Goal: Task Accomplishment & Management: Manage account settings

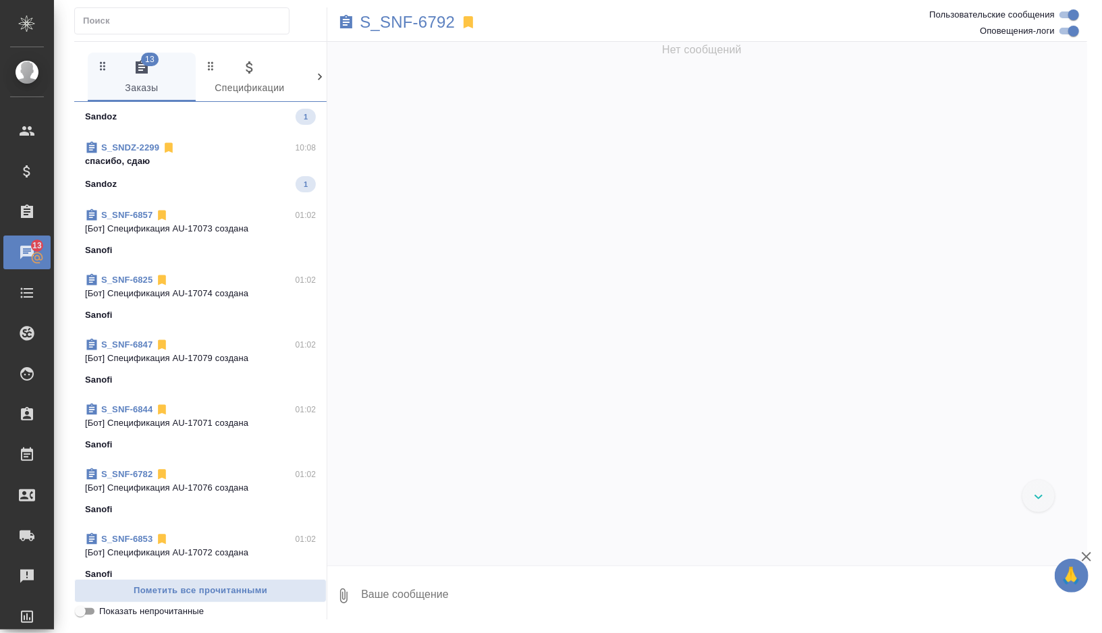
scroll to position [1053, 0]
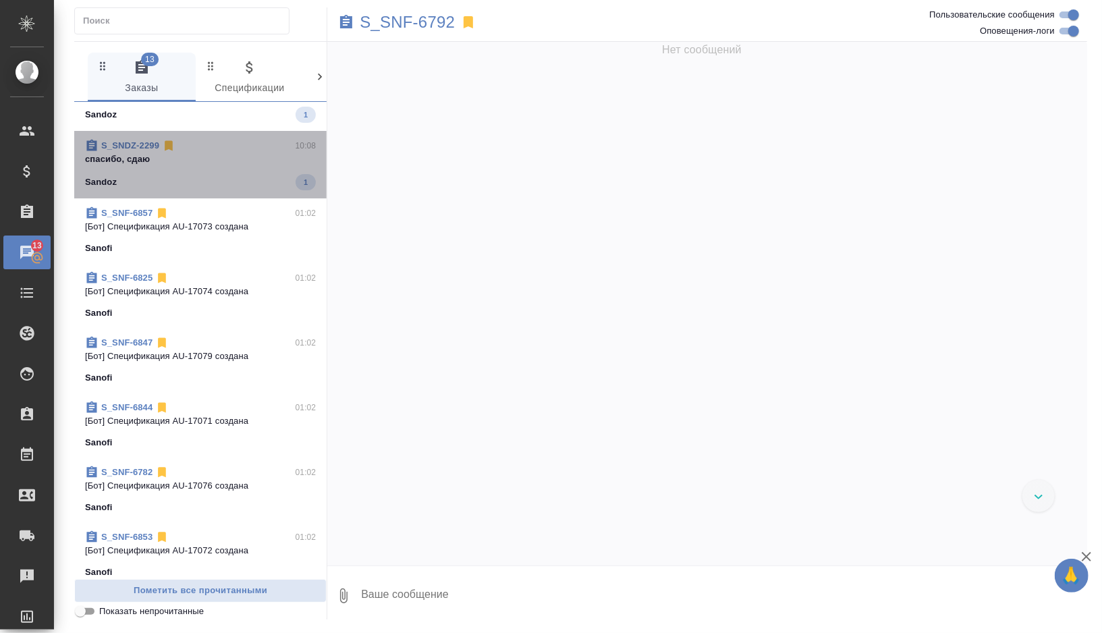
click at [217, 175] on div "Sandoz 1" at bounding box center [200, 182] width 231 height 16
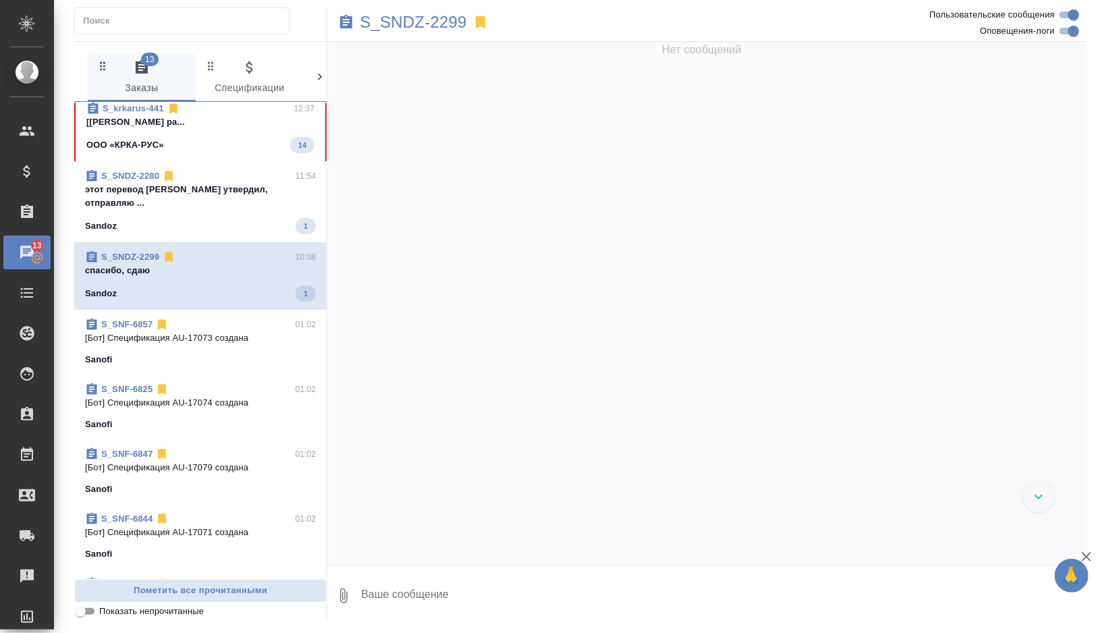
scroll to position [941, 0]
click at [256, 333] on span "S_SNF-6857 01:02 [Бот] Спецификация AU-17073 создана Sanofi" at bounding box center [200, 343] width 231 height 49
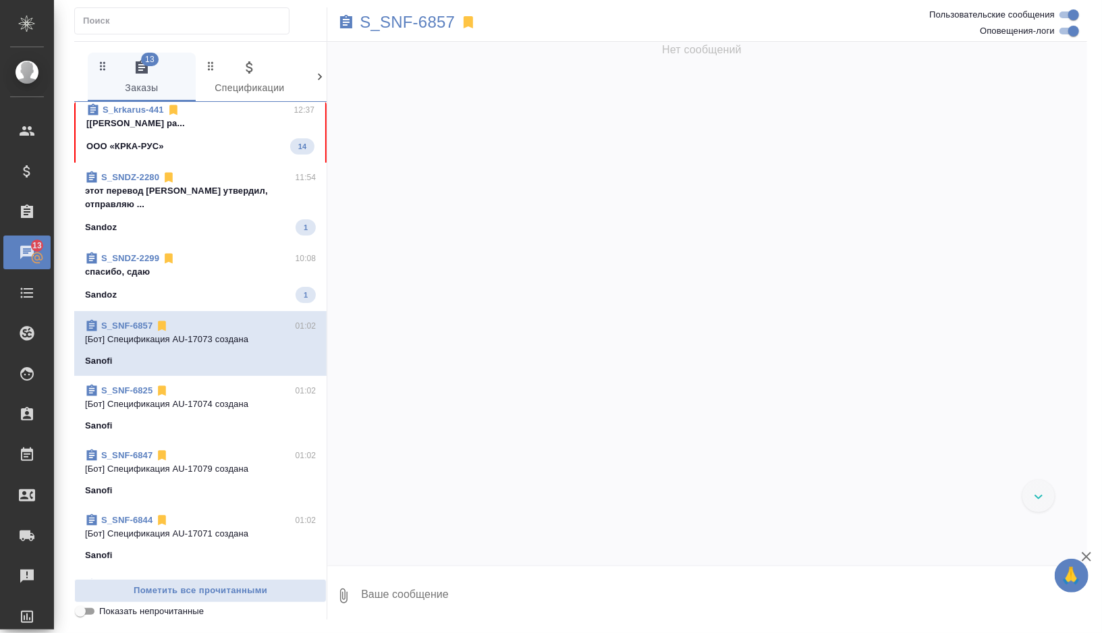
click at [220, 265] on p "спасибо, сдаю" at bounding box center [200, 271] width 231 height 13
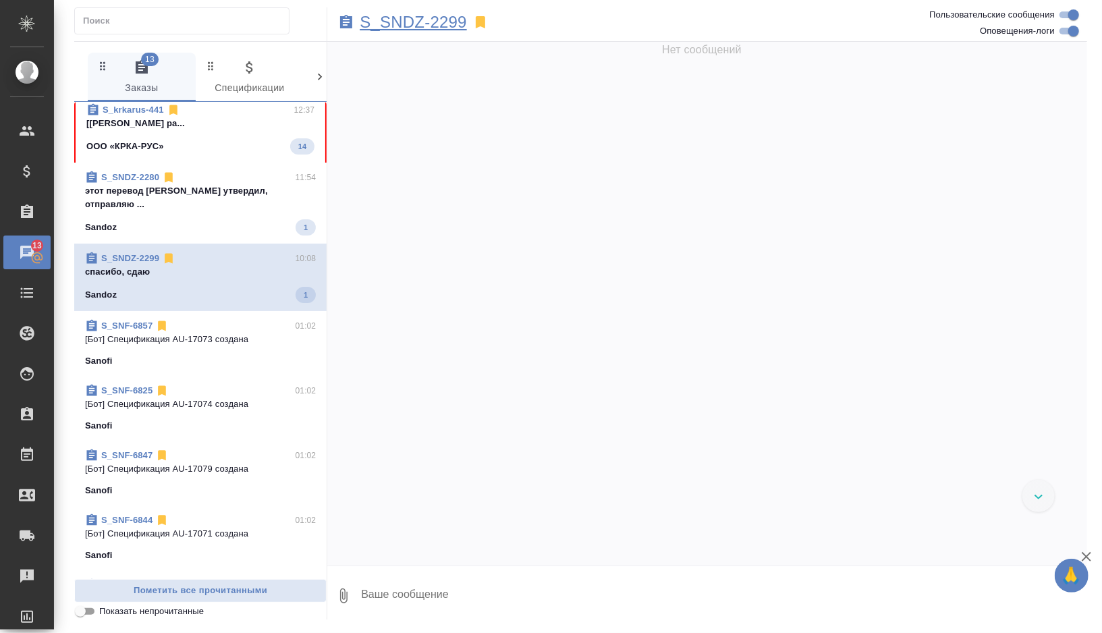
click at [429, 29] on p "S_SNDZ-2299" at bounding box center [413, 22] width 107 height 13
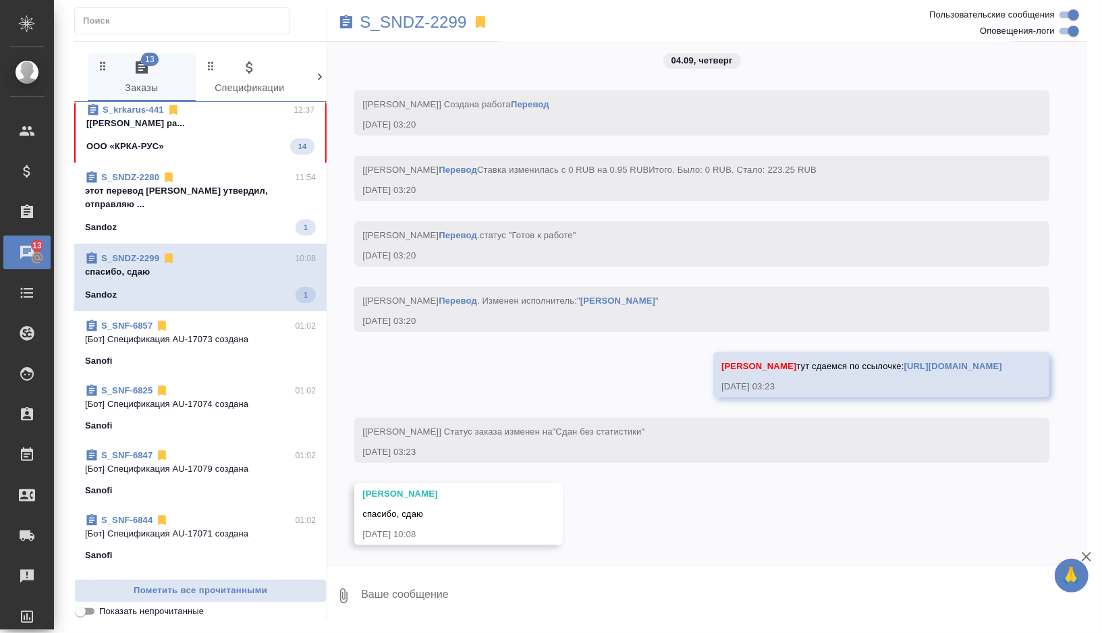
scroll to position [4233, 0]
click at [449, 25] on p "S_SNDZ-2299" at bounding box center [413, 22] width 107 height 13
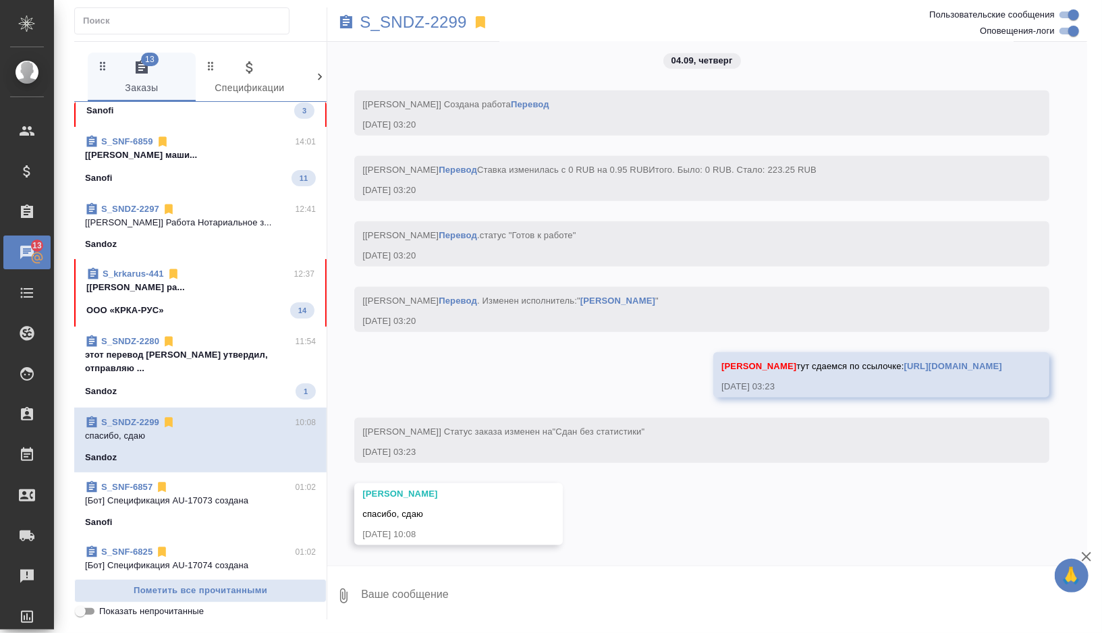
scroll to position [837, 0]
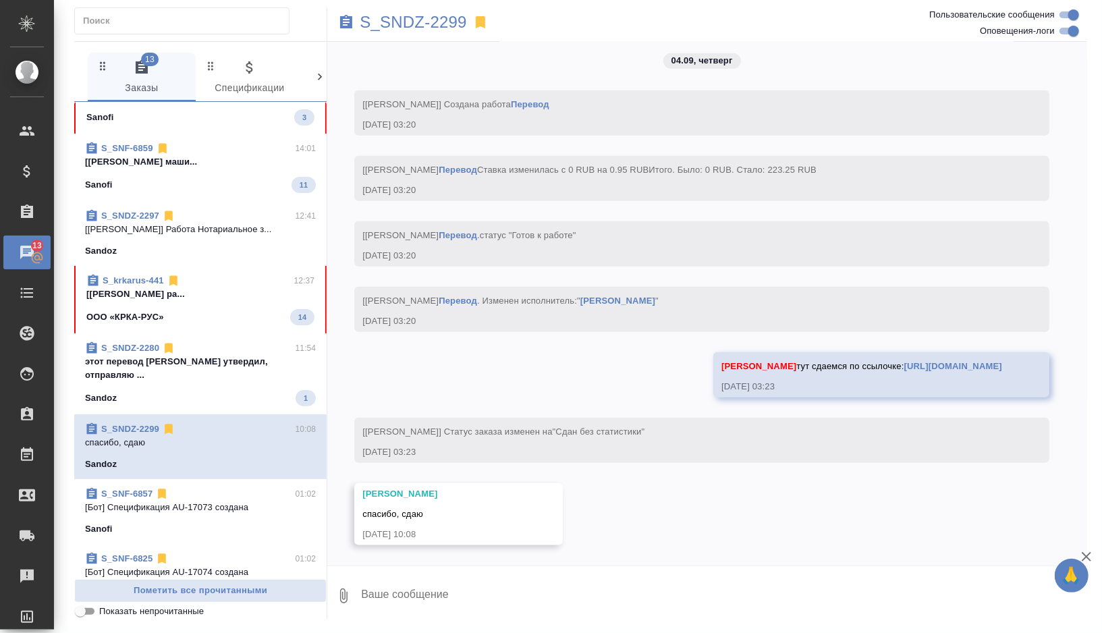
click at [267, 390] on div "Sandoz 1" at bounding box center [200, 398] width 231 height 16
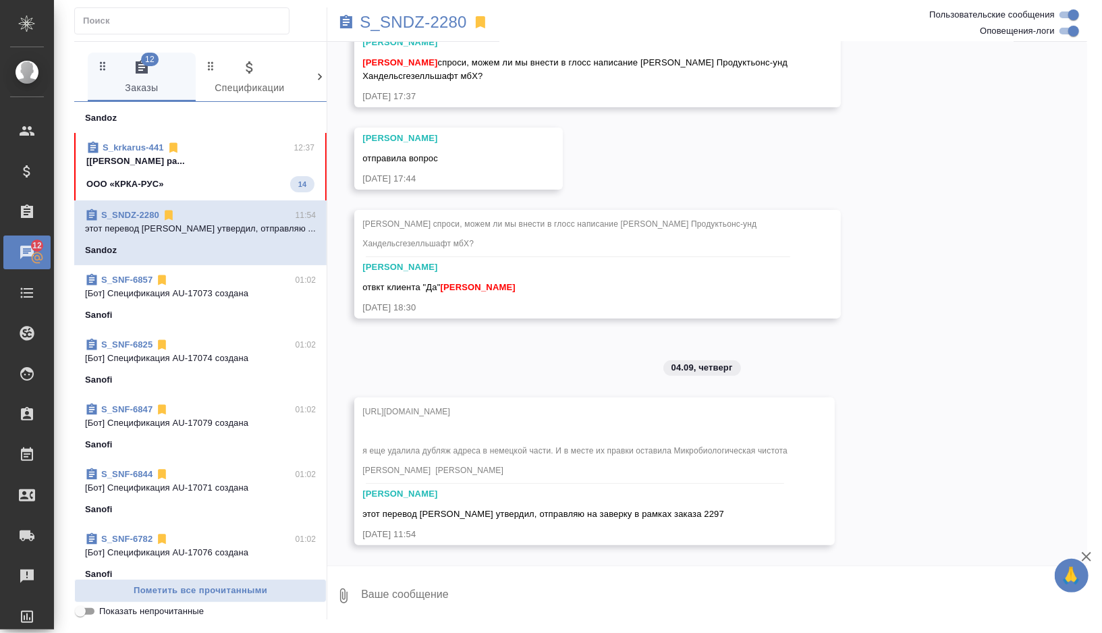
scroll to position [875, 0]
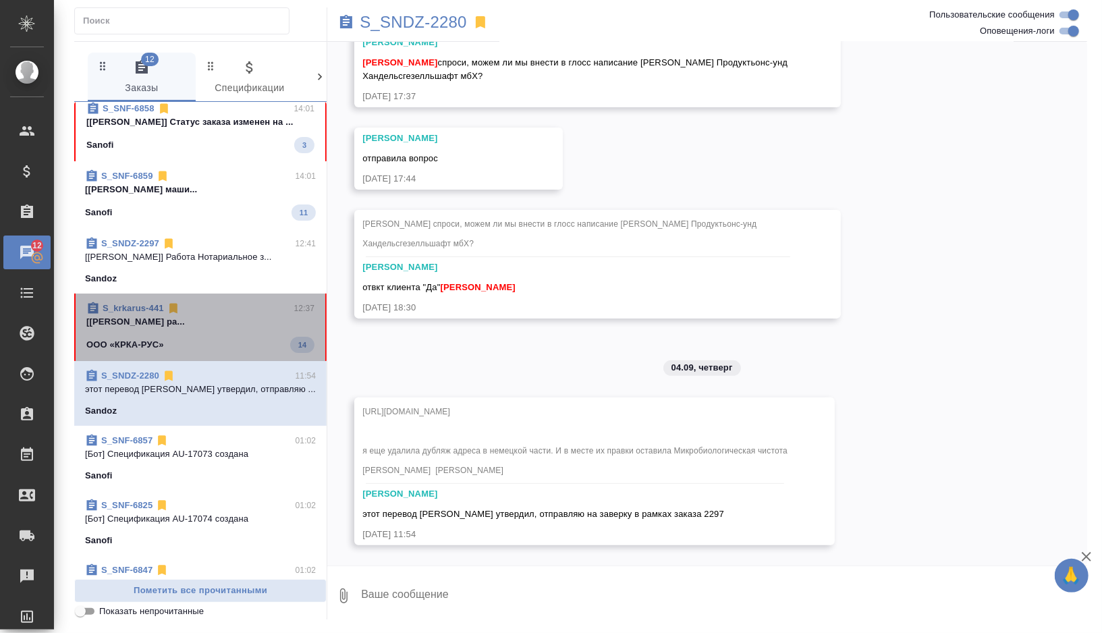
click at [268, 330] on span "S_krkarus-441 12:37 [Грабко Мария] Работа Лингвистический ра... ООО «КРКА-РУС» …" at bounding box center [200, 327] width 228 height 51
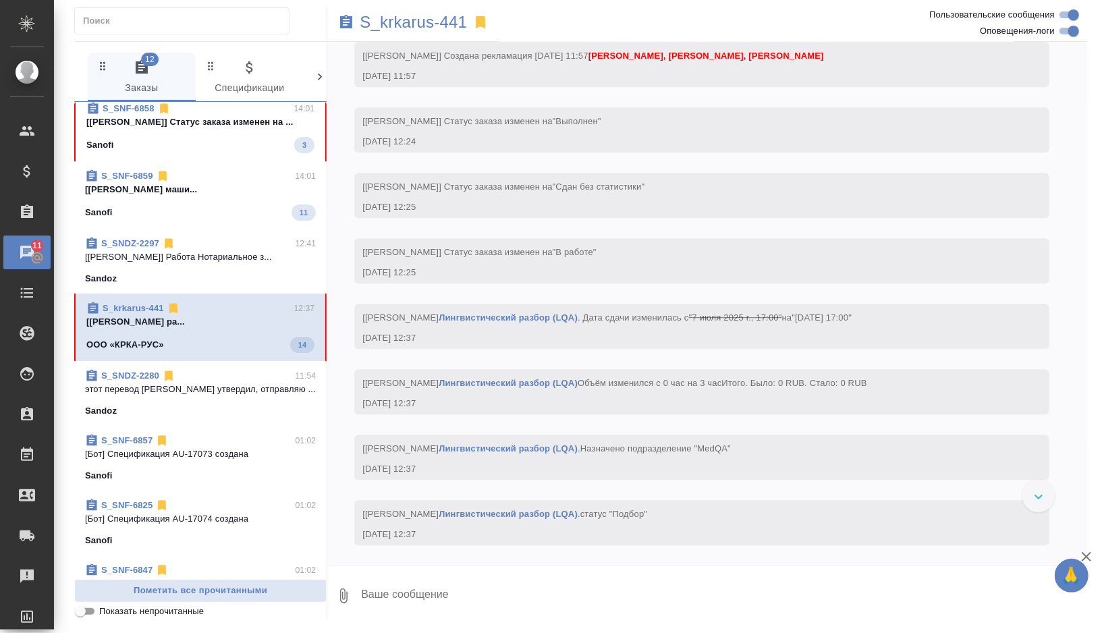
scroll to position [22973, 0]
click at [450, 28] on p "S_krkarus-441" at bounding box center [413, 22] width 107 height 13
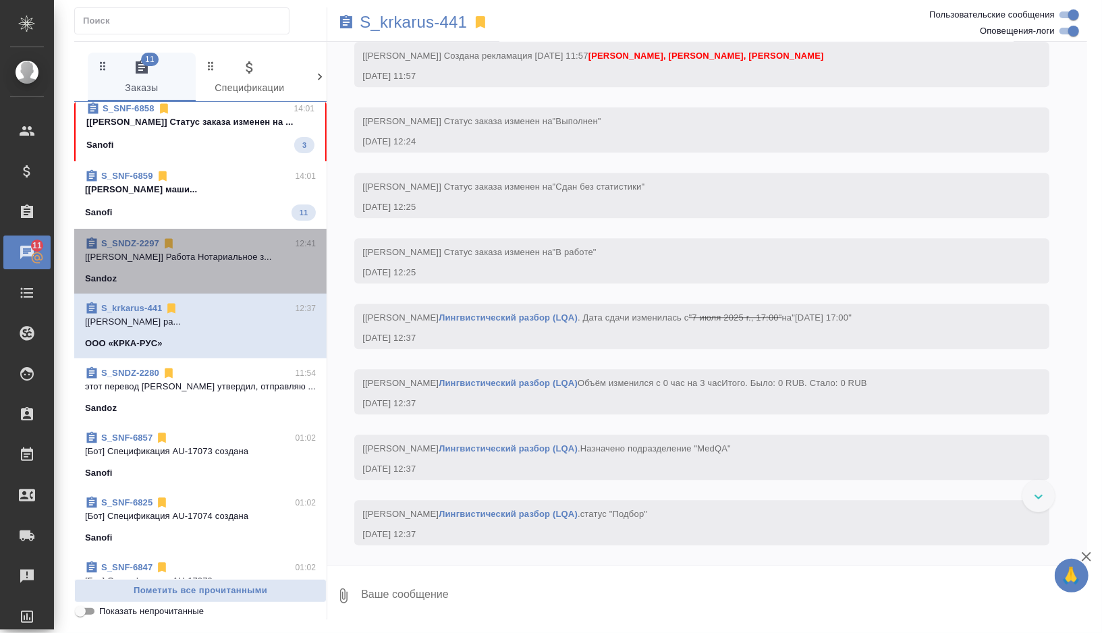
click at [228, 274] on div "Sandoz" at bounding box center [200, 278] width 231 height 13
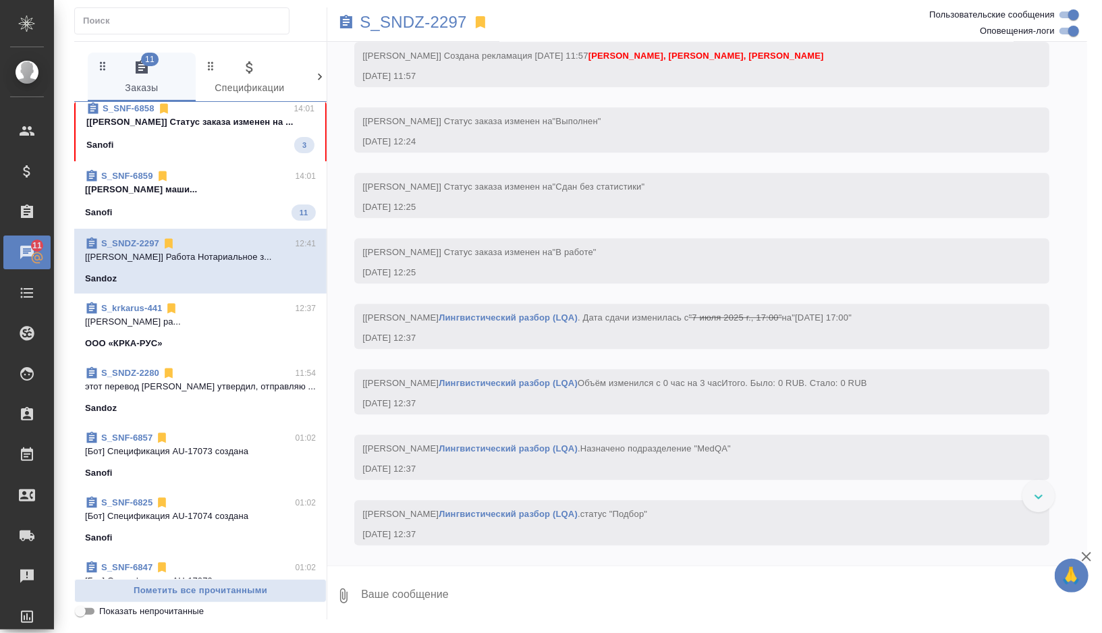
scroll to position [1256, 0]
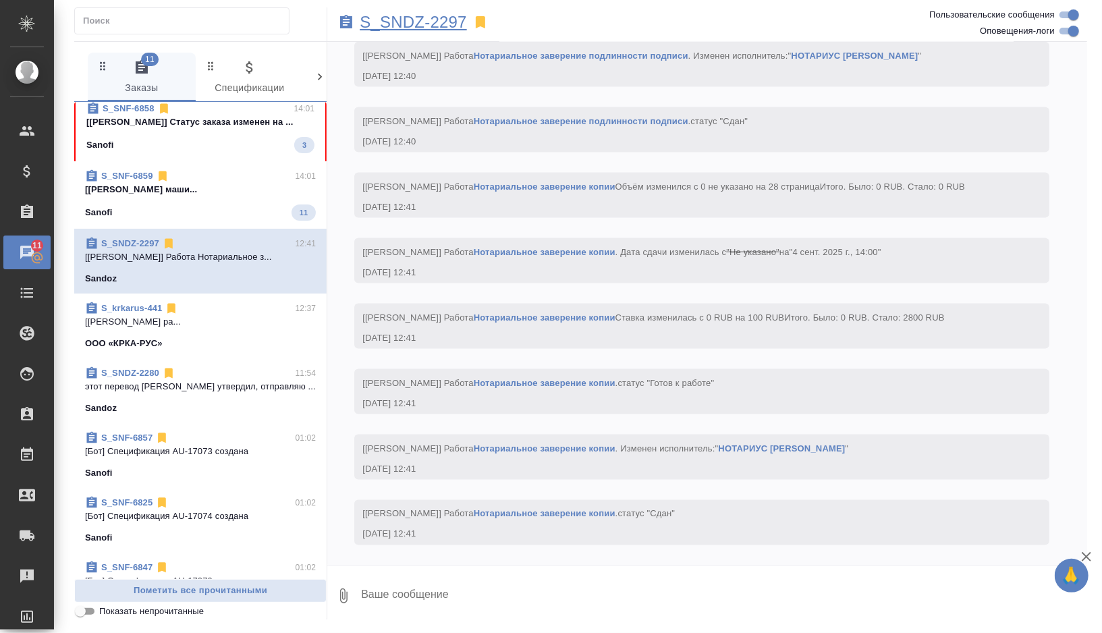
click at [431, 28] on p "S_SNDZ-2297" at bounding box center [413, 22] width 107 height 13
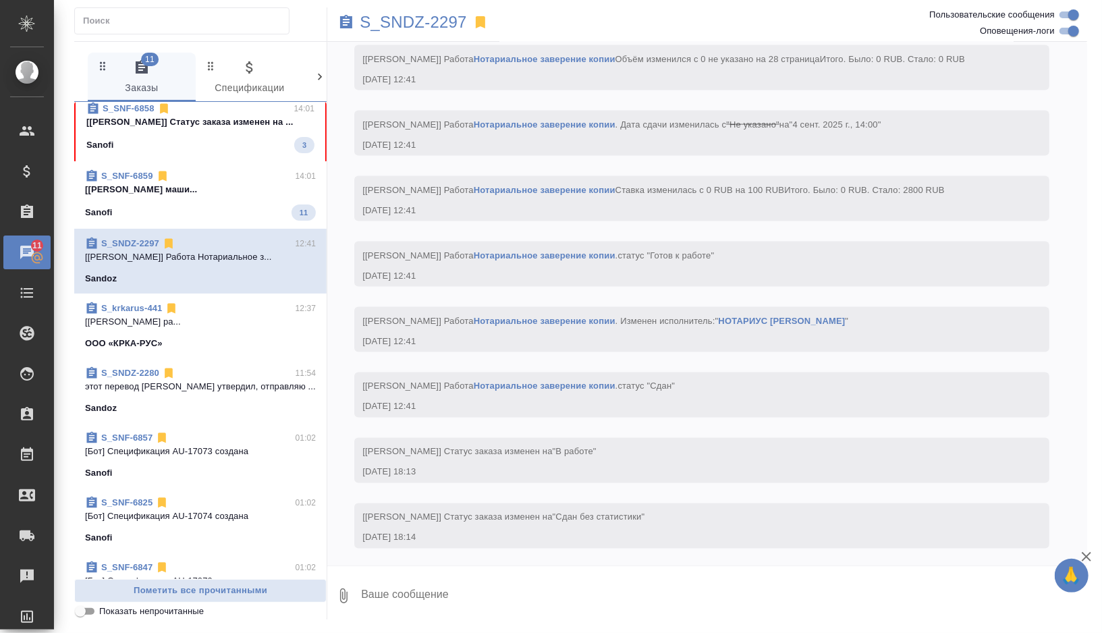
scroll to position [1387, 0]
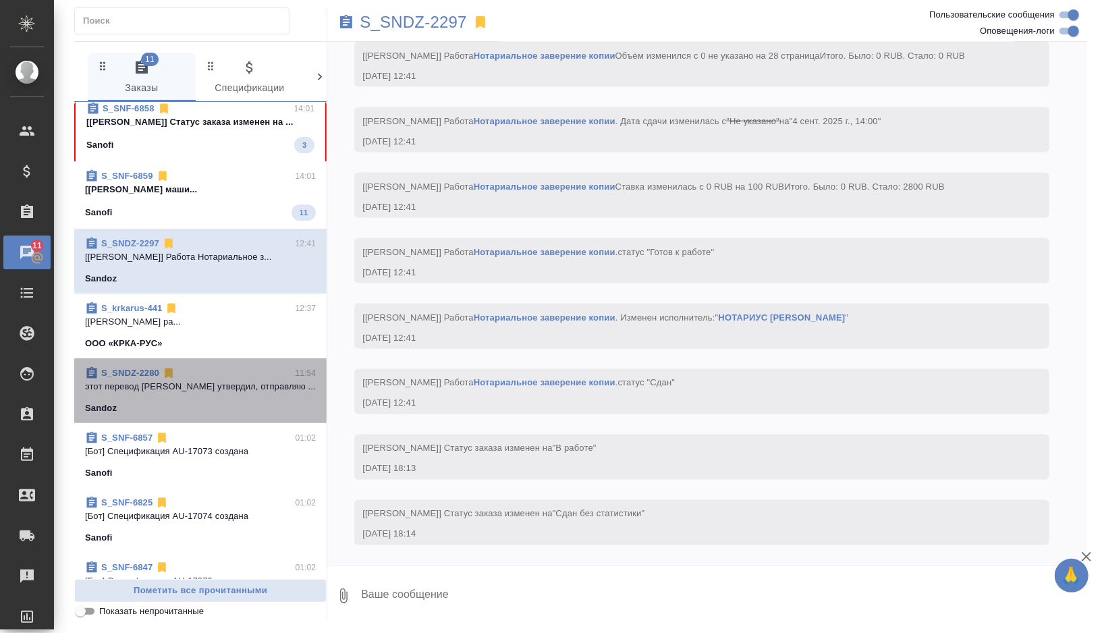
click at [275, 416] on div "S_SNDZ-2280 11:54 этот перевод клиент утвердил, отправляю ... Sandoz" at bounding box center [200, 390] width 252 height 65
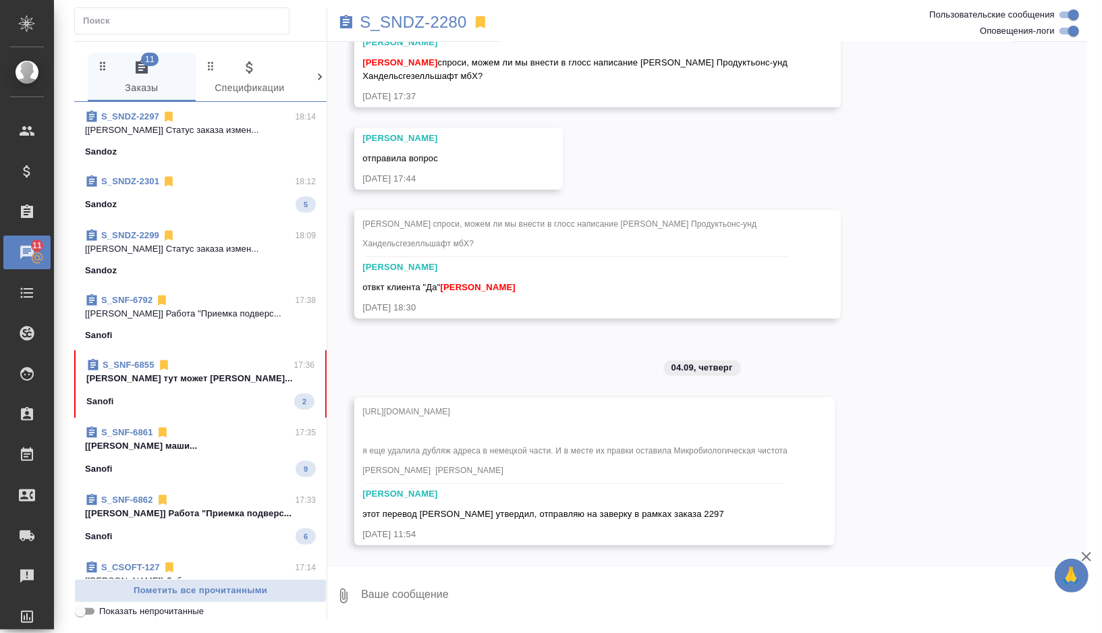
scroll to position [10476, 0]
click at [420, 22] on p "S_SNDZ-2280" at bounding box center [413, 22] width 107 height 13
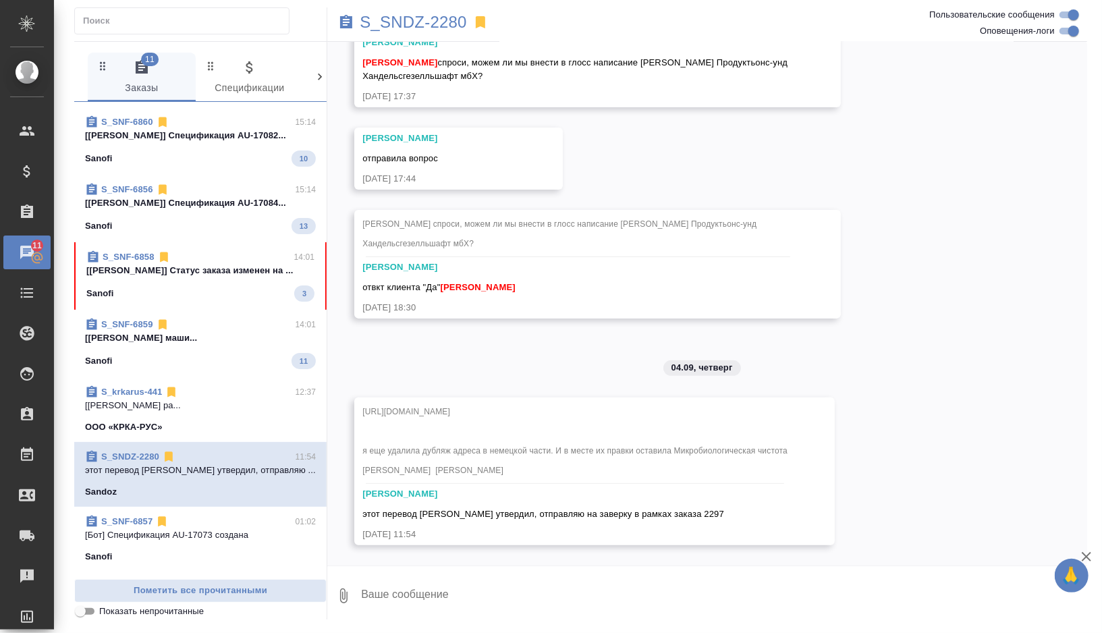
scroll to position [783, 0]
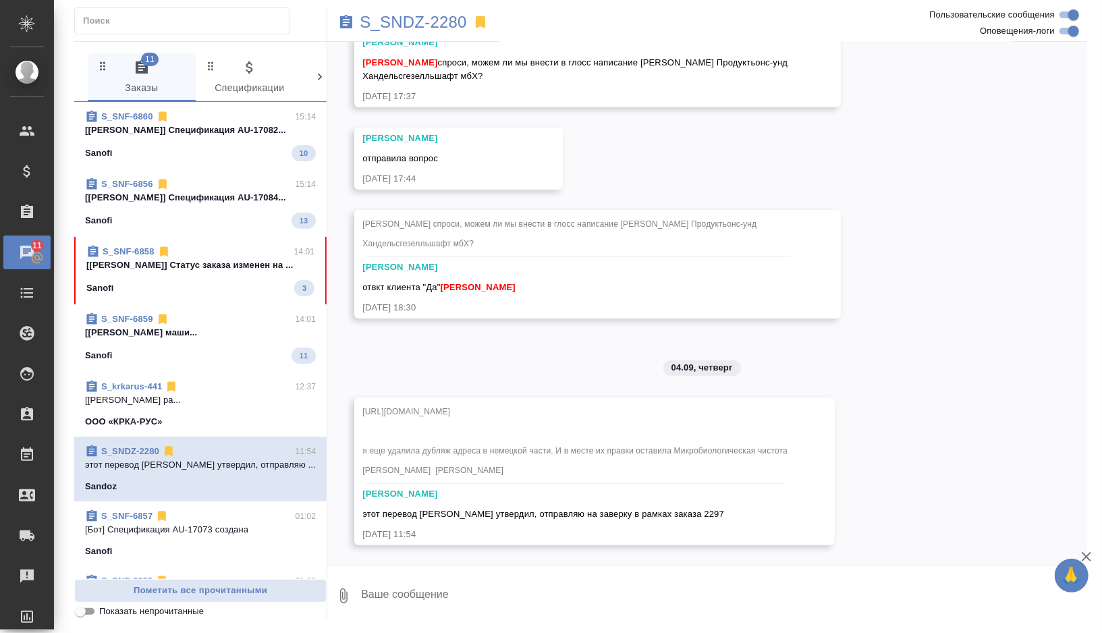
click at [255, 356] on div "Sanofi 11" at bounding box center [200, 356] width 231 height 16
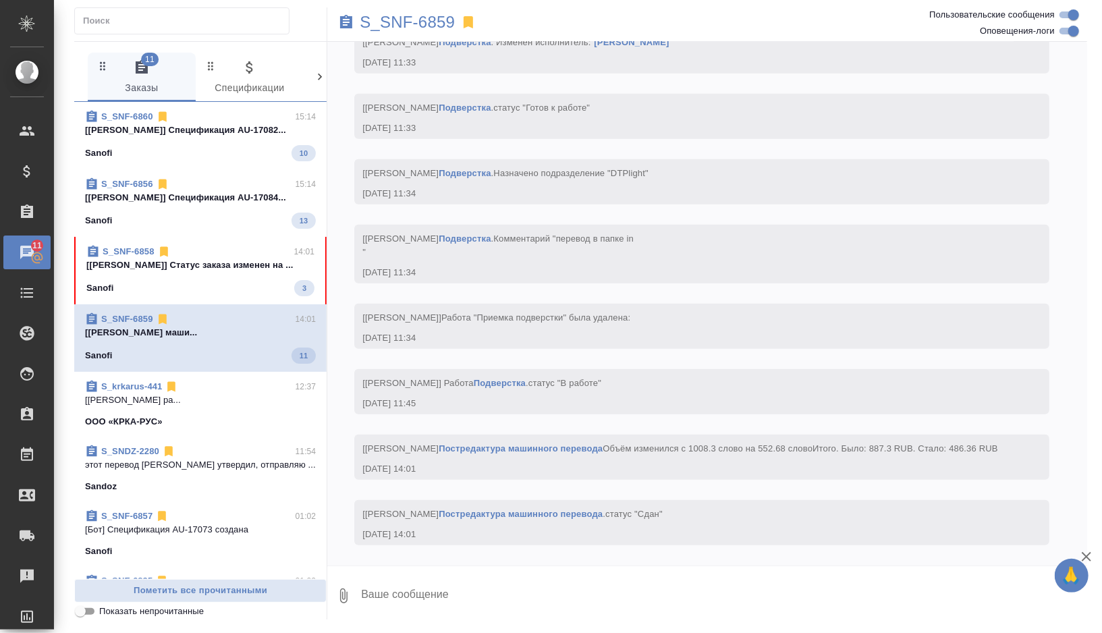
scroll to position [4142, 0]
click at [423, 20] on p "S_SNF-6859" at bounding box center [407, 22] width 95 height 13
click at [235, 281] on div "Sanofi 3" at bounding box center [200, 288] width 228 height 16
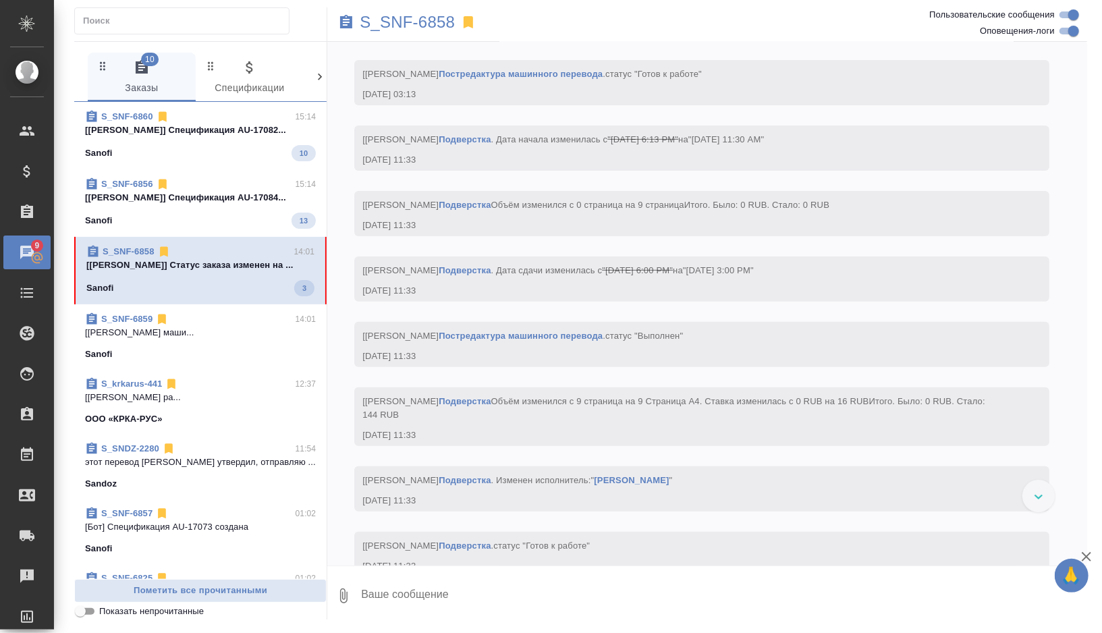
scroll to position [2982, 0]
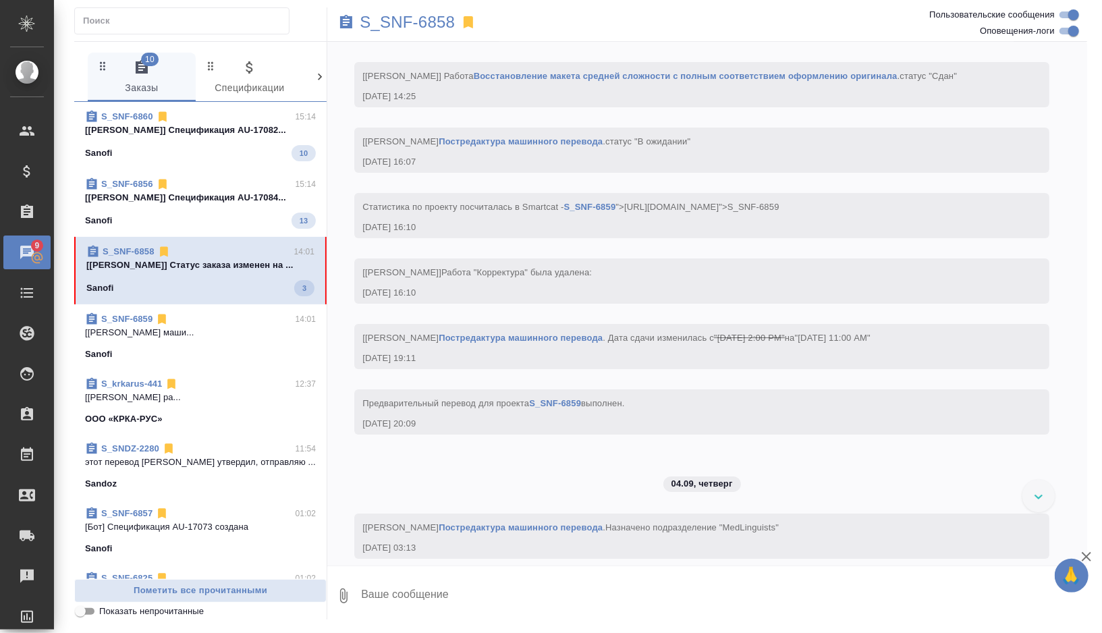
click at [228, 373] on div "S_krkarus-441 12:37 [Грабко Мария] Работа Лингвистический ра... ООО «КРКА-РУС»" at bounding box center [200, 401] width 252 height 65
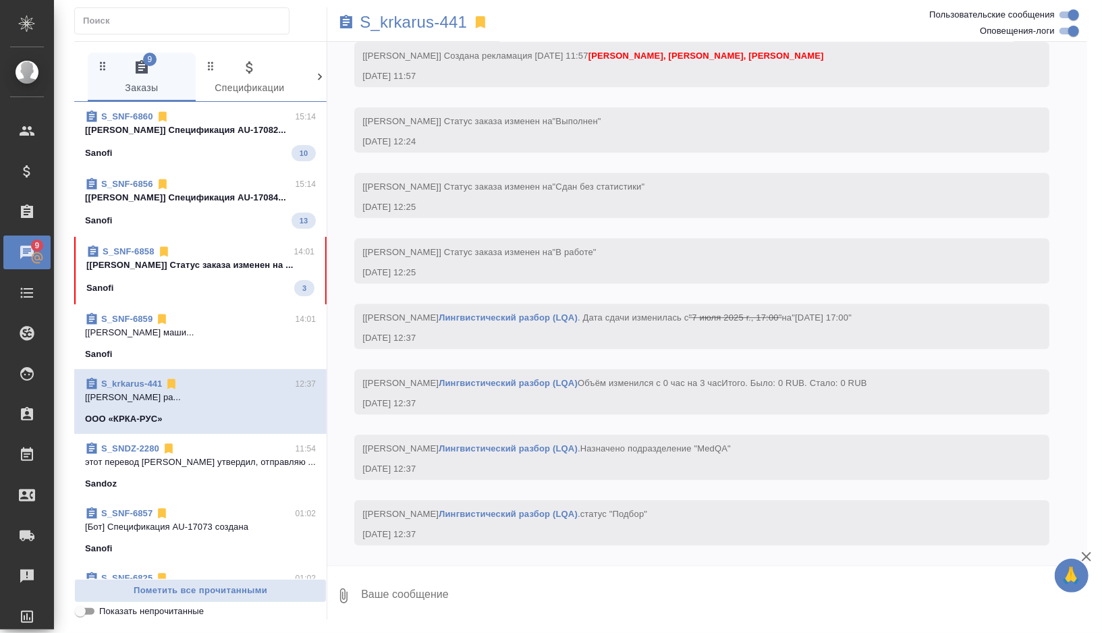
scroll to position [23189, 0]
click at [255, 290] on div "Sanofi 3" at bounding box center [200, 288] width 228 height 16
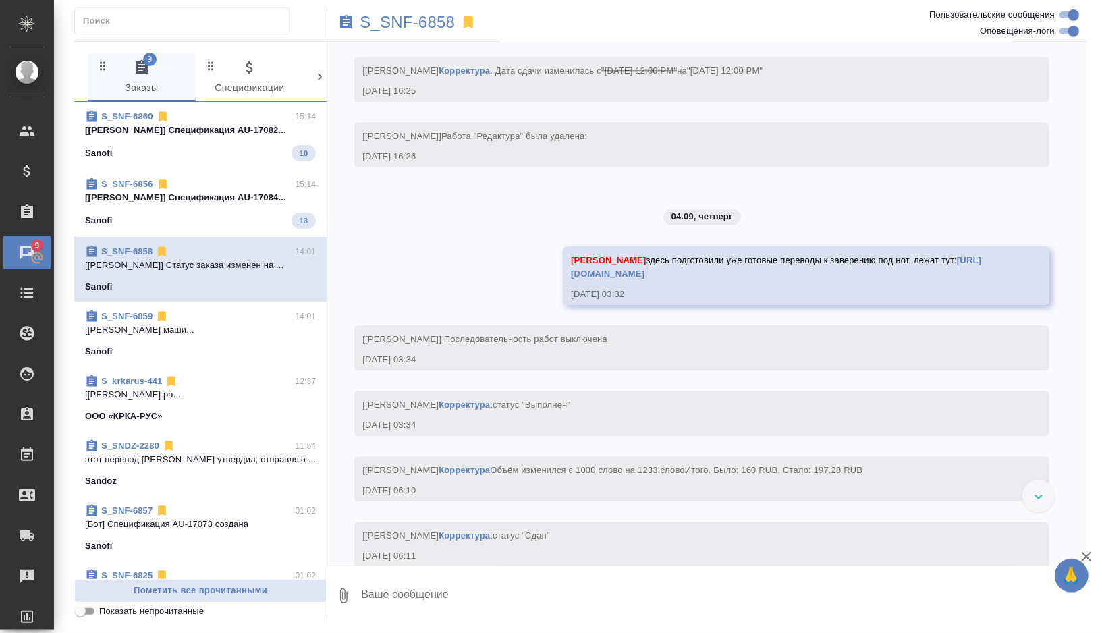
scroll to position [2656, 0]
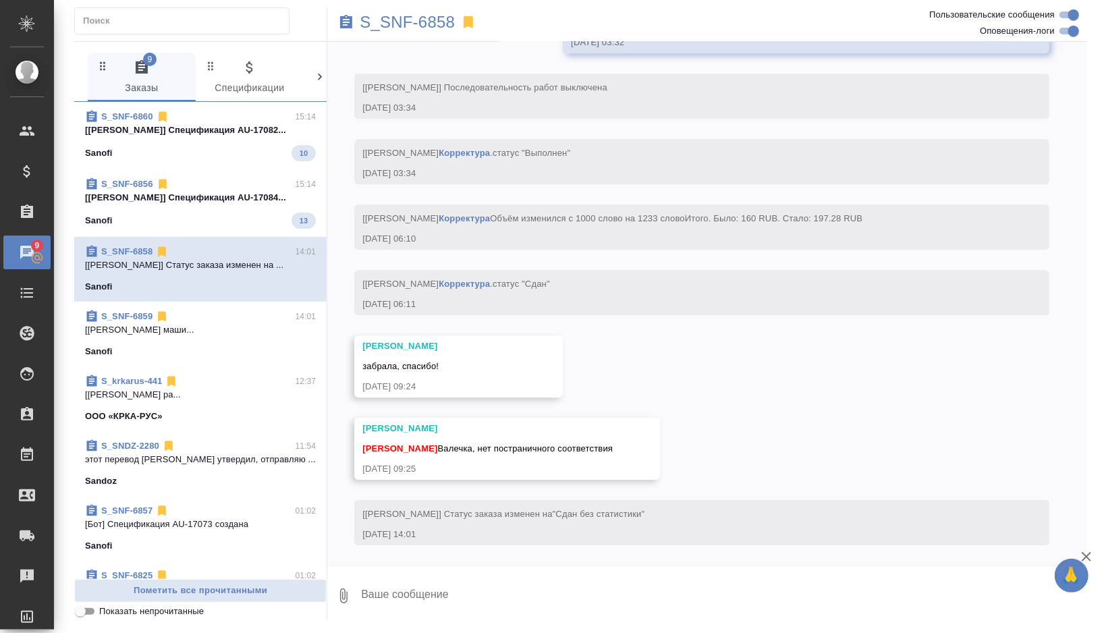
click at [404, 588] on textarea at bounding box center [723, 596] width 727 height 46
click at [414, 28] on p "S_SNF-6858" at bounding box center [407, 22] width 95 height 13
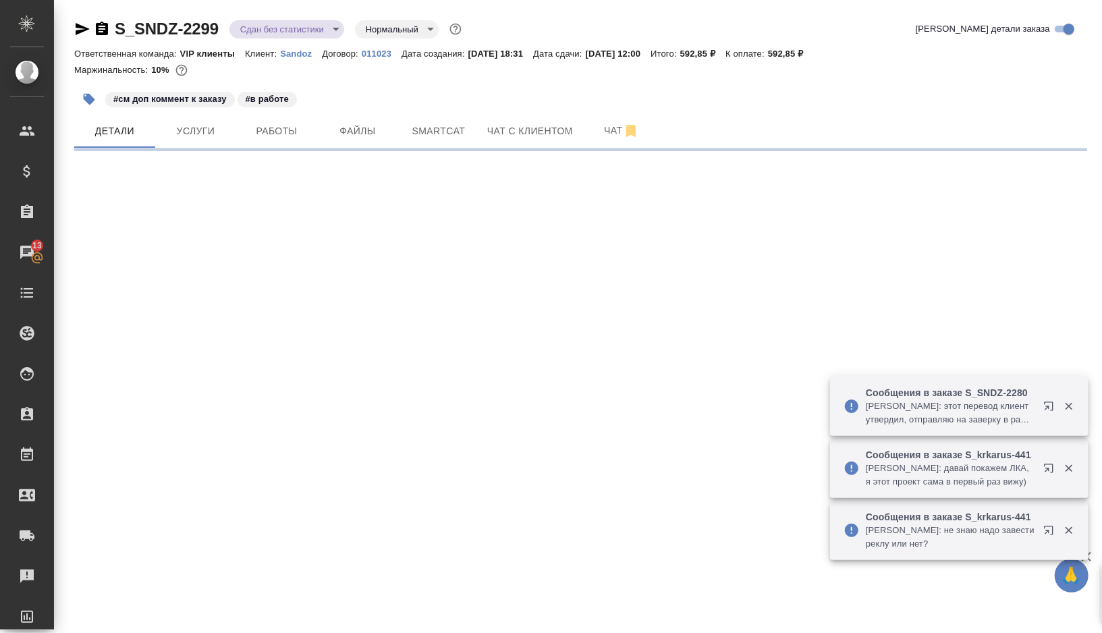
click at [272, 148] on div at bounding box center [580, 149] width 1013 height 3
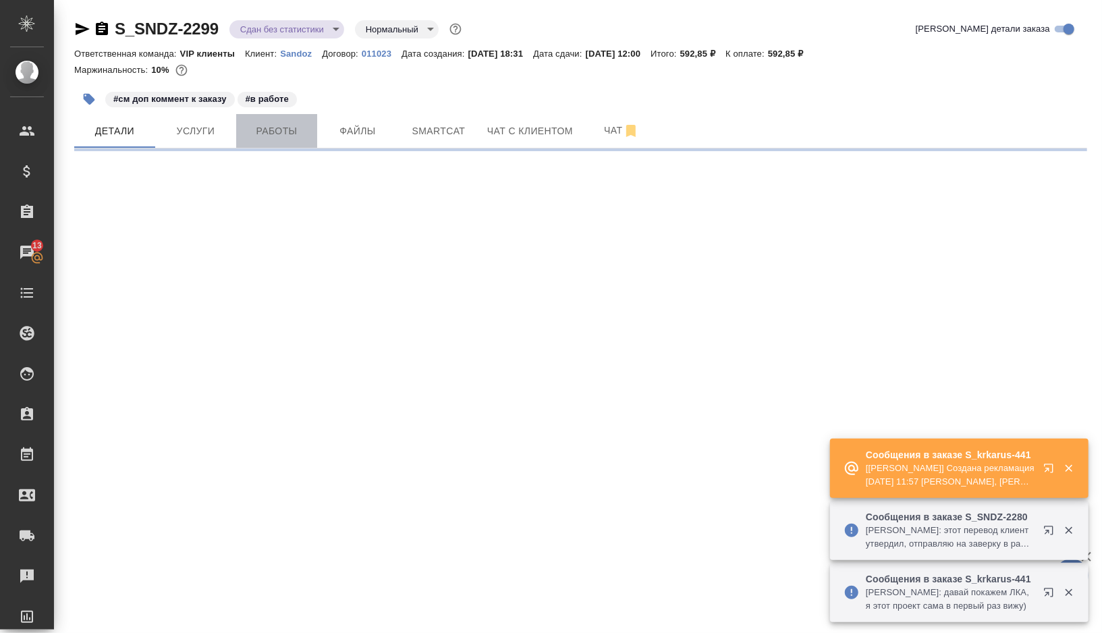
click at [273, 129] on span "Работы" at bounding box center [276, 131] width 65 height 17
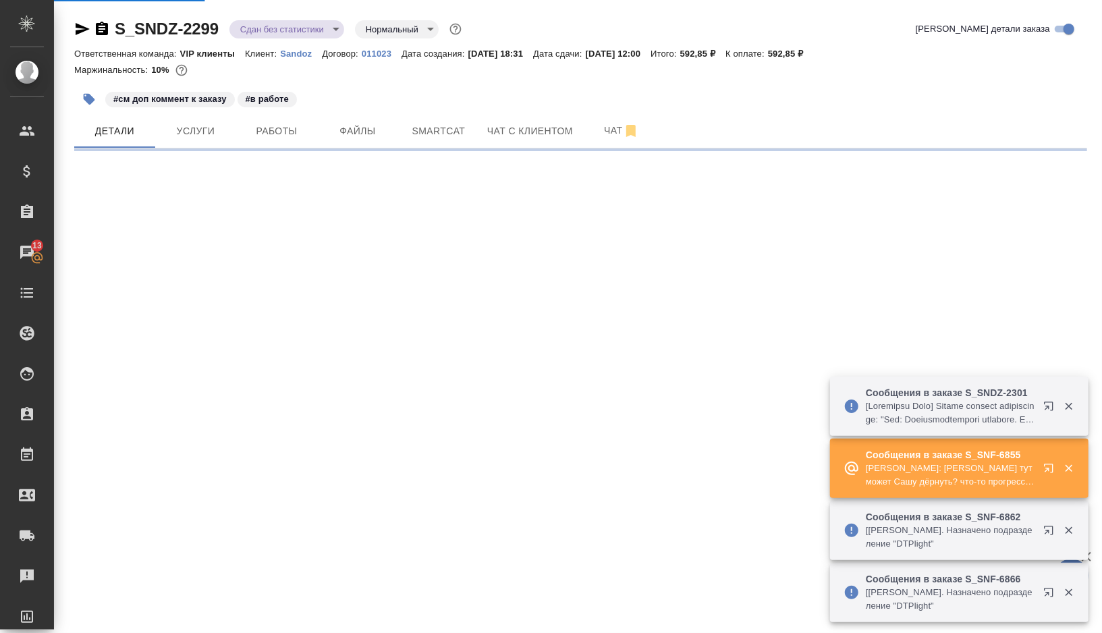
select select "RU"
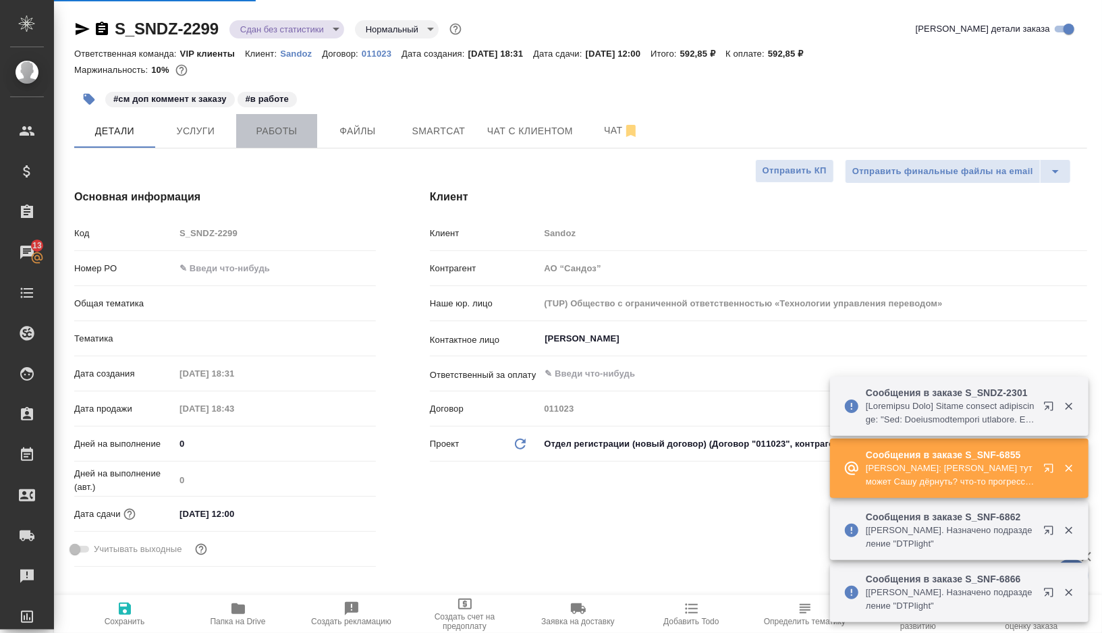
click at [267, 124] on span "Работы" at bounding box center [276, 131] width 65 height 17
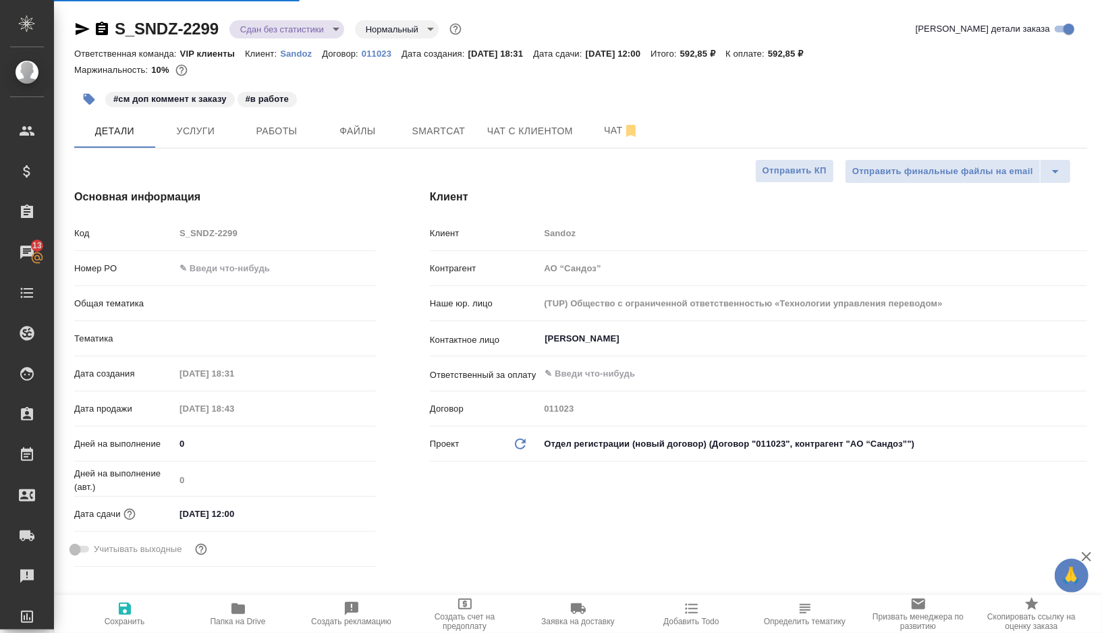
type textarea "x"
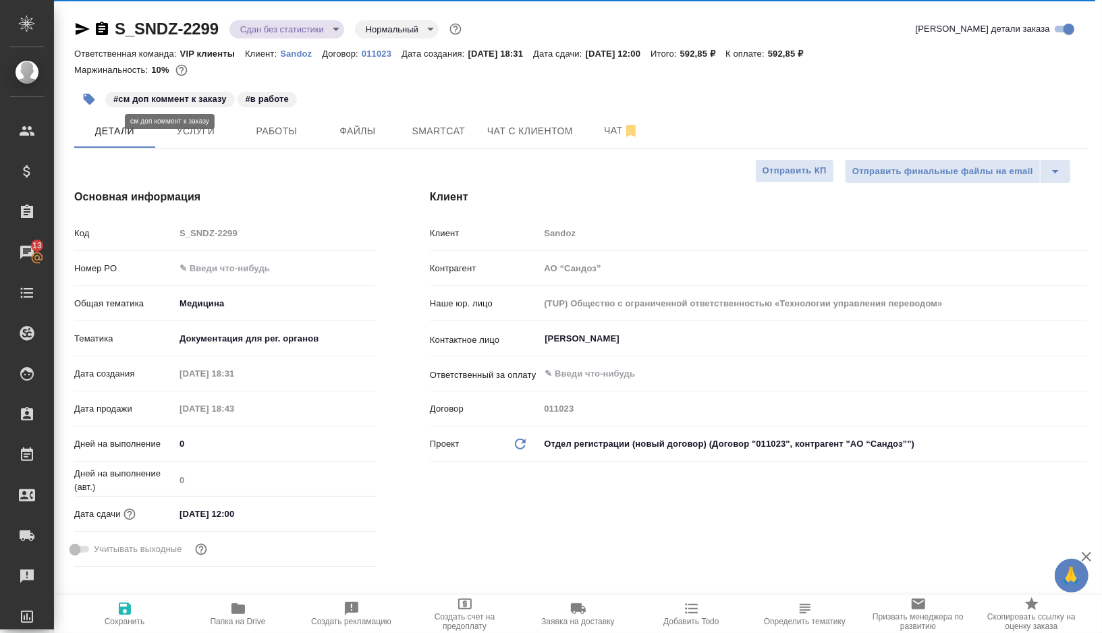
type textarea "x"
click at [287, 146] on button "Работы" at bounding box center [276, 131] width 81 height 34
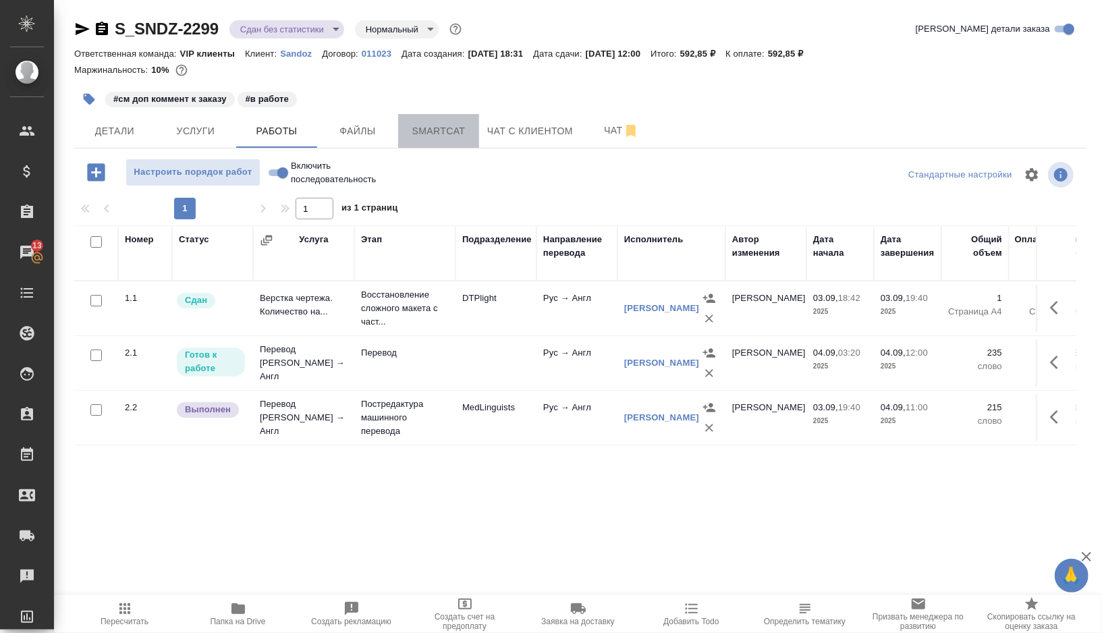
click at [464, 141] on button "Smartcat" at bounding box center [438, 131] width 81 height 34
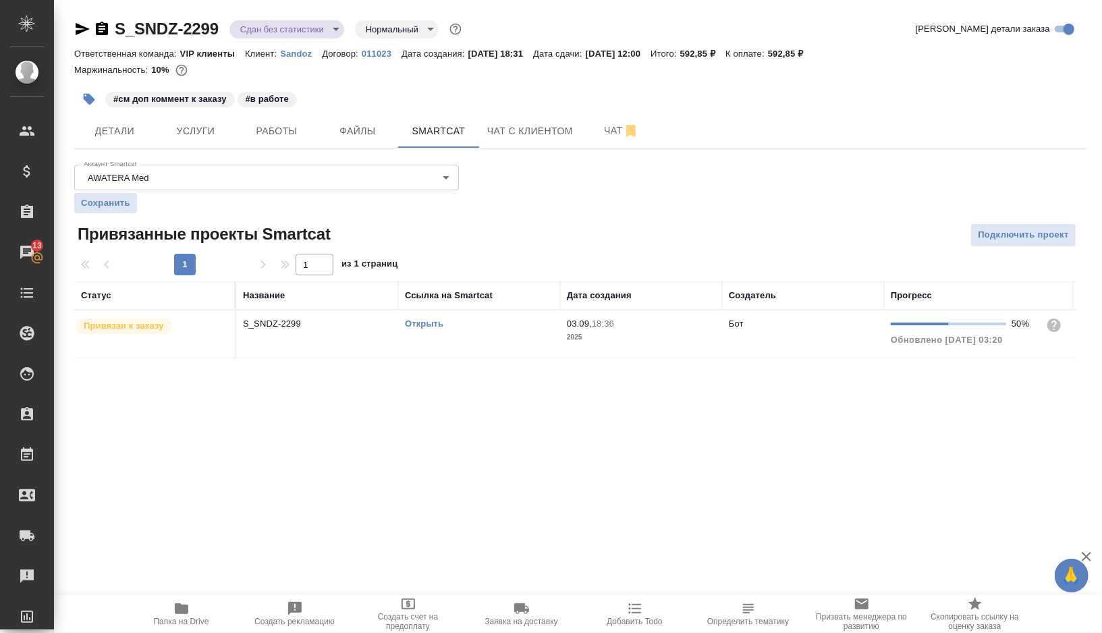
click at [501, 337] on td "Открыть" at bounding box center [479, 333] width 162 height 47
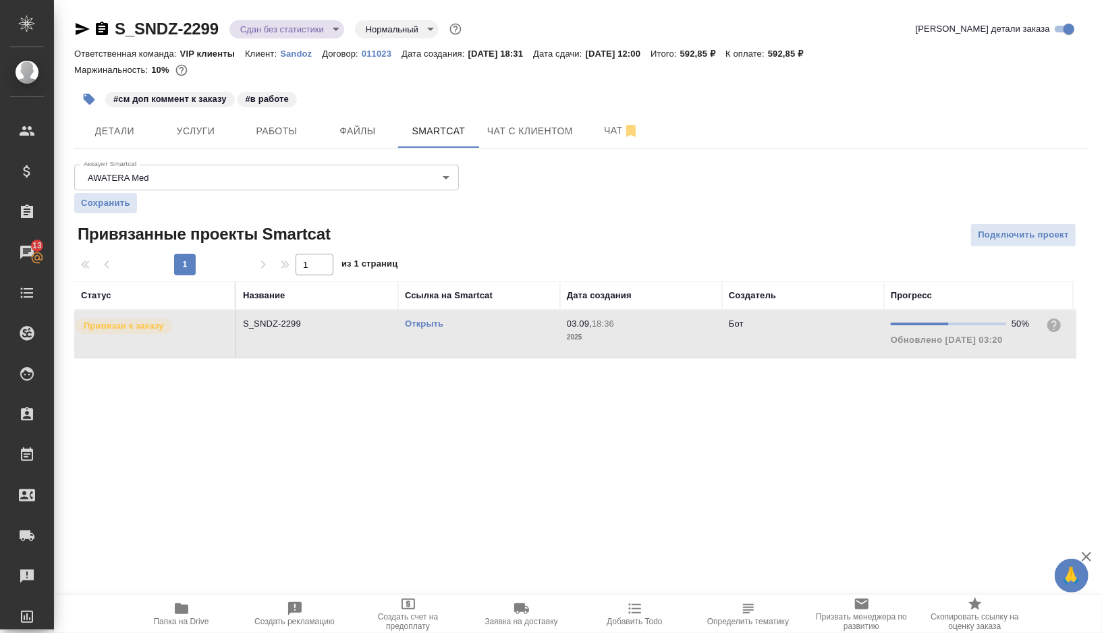
click at [501, 337] on td "Открыть" at bounding box center [479, 333] width 162 height 47
click at [283, 150] on div "S_SNDZ-2299 Сдан без статистики distributed Нормальный normal Кратко детали зак…" at bounding box center [581, 196] width 1028 height 393
click at [279, 133] on span "Работы" at bounding box center [276, 131] width 65 height 17
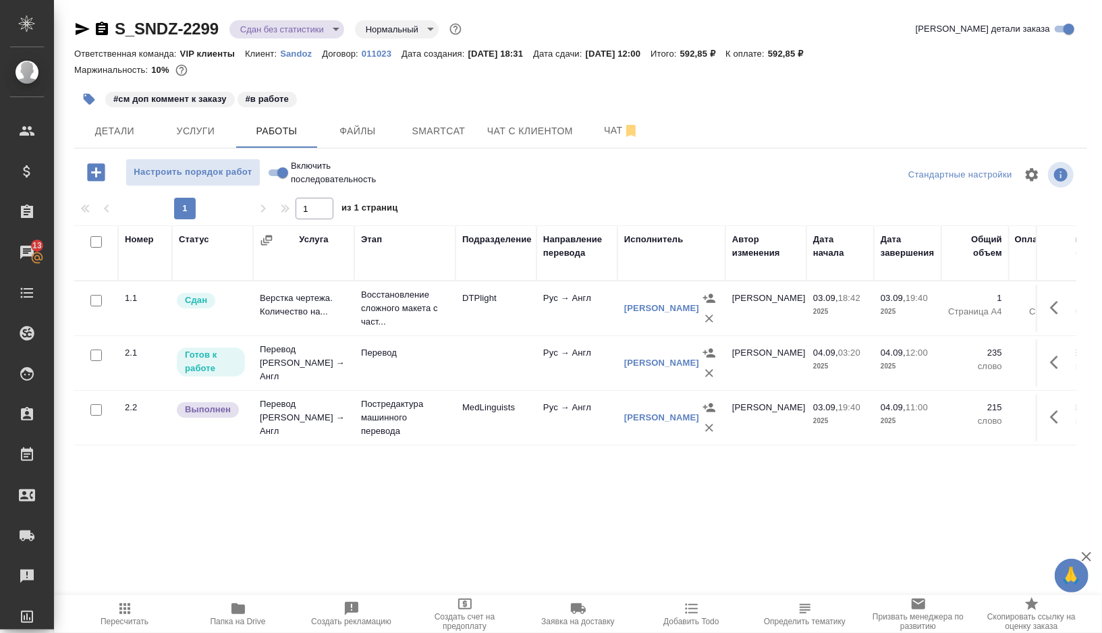
click at [491, 431] on td "MedLinguists" at bounding box center [496, 417] width 81 height 47
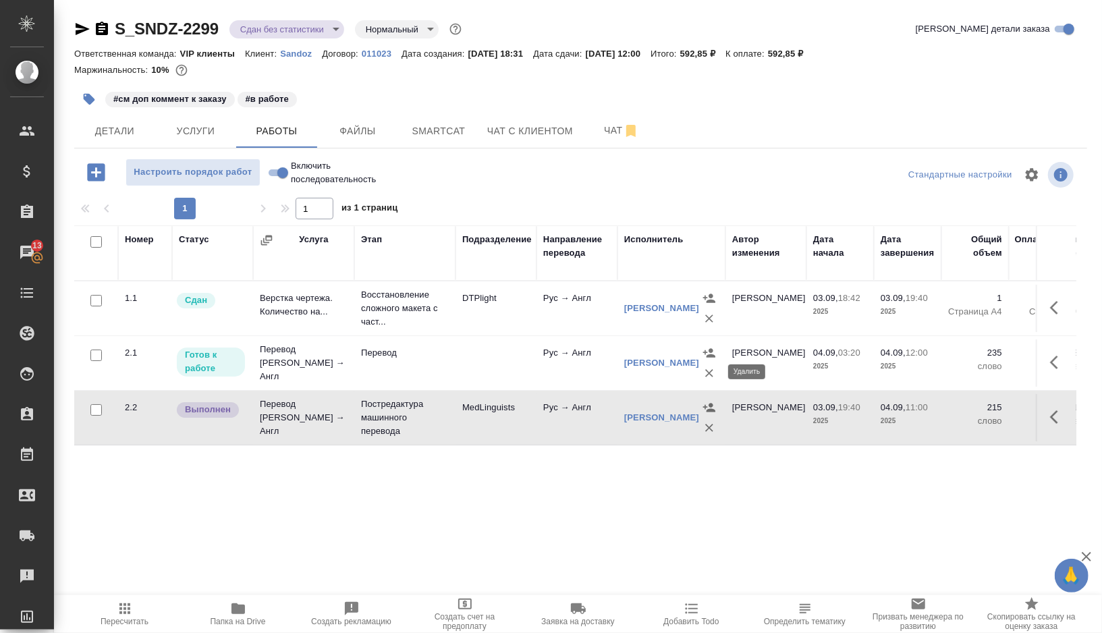
click at [709, 376] on icon "button" at bounding box center [709, 372] width 13 height 13
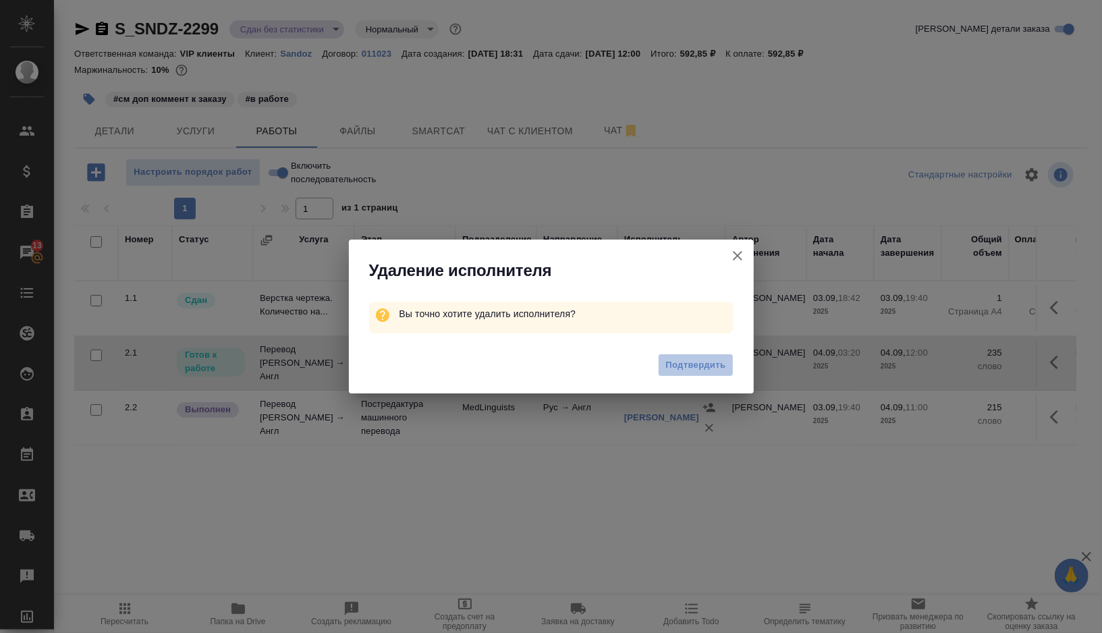
click at [709, 376] on button "Подтвердить" at bounding box center [695, 366] width 75 height 24
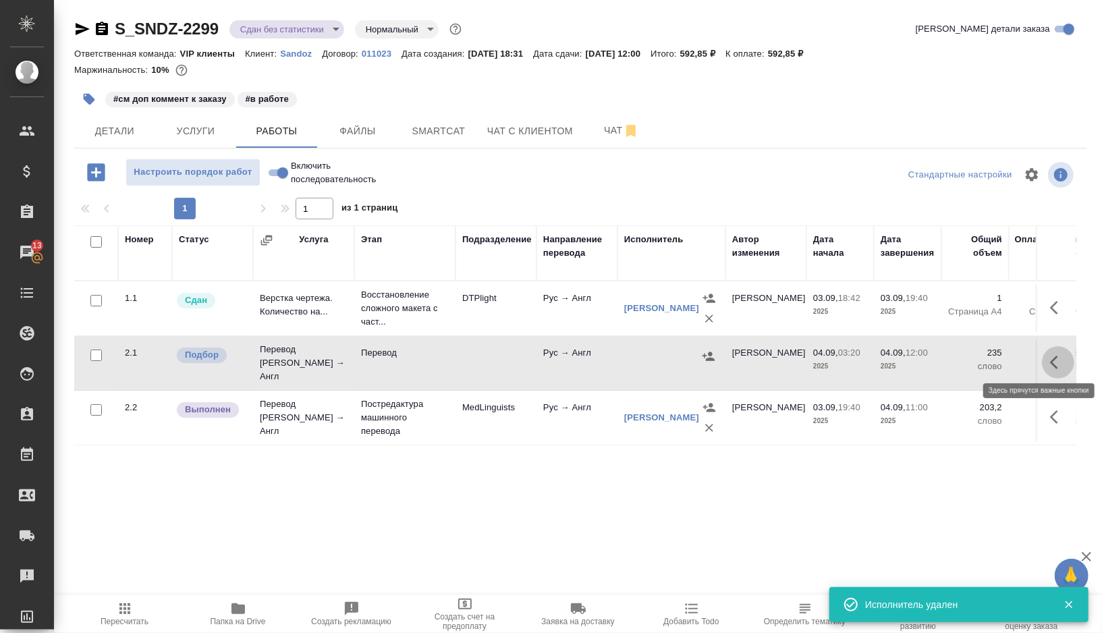
click at [1057, 356] on icon "button" at bounding box center [1058, 362] width 16 height 16
click at [1006, 356] on icon "button" at bounding box center [1007, 362] width 9 height 12
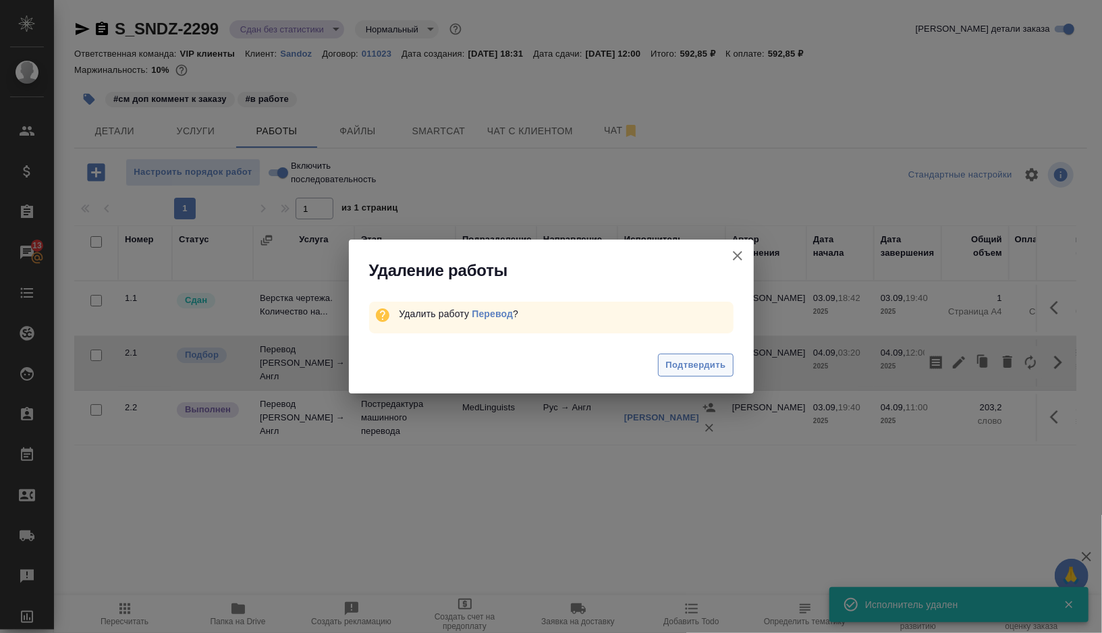
click at [716, 358] on span "Подтвердить" at bounding box center [695, 366] width 60 height 16
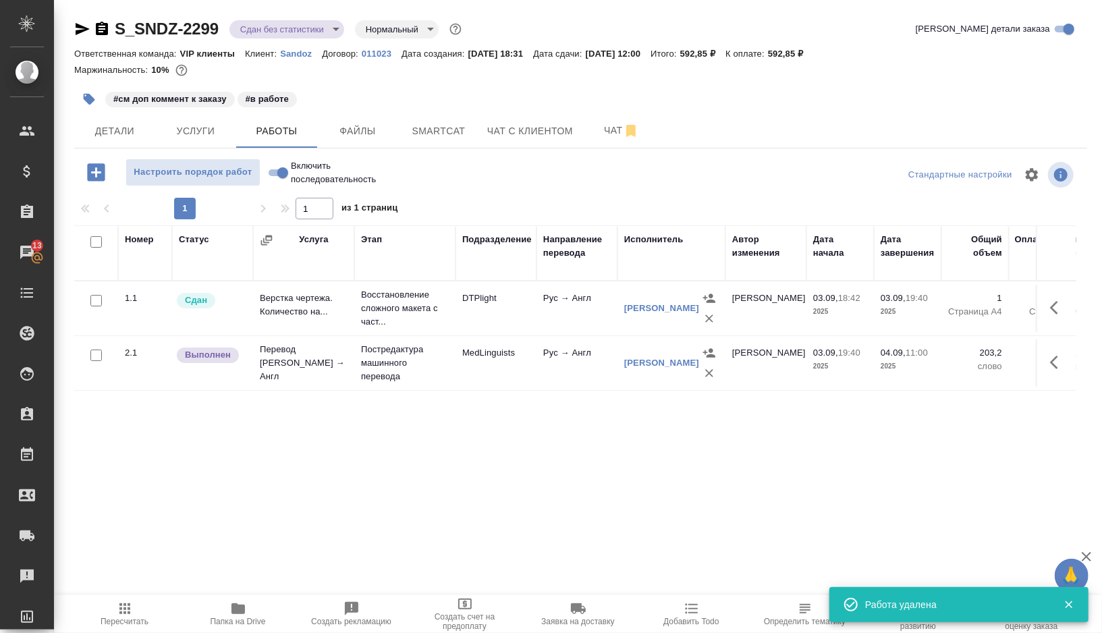
click at [128, 613] on icon "button" at bounding box center [124, 608] width 11 height 11
click at [1052, 363] on icon "button" at bounding box center [1058, 362] width 16 height 16
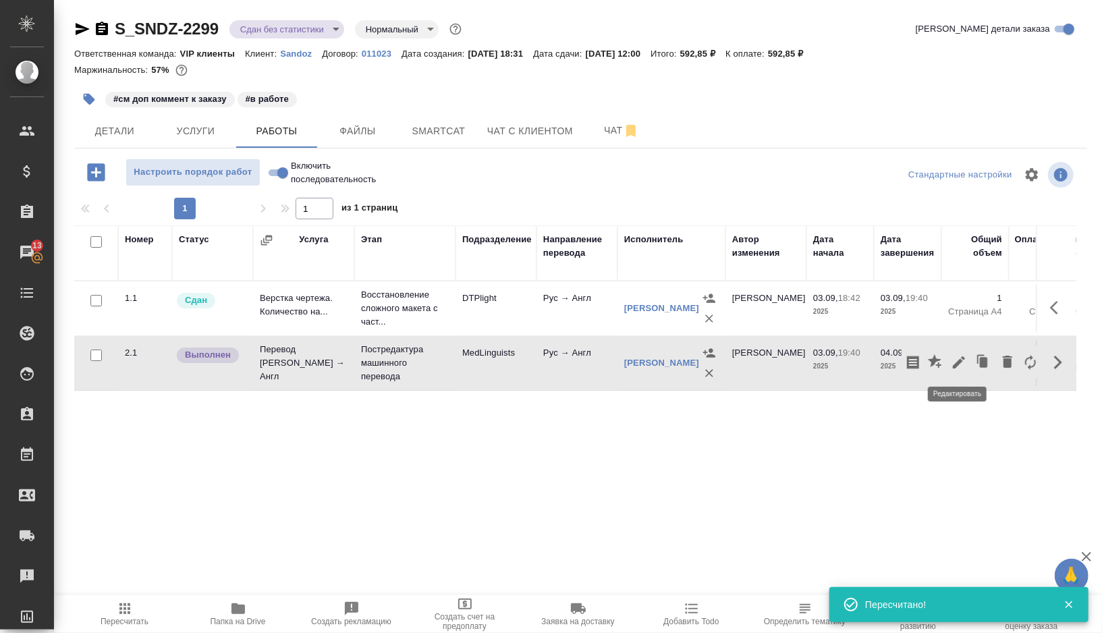
click at [962, 361] on icon "button" at bounding box center [959, 362] width 16 height 16
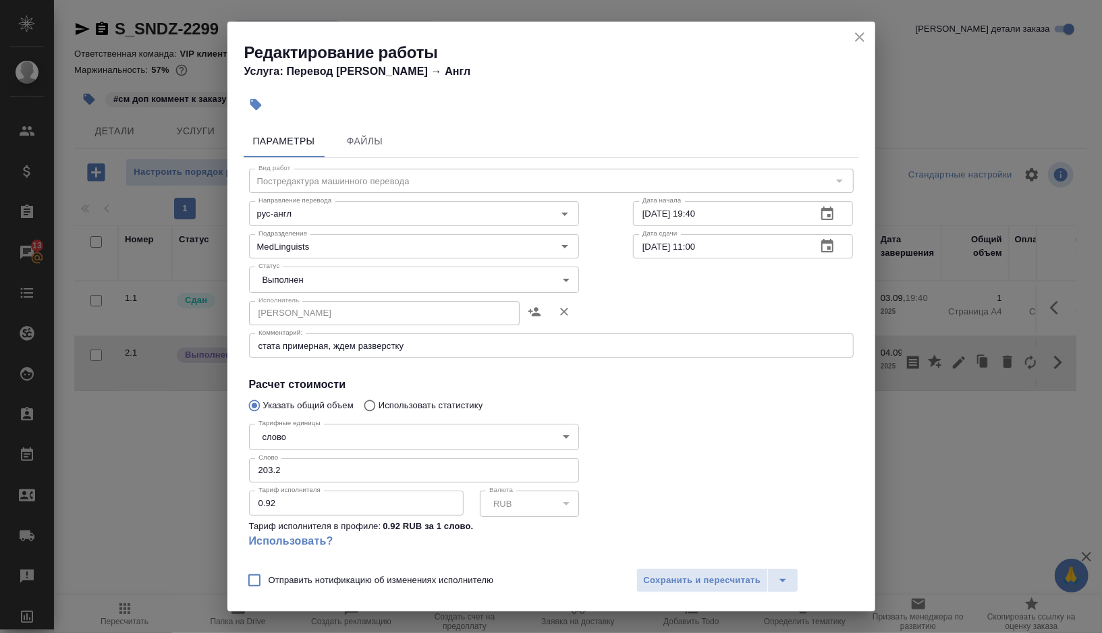
click at [532, 287] on body "🙏 .cls-1 fill:#fff; AWATERA Gorshkova Valentina Клиенты Спецификации Заказы 13 …" at bounding box center [551, 316] width 1102 height 633
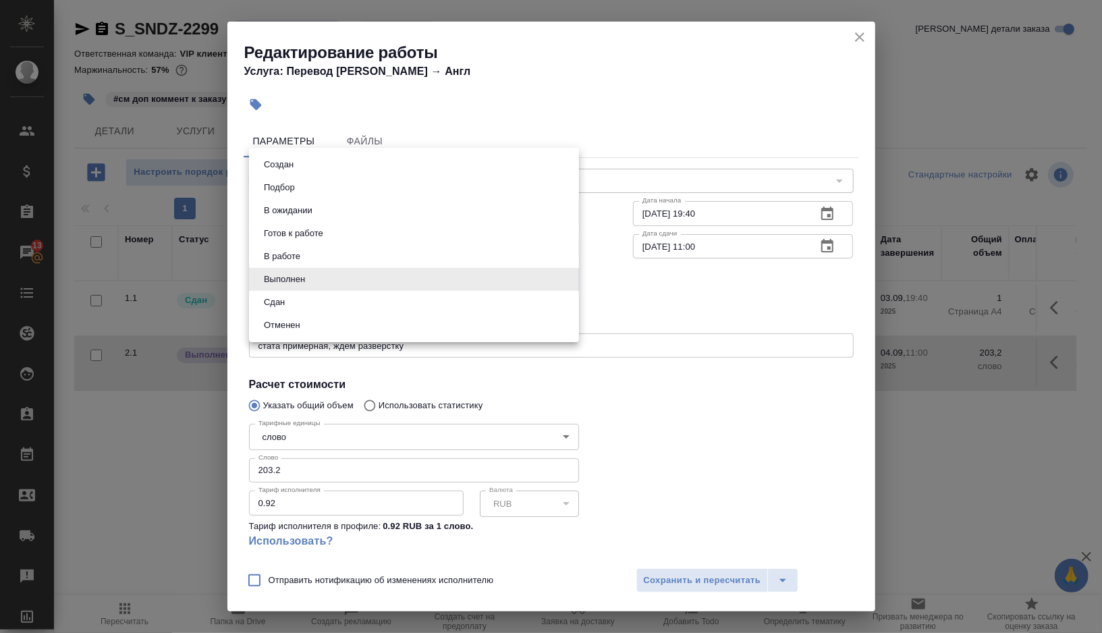
click at [336, 297] on li "Сдан" at bounding box center [414, 302] width 330 height 23
type input "closed"
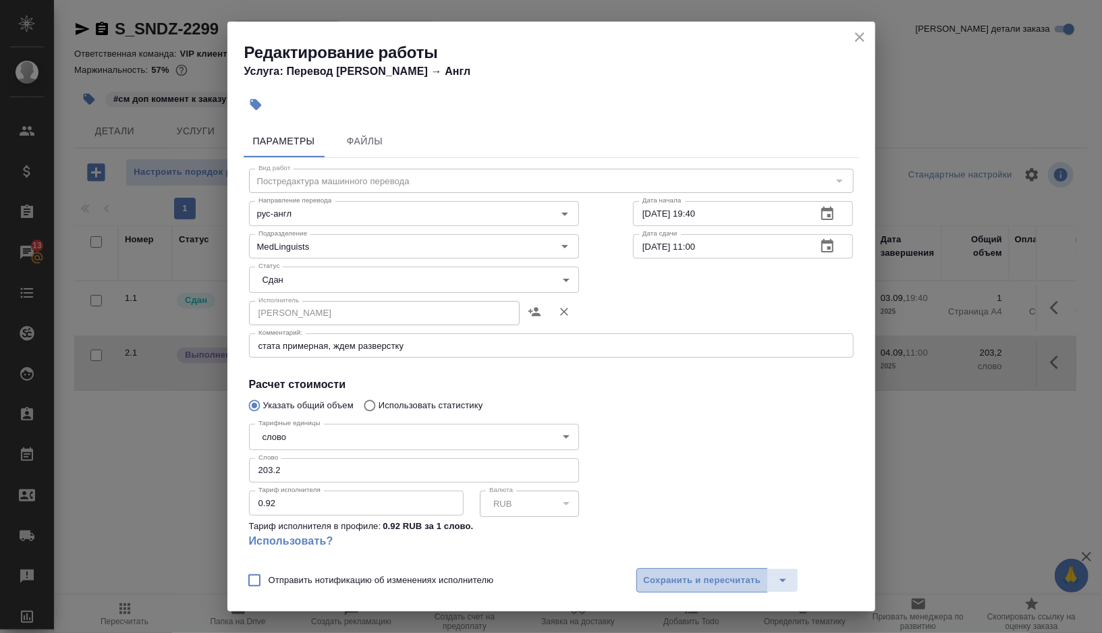
click at [727, 570] on button "Сохранить и пересчитать" at bounding box center [702, 580] width 132 height 24
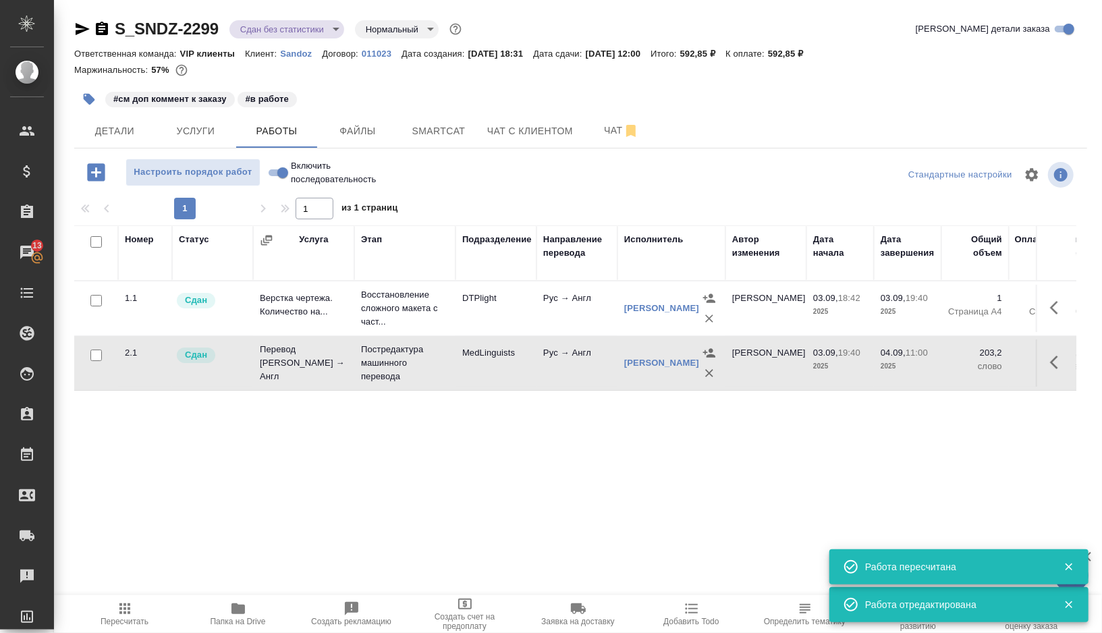
click at [325, 24] on body "🙏 .cls-1 fill:#fff; AWATERA Gorshkova Valentina Клиенты Спецификации Заказы 13 …" at bounding box center [551, 316] width 1102 height 633
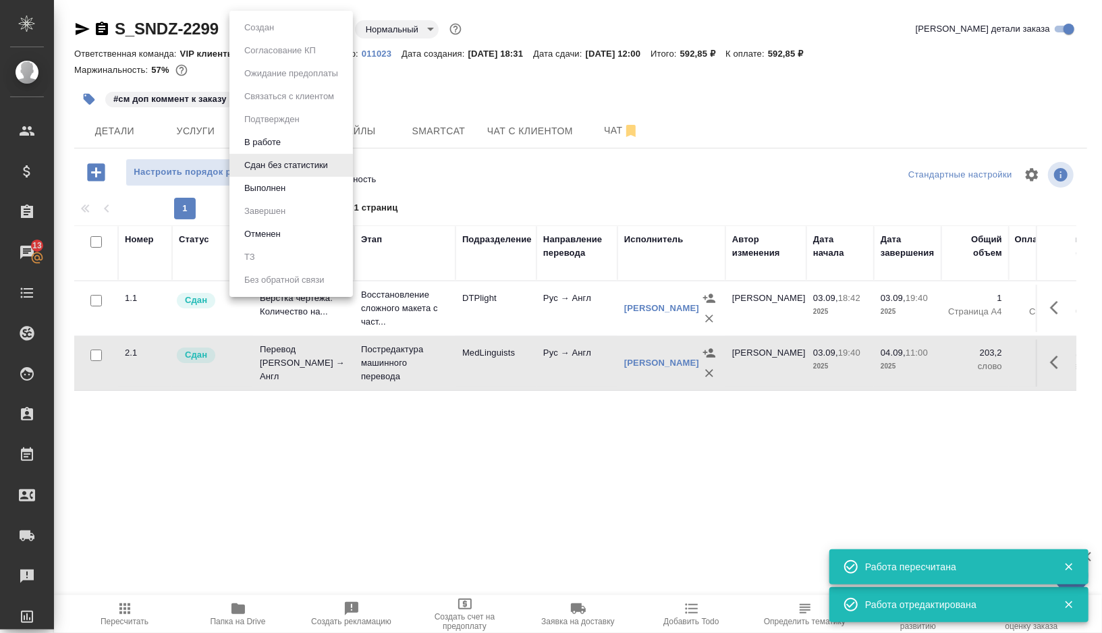
click at [283, 188] on button "Выполнен" at bounding box center [264, 188] width 49 height 15
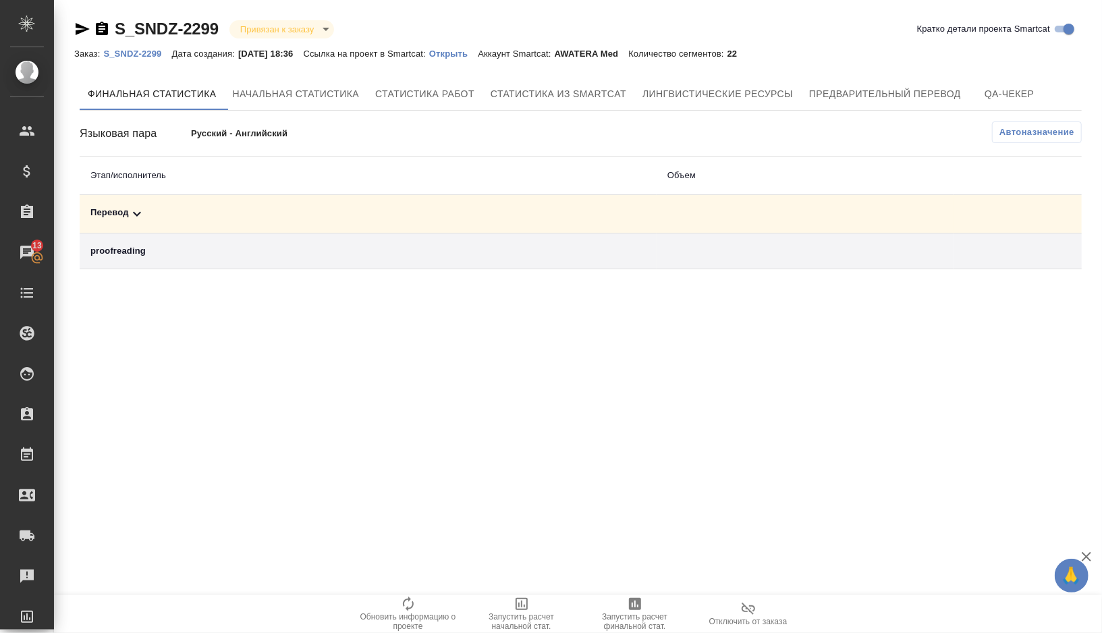
click at [186, 207] on div "Перевод" at bounding box center [367, 214] width 555 height 16
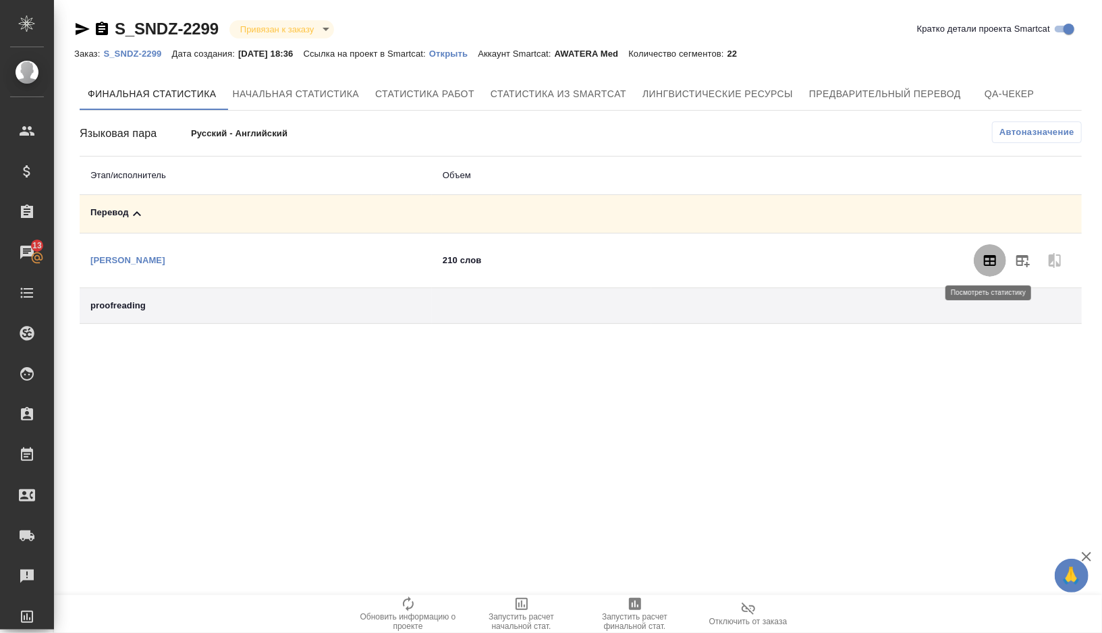
click at [989, 258] on icon "button" at bounding box center [990, 260] width 16 height 16
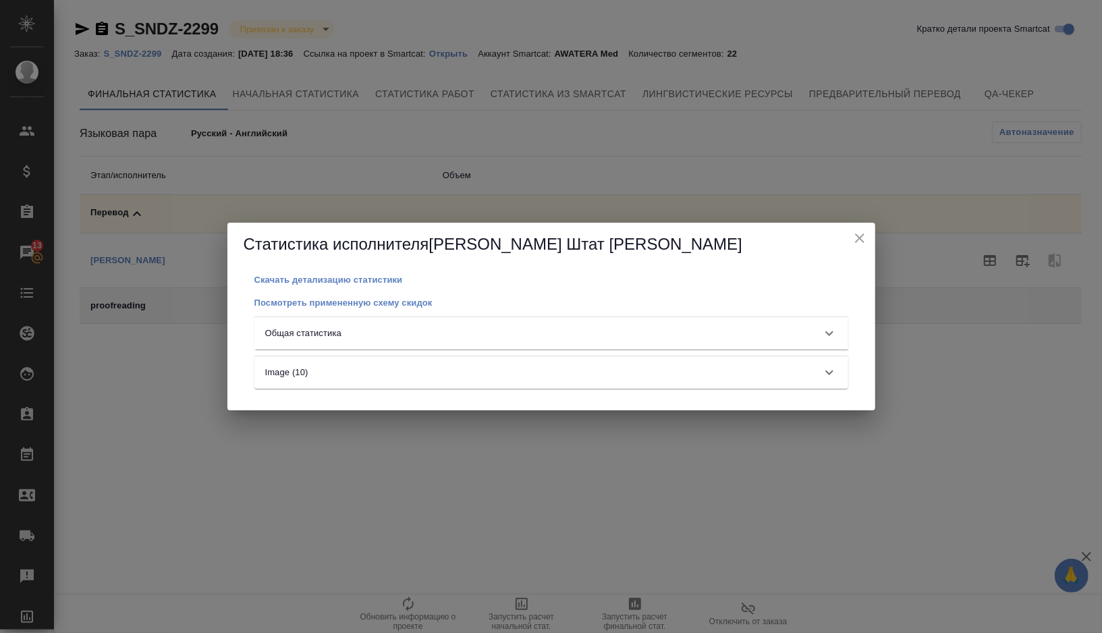
click at [810, 333] on div "Общая статистика" at bounding box center [539, 333] width 548 height 13
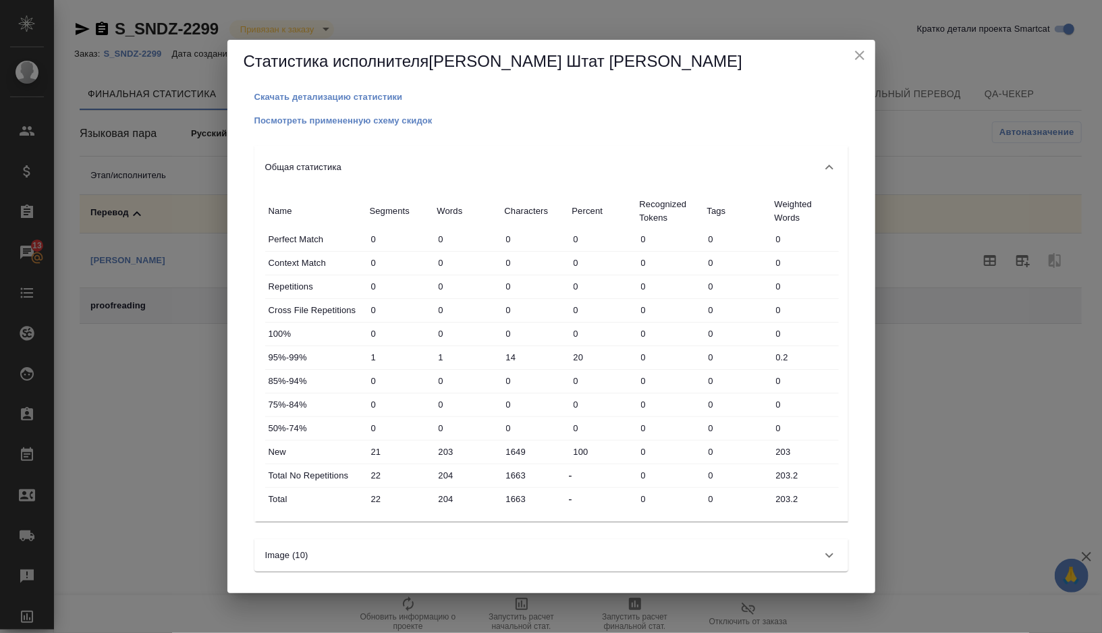
click at [788, 502] on input "203.2" at bounding box center [804, 499] width 67 height 20
click at [788, 502] on input "203.2" at bounding box center [805, 499] width 66 height 20
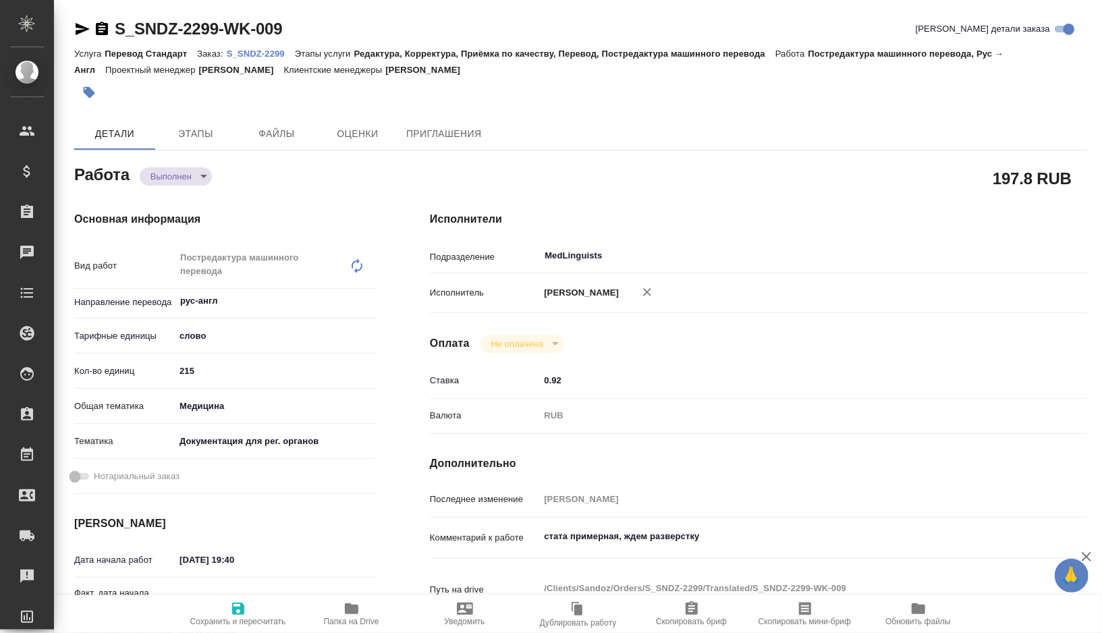
type textarea "x"
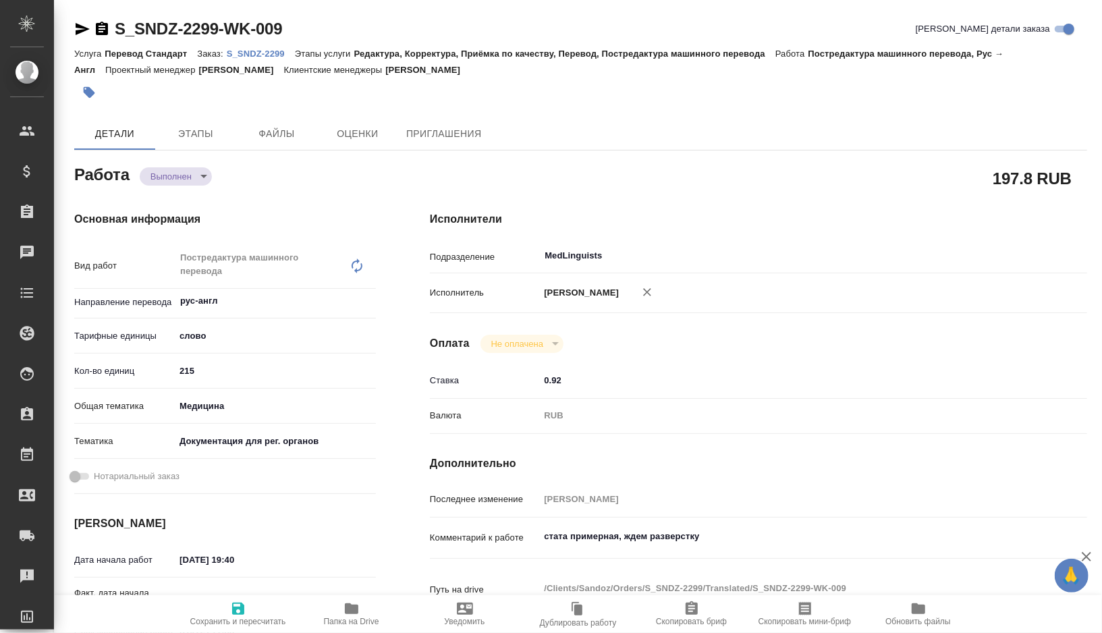
type textarea "x"
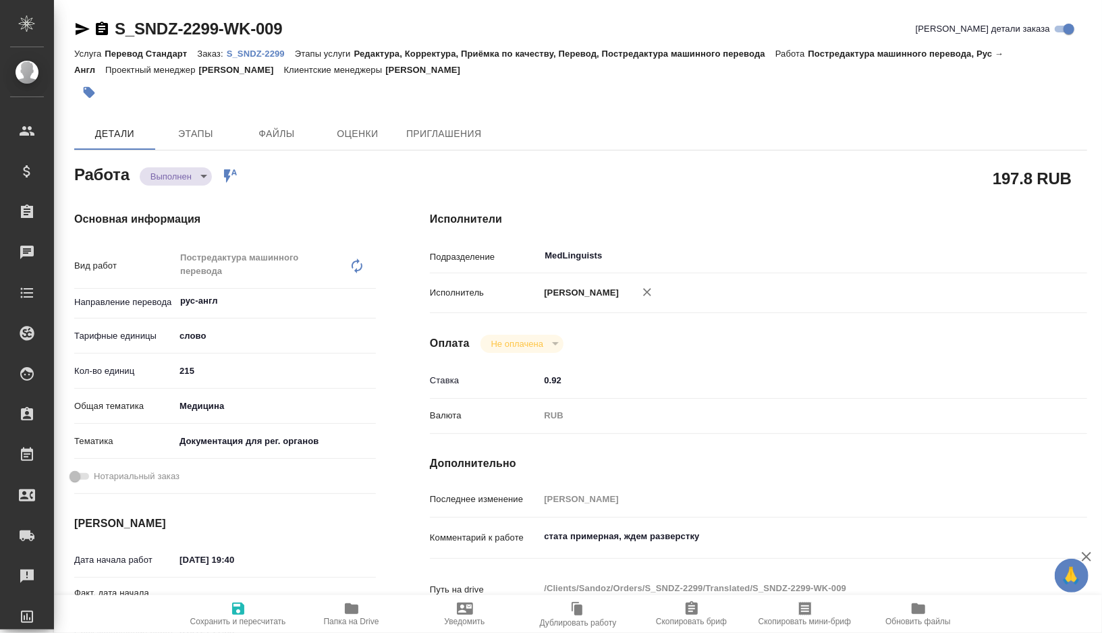
type textarea "x"
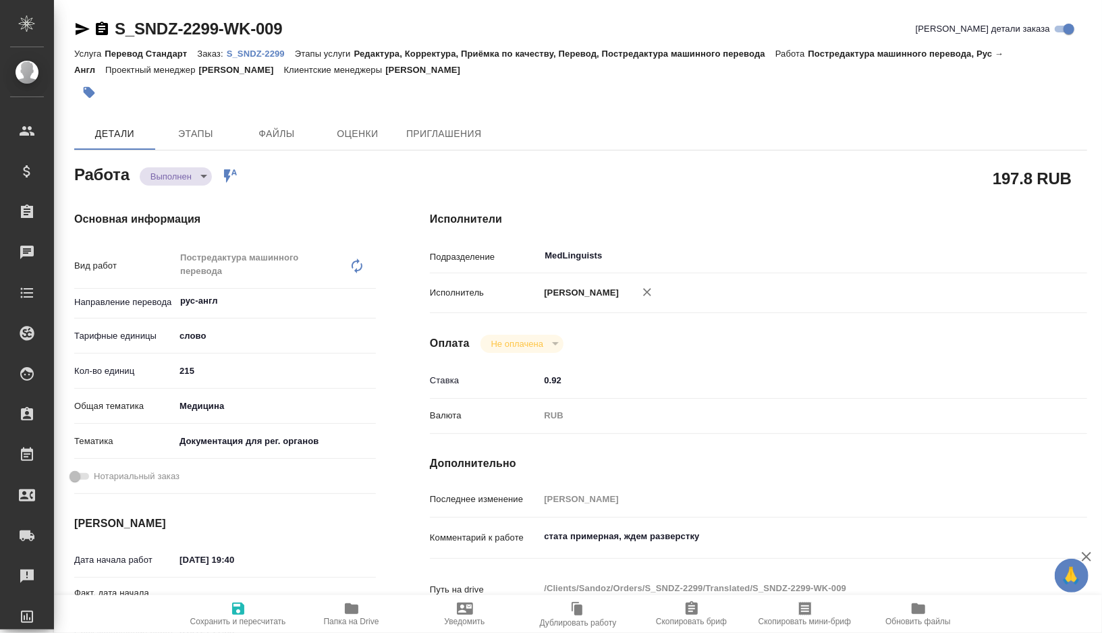
type textarea "x"
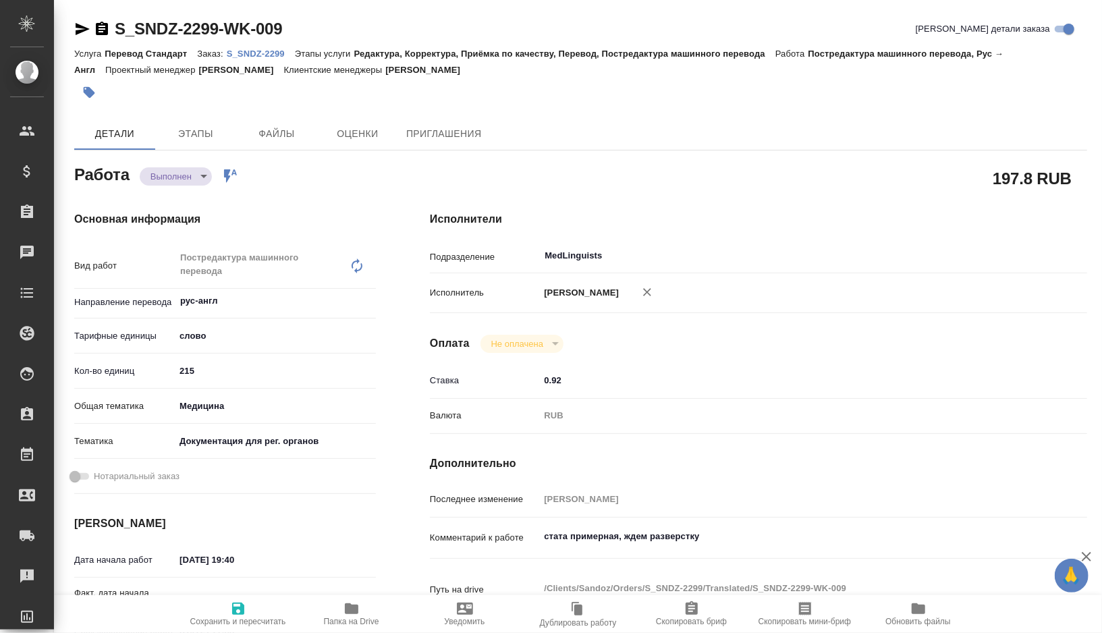
type textarea "x"
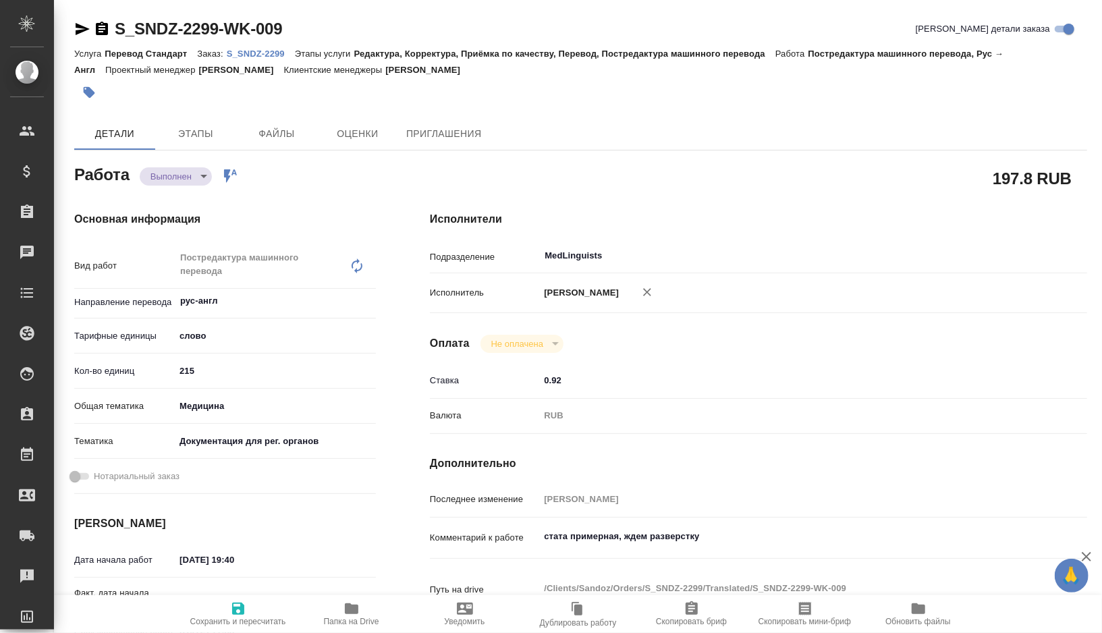
type textarea "x"
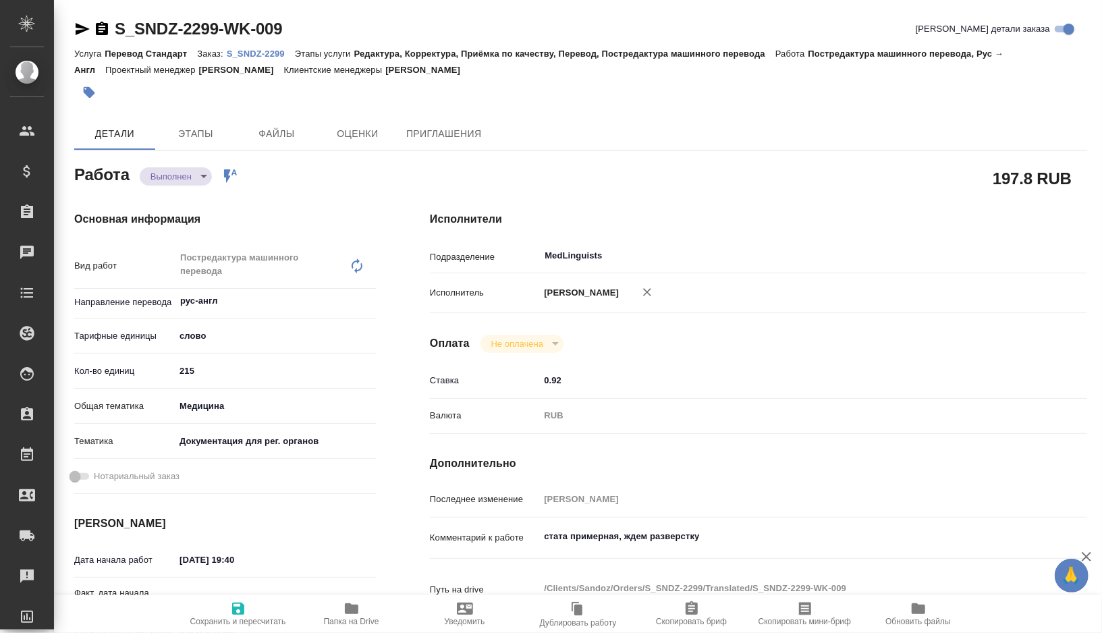
type textarea "x"
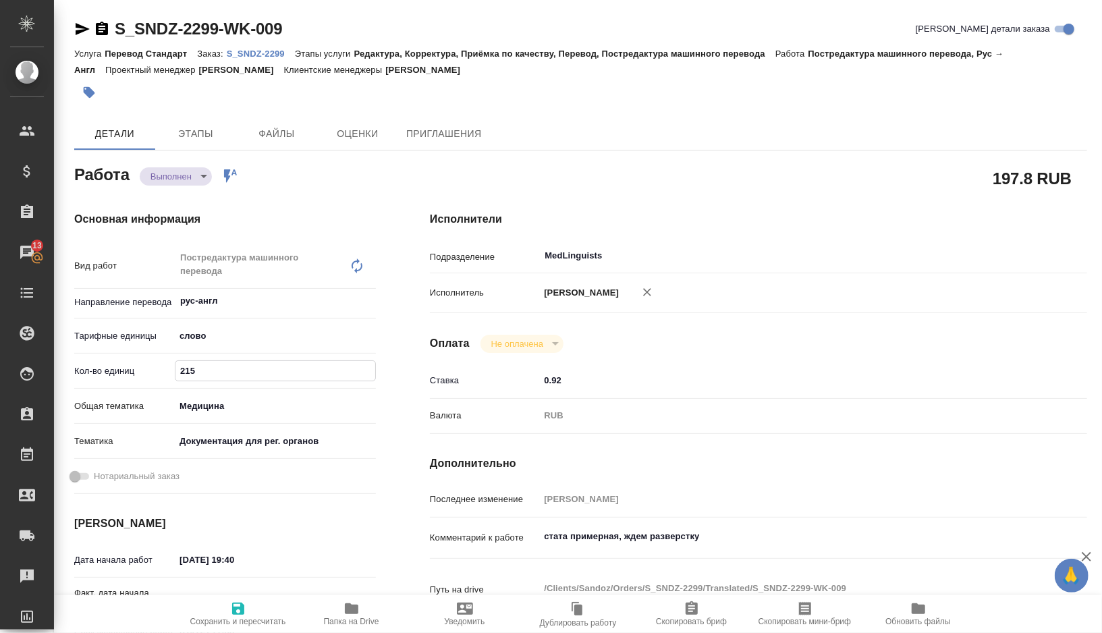
type textarea "x"
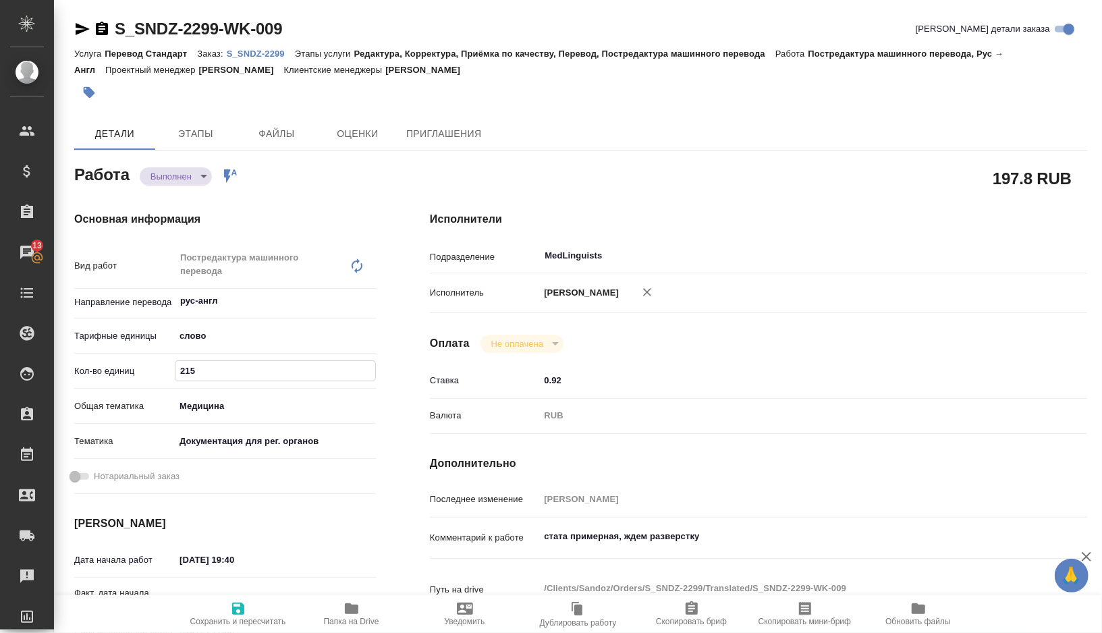
drag, startPoint x: 203, startPoint y: 364, endPoint x: 173, endPoint y: 364, distance: 29.7
click at [173, 364] on div "Кол-во единиц 215" at bounding box center [225, 371] width 302 height 24
type textarea "x"
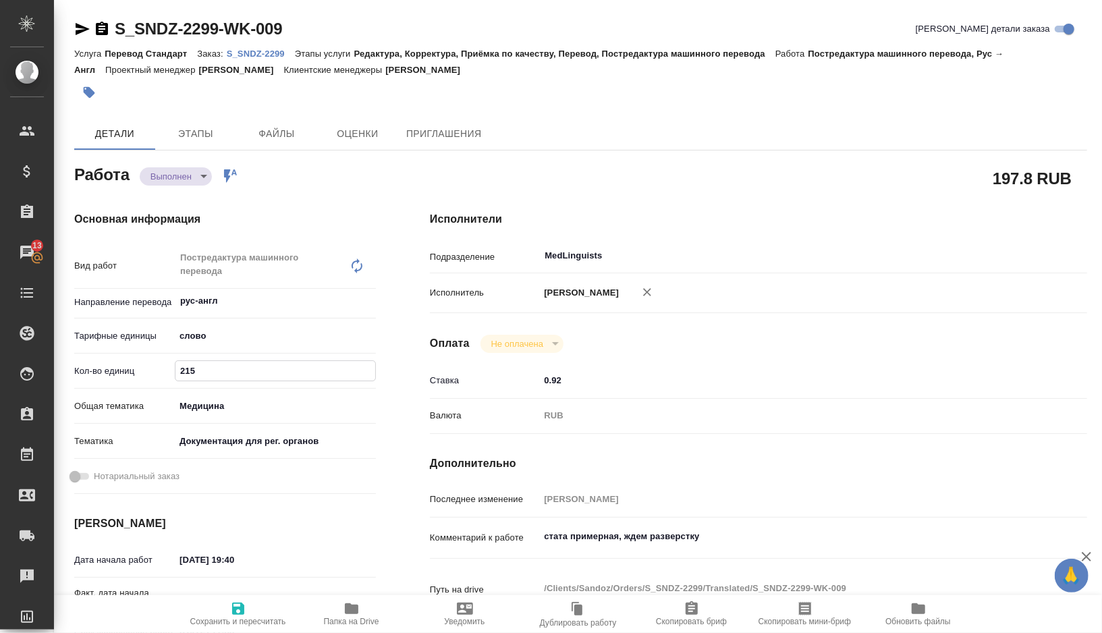
type textarea "x"
drag, startPoint x: 219, startPoint y: 375, endPoint x: 142, endPoint y: 375, distance: 76.9
click at [142, 375] on div "Кол-во единиц 215" at bounding box center [225, 371] width 302 height 24
paste input "03.2"
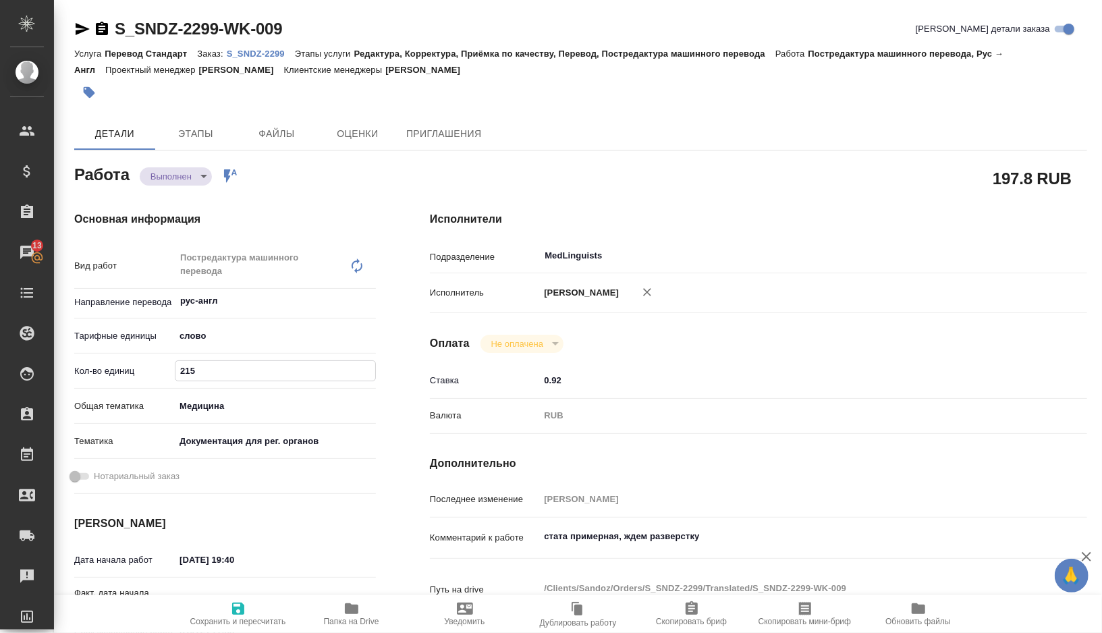
type textarea "x"
type input "203.2"
type textarea "x"
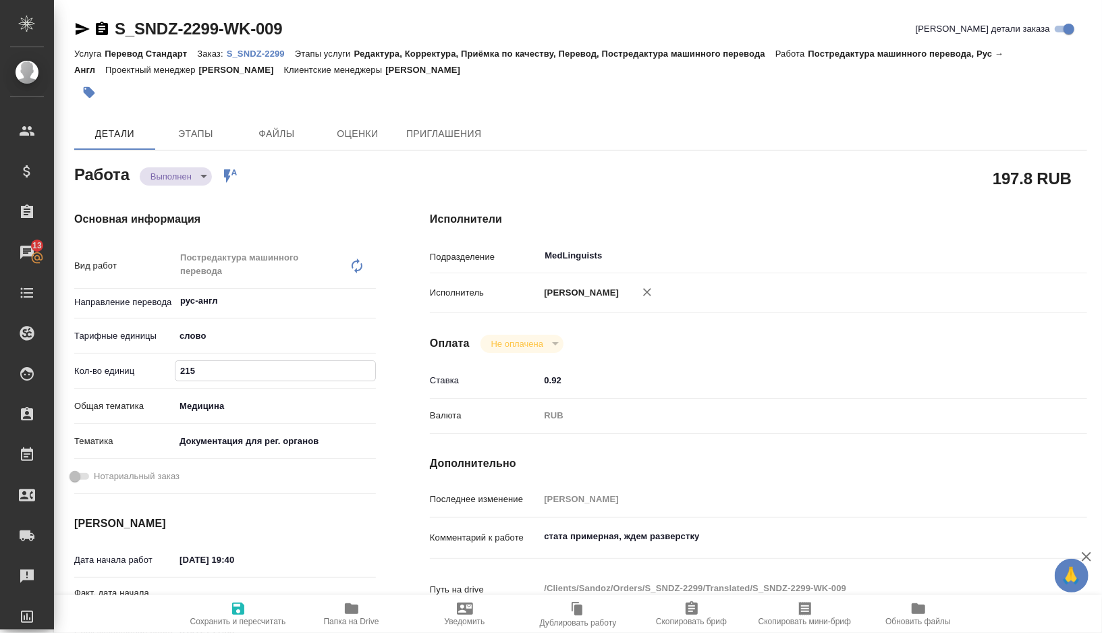
type textarea "x"
type input "203.2"
click at [247, 601] on span "Сохранить и пересчитать" at bounding box center [238, 614] width 97 height 26
type textarea "x"
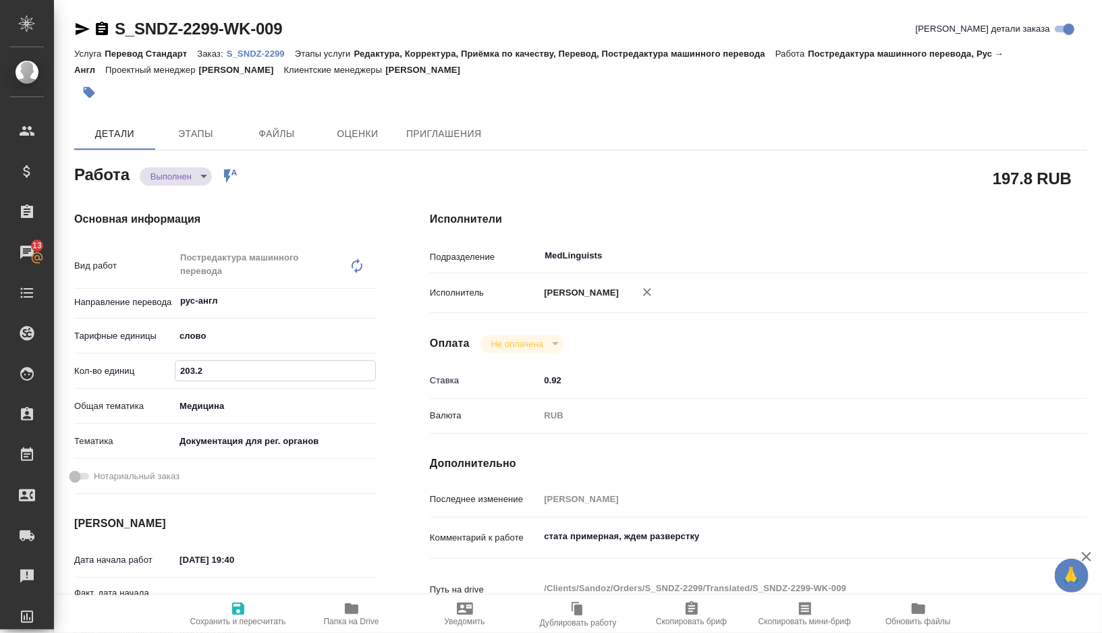
type textarea "x"
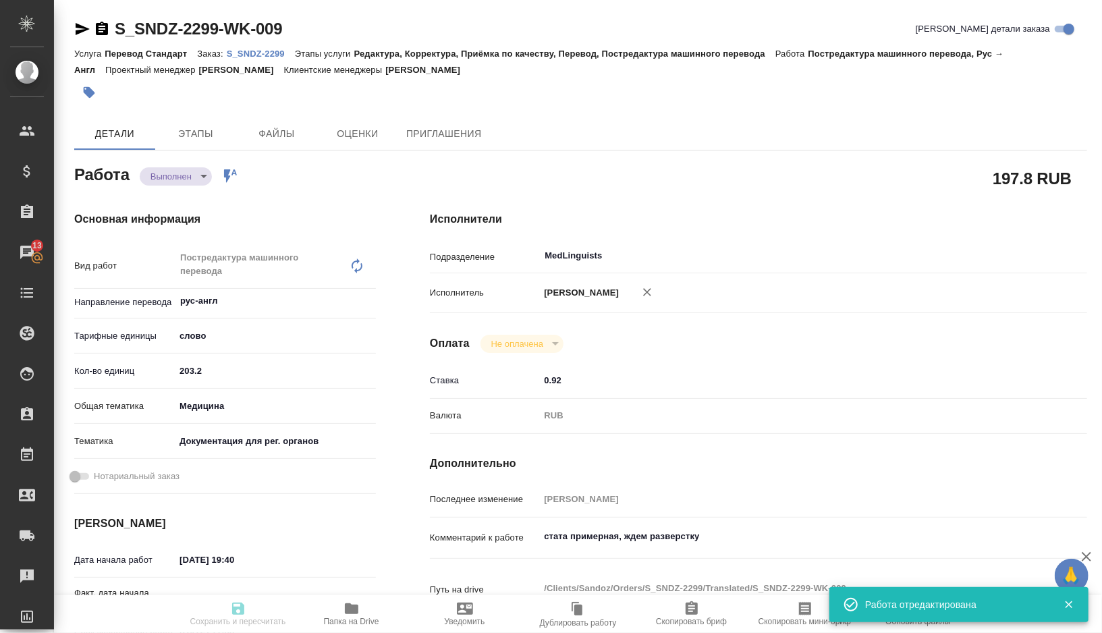
type textarea "x"
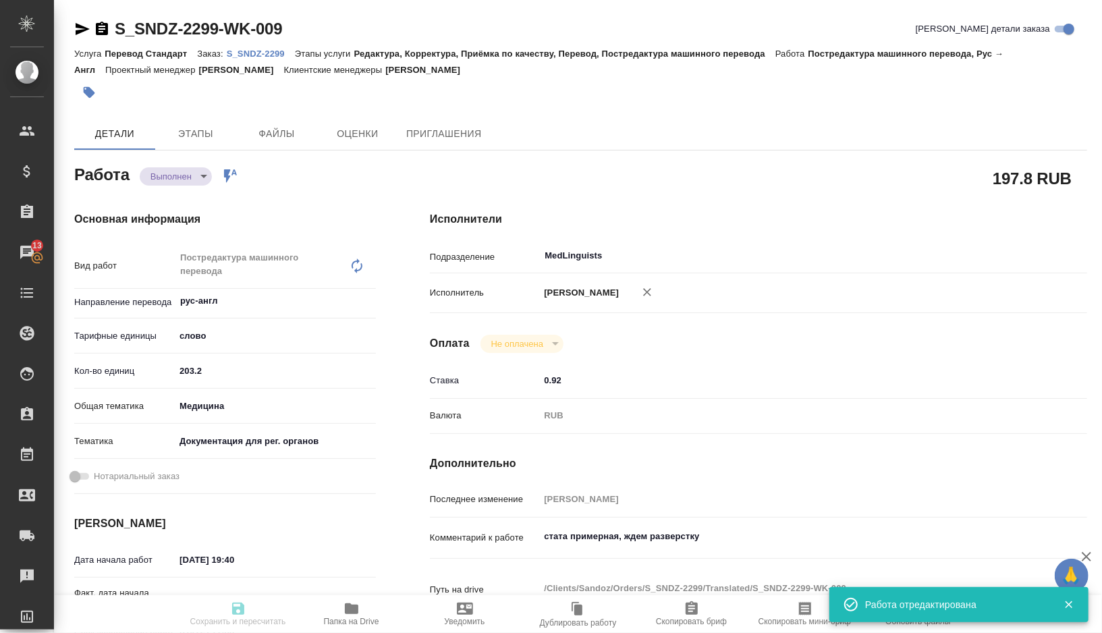
type input "completed"
type textarea "Постредактура машинного перевода"
type textarea "x"
type input "рус-англ"
type input "5a8b1489cc6b4906c91bfd90"
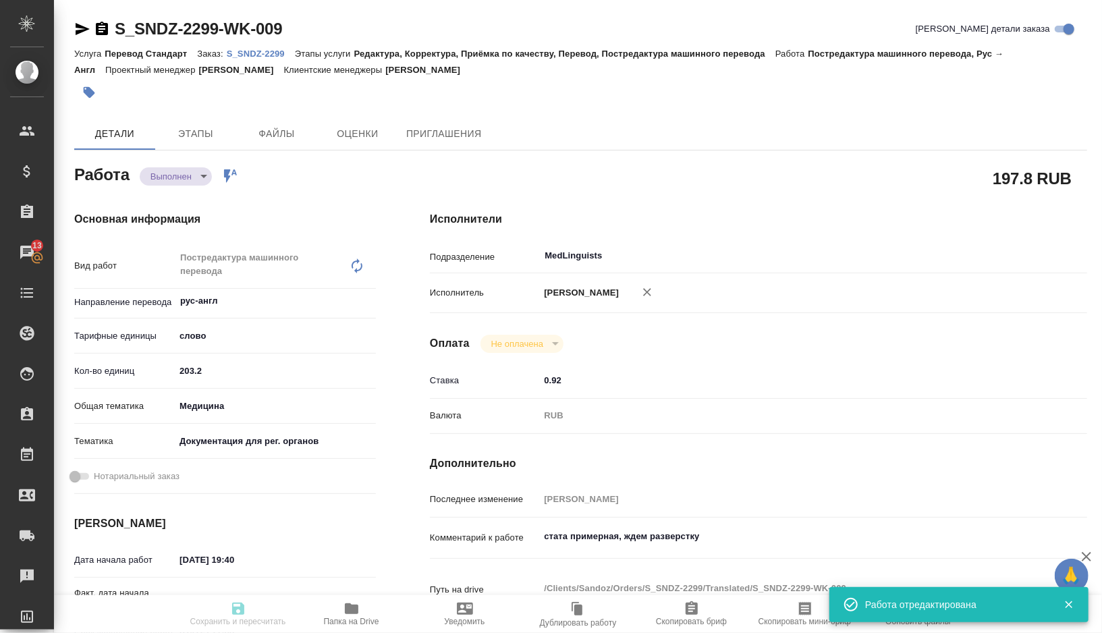
type input "203.2"
type input "med"
type input "5f647205b73bc97568ca66c6"
type input "[DATE] 19:40"
type input "03.09.2025 20:12"
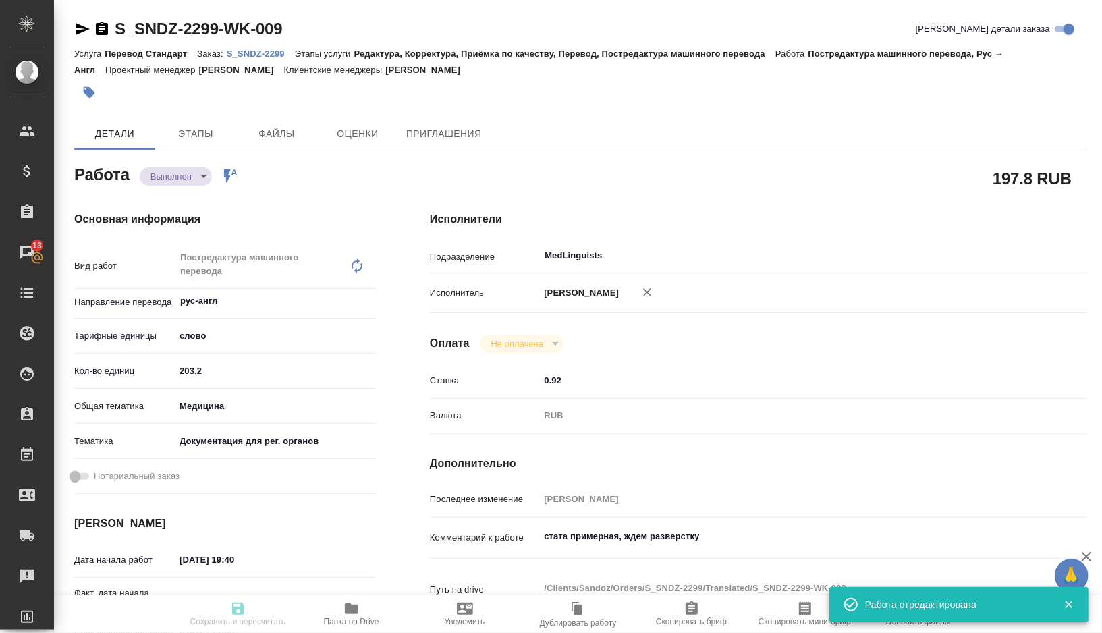
type input "[DATE] 11:00"
type input "03.09.2025 21:15"
type input "[DATE] 12:00"
type input "MedLinguists"
type input "notPayed"
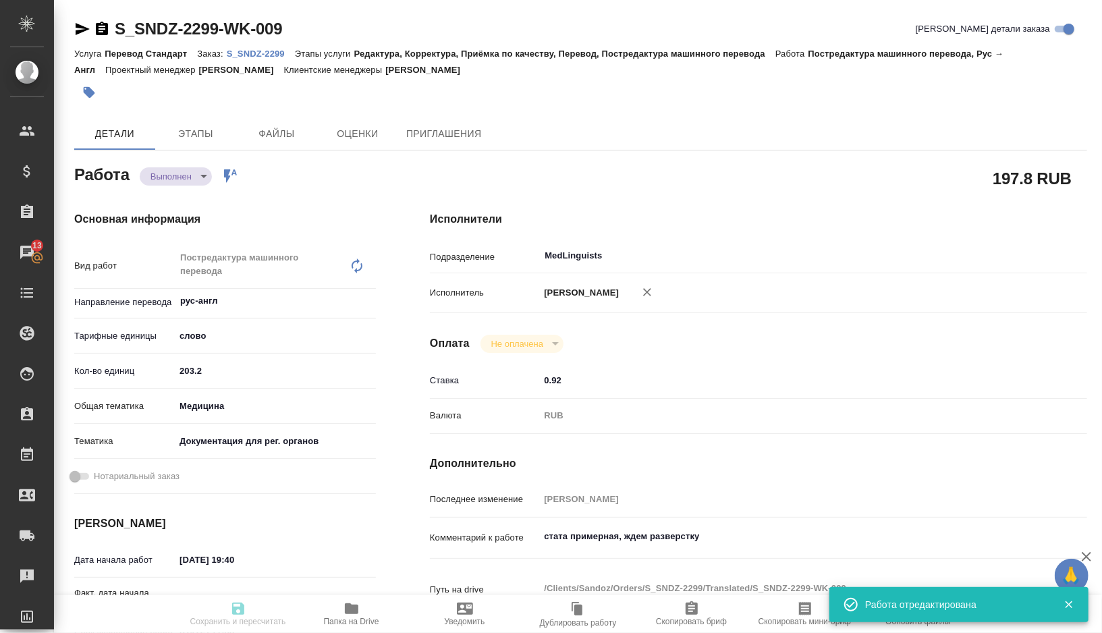
type input "0.92"
type input "RUB"
type input "[PERSON_NAME]"
type textarea "стата примерная, ждем разверстку"
type textarea "x"
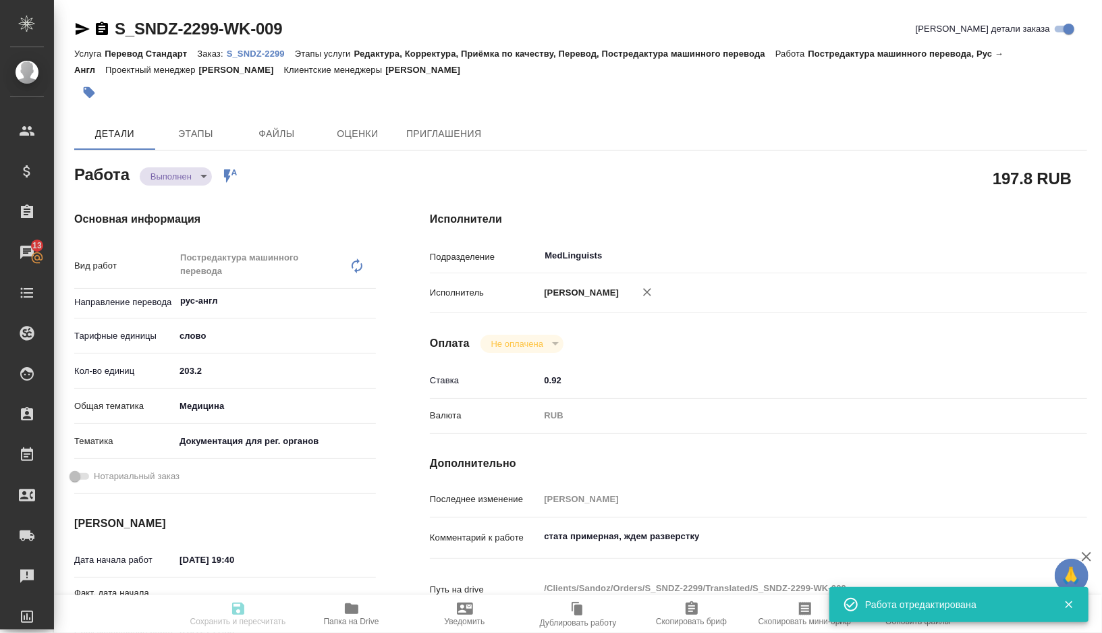
type textarea "/Clients/Sandoz/Orders/S_SNDZ-2299/Translated/S_SNDZ-2299-WK-009"
type textarea "x"
type input "S_SNDZ-2299"
type input "Перевод Стандарт"
type input "Редактура, Корректура, Приёмка по качеству, Перевод, Постредактура машинного пе…"
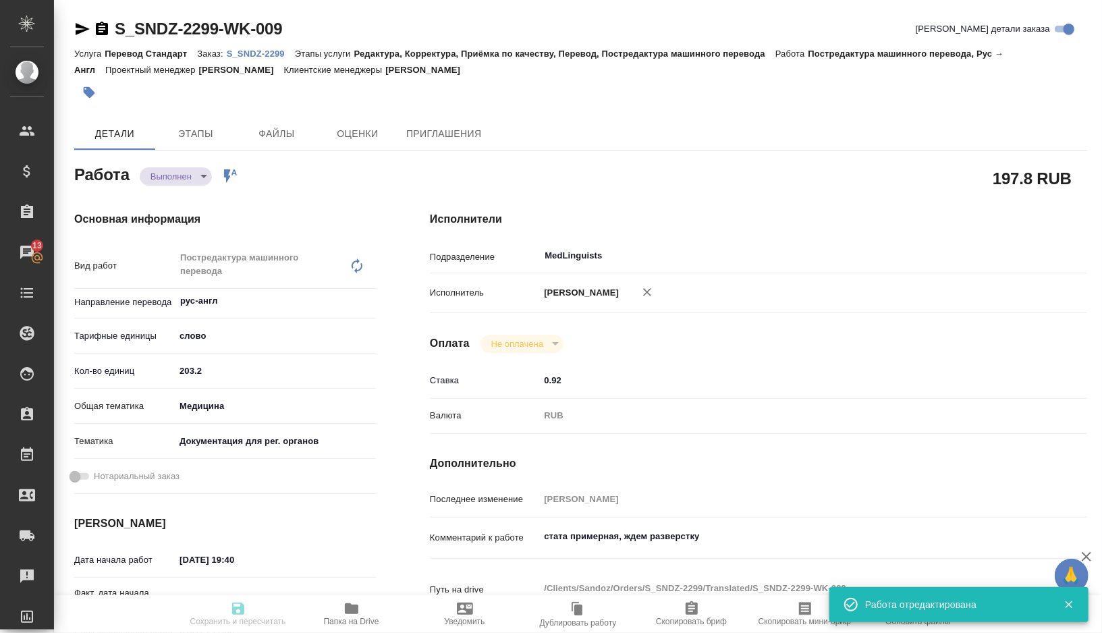
type input "[PERSON_NAME]"
type input "/Clients/Sandoz/Orders/S_SNDZ-2299"
type textarea "x"
type textarea "Прошу взять в срочный перевод на английский язык файл во вложении. Перевод нуже…"
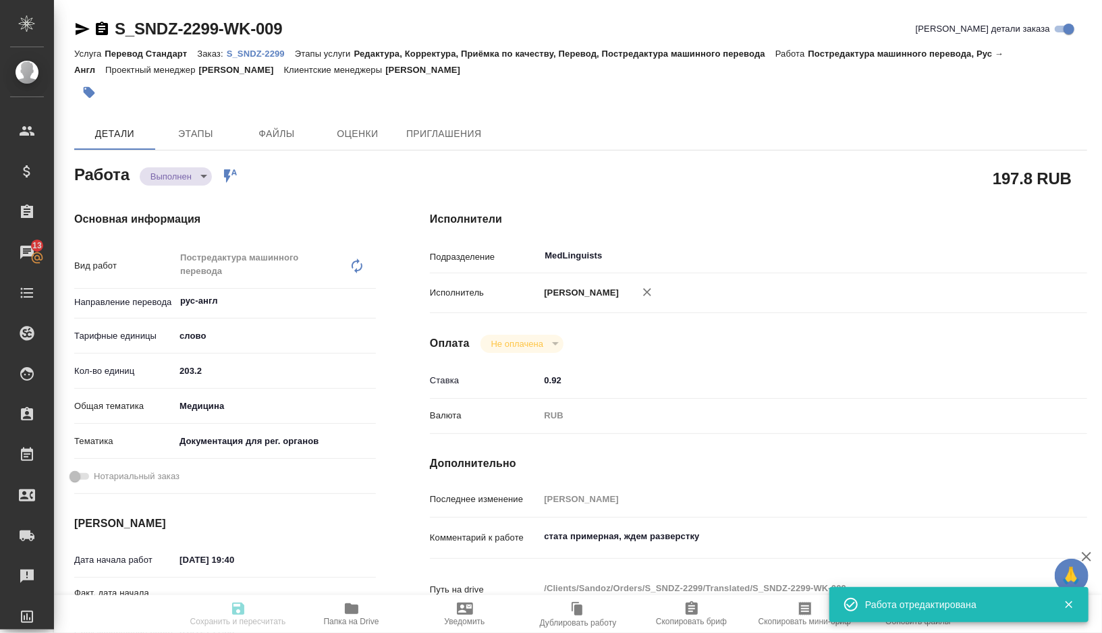
type textarea "x"
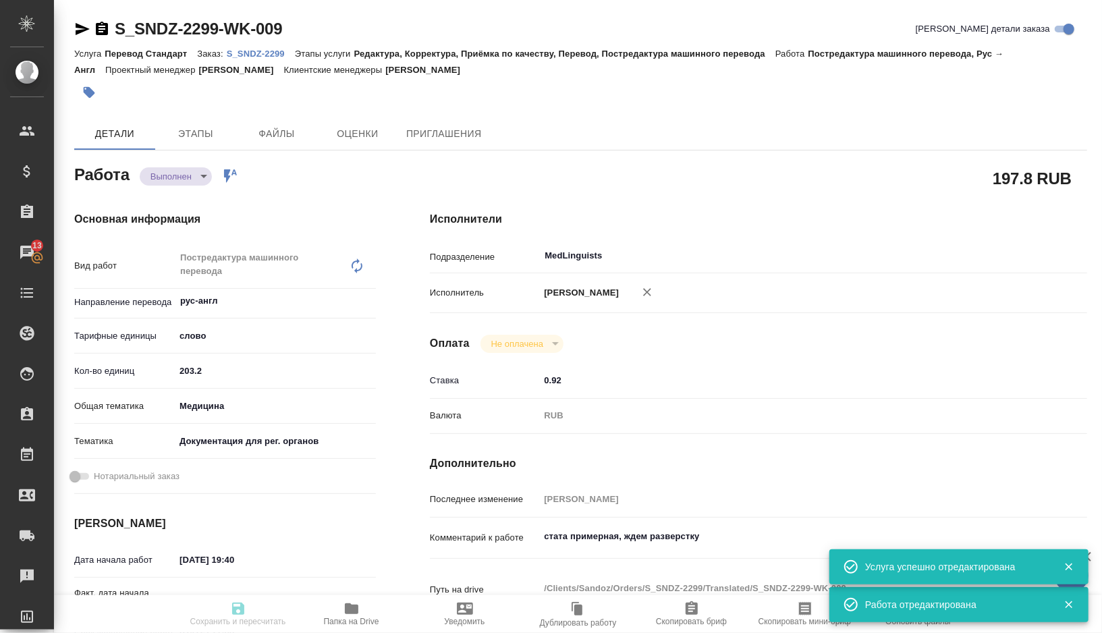
type textarea "x"
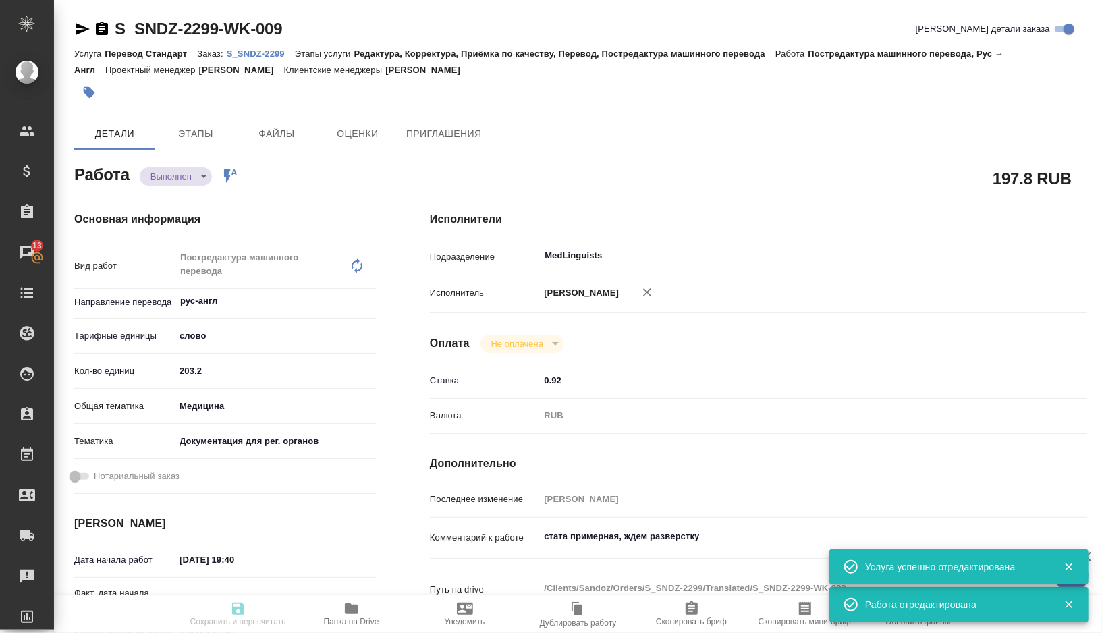
type textarea "x"
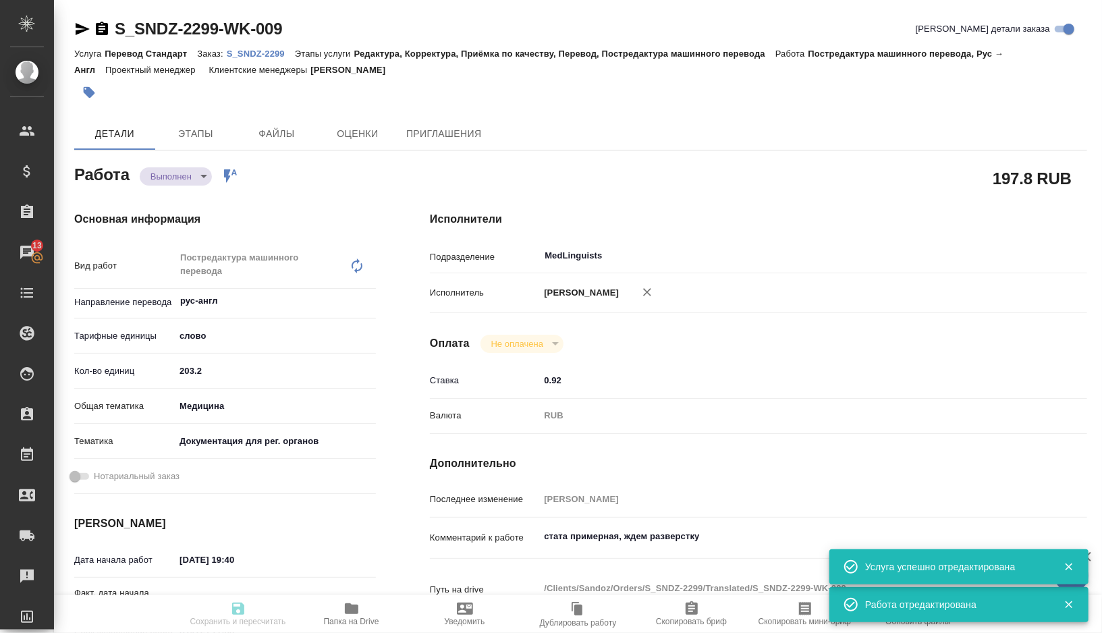
type textarea "x"
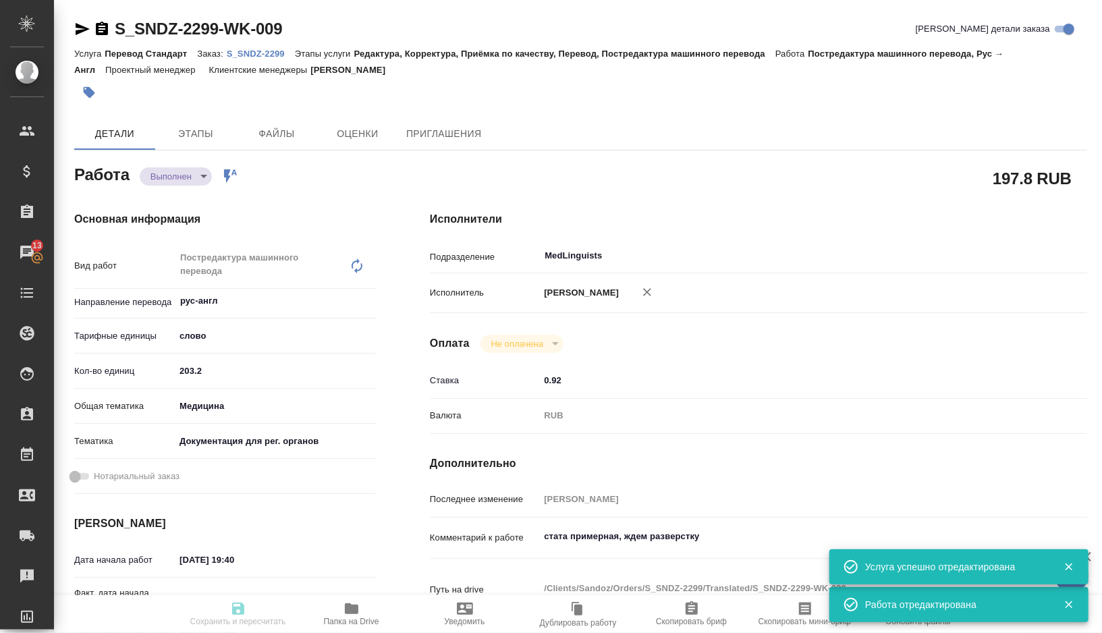
type textarea "x"
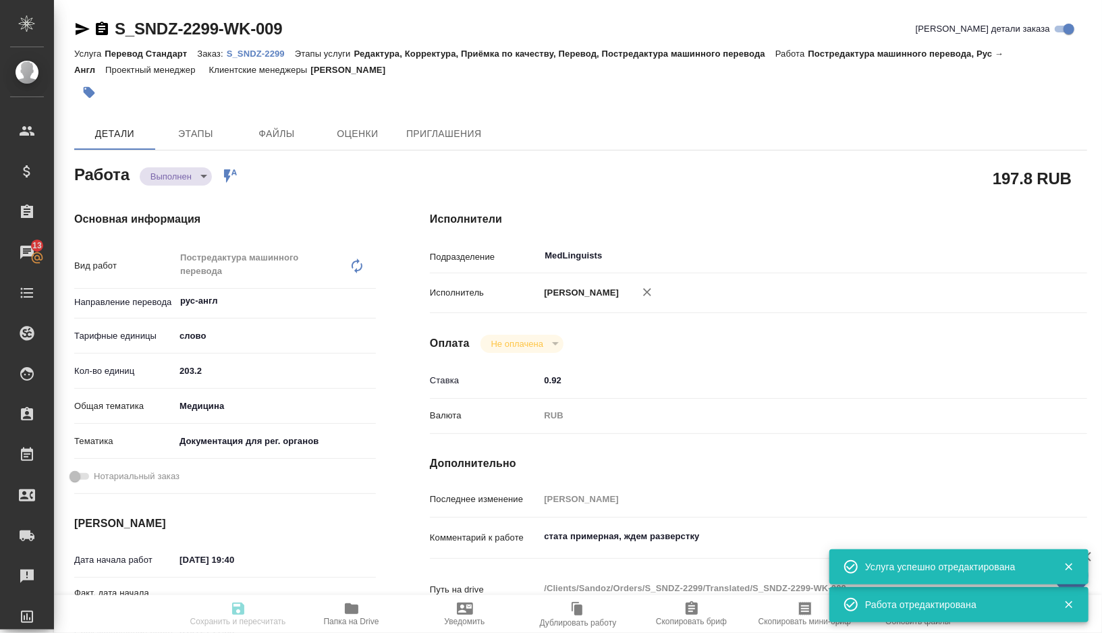
type textarea "x"
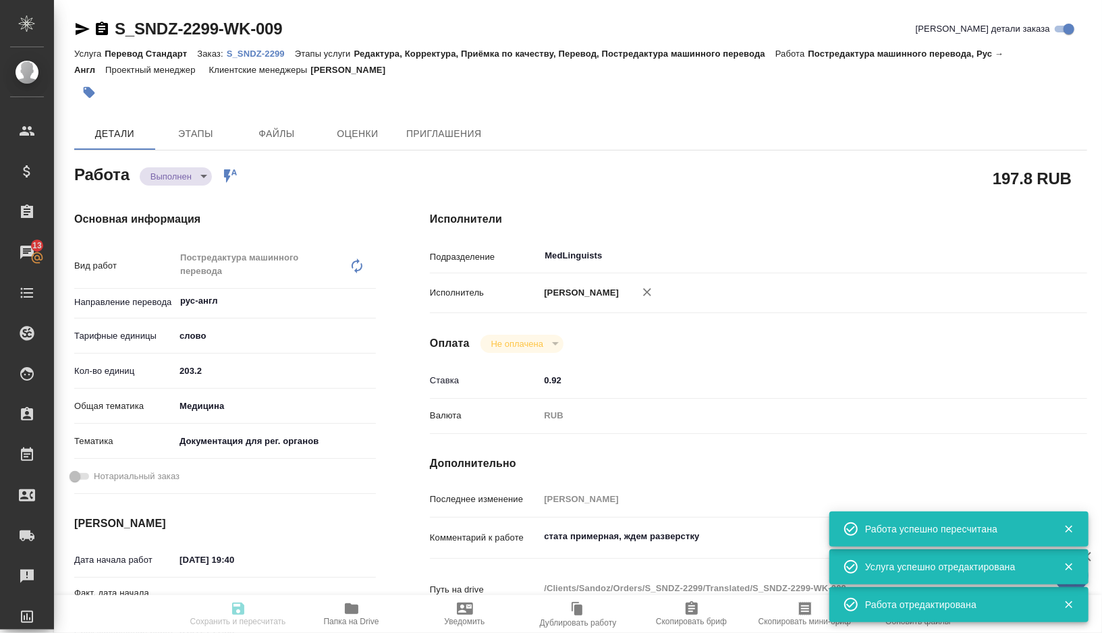
type textarea "x"
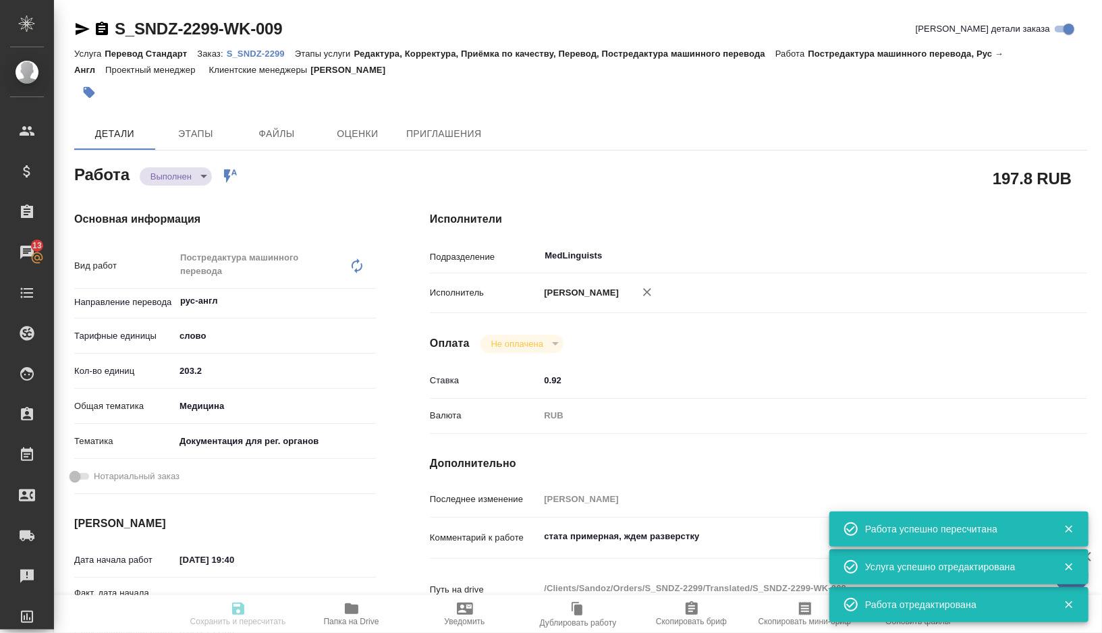
type input "completed"
type textarea "Постредактура машинного перевода"
type textarea "x"
type input "рус-англ"
type input "5a8b1489cc6b4906c91bfd90"
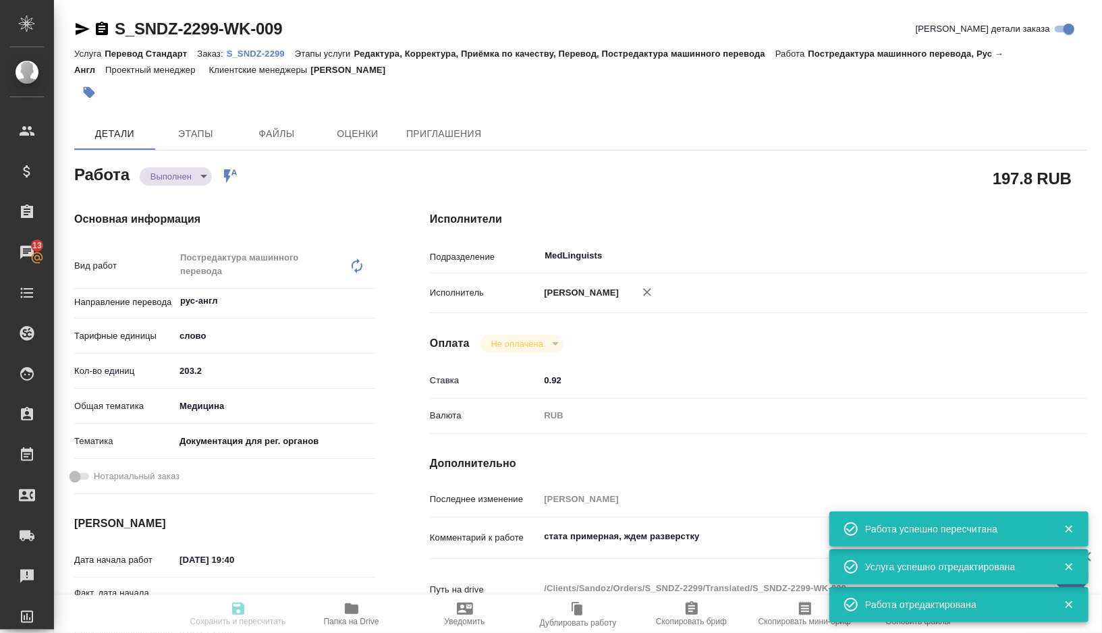
type input "203.2"
type input "med"
type input "5f647205b73bc97568ca66c6"
type input "[DATE] 19:40"
type input "03.09.2025 20:12"
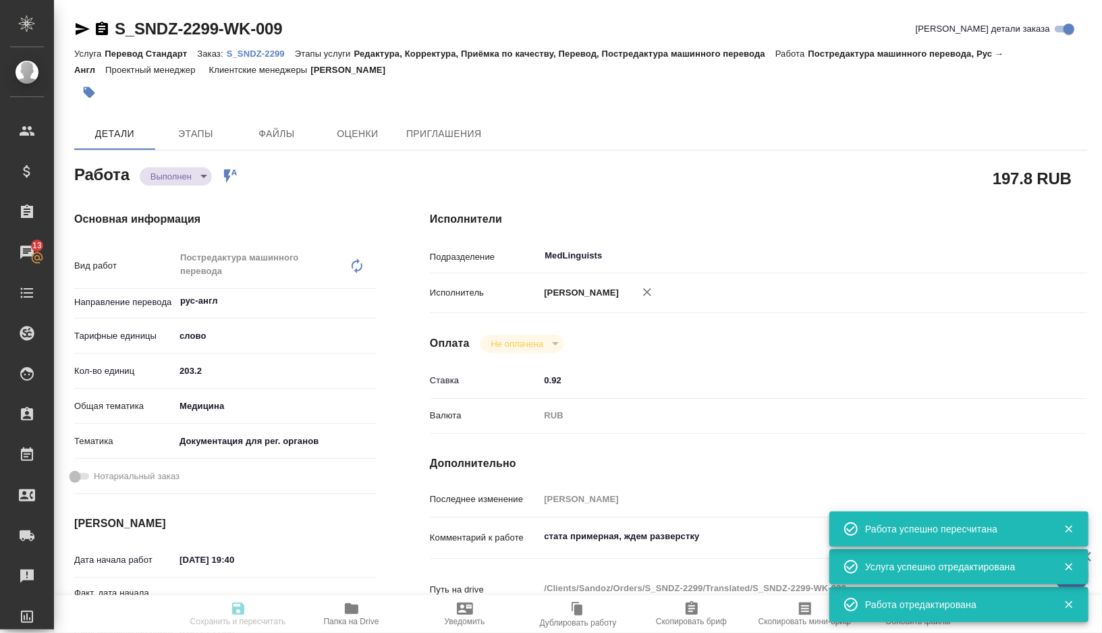
type input "[DATE] 11:00"
type input "03.09.2025 21:15"
type input "[DATE] 12:00"
type input "MedLinguists"
type input "notPayed"
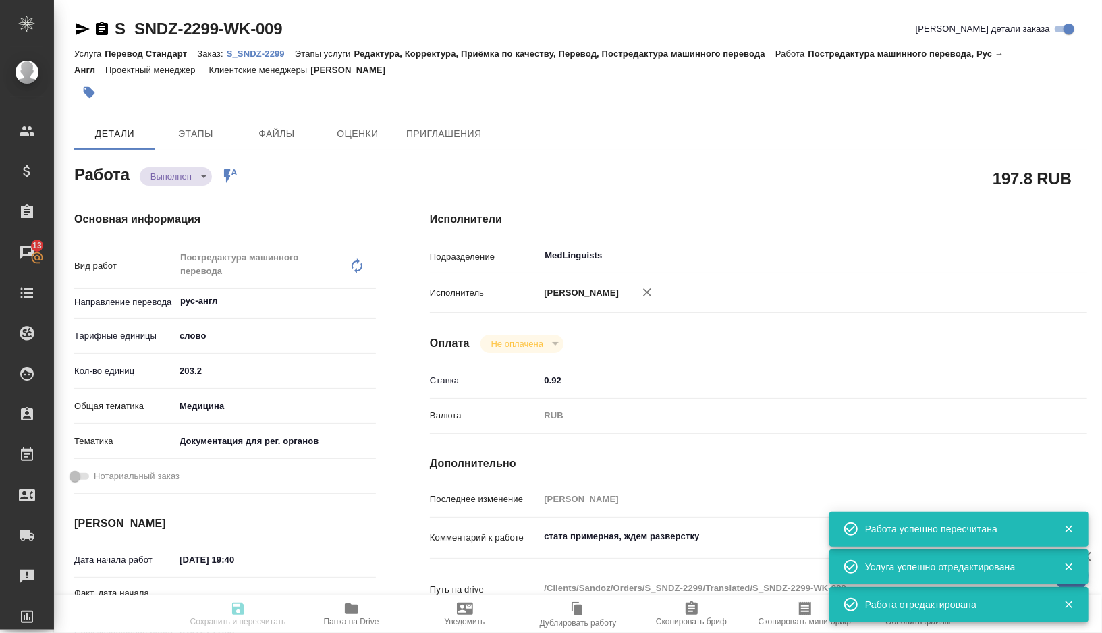
type input "0.92"
type input "RUB"
type input "[PERSON_NAME]"
type textarea "стата примерная, ждем разверстку"
type textarea "x"
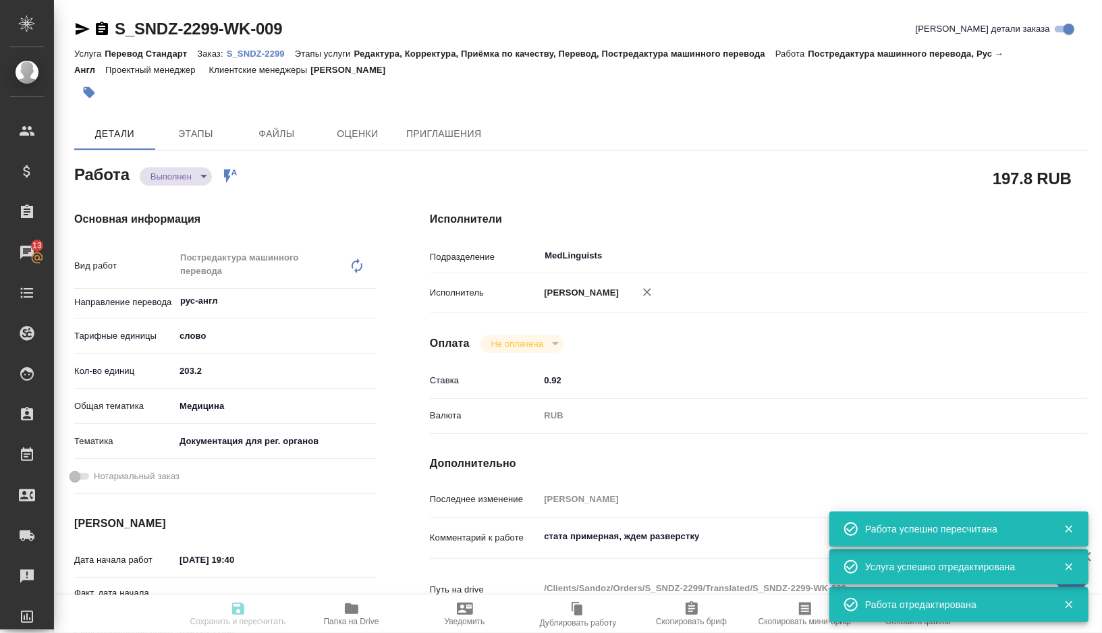
type textarea "/Clients/Sandoz/Orders/S_SNDZ-2299/Translated/S_SNDZ-2299-WK-009"
type textarea "x"
type input "S_SNDZ-2299"
type input "Перевод Стандарт"
type input "Редактура, Корректура, Приёмка по качеству, Перевод, Постредактура машинного пе…"
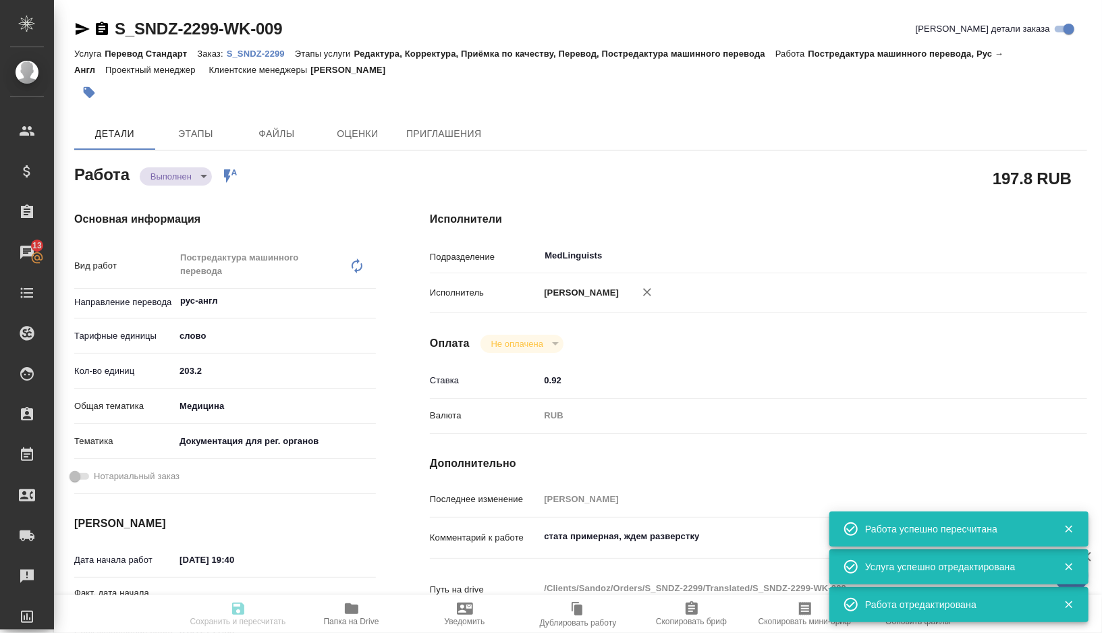
type input "[PERSON_NAME]"
type input "/Clients/Sandoz/Orders/S_SNDZ-2299"
type textarea "x"
type textarea "Прошу взять в срочный перевод на английский язык файл во вложении. Перевод нуже…"
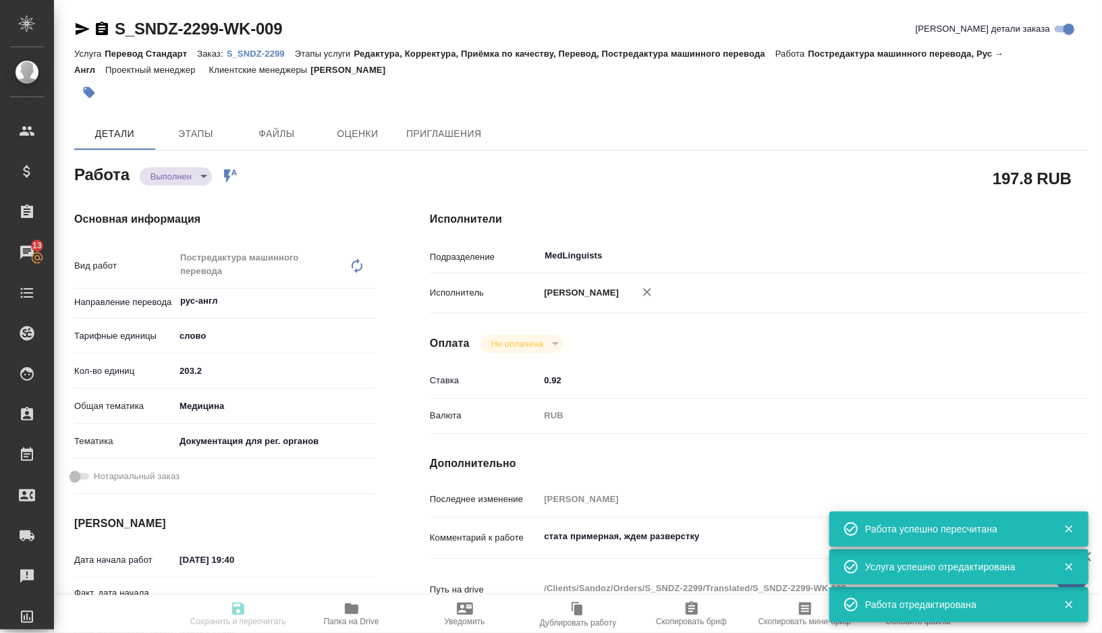
type textarea "x"
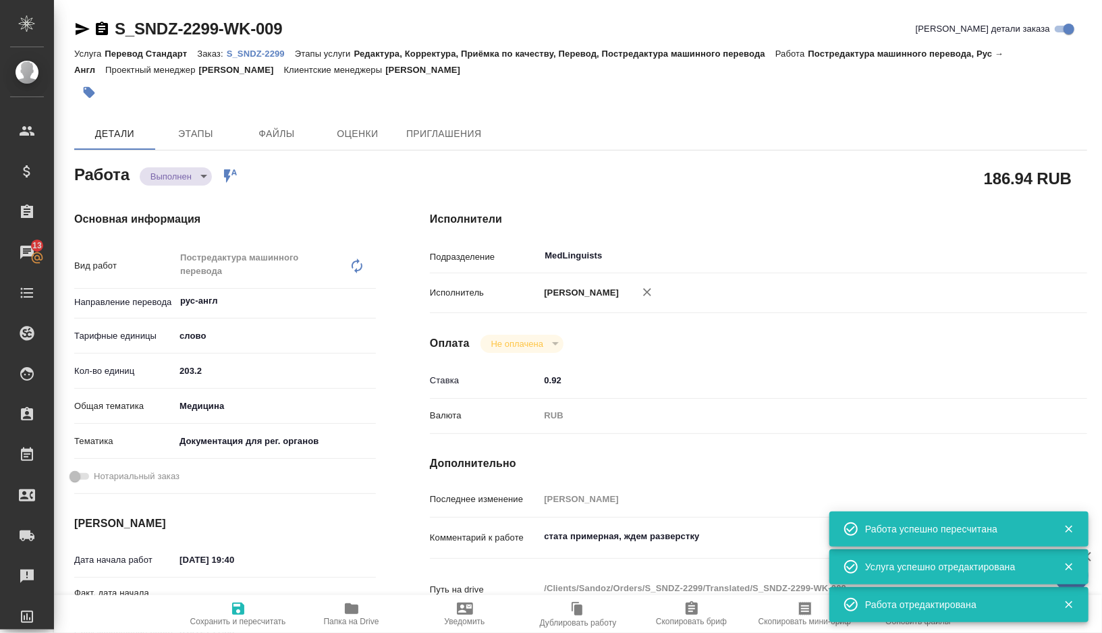
type textarea "x"
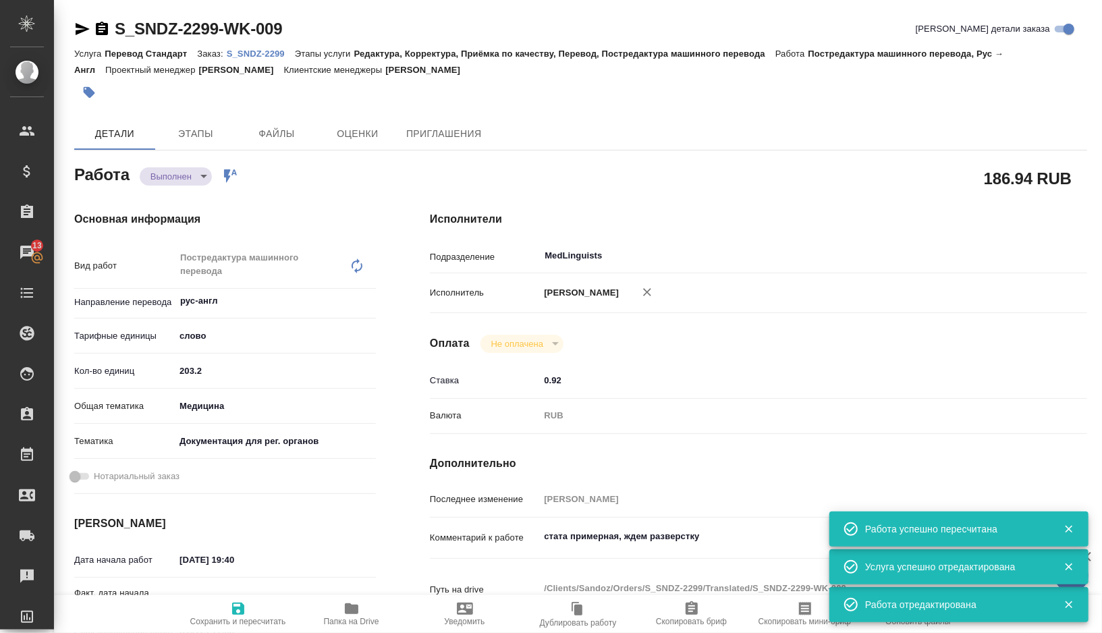
type textarea "x"
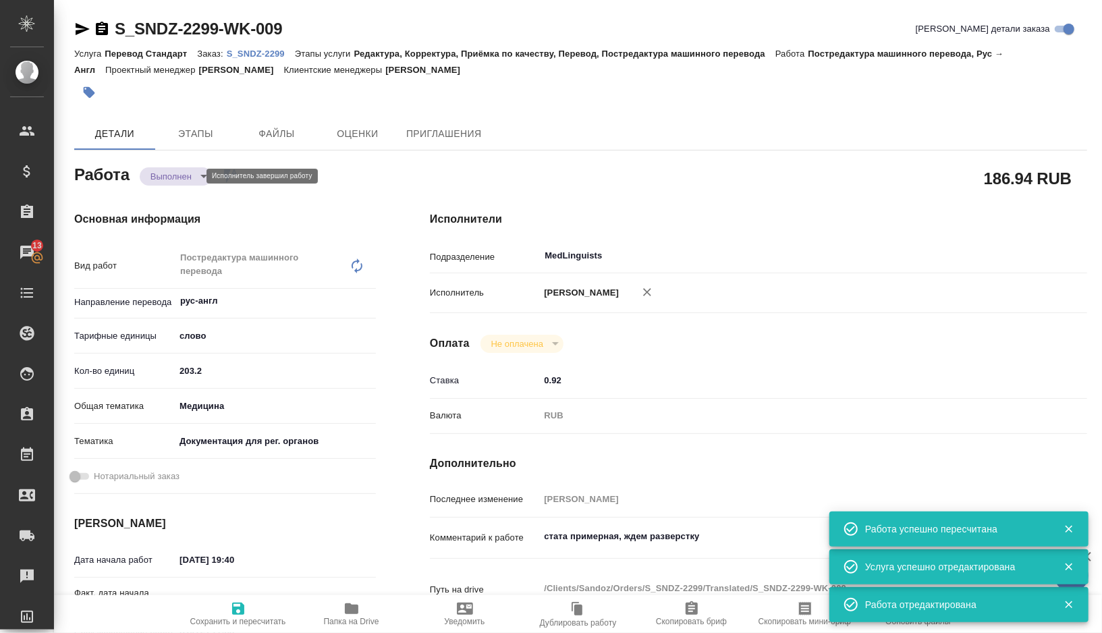
type textarea "x"
click at [190, 177] on body "🙏 .cls-1 fill:#fff; AWATERA Gorshkova Valentina Клиенты Спецификации Заказы 13 …" at bounding box center [551, 316] width 1102 height 633
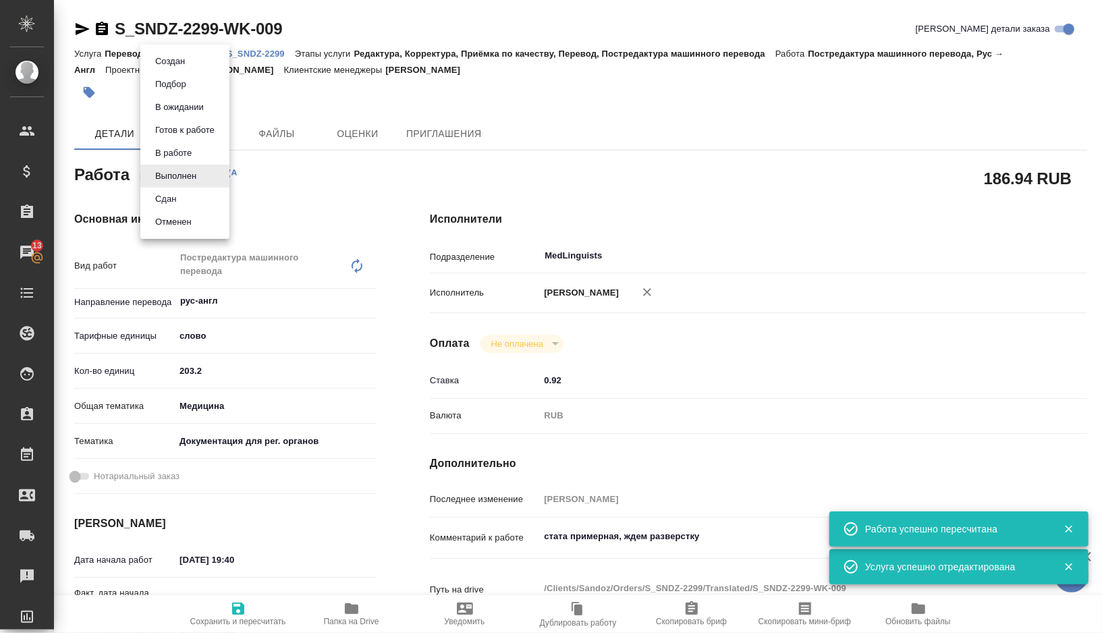
type textarea "x"
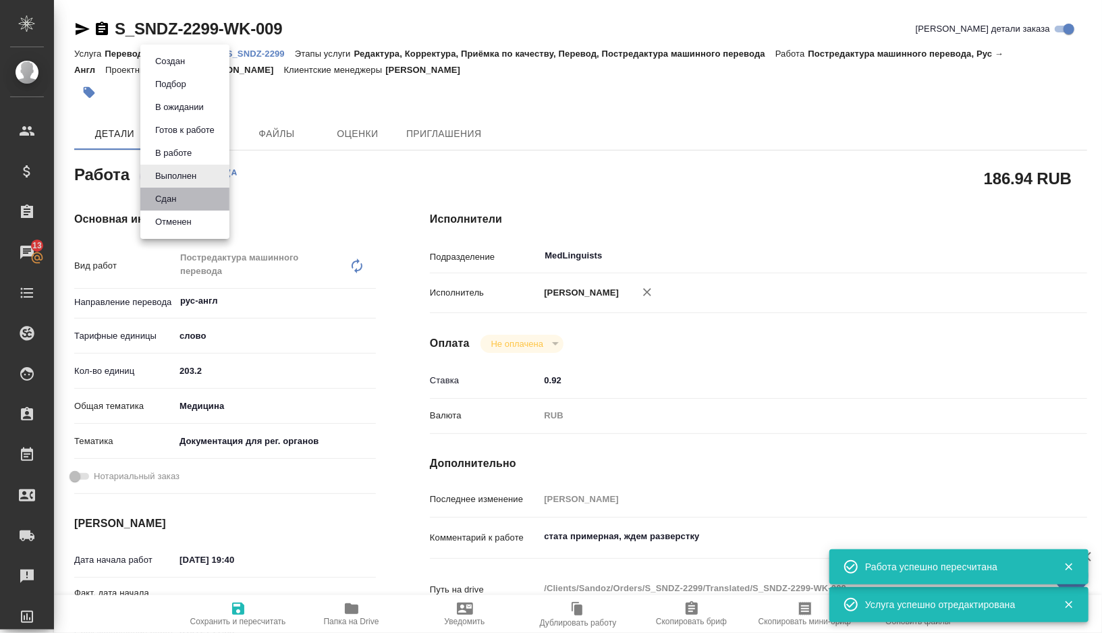
click at [188, 204] on li "Сдан" at bounding box center [184, 199] width 89 height 23
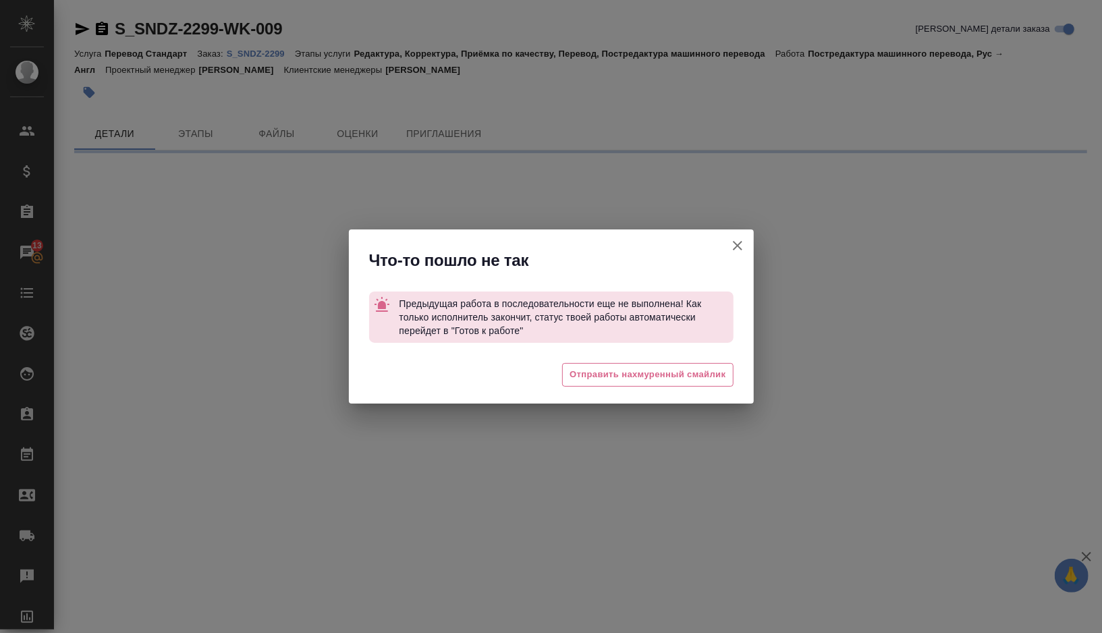
click at [740, 236] on button "[PERSON_NAME] детали заказа" at bounding box center [737, 245] width 32 height 32
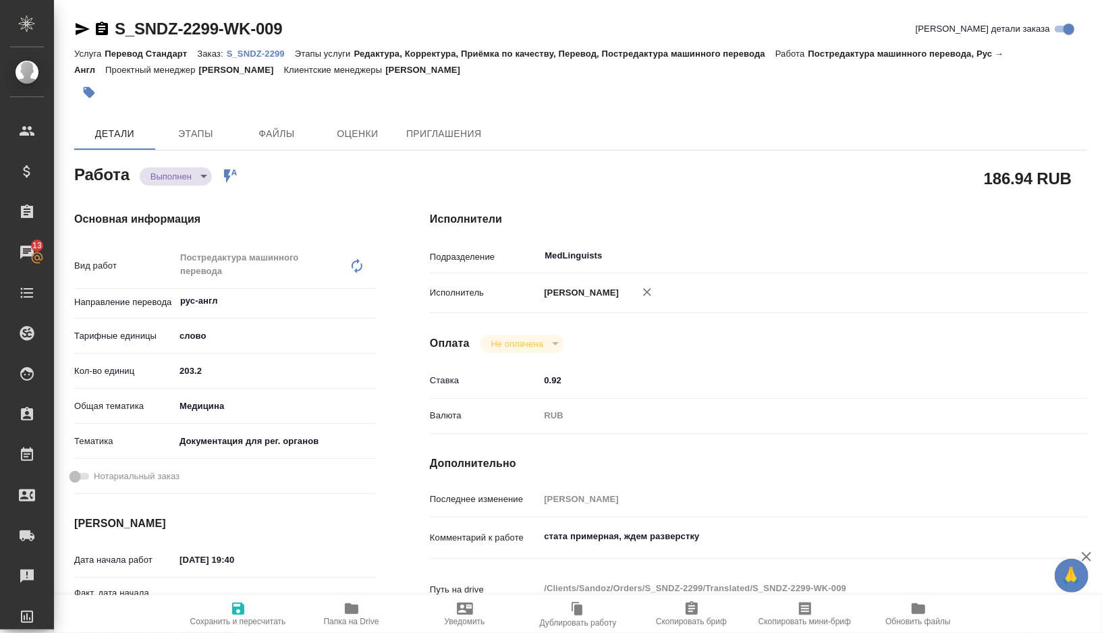
type textarea "x"
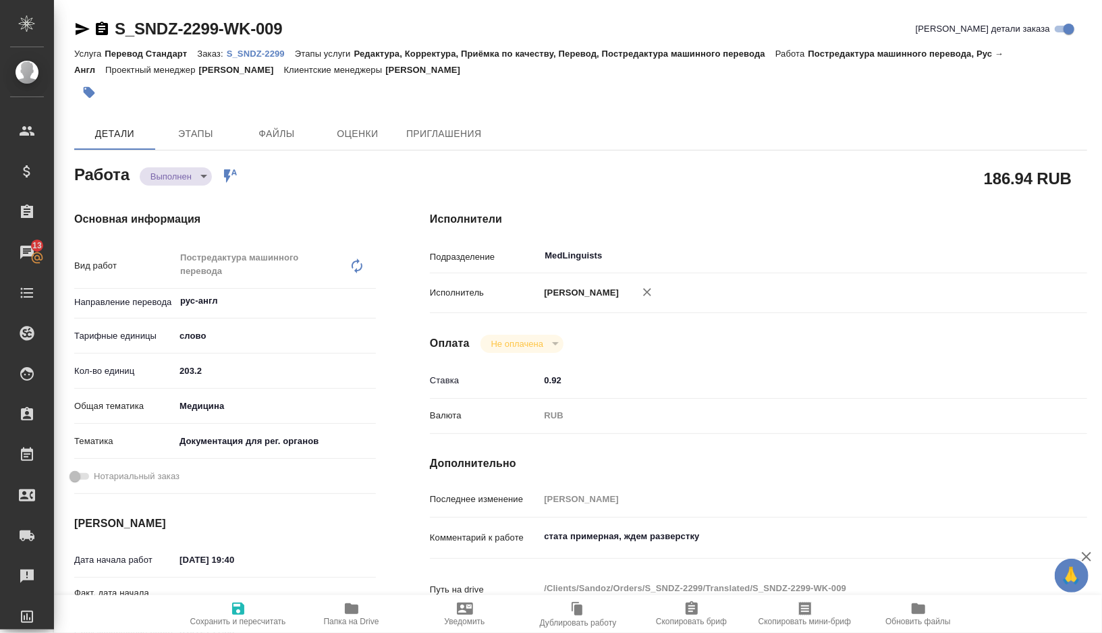
type textarea "x"
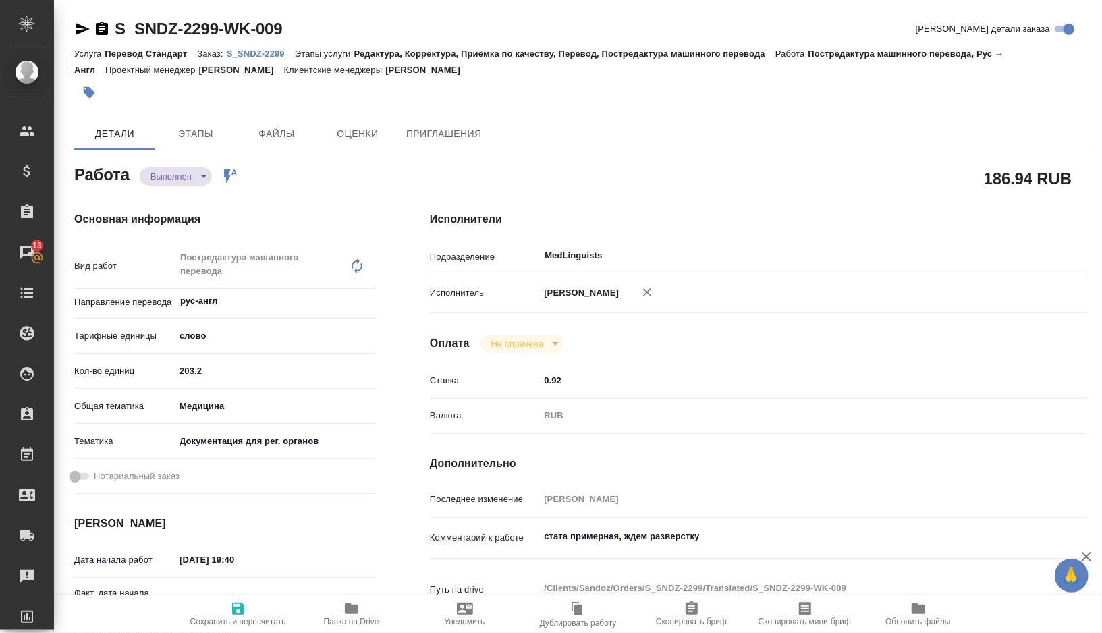
type textarea "x"
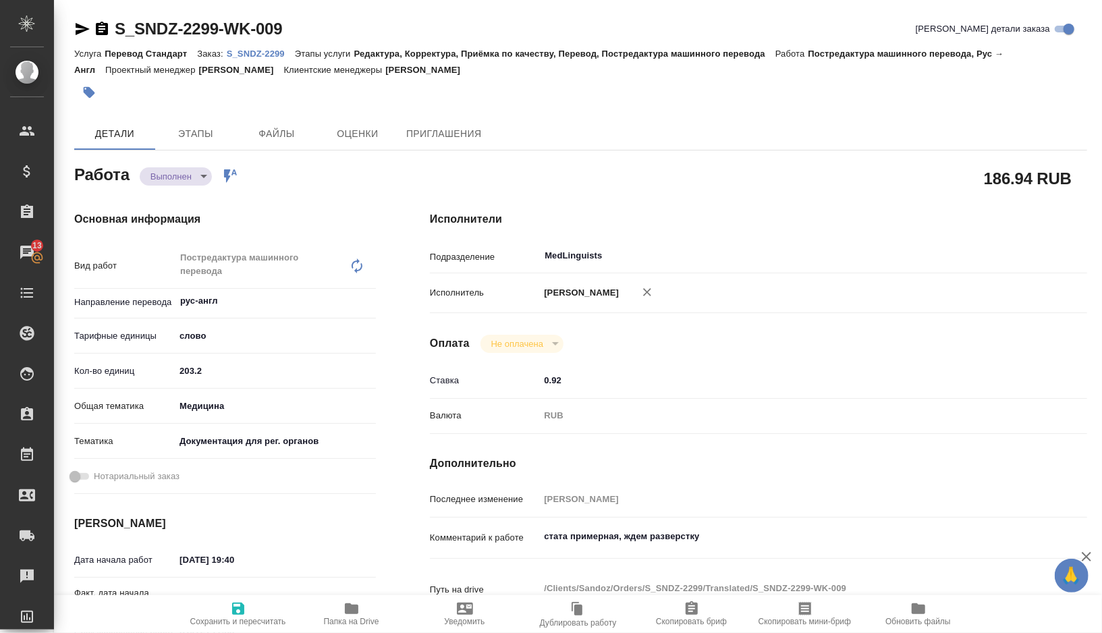
type textarea "x"
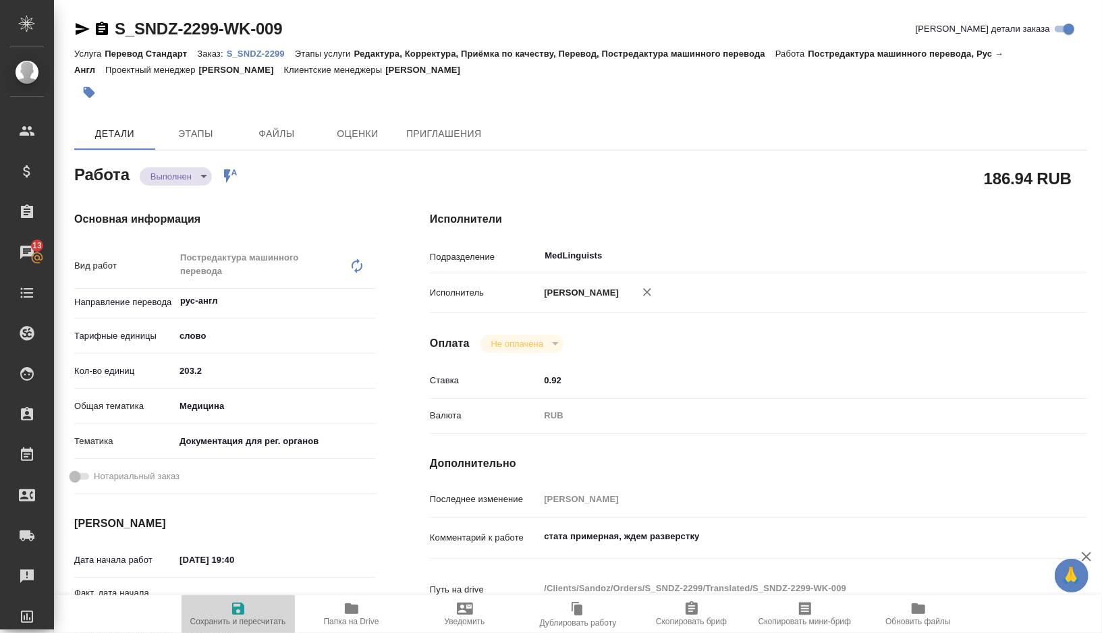
click at [239, 606] on icon "button" at bounding box center [238, 609] width 16 height 16
type textarea "x"
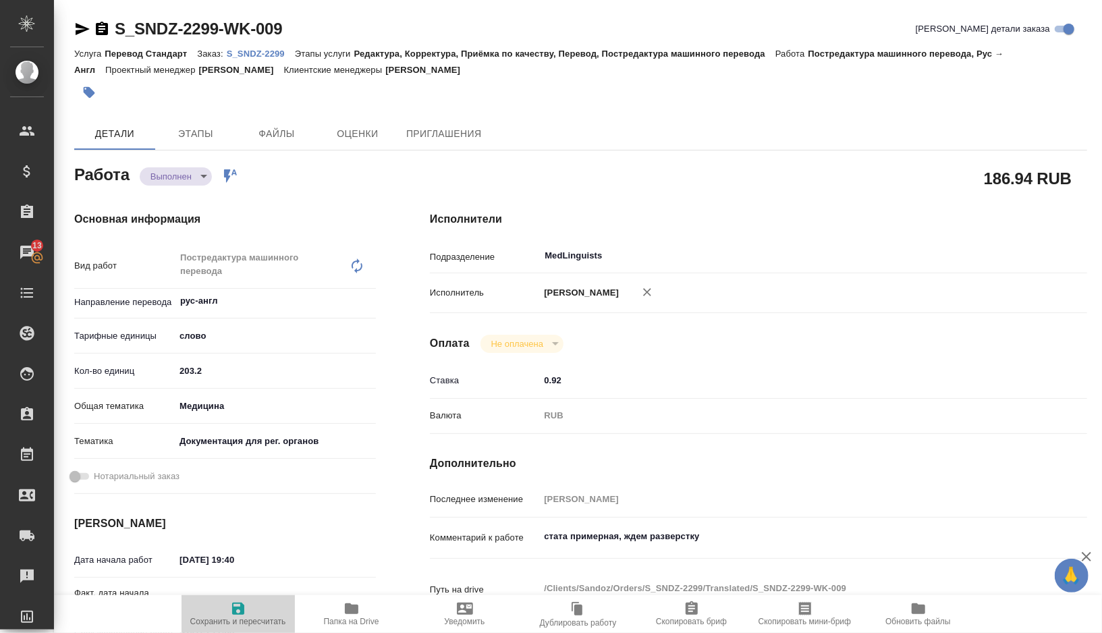
type textarea "x"
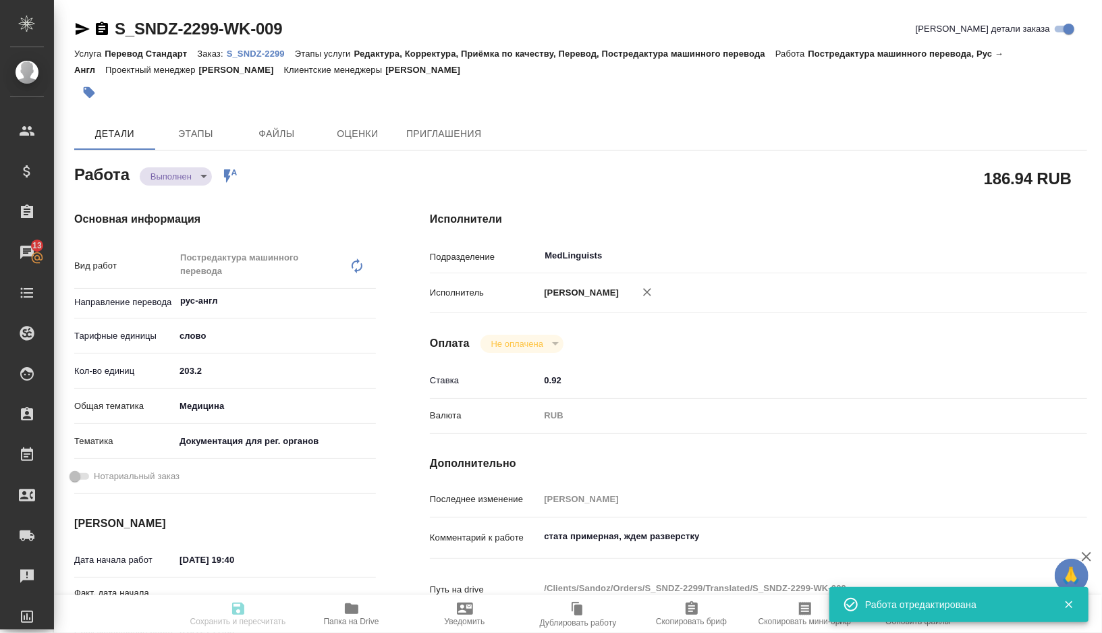
type textarea "x"
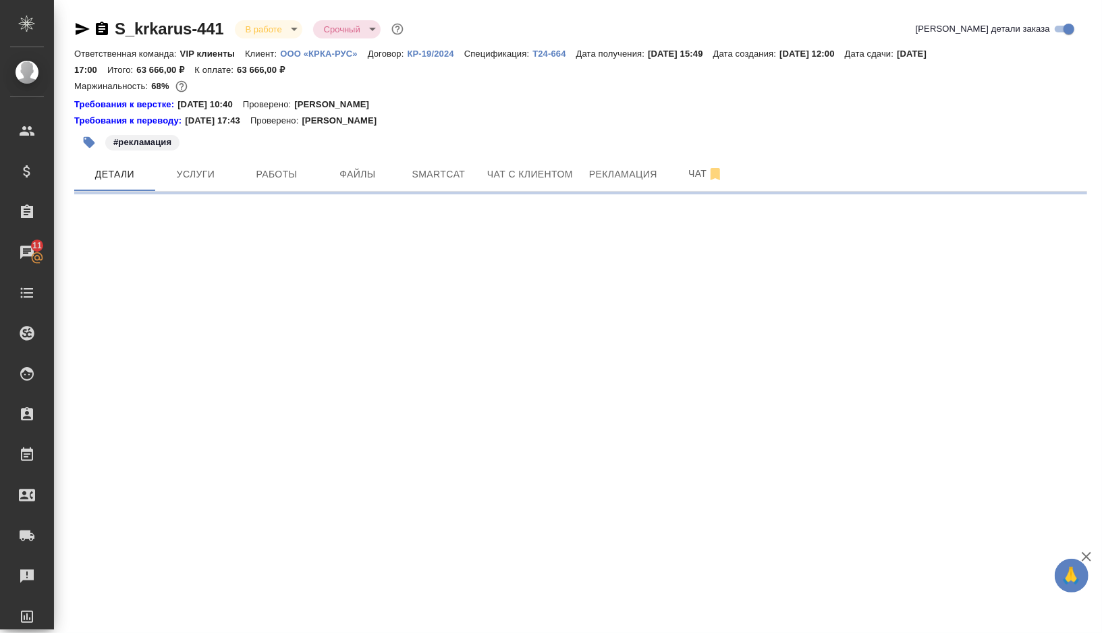
select select "RU"
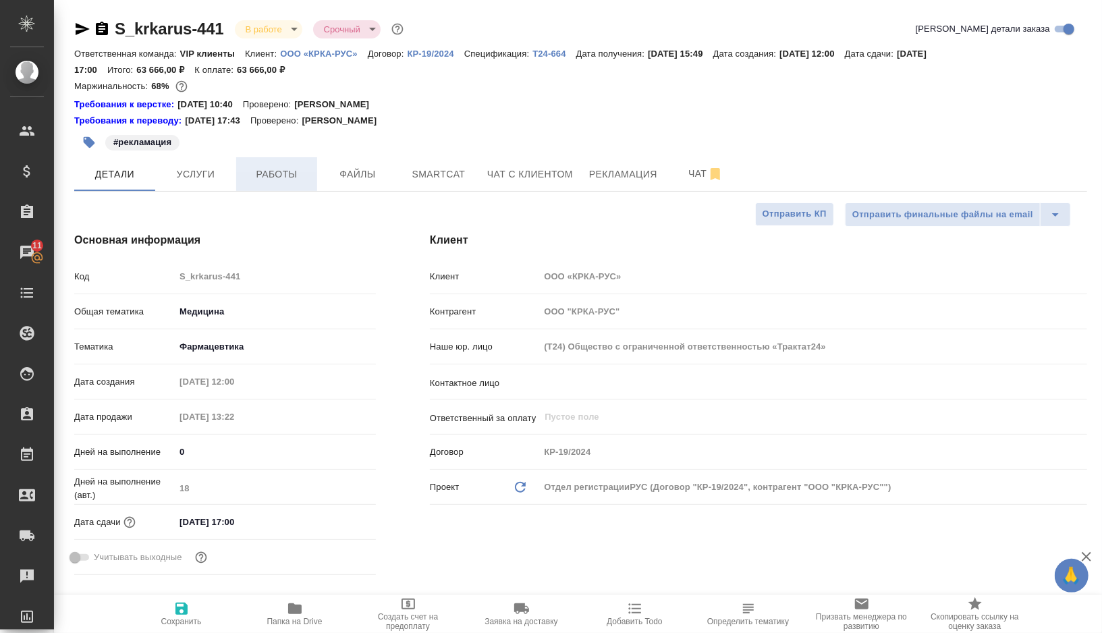
click at [273, 179] on span "Работы" at bounding box center [276, 174] width 65 height 17
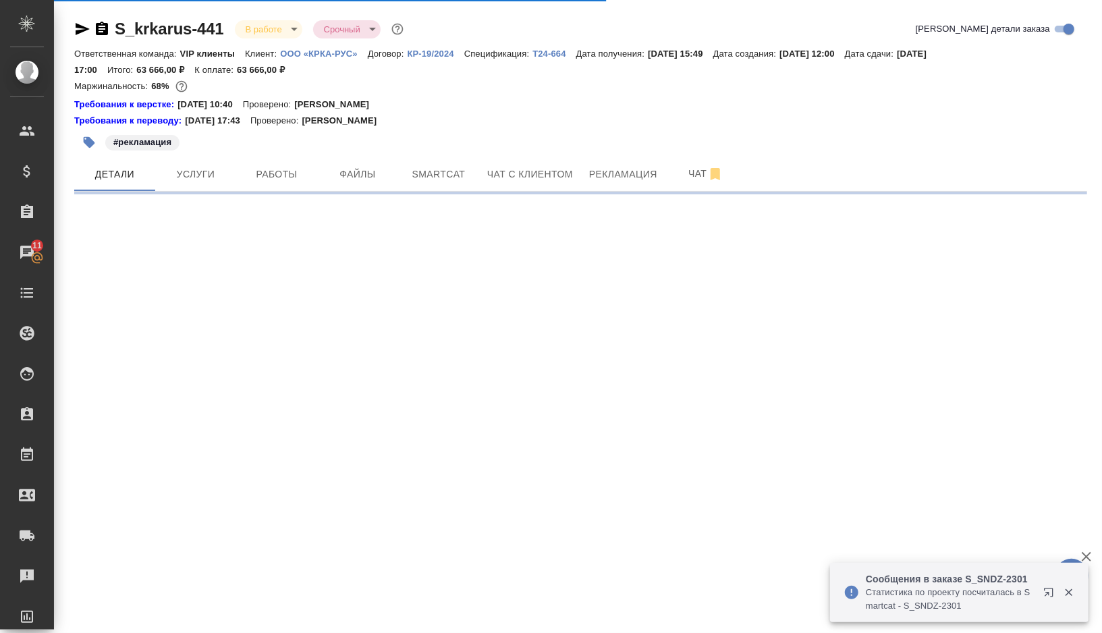
select select "RU"
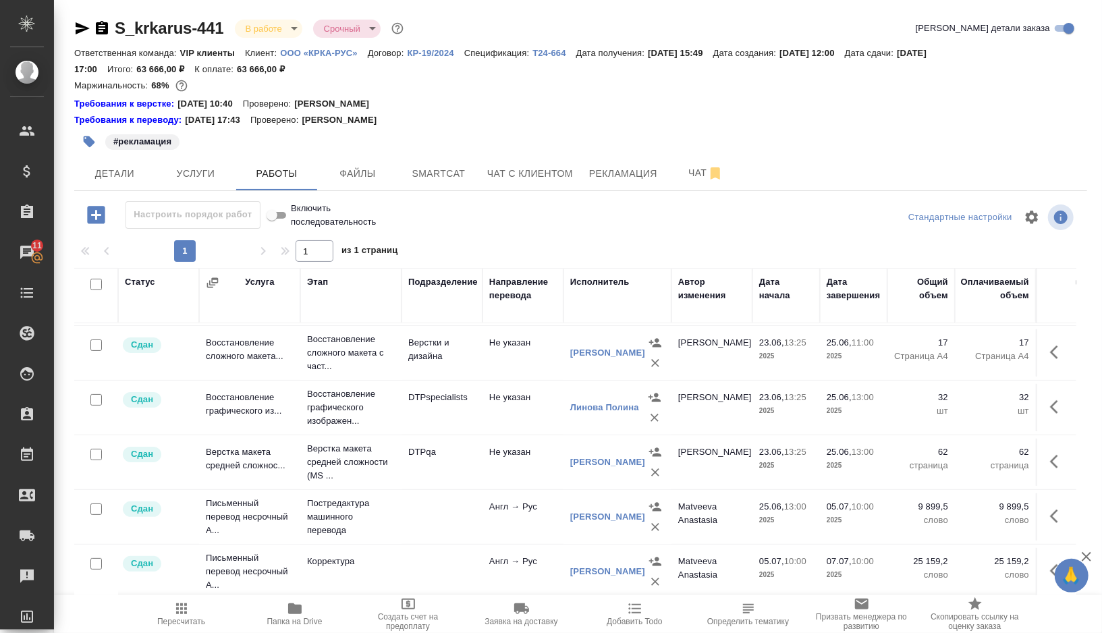
scroll to position [214, 0]
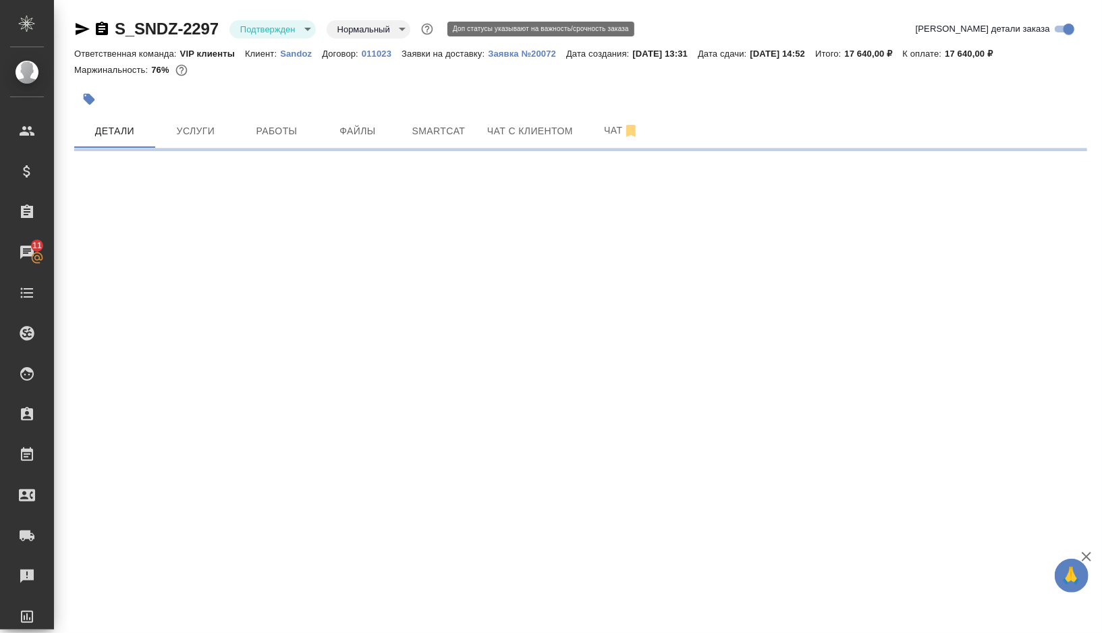
select select "RU"
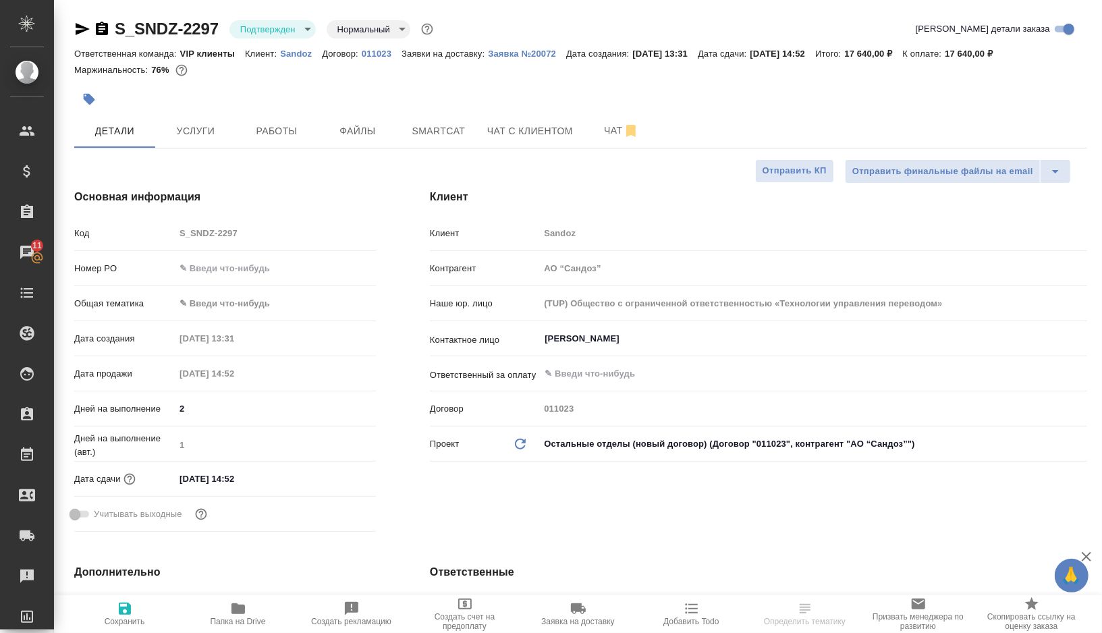
type textarea "x"
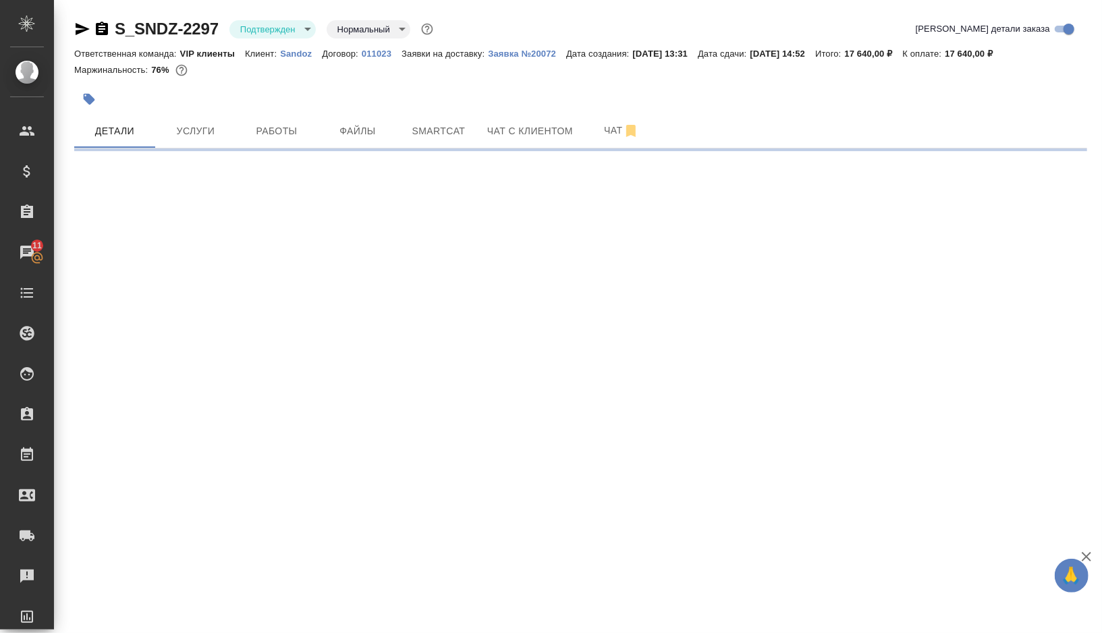
select select "RU"
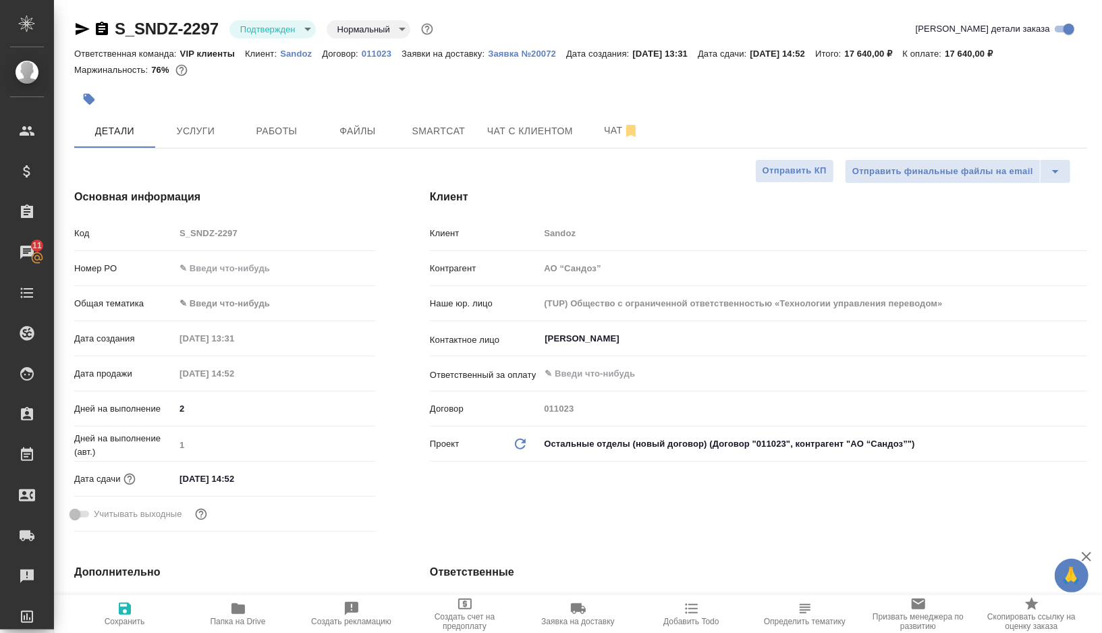
type textarea "x"
click at [274, 121] on button "Работы" at bounding box center [276, 131] width 81 height 34
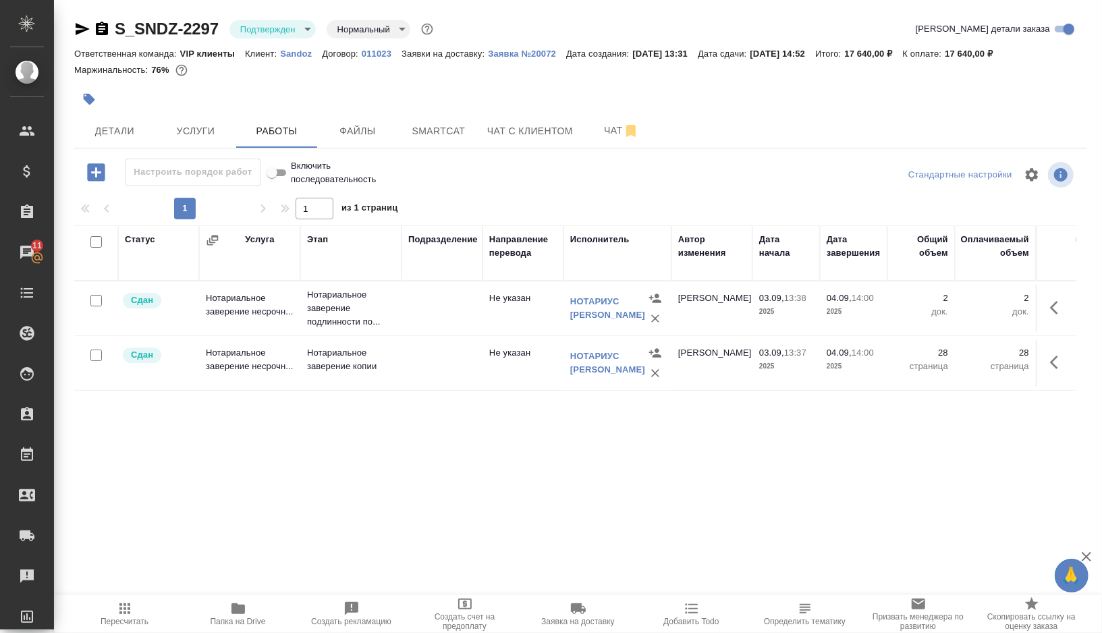
click at [308, 28] on body "🙏 .cls-1 fill:#fff; AWATERA Gorshkova Valentina Клиенты Спецификации Заказы 11 …" at bounding box center [551, 316] width 1102 height 633
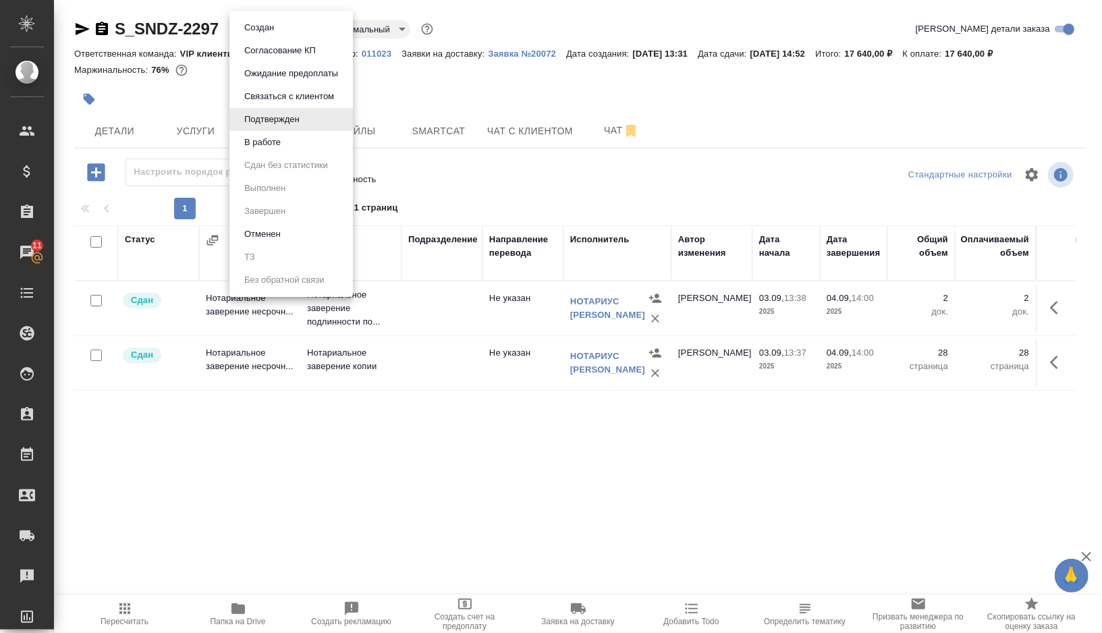
click at [279, 148] on button "В работе" at bounding box center [262, 142] width 45 height 15
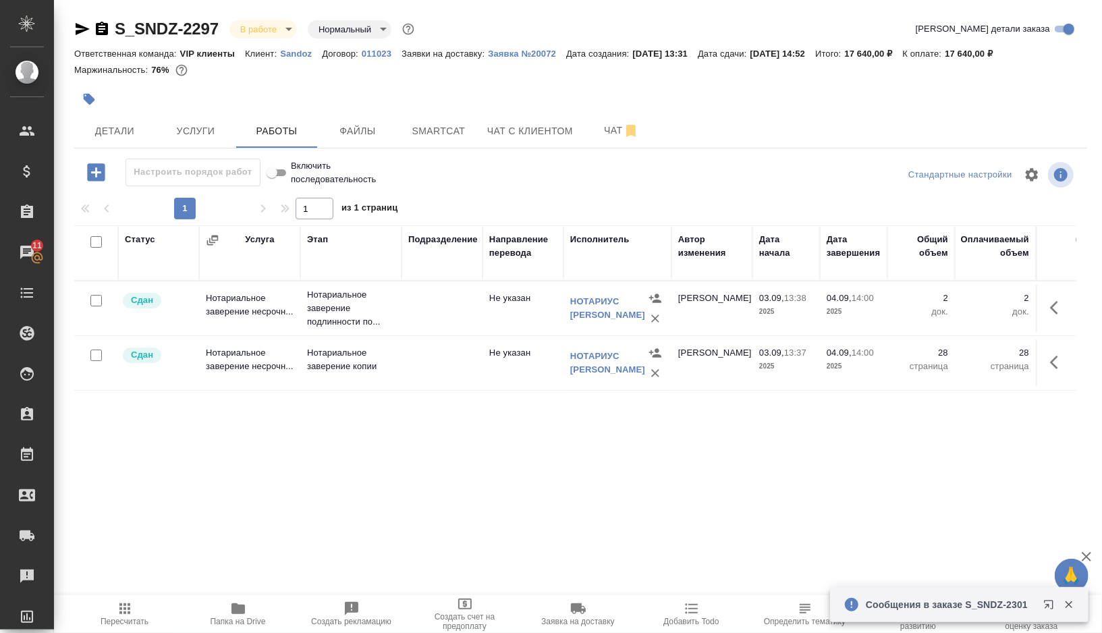
click at [278, 35] on body "🙏 .cls-1 fill:#fff; AWATERA Gorshkova Valentina Клиенты Спецификации Заказы 11 …" at bounding box center [551, 316] width 1102 height 633
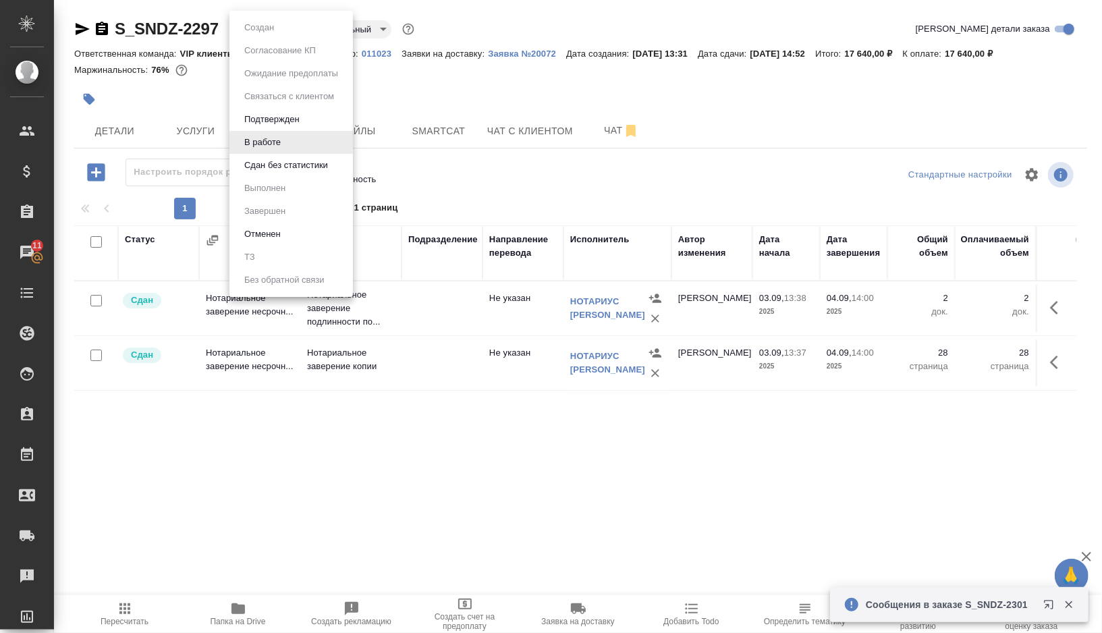
click at [272, 164] on button "Сдан без статистики" at bounding box center [286, 165] width 92 height 15
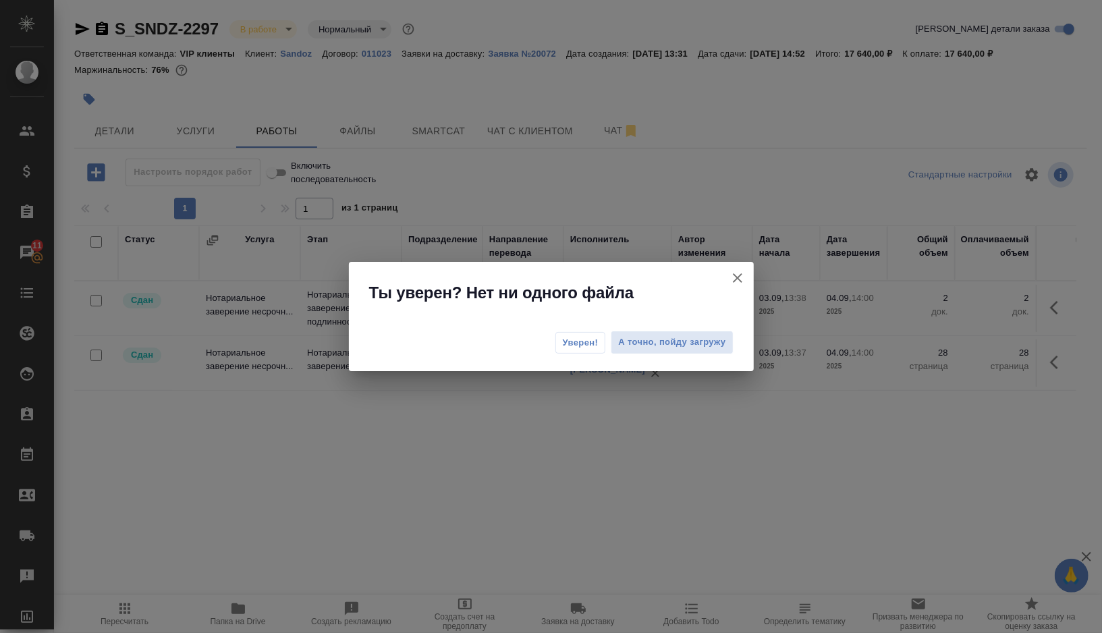
click at [592, 342] on span "Уверен!" at bounding box center [581, 342] width 36 height 13
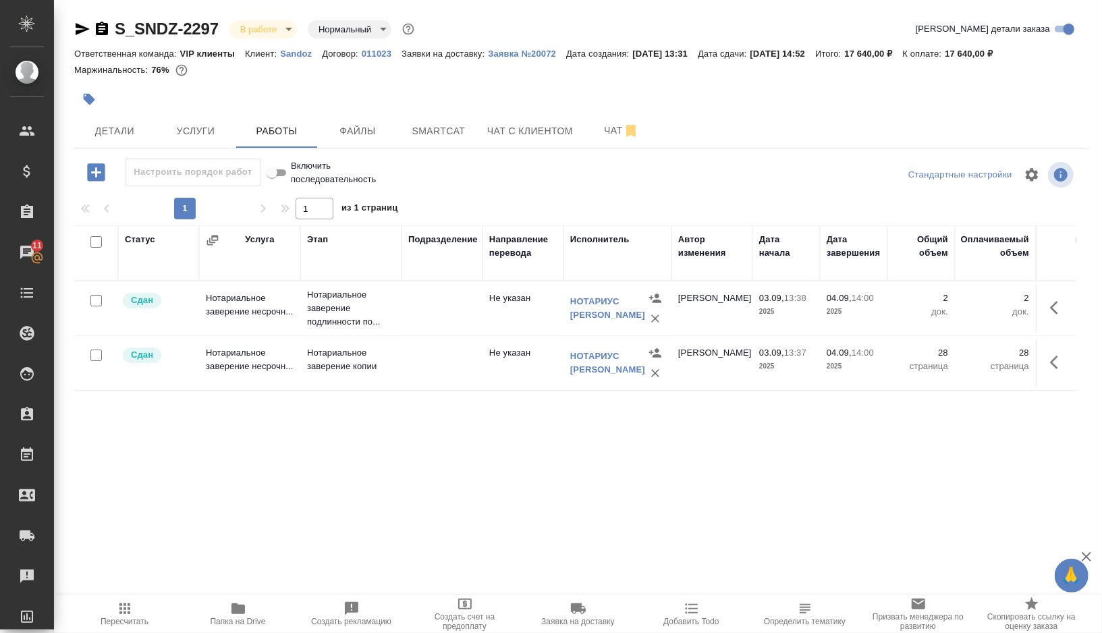
click at [287, 32] on body "🙏 .cls-1 fill:#fff; AWATERA Gorshkova Valentina Клиенты Спецификации Заказы 11 …" at bounding box center [551, 316] width 1102 height 633
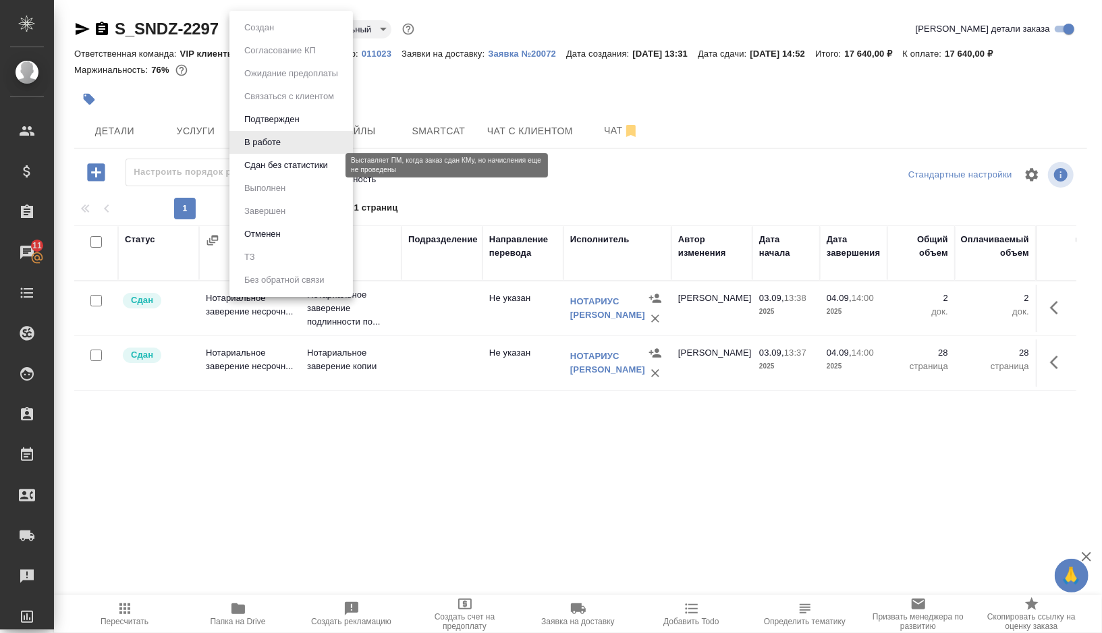
click at [298, 167] on button "Сдан без статистики" at bounding box center [286, 165] width 92 height 15
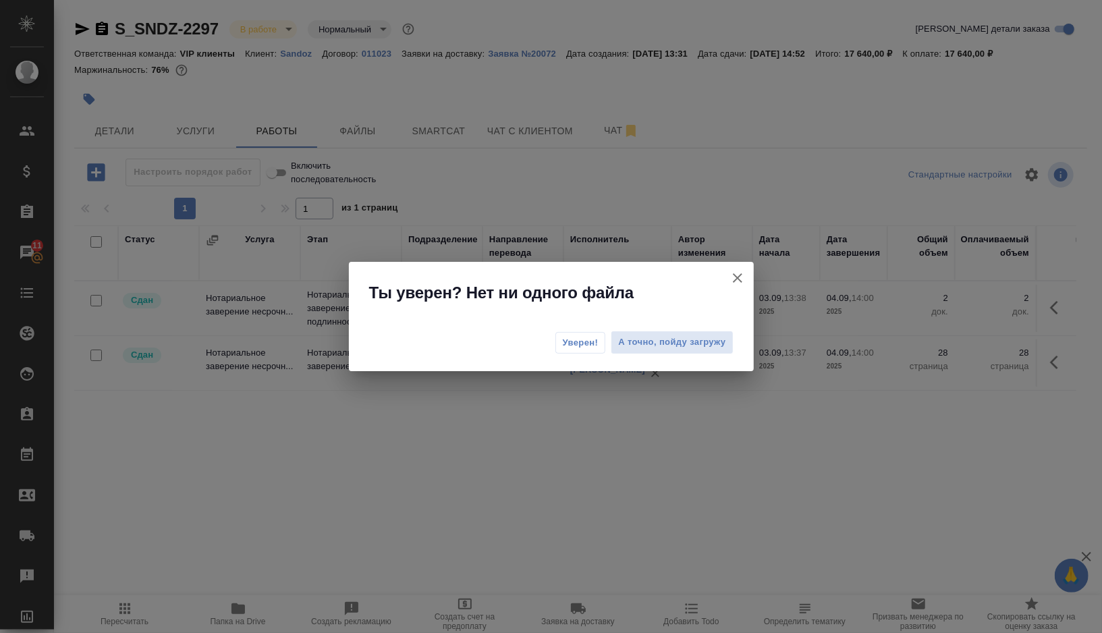
click at [570, 337] on span "Уверен!" at bounding box center [581, 342] width 36 height 13
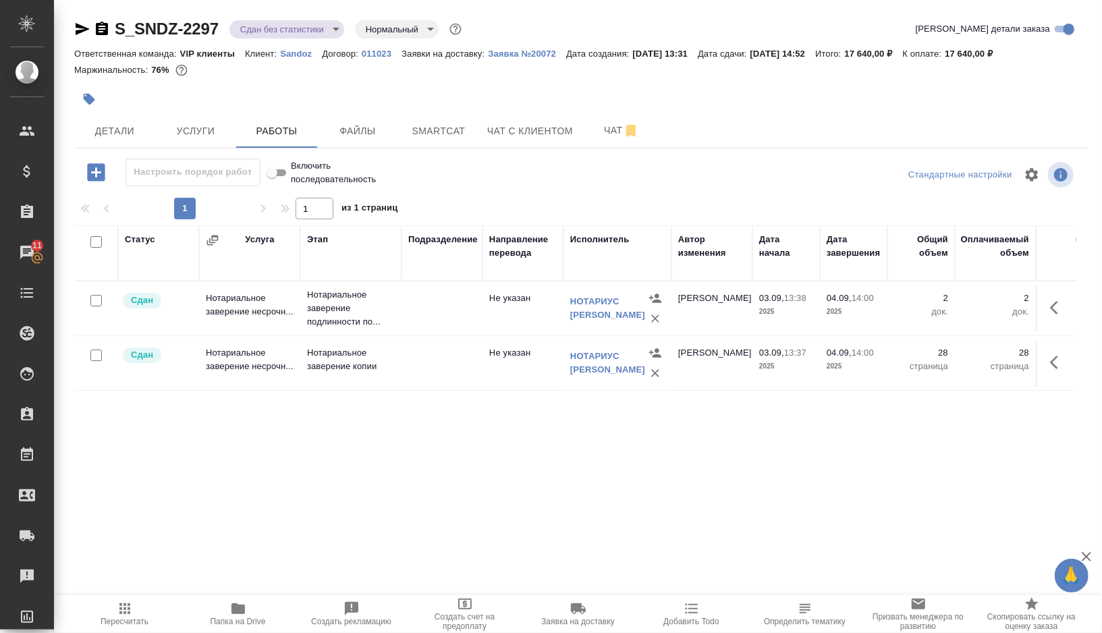
click at [338, 27] on body "🙏 .cls-1 fill:#fff; AWATERA [PERSON_NAME] Спецификации Заказы 11 Чаты Todo Прое…" at bounding box center [551, 316] width 1102 height 633
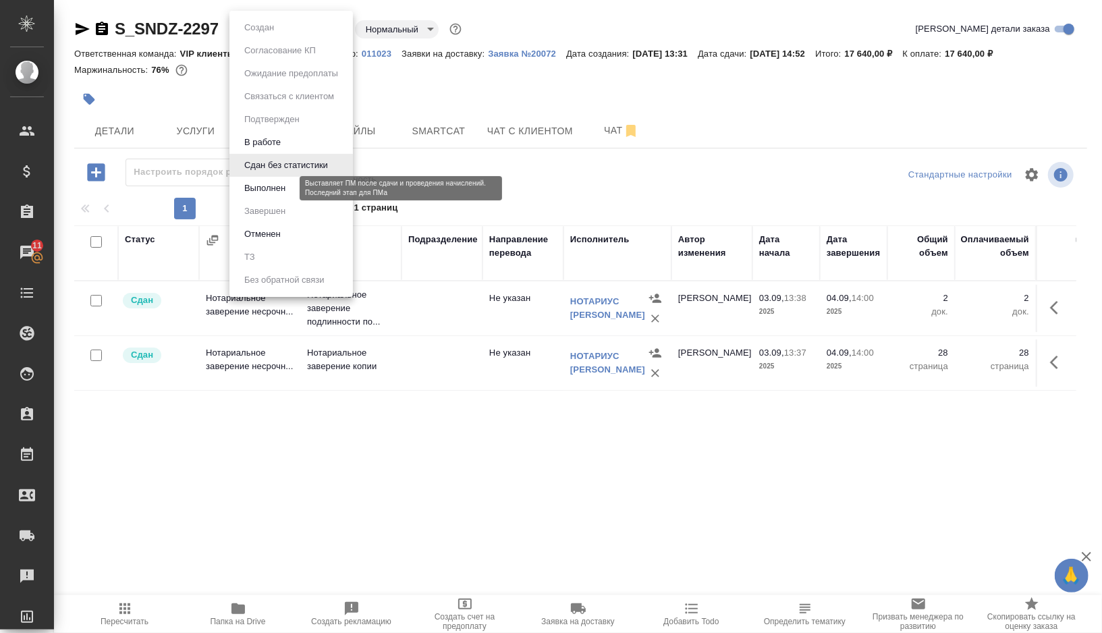
click at [284, 192] on button "Выполнен" at bounding box center [264, 188] width 49 height 15
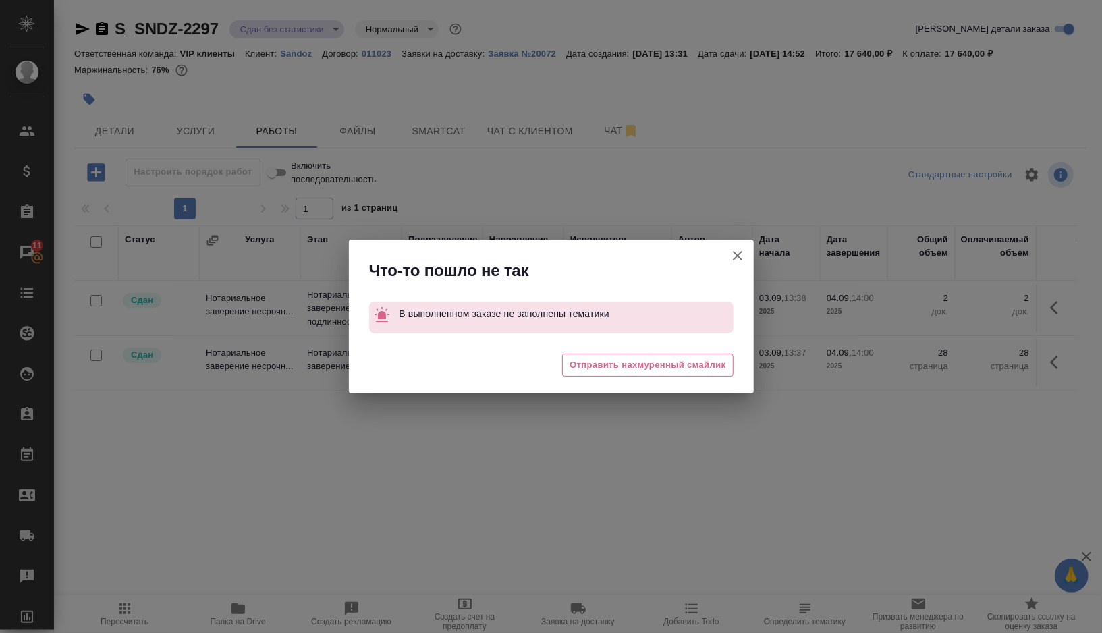
click at [740, 253] on icon "button" at bounding box center [737, 255] width 9 height 9
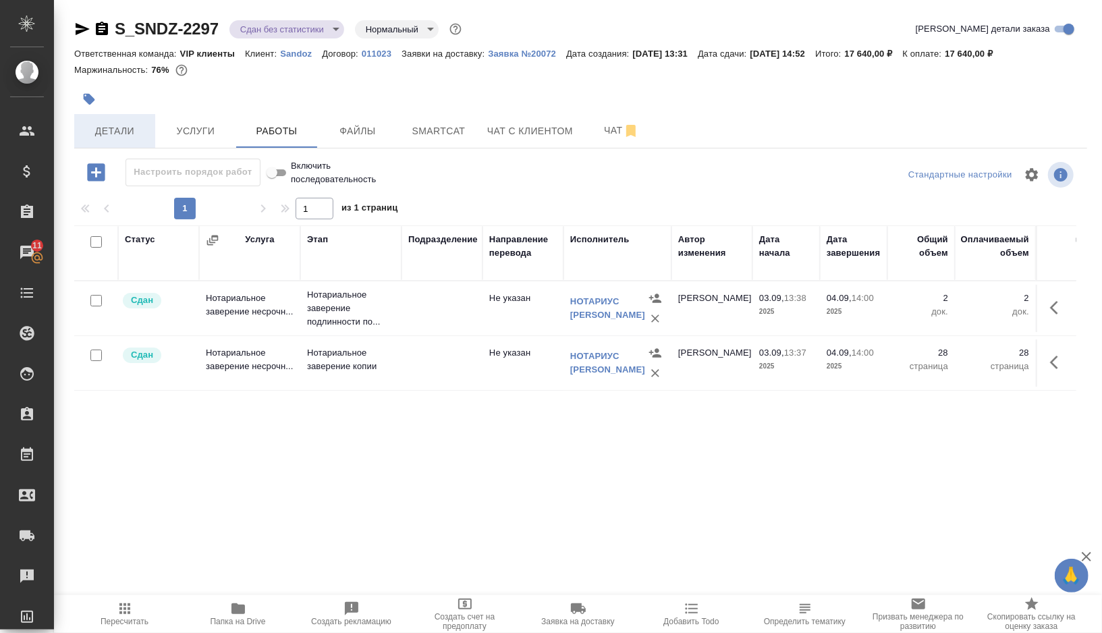
click at [102, 144] on button "Детали" at bounding box center [114, 131] width 81 height 34
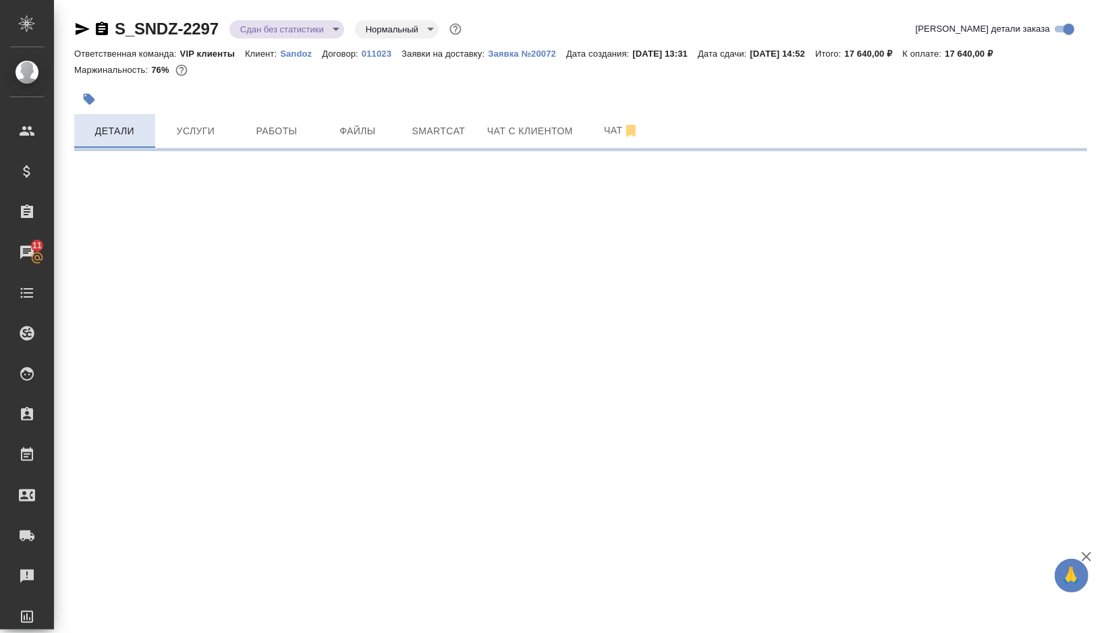
select select "RU"
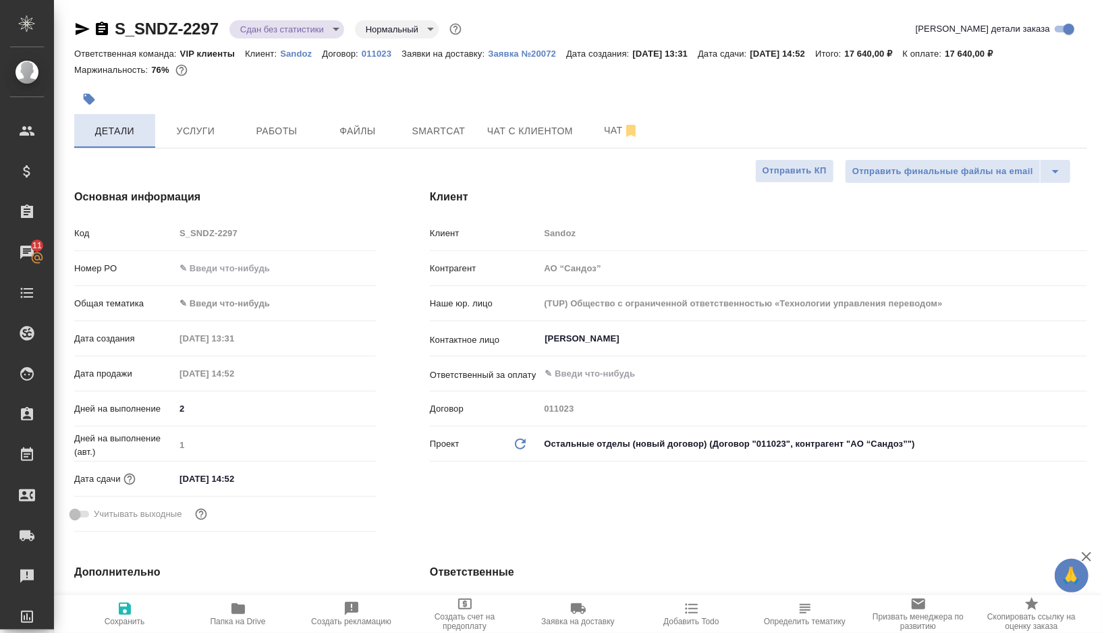
type textarea "x"
click at [217, 302] on body "🙏 .cls-1 fill:#fff; AWATERA Gorshkova Valentina Клиенты Спецификации Заказы 11 …" at bounding box center [551, 316] width 1102 height 633
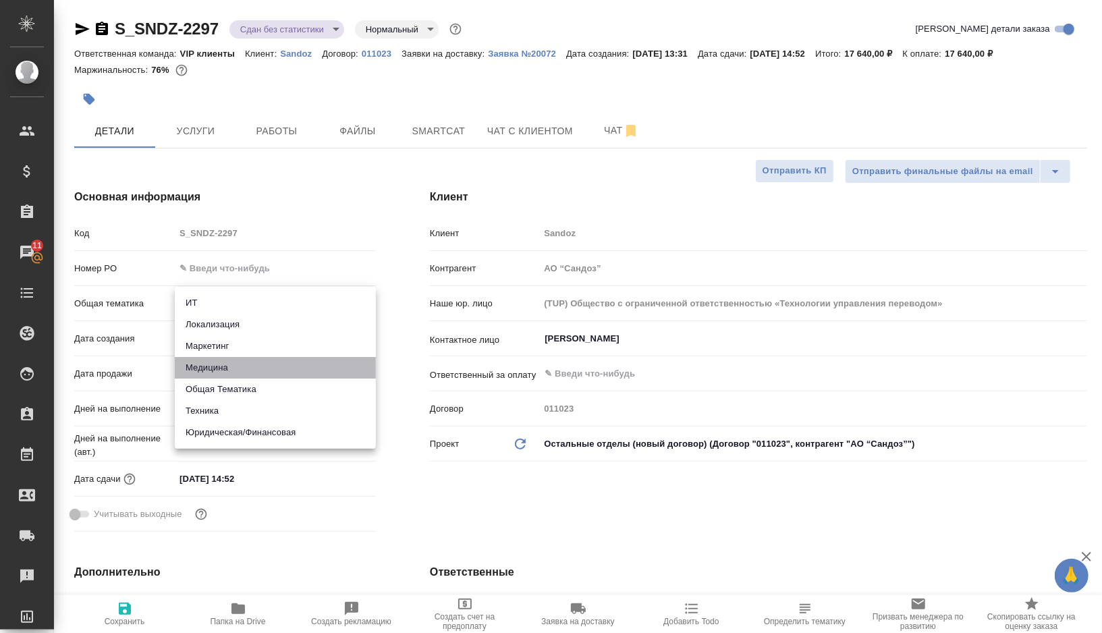
click at [218, 370] on li "Медицина" at bounding box center [275, 368] width 201 height 22
type input "med"
type textarea "x"
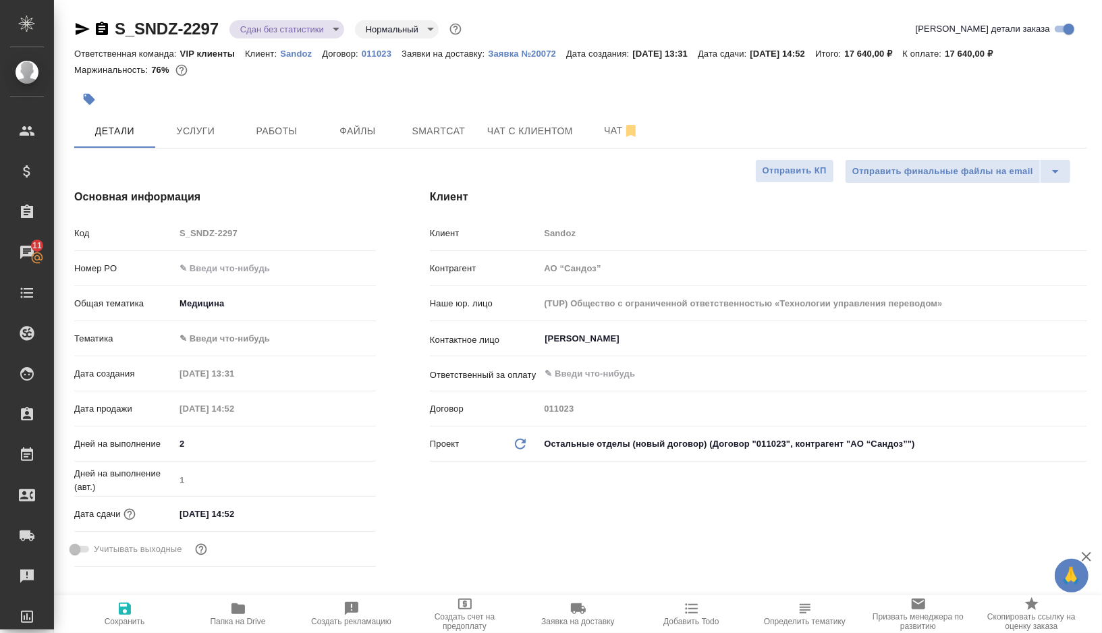
click at [228, 337] on body "🙏 .cls-1 fill:#fff; AWATERA Gorshkova Valentina Клиенты Спецификации Заказы 11 …" at bounding box center [551, 316] width 1102 height 633
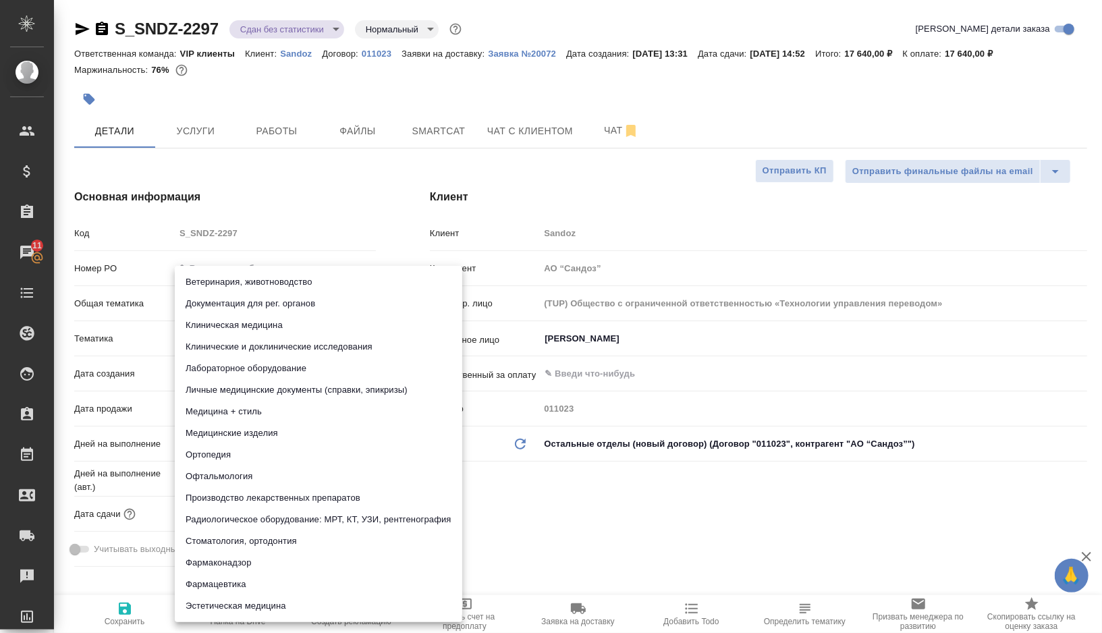
click at [244, 499] on li "Производство лекарственных препаратов" at bounding box center [318, 498] width 287 height 22
type textarea "x"
type input "614982fec5ecbb70f805293f"
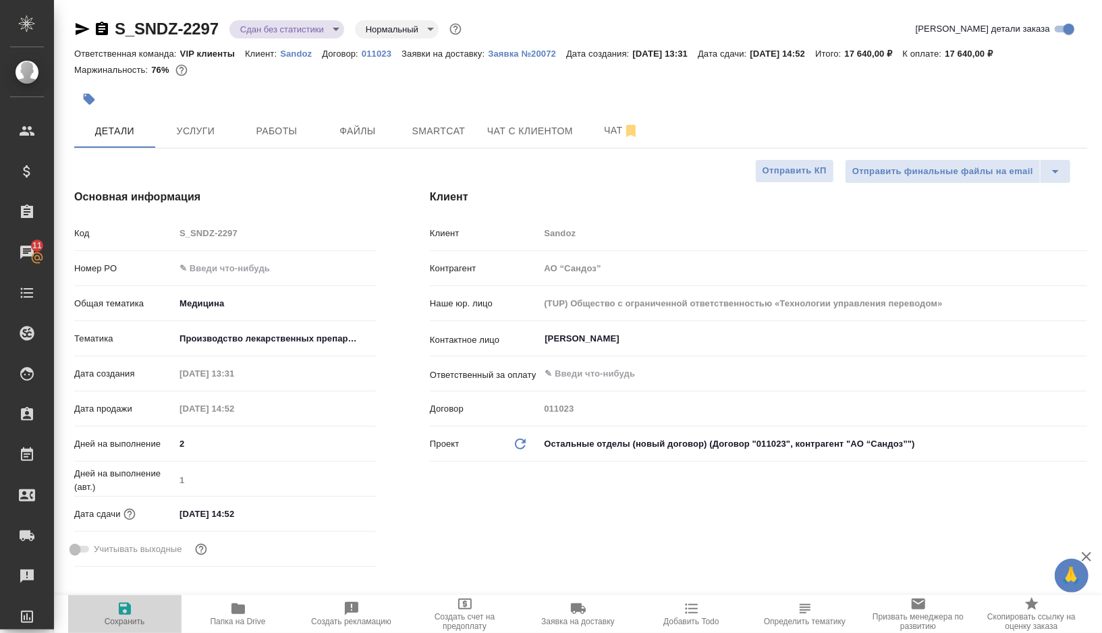
click at [132, 609] on icon "button" at bounding box center [125, 609] width 16 height 16
type textarea "x"
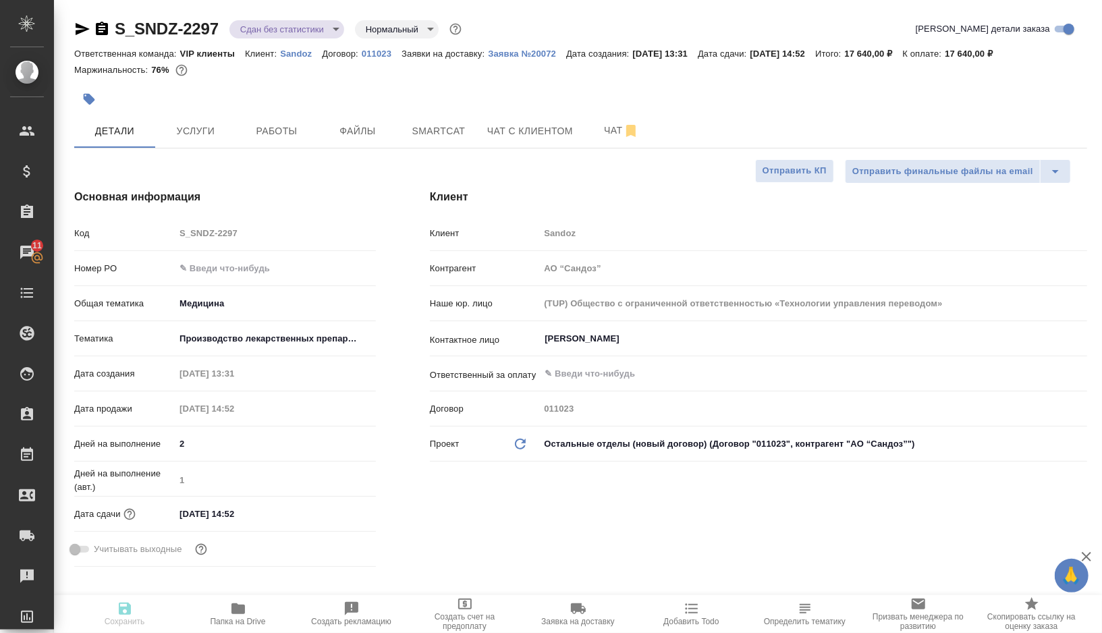
type textarea "x"
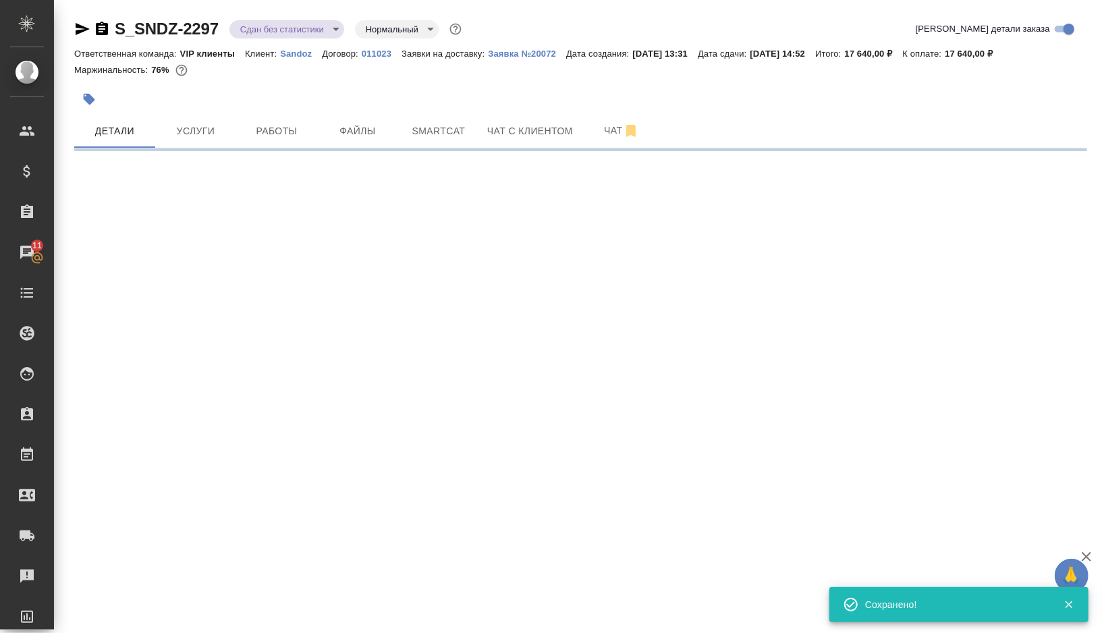
select select "RU"
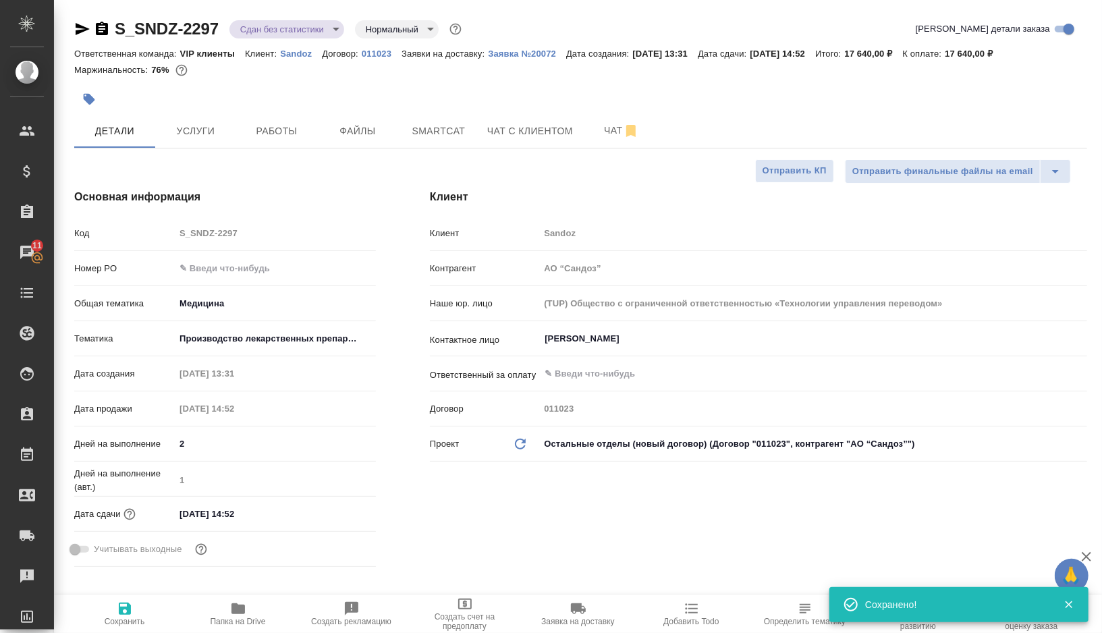
type textarea "x"
click at [314, 26] on body "🙏 .cls-1 fill:#fff; AWATERA Gorshkova Valentina Клиенты Спецификации Заказы 11 …" at bounding box center [551, 316] width 1102 height 633
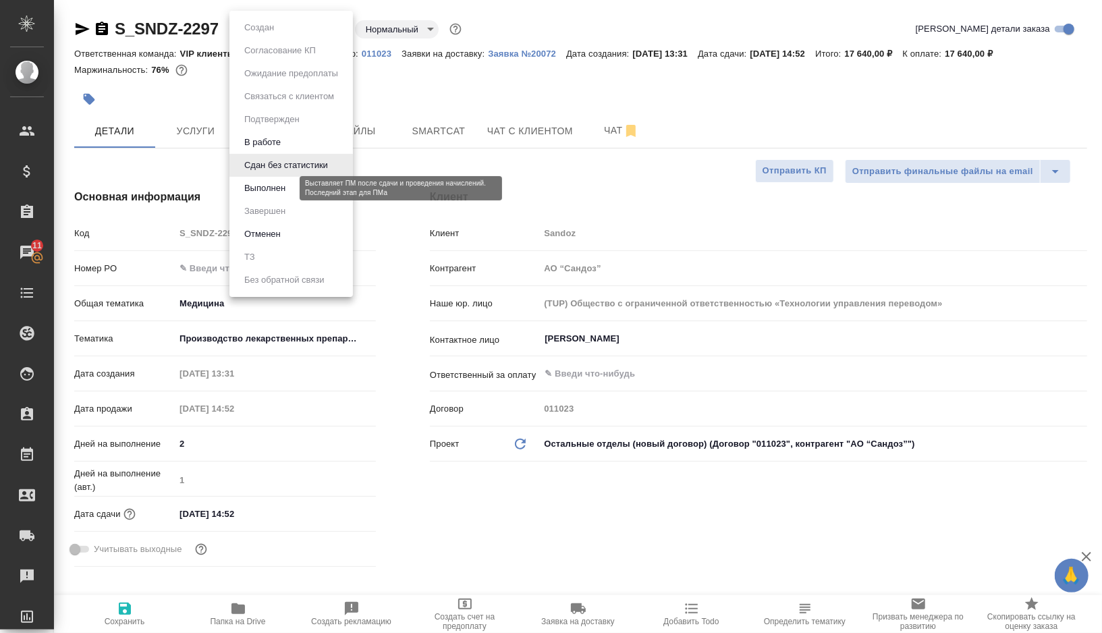
click at [275, 190] on button "Выполнен" at bounding box center [264, 188] width 49 height 15
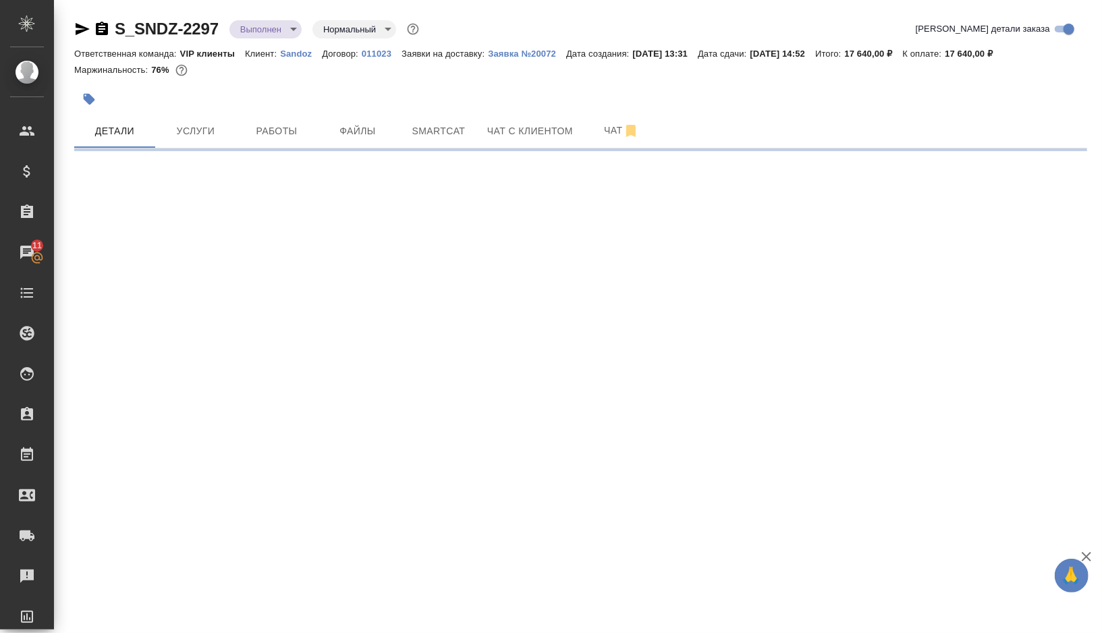
select select "RU"
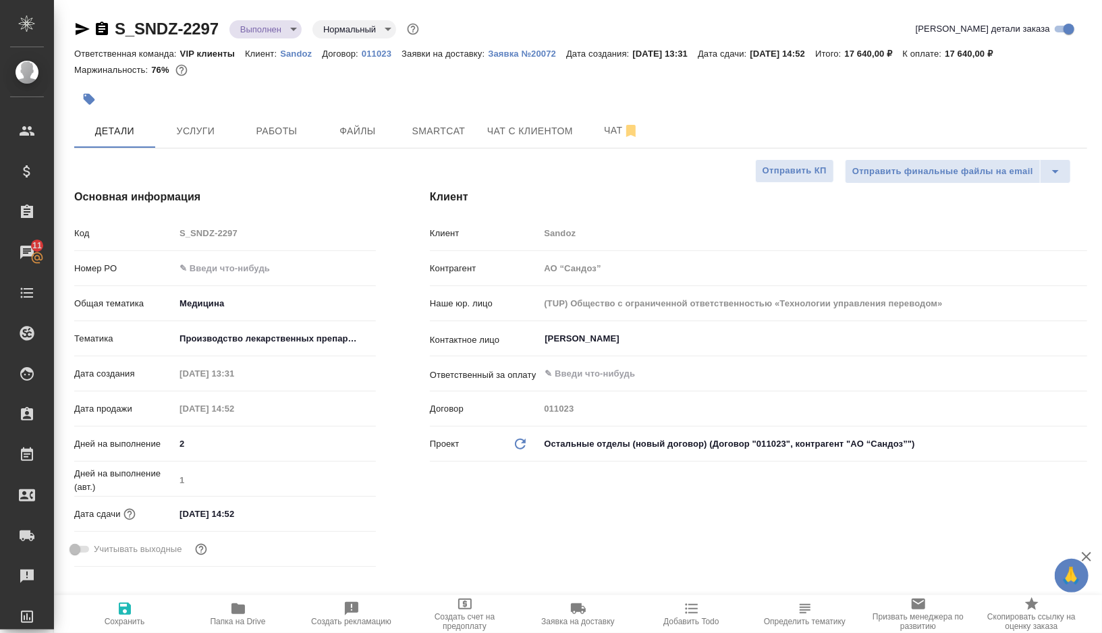
type textarea "x"
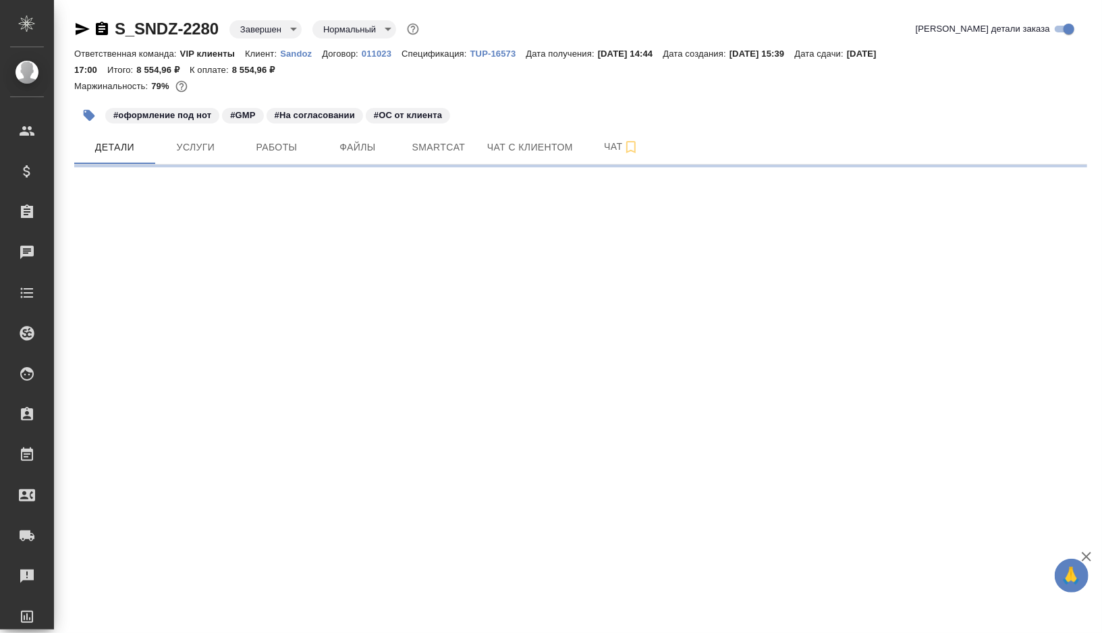
select select "RU"
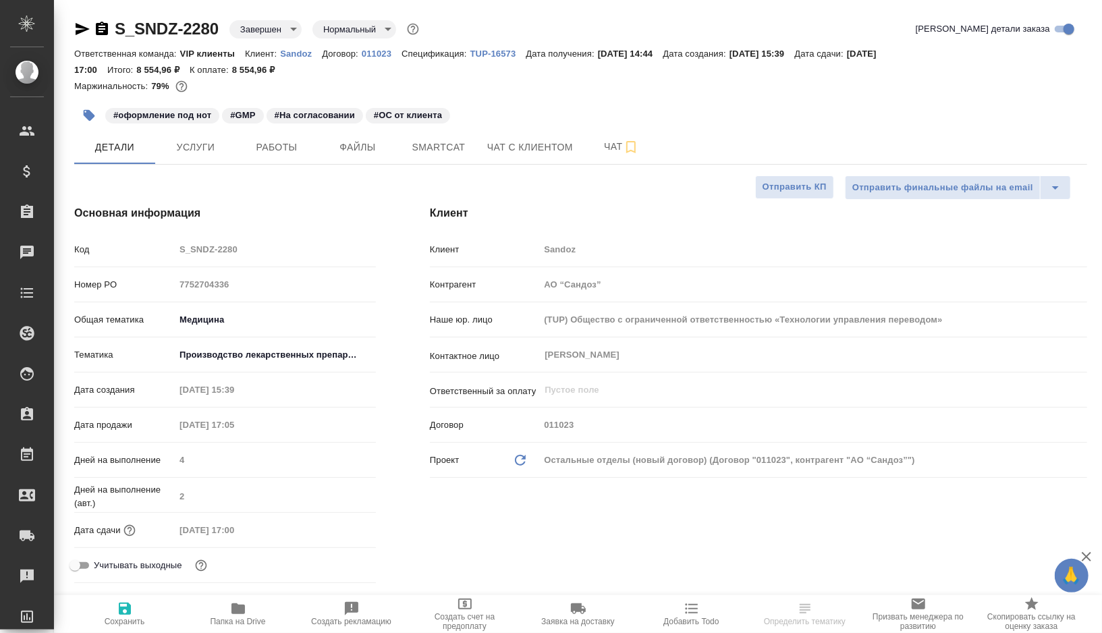
type textarea "x"
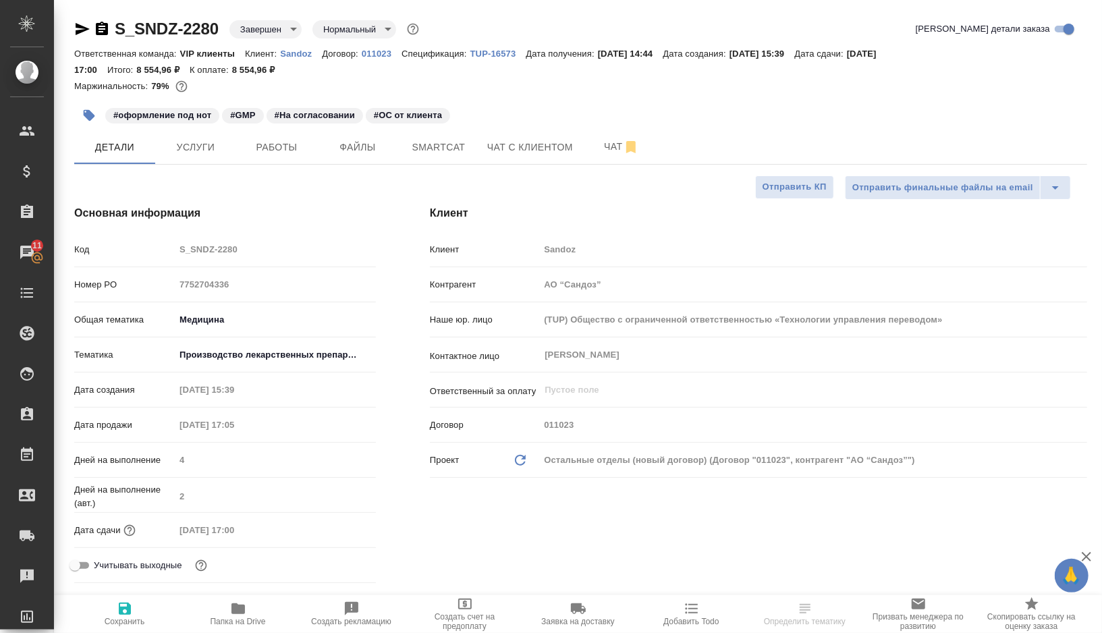
type textarea "x"
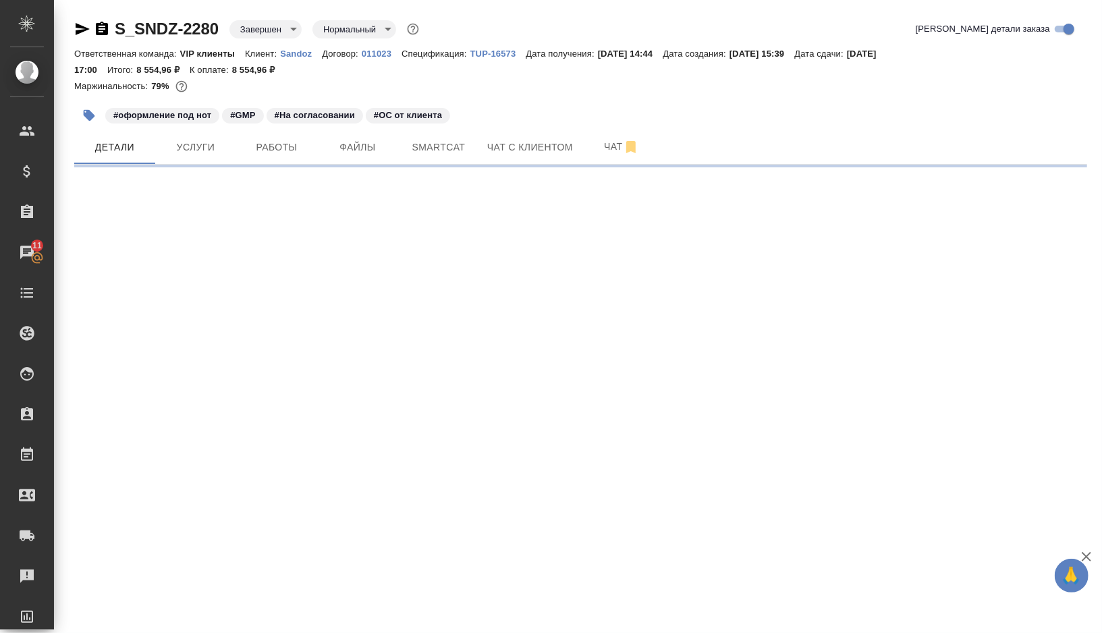
select select "RU"
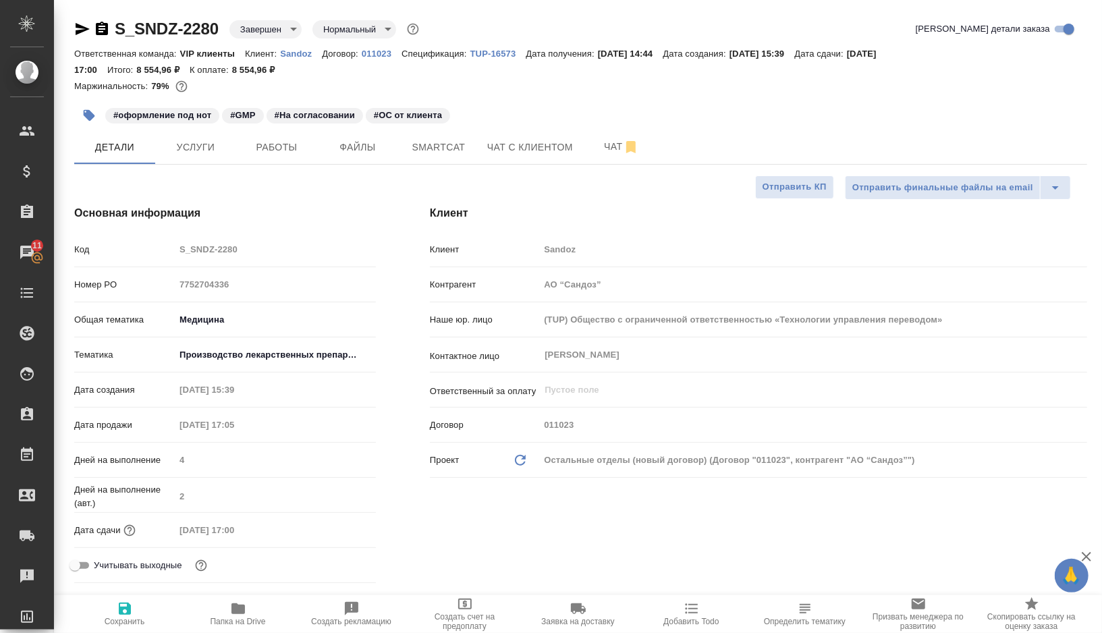
type textarea "x"
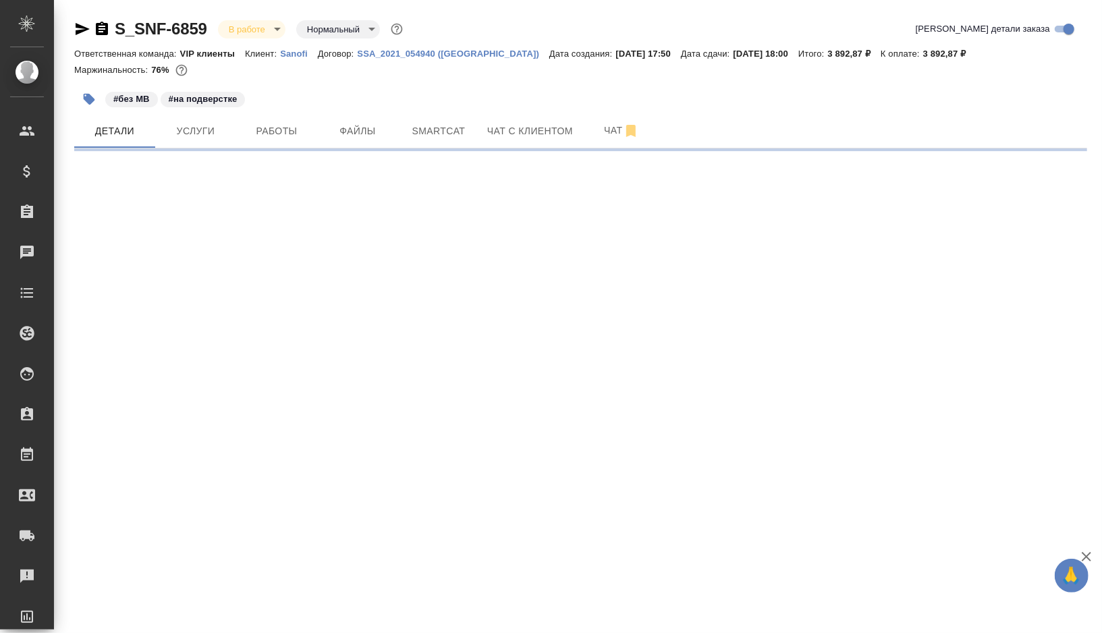
select select "RU"
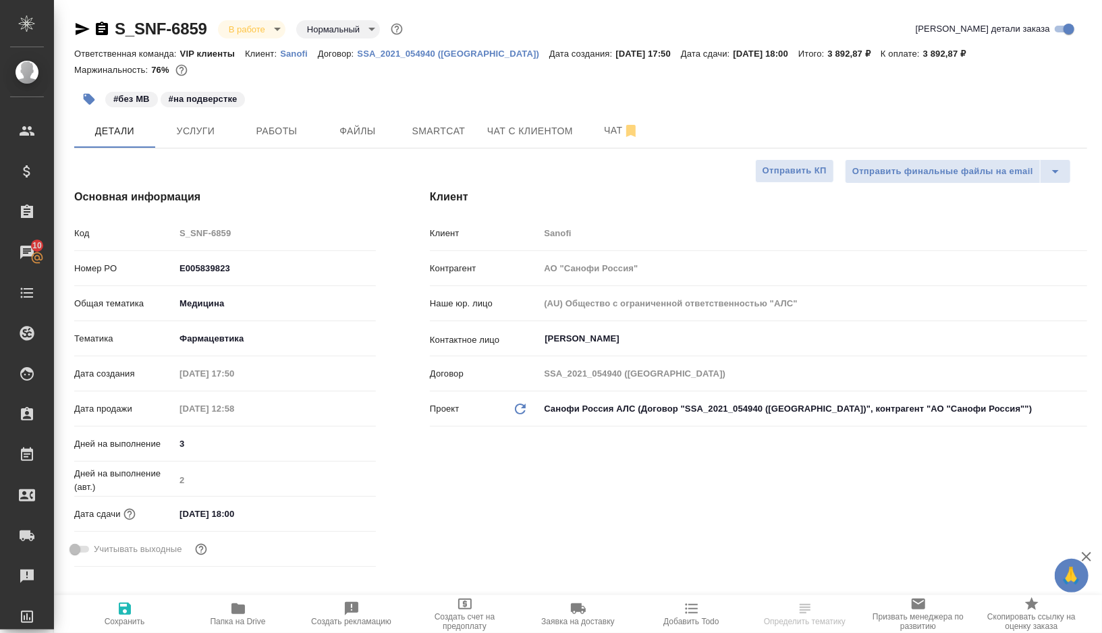
type textarea "x"
click at [285, 143] on button "Работы" at bounding box center [276, 131] width 81 height 34
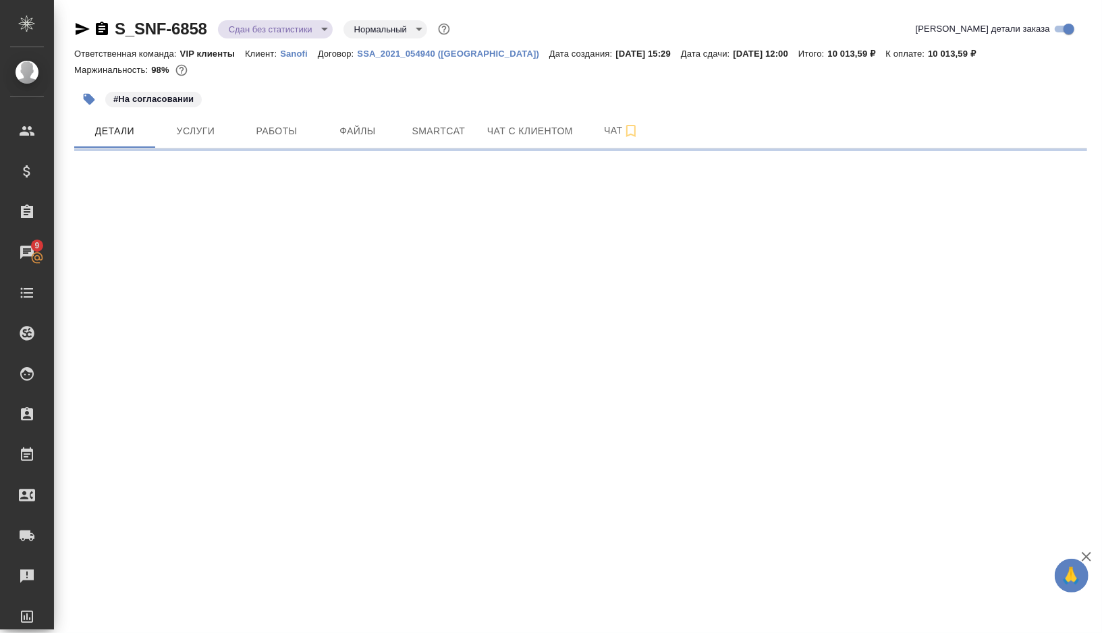
select select "RU"
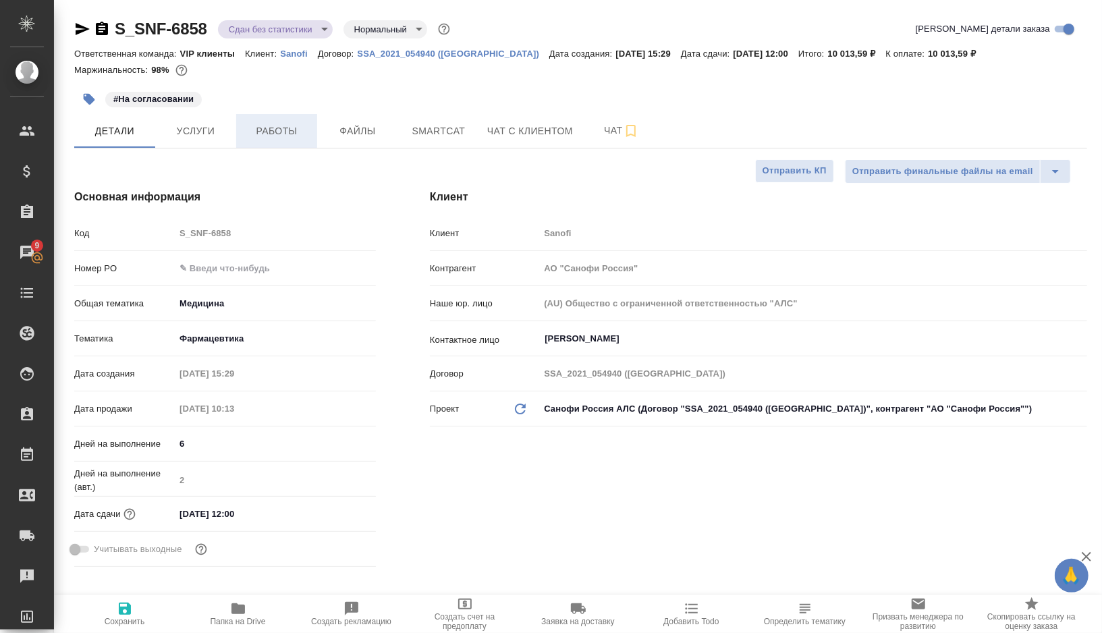
click at [277, 128] on span "Работы" at bounding box center [276, 131] width 65 height 17
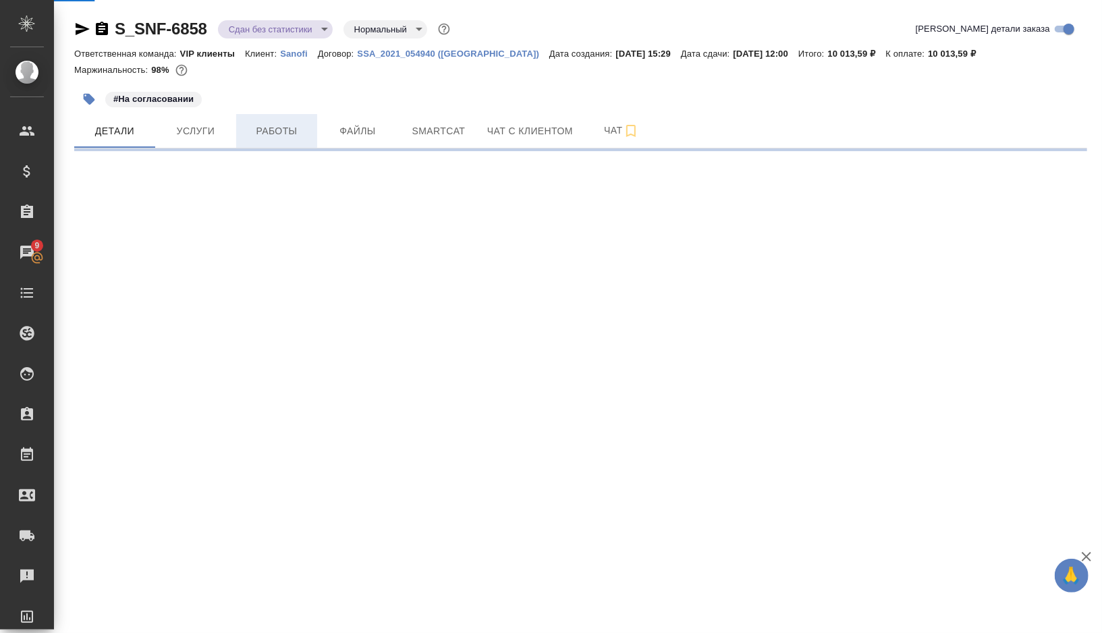
select select "RU"
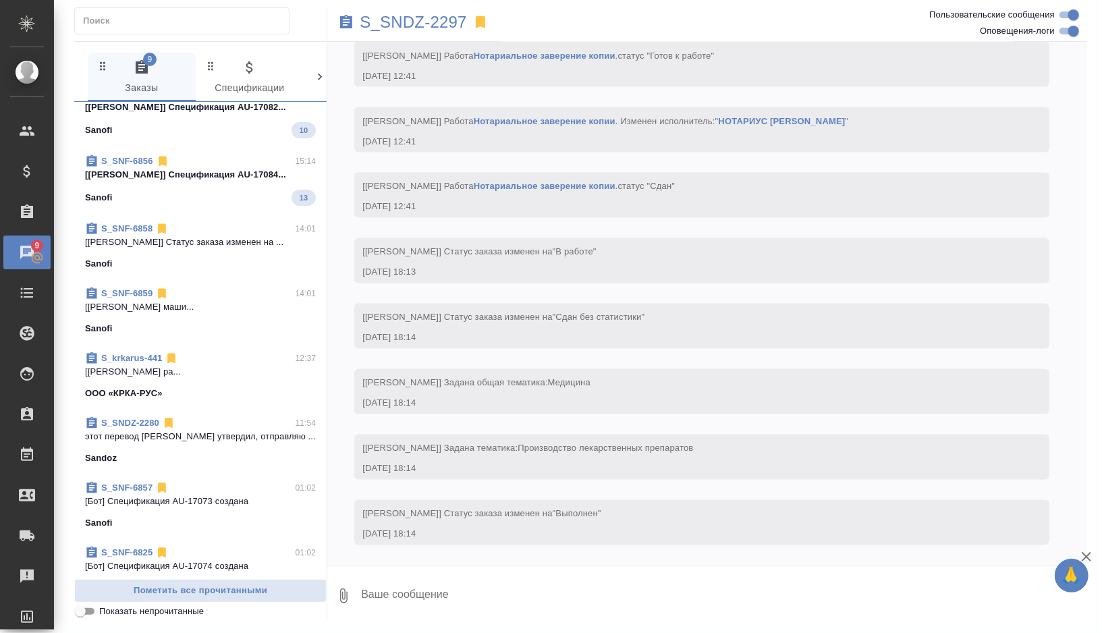
scroll to position [806, 0]
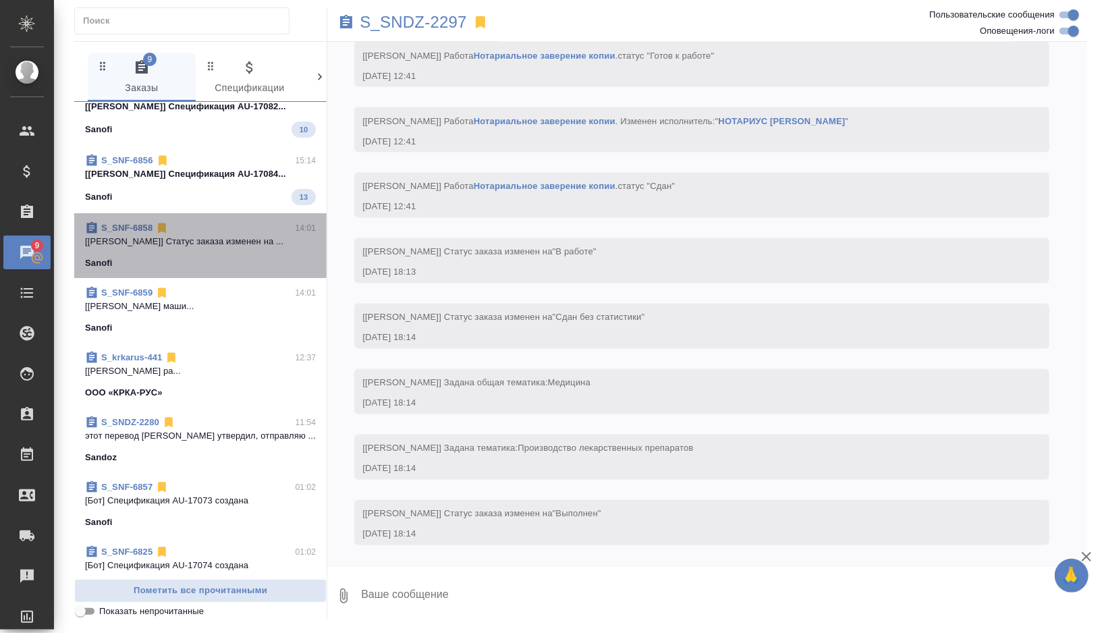
click at [229, 267] on div "Sanofi" at bounding box center [200, 262] width 231 height 13
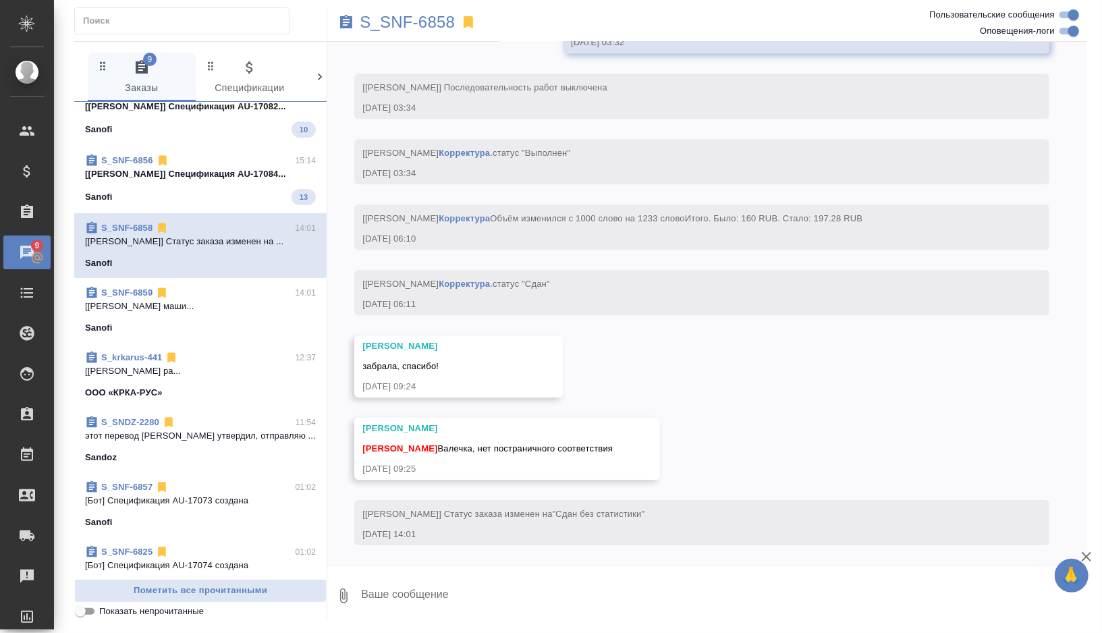
scroll to position [2656, 0]
click at [430, 18] on p "S_SNF-6858" at bounding box center [407, 22] width 95 height 13
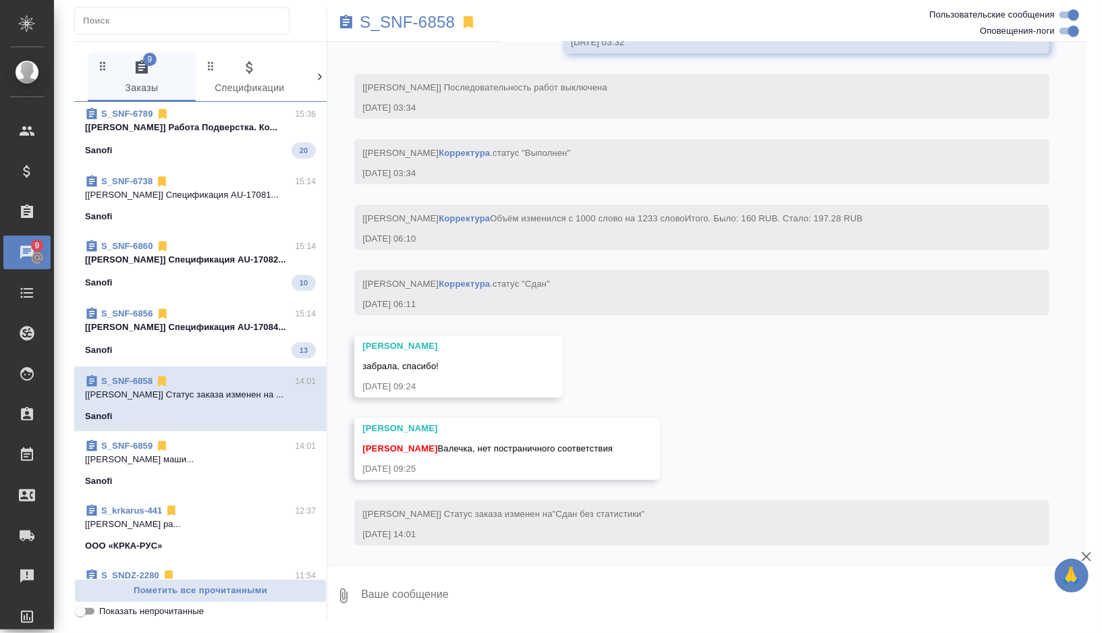
scroll to position [645, 0]
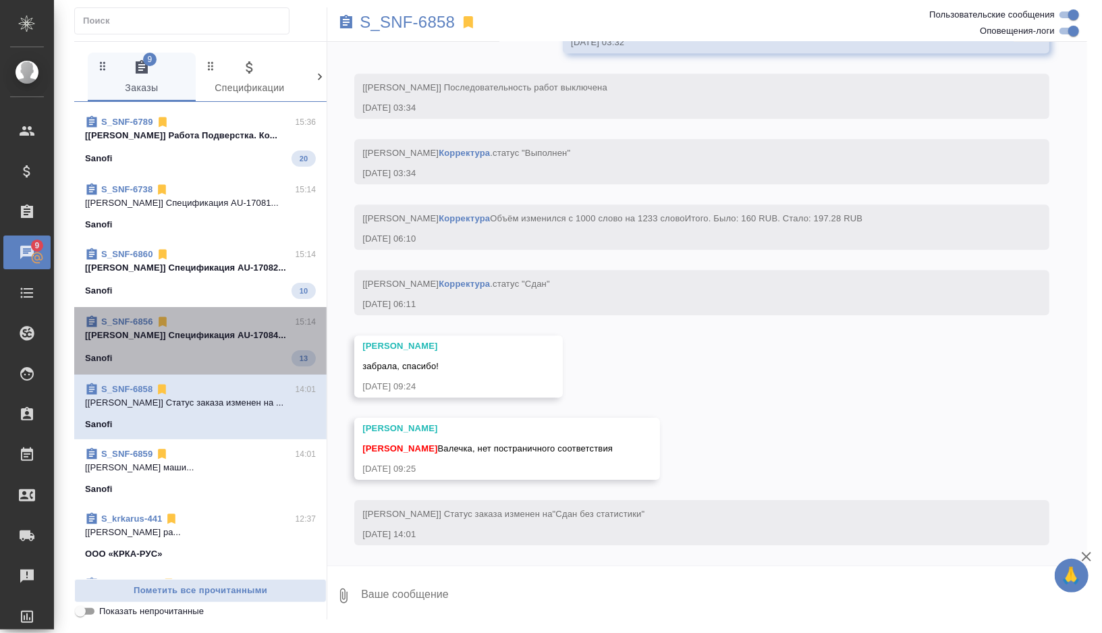
click at [254, 356] on div "Sanofi 13" at bounding box center [200, 358] width 231 height 16
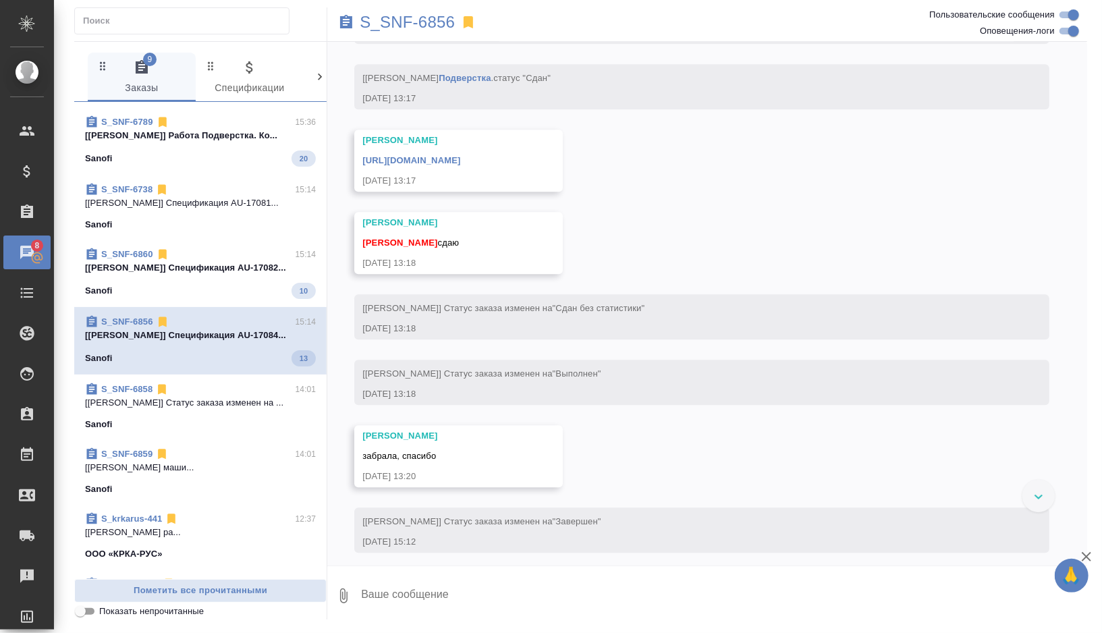
scroll to position [5605, 0]
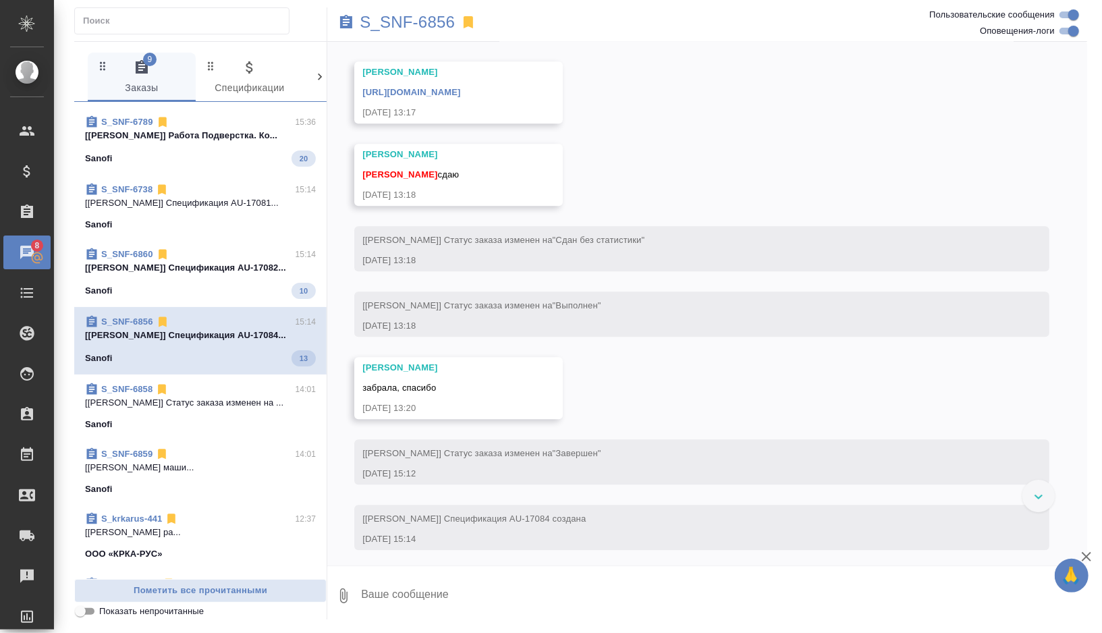
click at [243, 285] on div "Sanofi 10" at bounding box center [200, 291] width 231 height 16
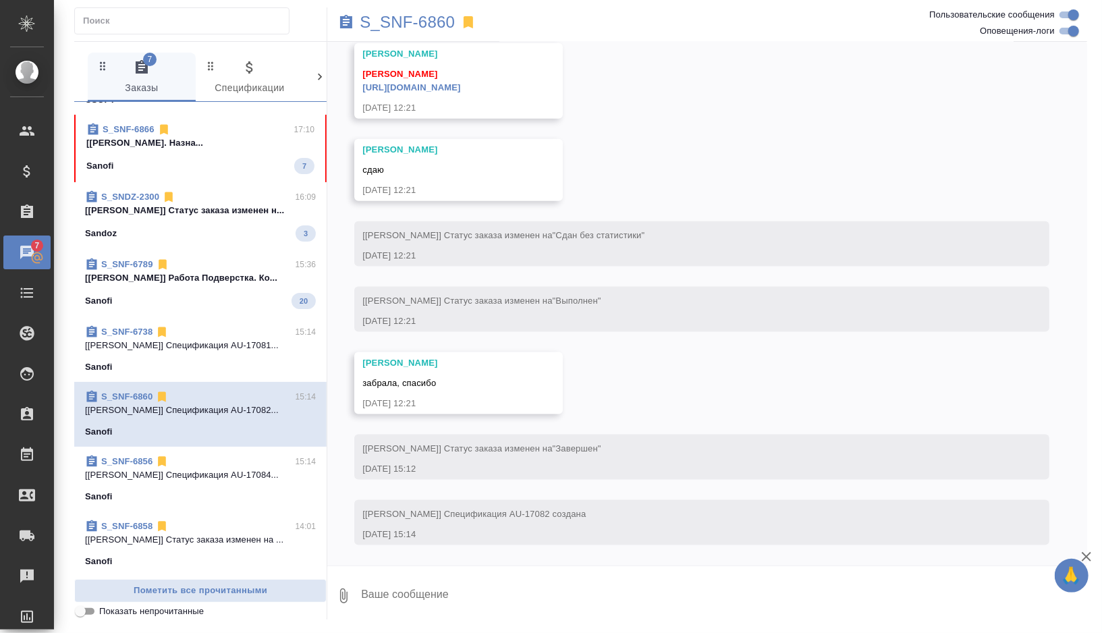
scroll to position [4578, 0]
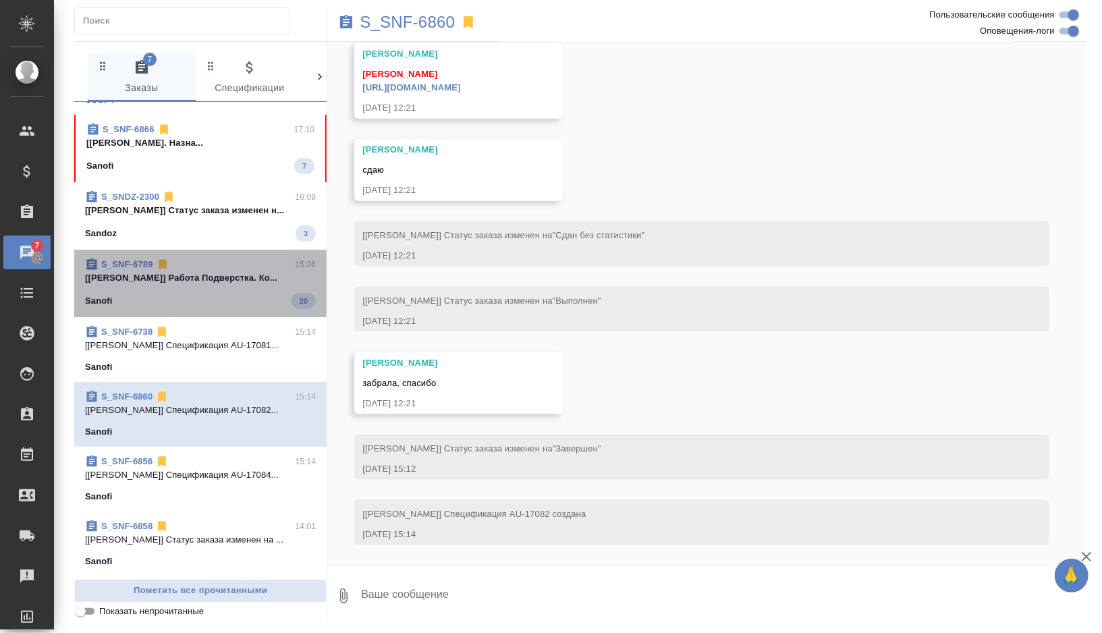
click at [250, 306] on div "Sanofi 20" at bounding box center [200, 301] width 231 height 16
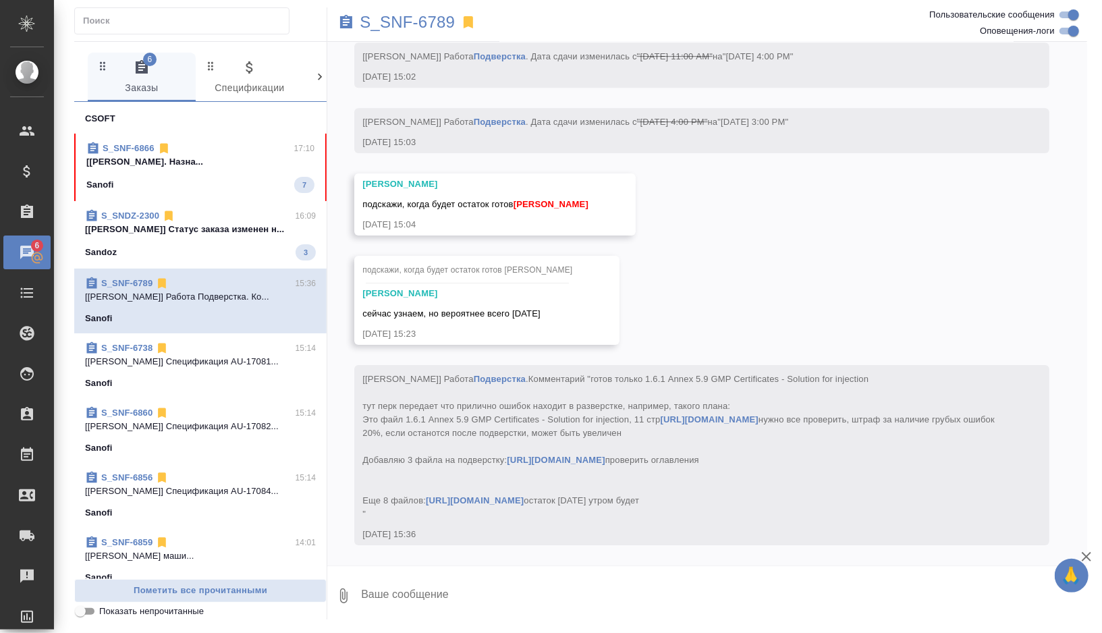
scroll to position [520, 0]
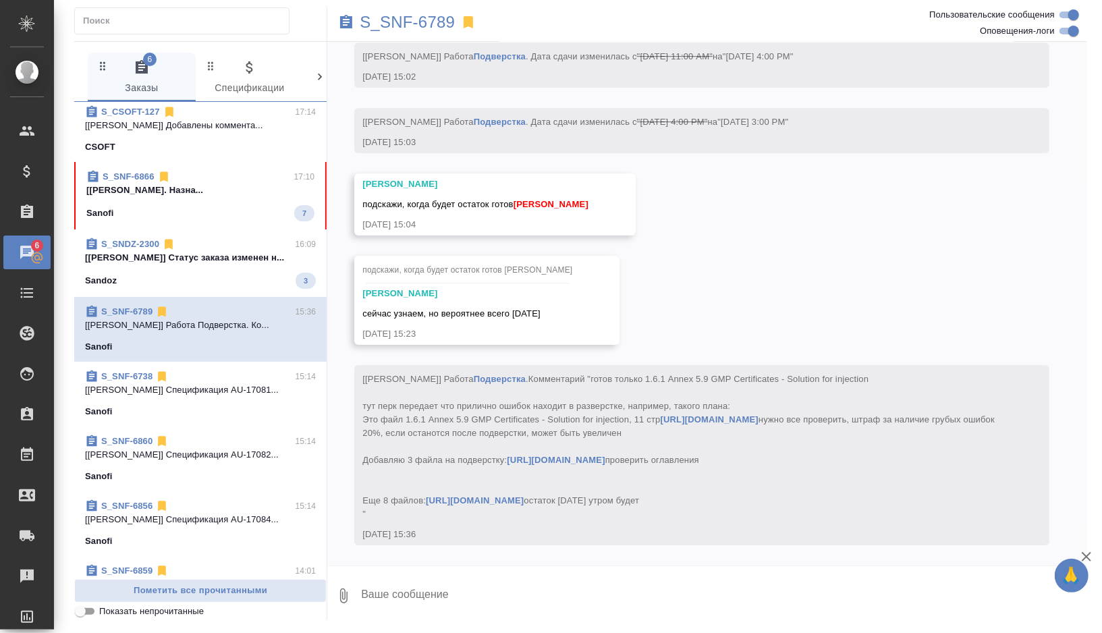
click at [248, 270] on span "S_SNDZ-2300 16:09 [Кабаргина Анна] Статус заказа изменен н... Sandoz 3" at bounding box center [200, 263] width 231 height 51
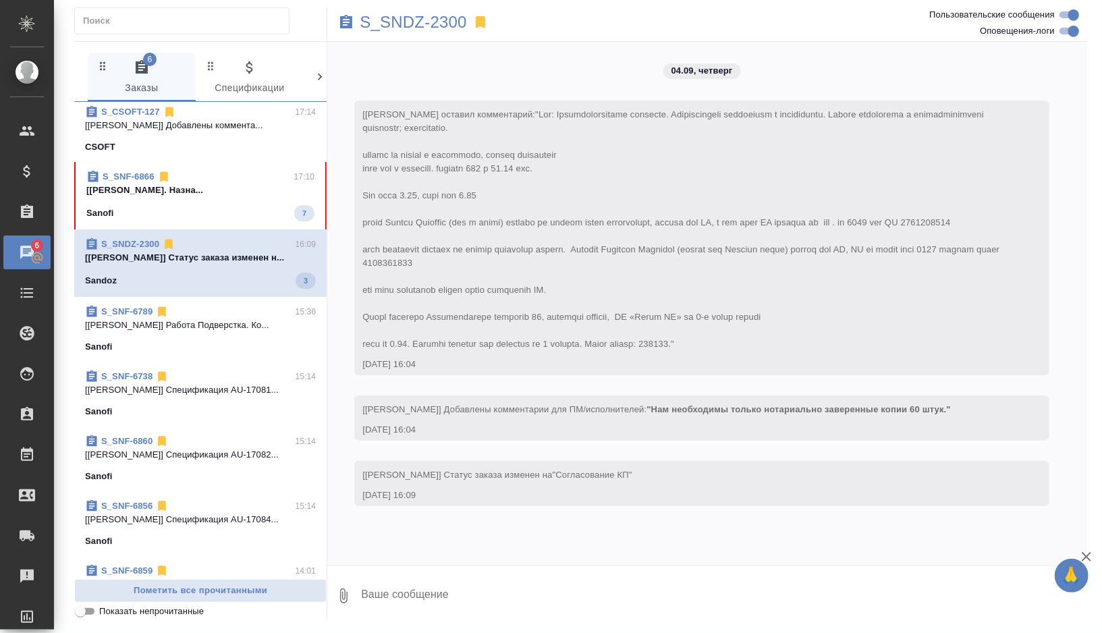
scroll to position [0, 0]
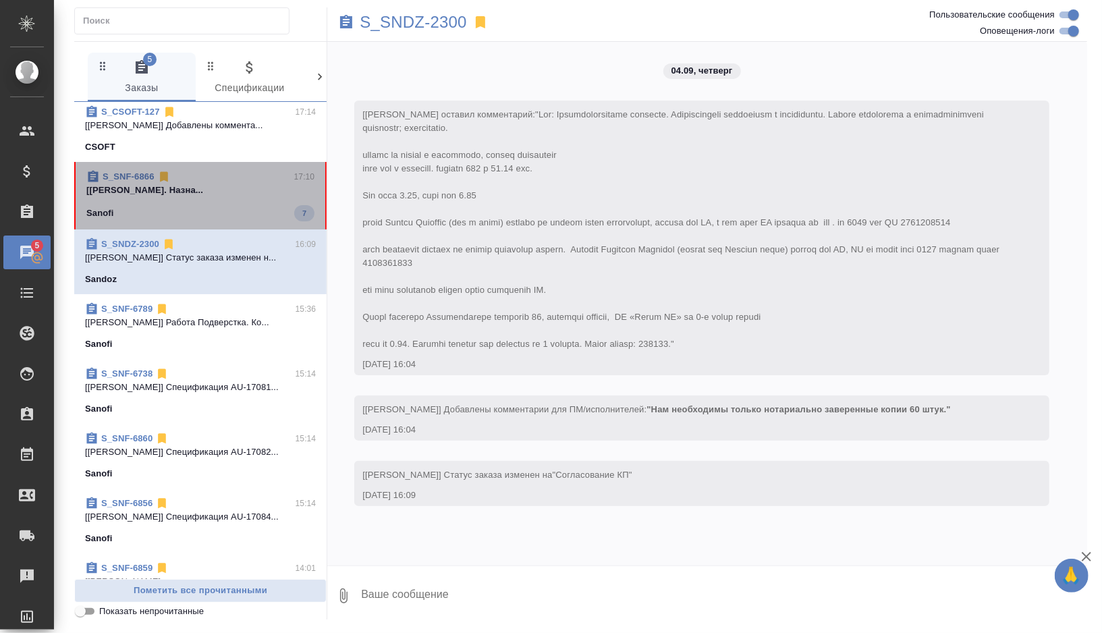
click at [242, 211] on div "Sanofi 7" at bounding box center [200, 213] width 228 height 16
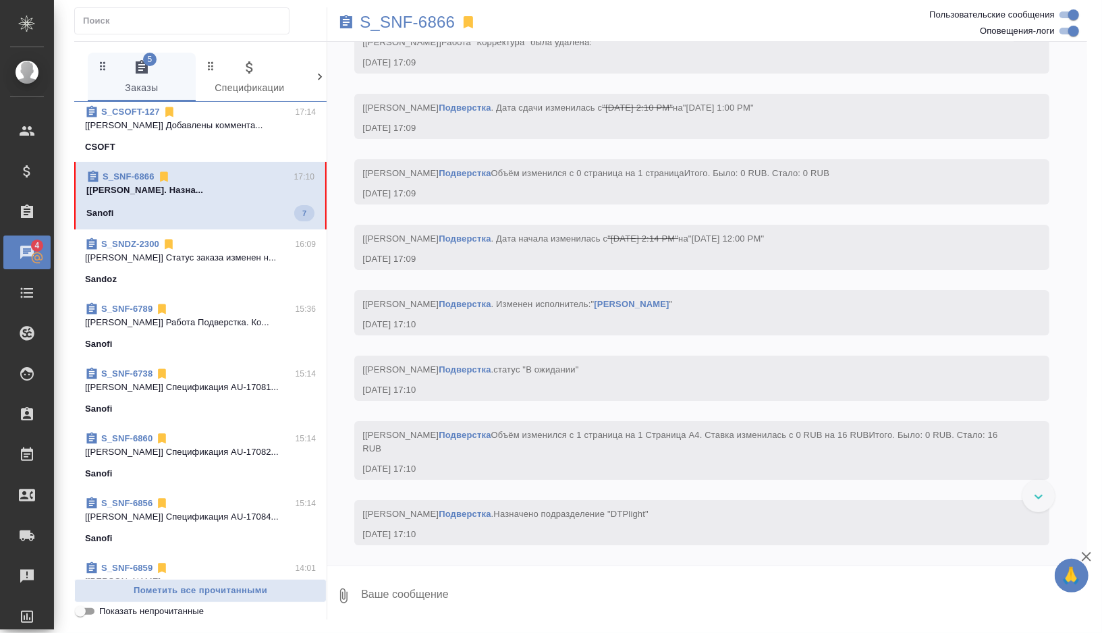
scroll to position [3237, 0]
click at [430, 23] on p "S_SNF-6866" at bounding box center [407, 22] width 95 height 13
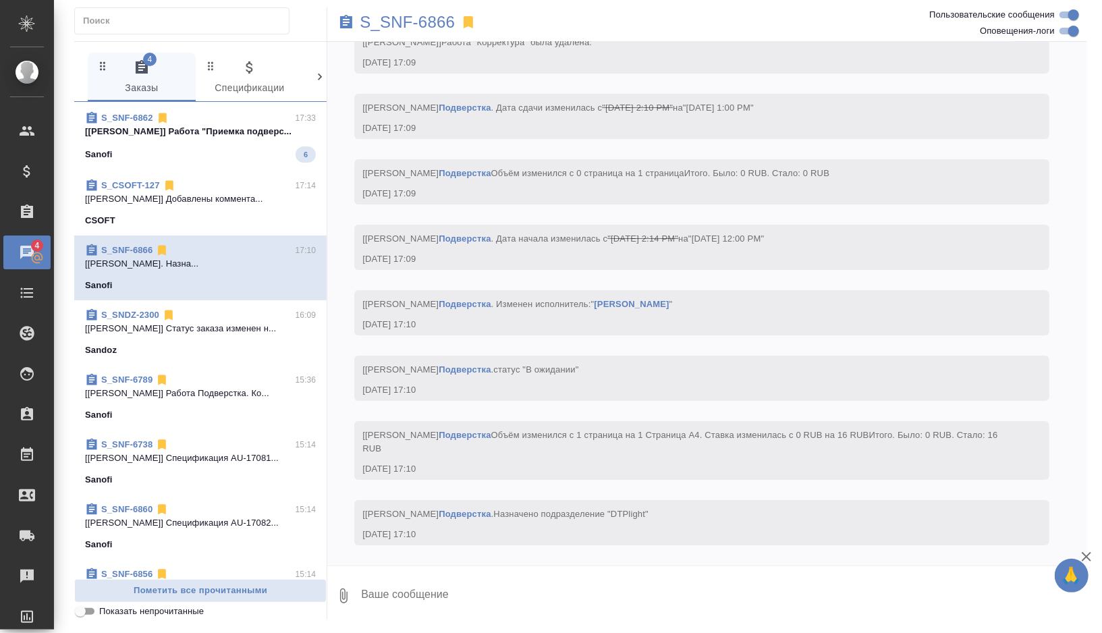
scroll to position [377, 0]
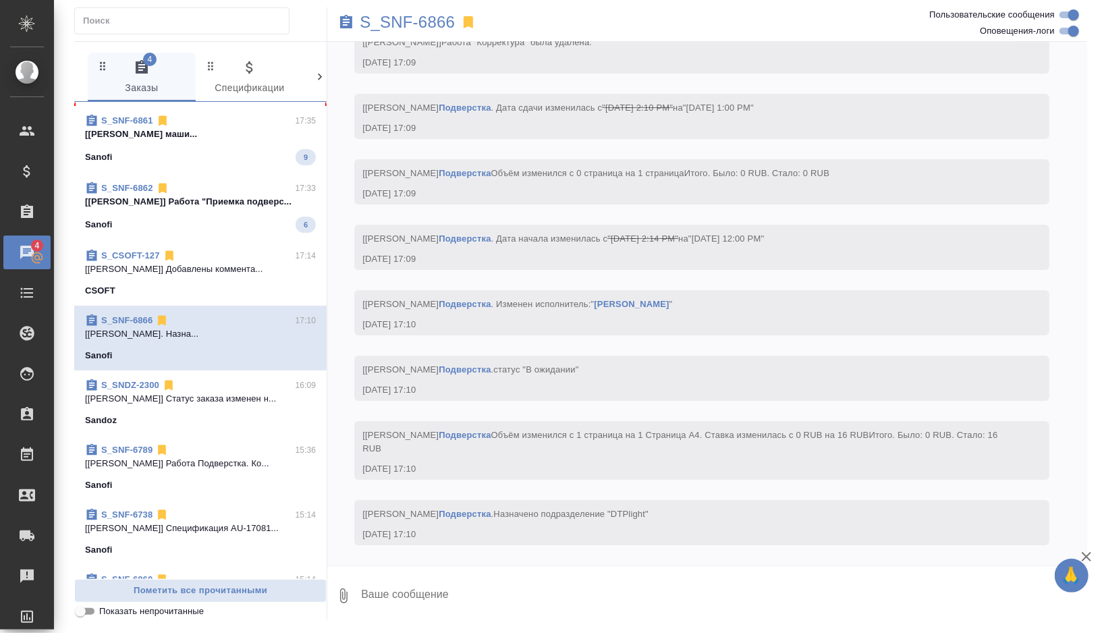
click at [223, 225] on div "Sanofi 6" at bounding box center [200, 225] width 231 height 16
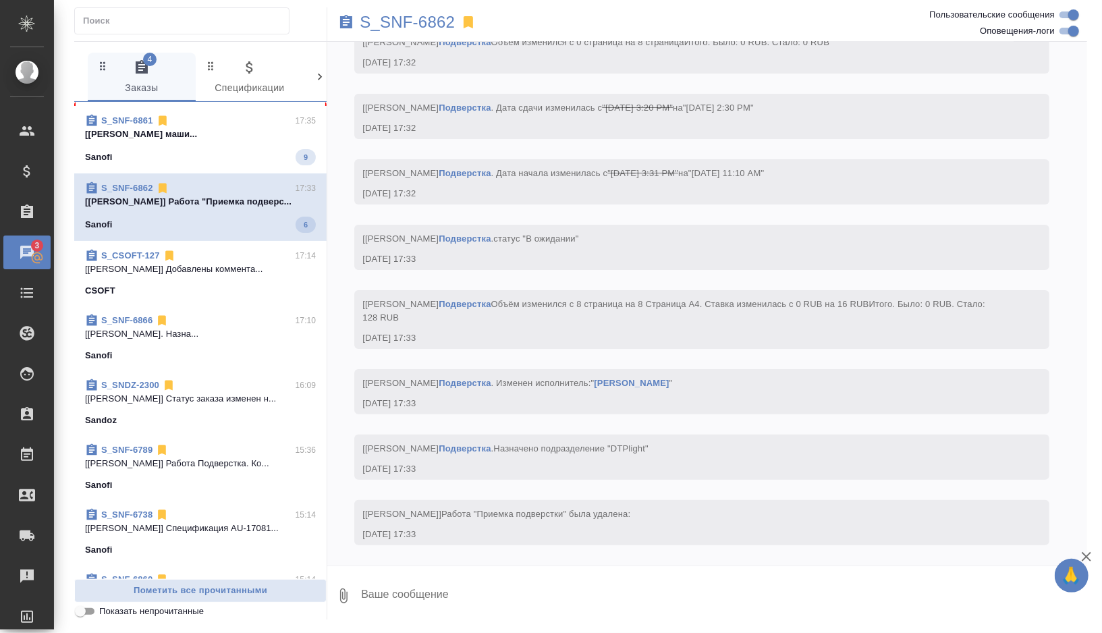
scroll to position [3558, 0]
click at [416, 22] on p "S_SNF-6862" at bounding box center [407, 22] width 95 height 13
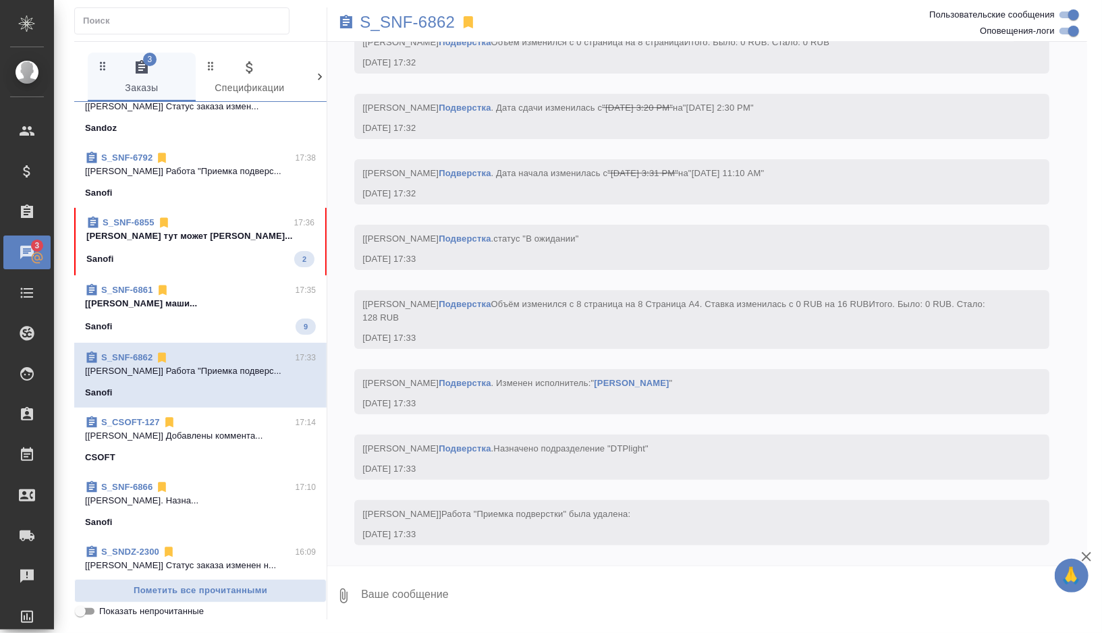
scroll to position [193, 0]
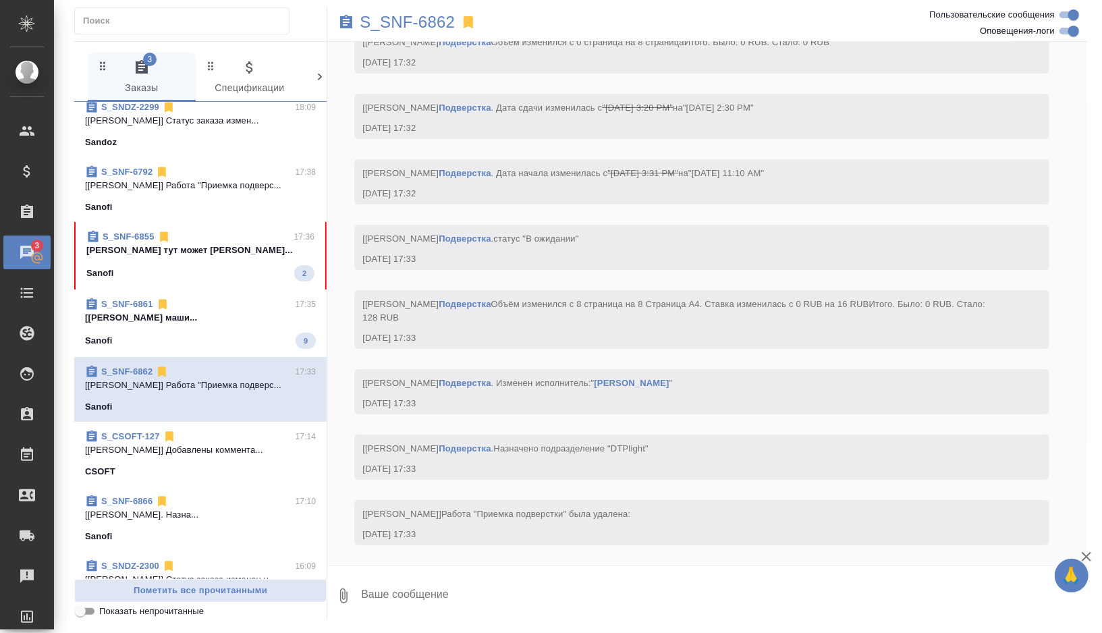
click at [254, 337] on div "Sanofi 9" at bounding box center [200, 341] width 231 height 16
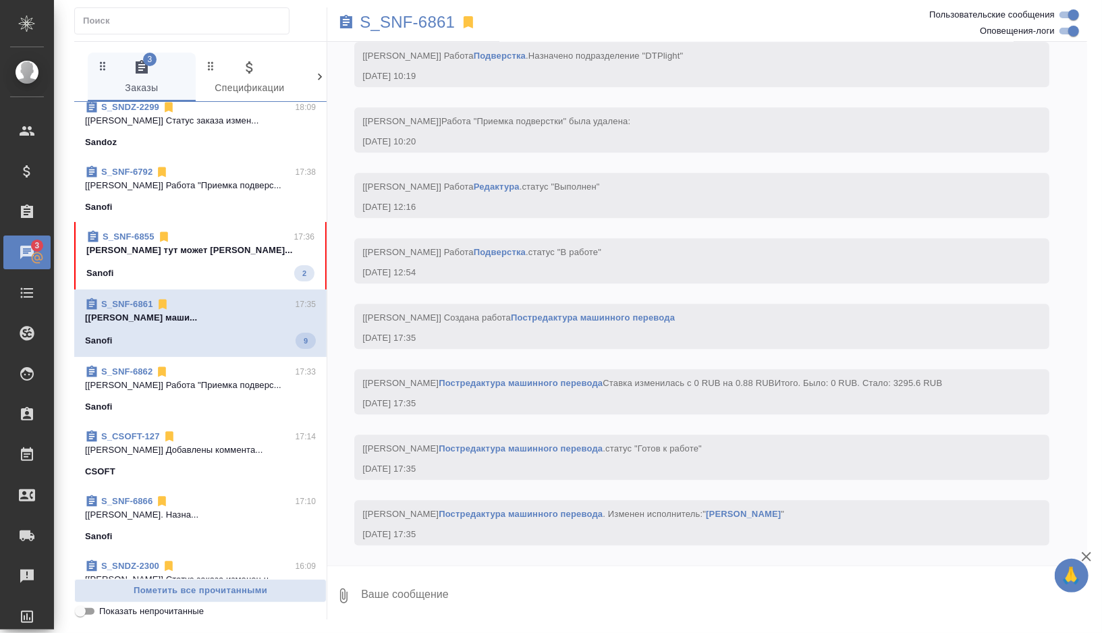
scroll to position [5678, 0]
click at [447, 25] on p "S_SNF-6861" at bounding box center [407, 22] width 95 height 13
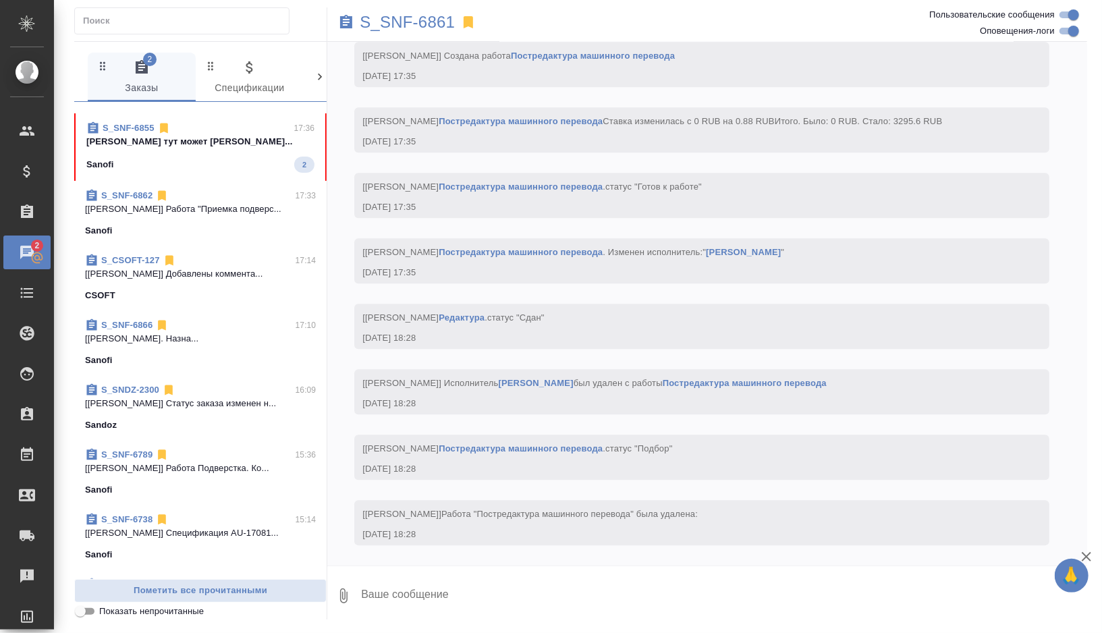
scroll to position [201, 0]
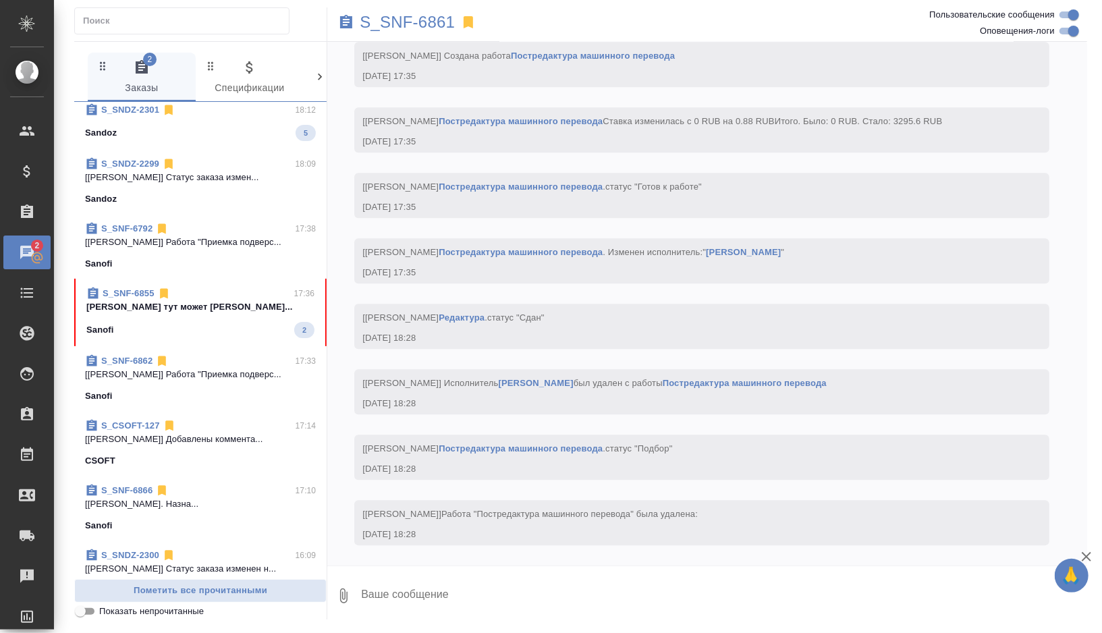
click at [234, 332] on div "Sanofi 2" at bounding box center [200, 330] width 228 height 16
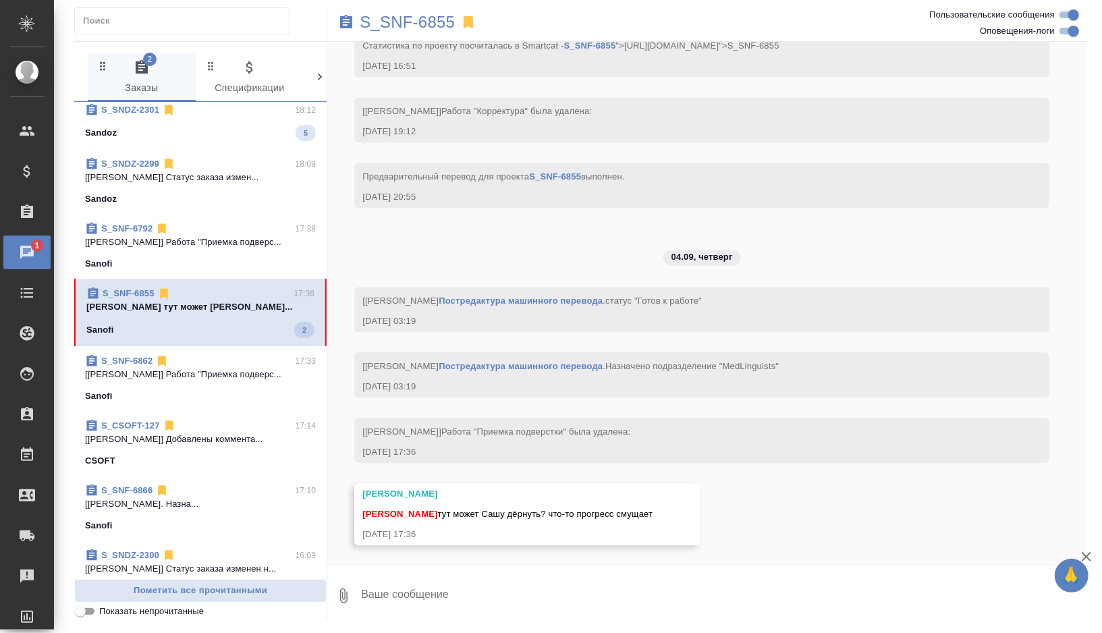
scroll to position [5319, 0]
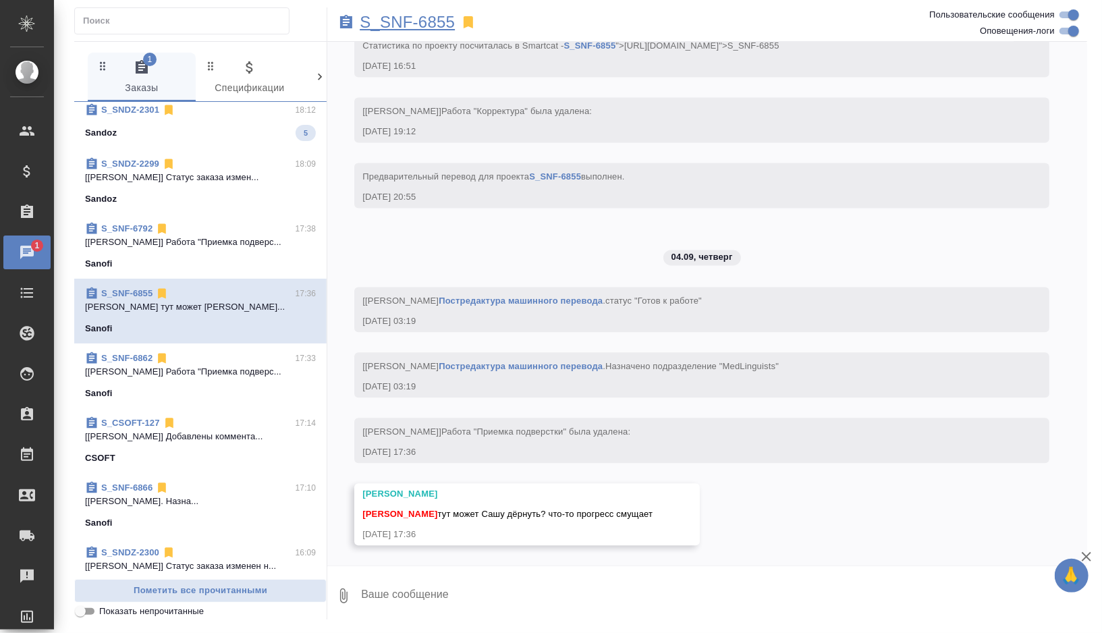
click at [440, 21] on p "S_SNF-6855" at bounding box center [407, 22] width 95 height 13
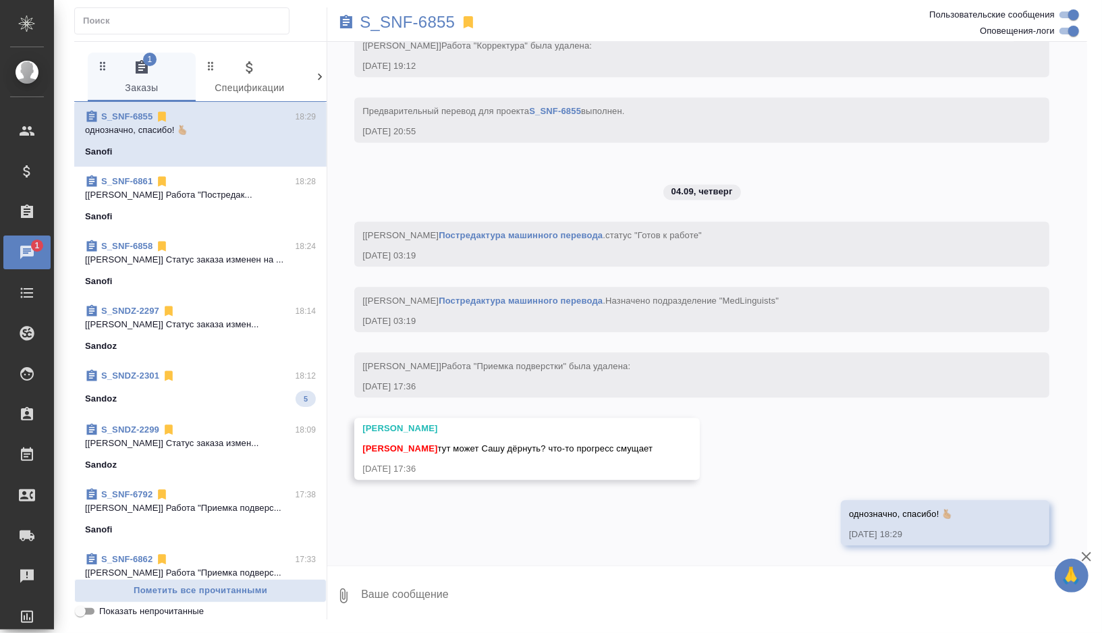
scroll to position [38, 0]
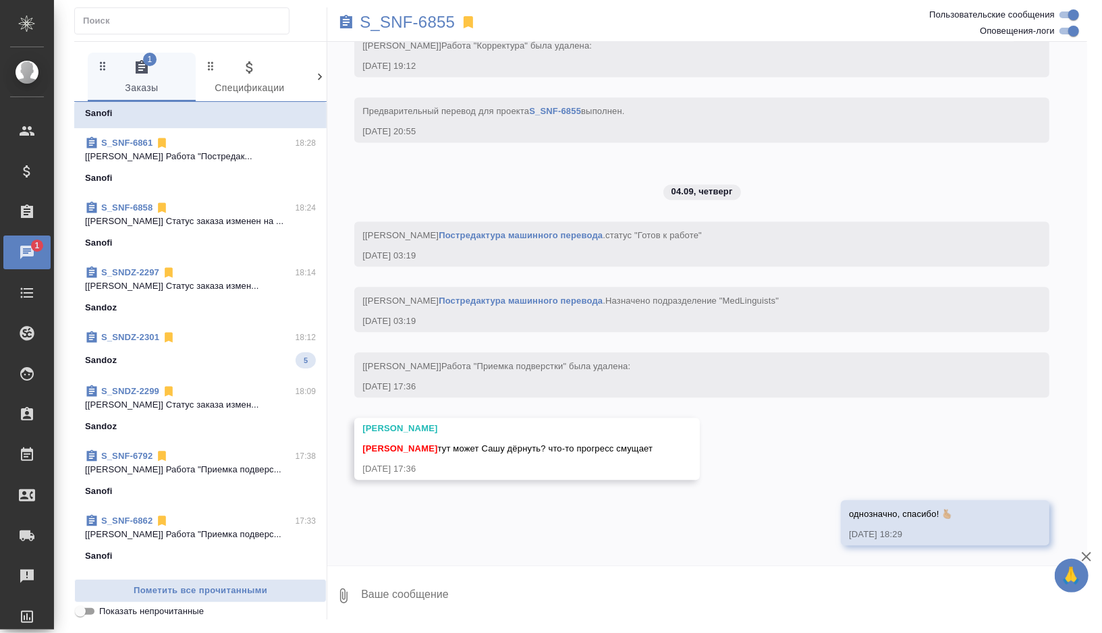
click at [233, 354] on div "Sandoz 5" at bounding box center [200, 360] width 231 height 16
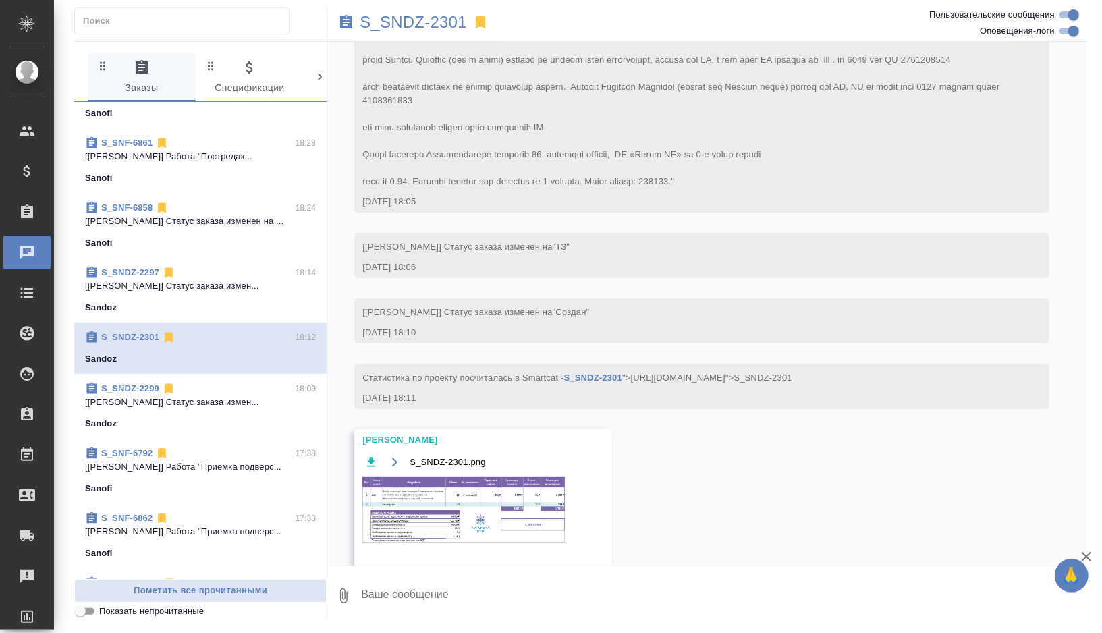
scroll to position [0, 0]
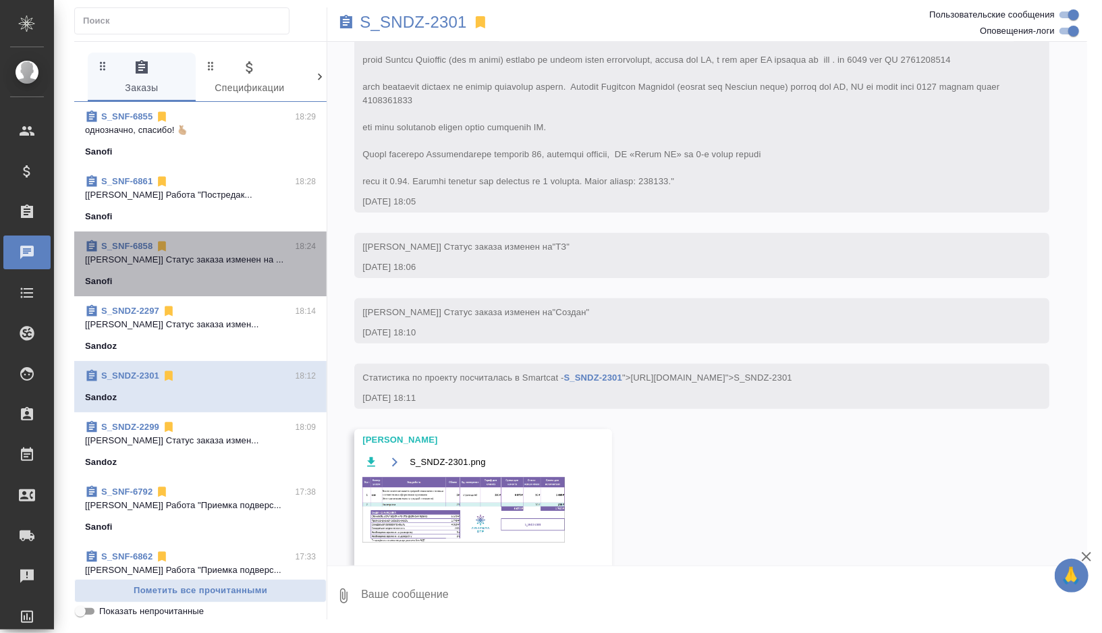
click at [242, 272] on span "S_SNF-6858 18:24 [Грабко Мария] Статус заказа изменен на ... Sanofi" at bounding box center [200, 264] width 231 height 49
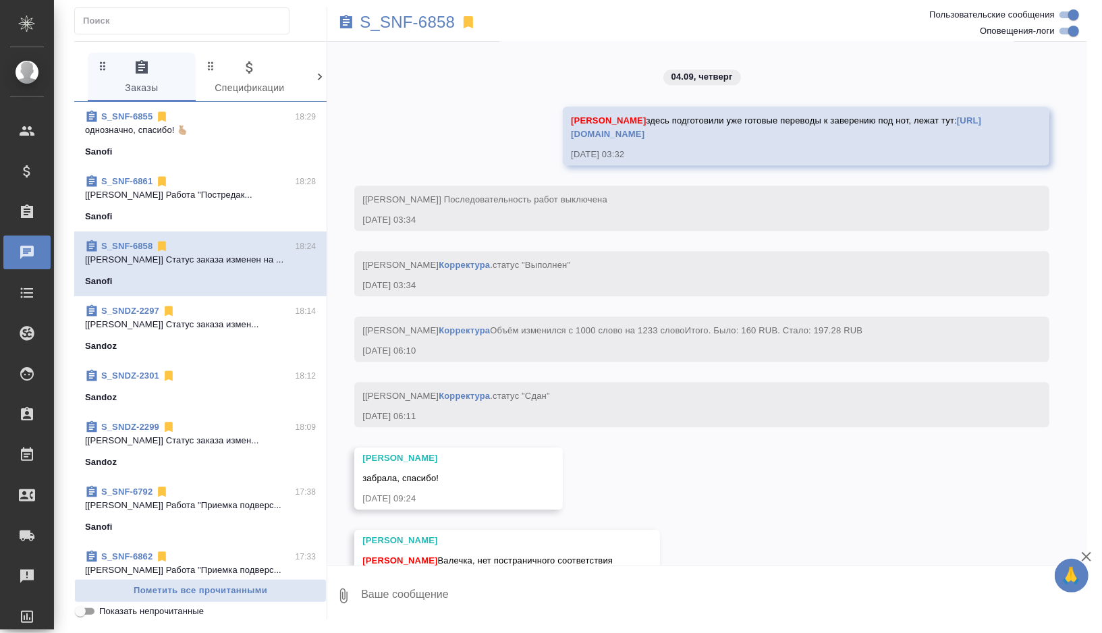
scroll to position [2721, 0]
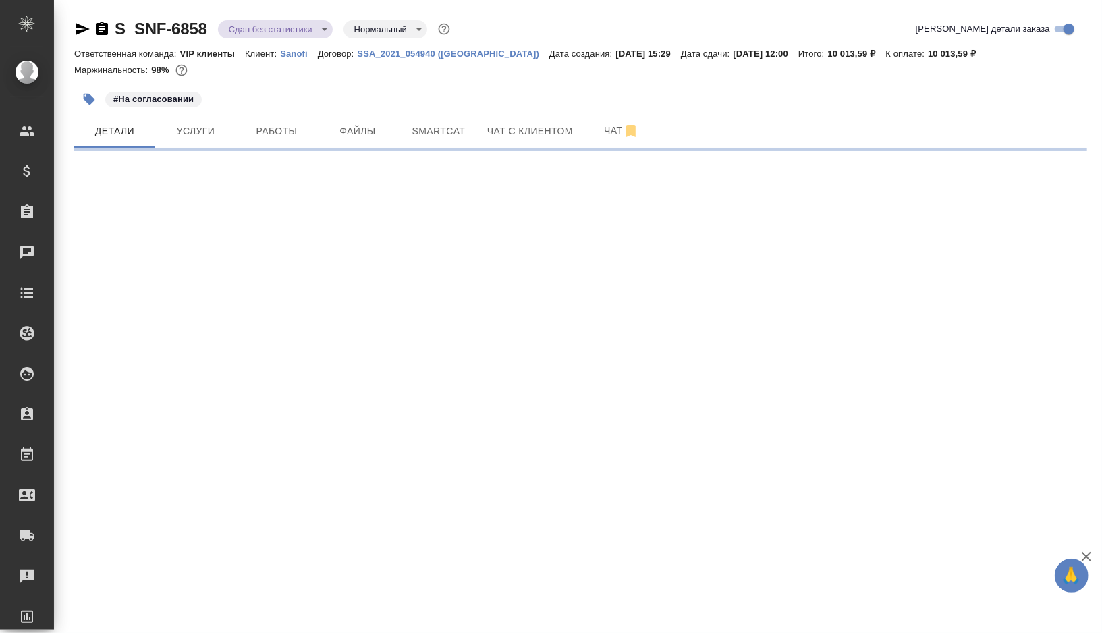
select select "RU"
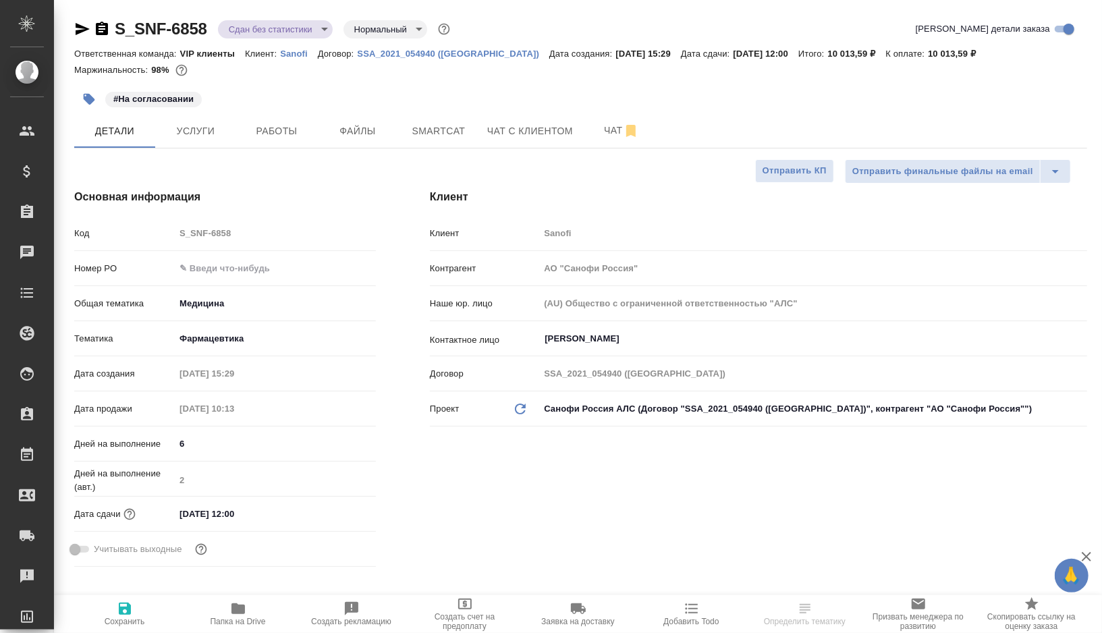
type textarea "x"
click at [75, 30] on icon "button" at bounding box center [82, 29] width 16 height 16
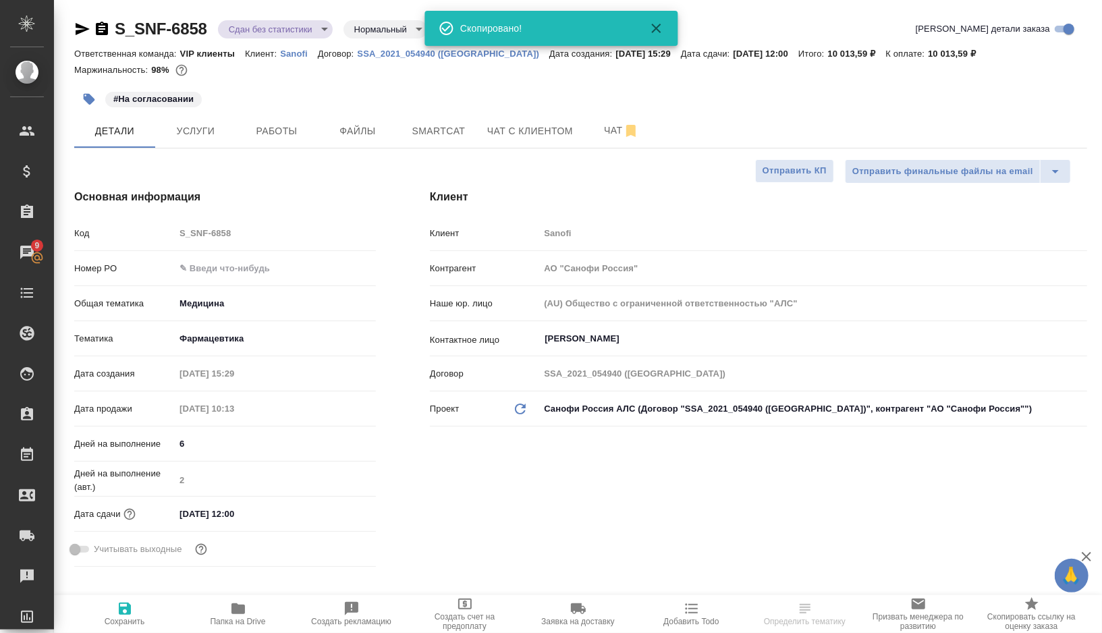
type textarea "x"
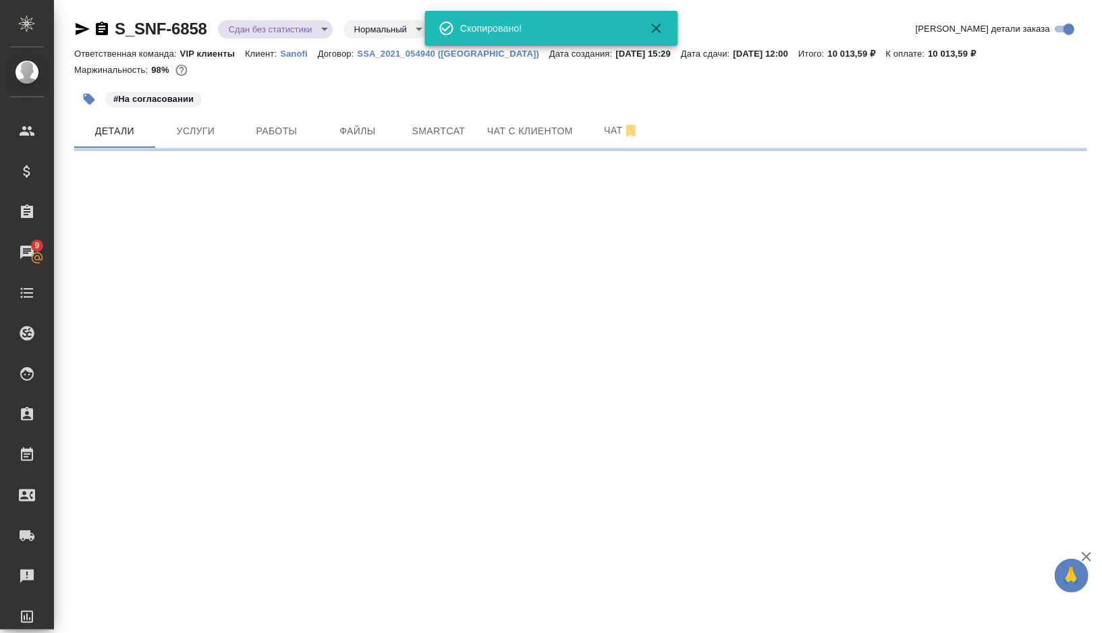
select select "RU"
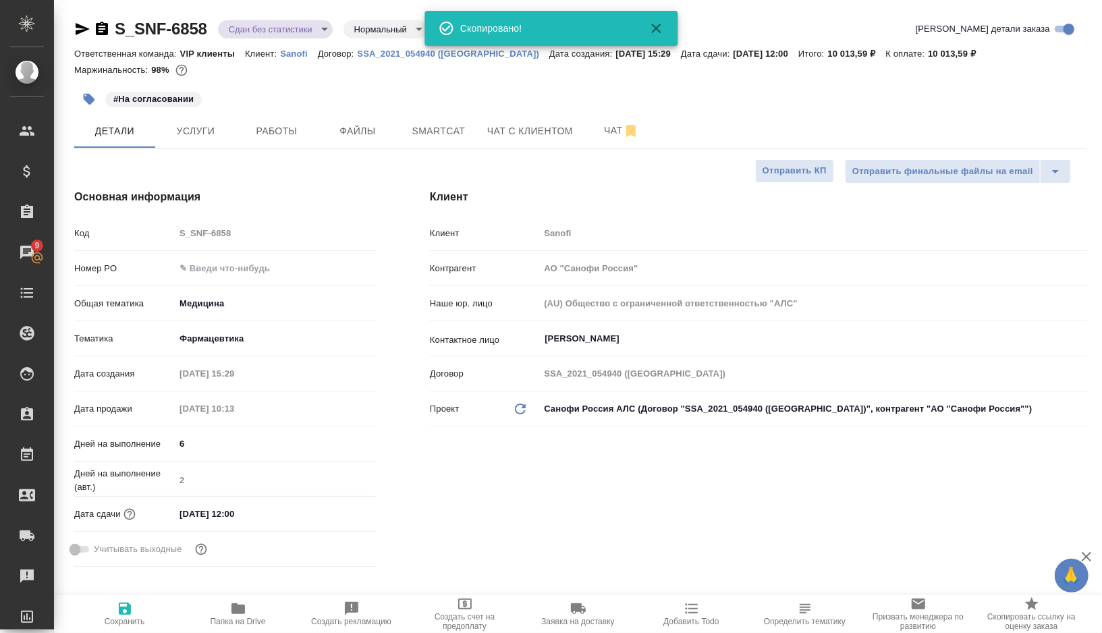
type textarea "x"
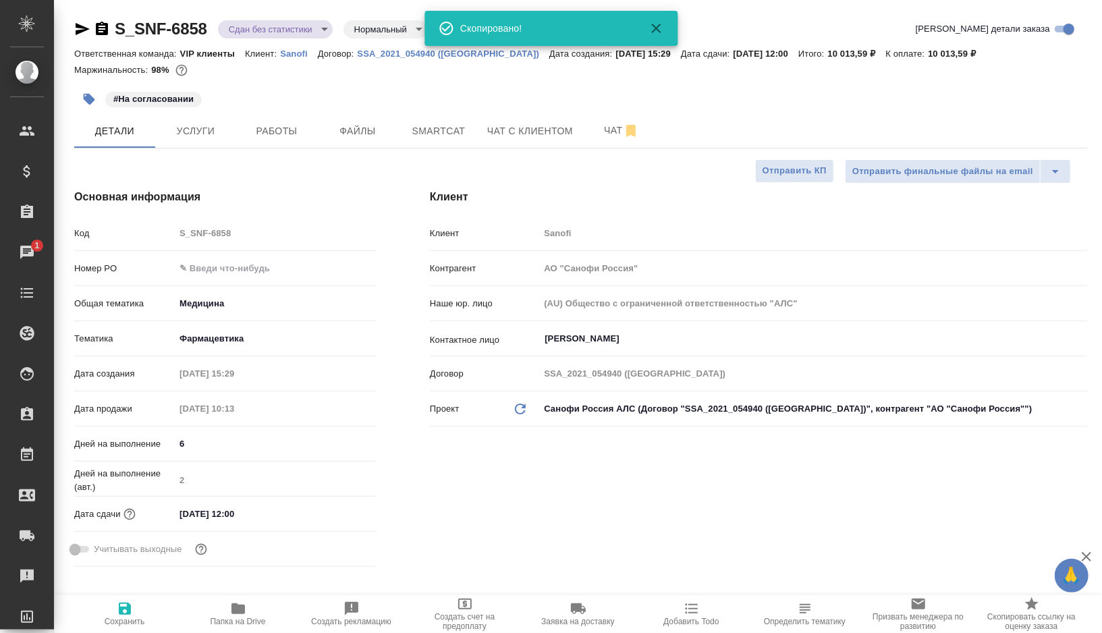
type textarea "x"
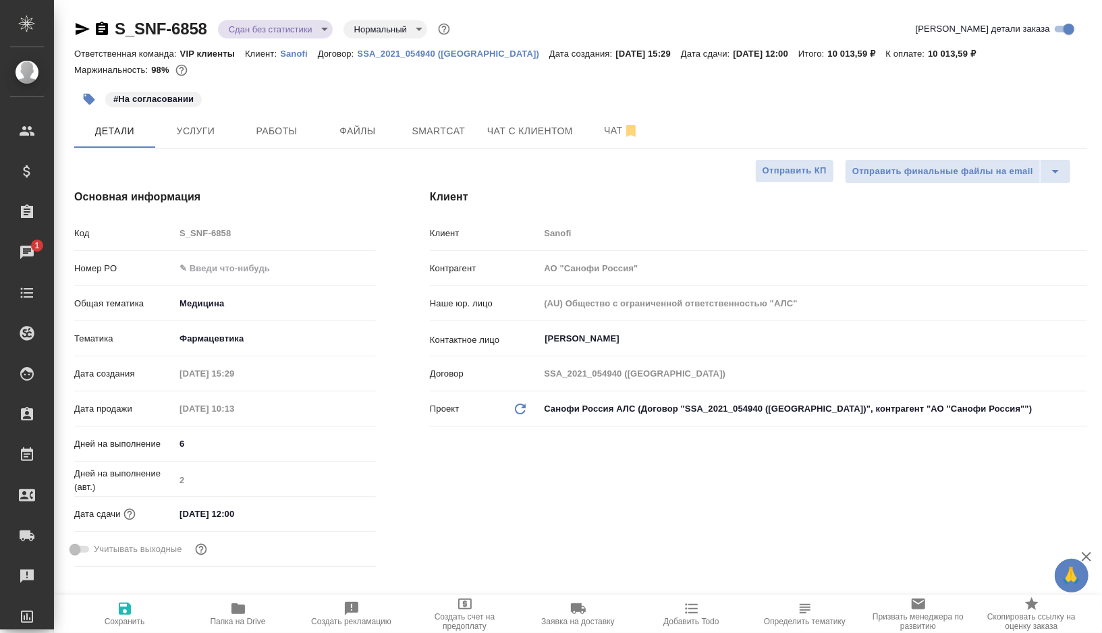
type textarea "x"
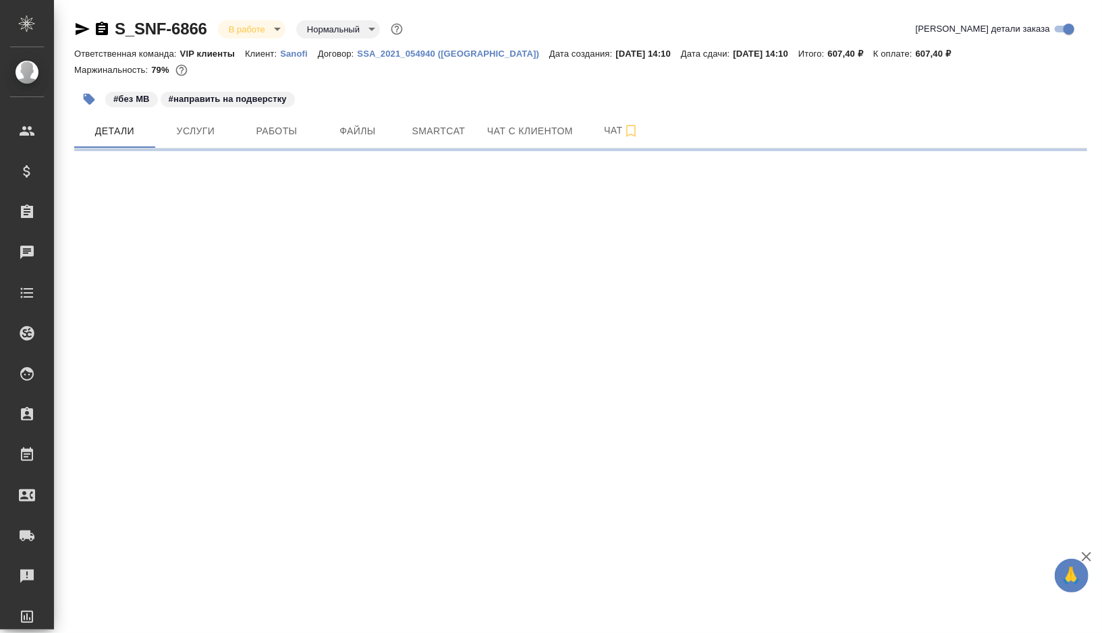
select select "RU"
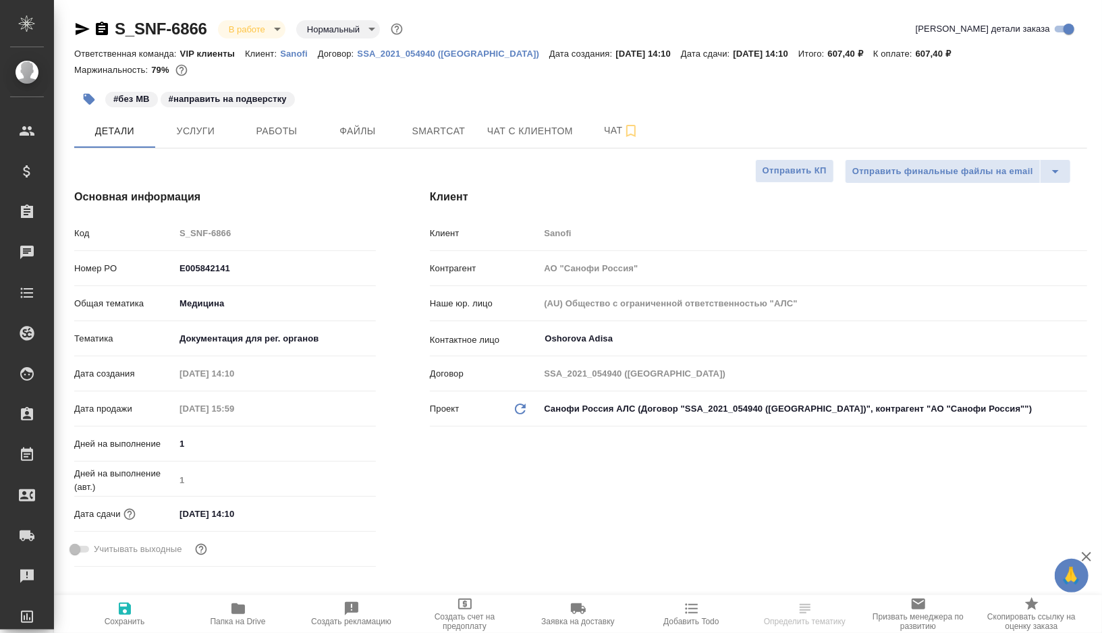
type textarea "x"
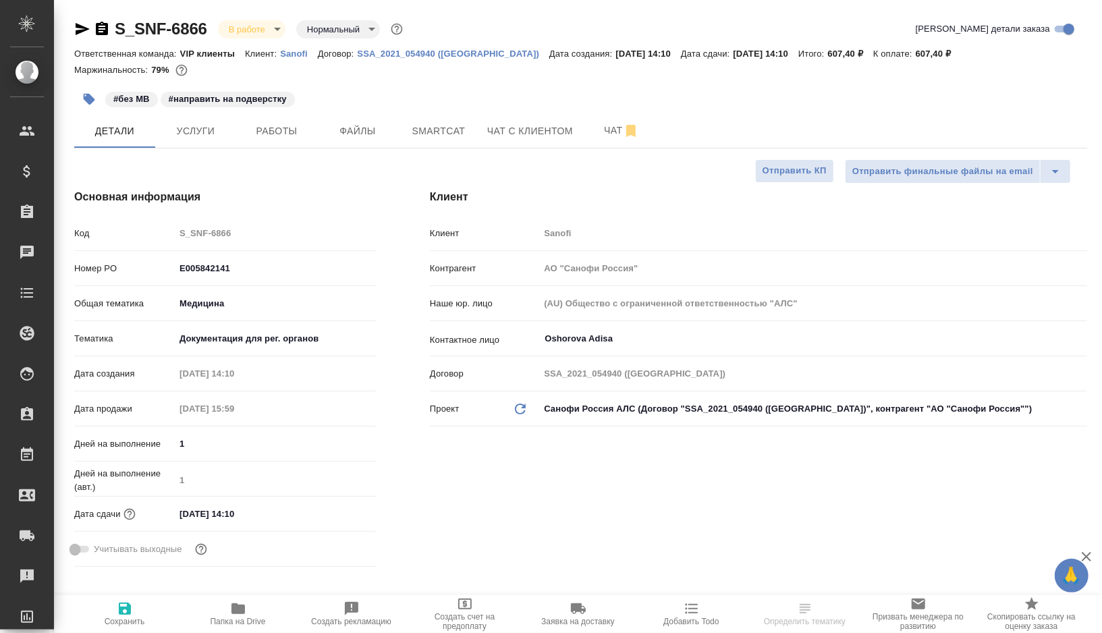
type textarea "x"
click at [280, 128] on span "Работы" at bounding box center [276, 131] width 65 height 17
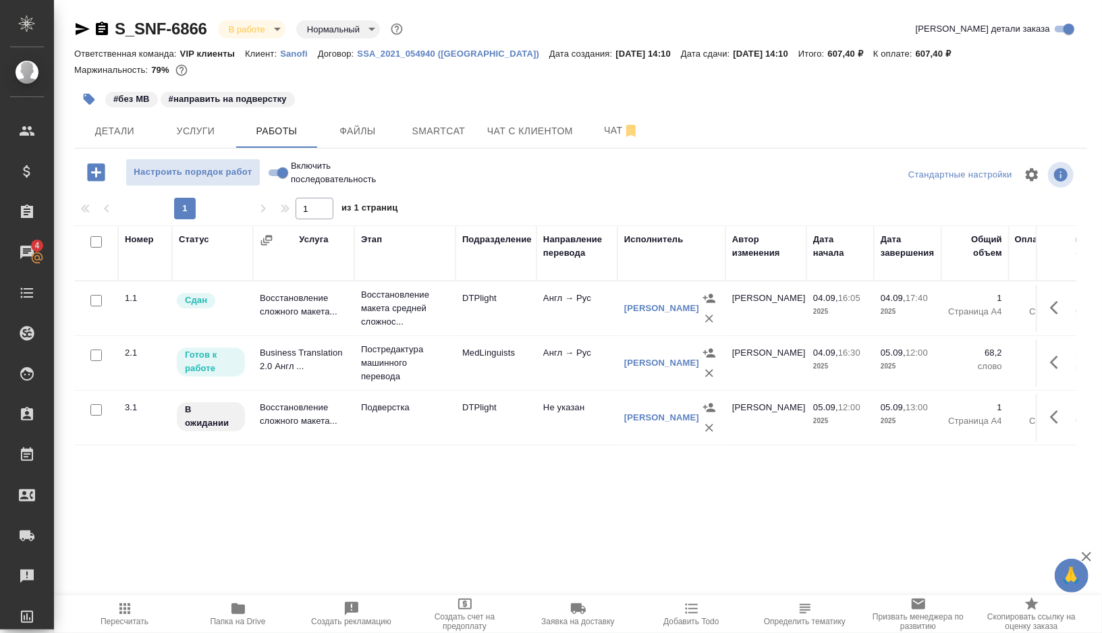
click at [90, 105] on icon "button" at bounding box center [88, 98] width 13 height 13
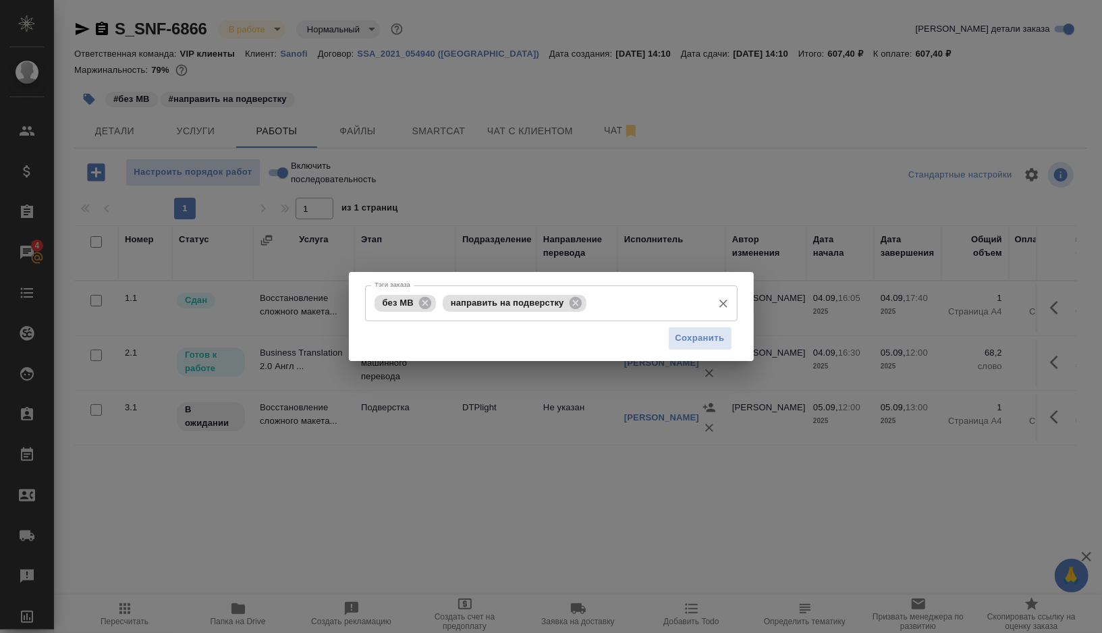
click at [655, 314] on input "Тэги заказа" at bounding box center [648, 303] width 116 height 23
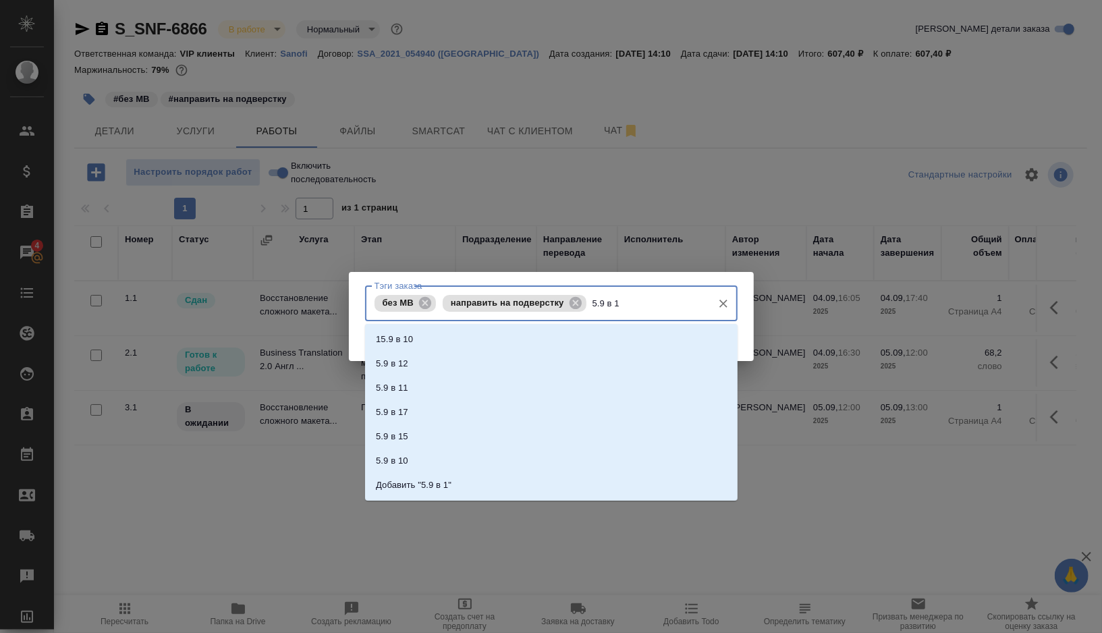
type input "5.9 в 12"
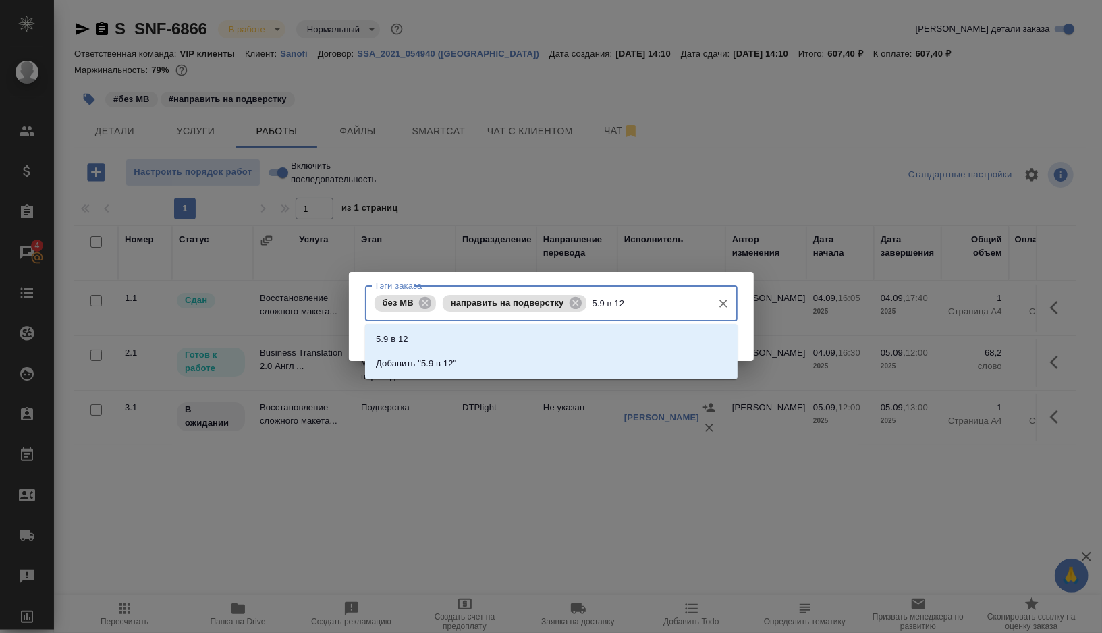
click at [489, 341] on li "5.9 в 12" at bounding box center [551, 339] width 373 height 24
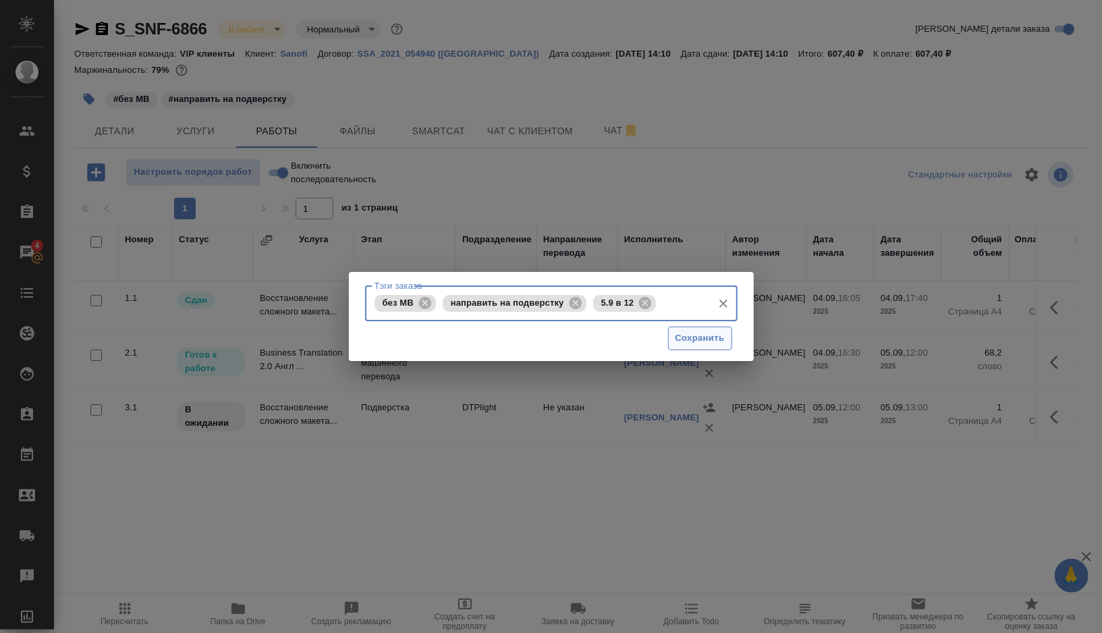
click at [692, 341] on span "Сохранить" at bounding box center [700, 339] width 49 height 16
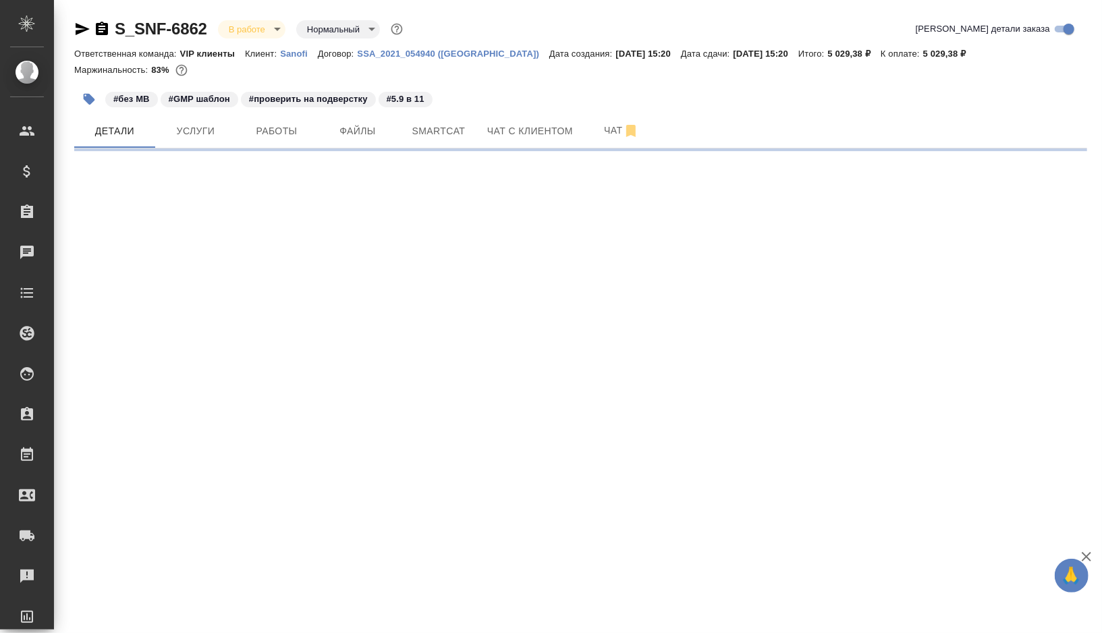
select select "RU"
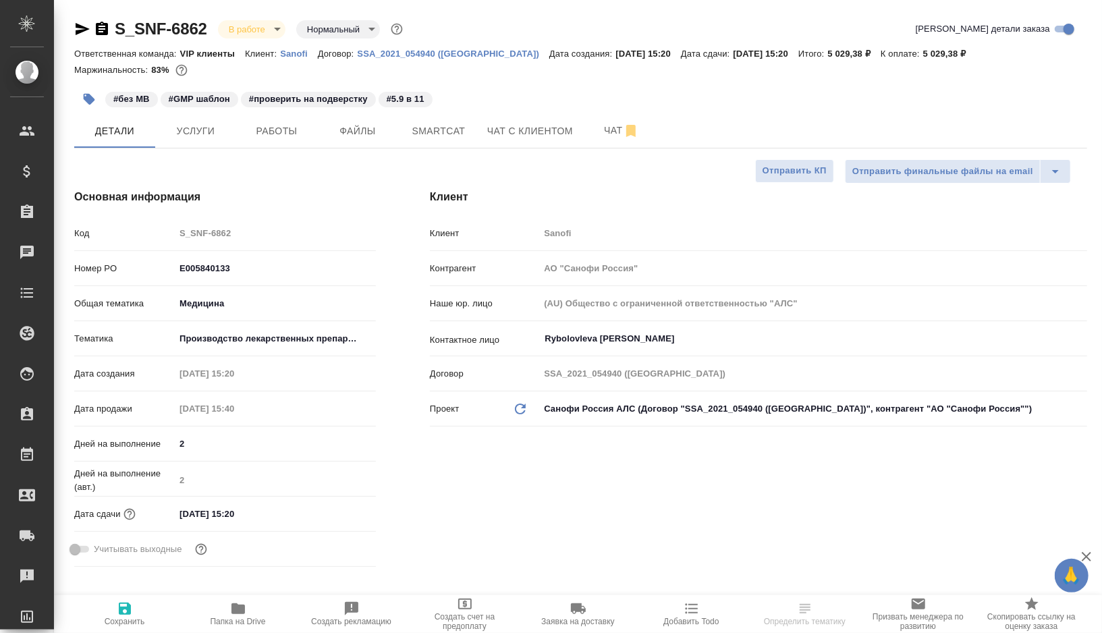
type textarea "x"
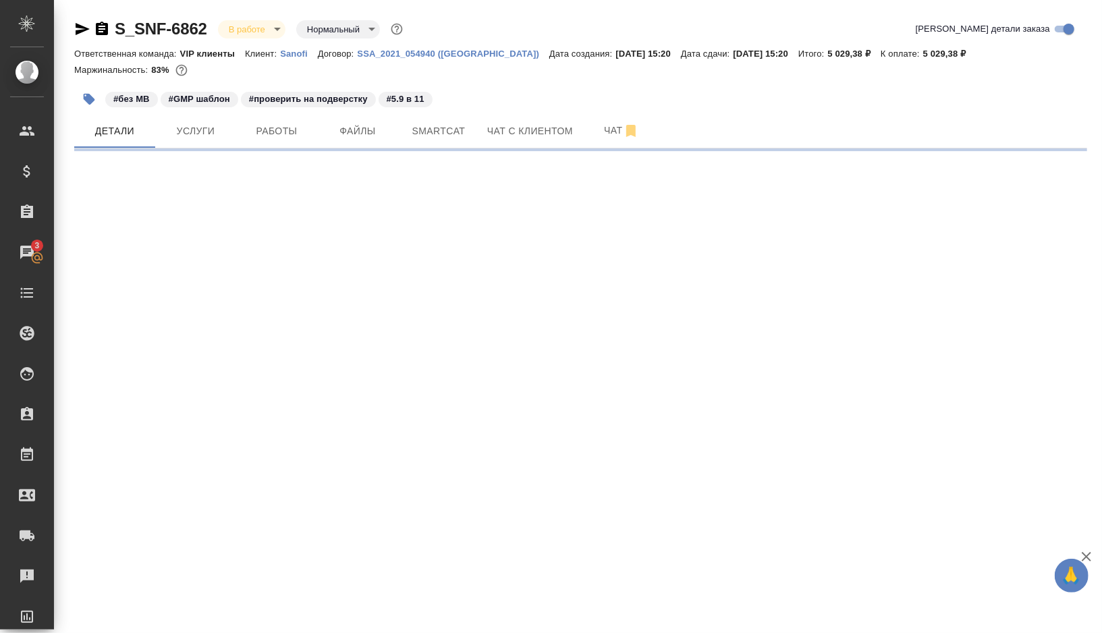
select select "RU"
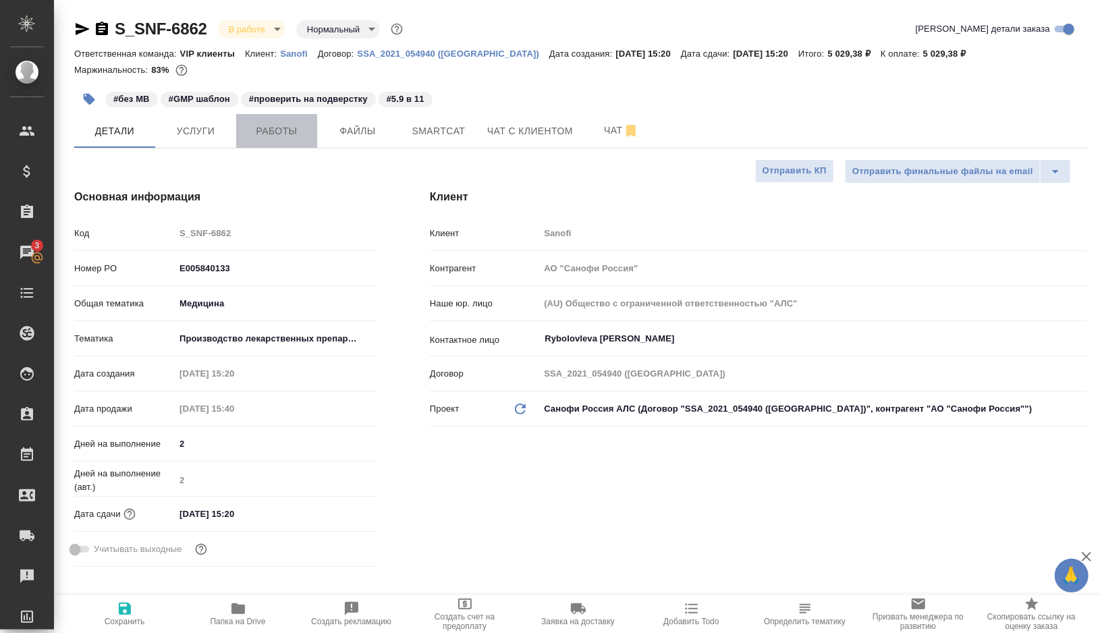
click at [306, 138] on span "Работы" at bounding box center [276, 131] width 65 height 17
type textarea "x"
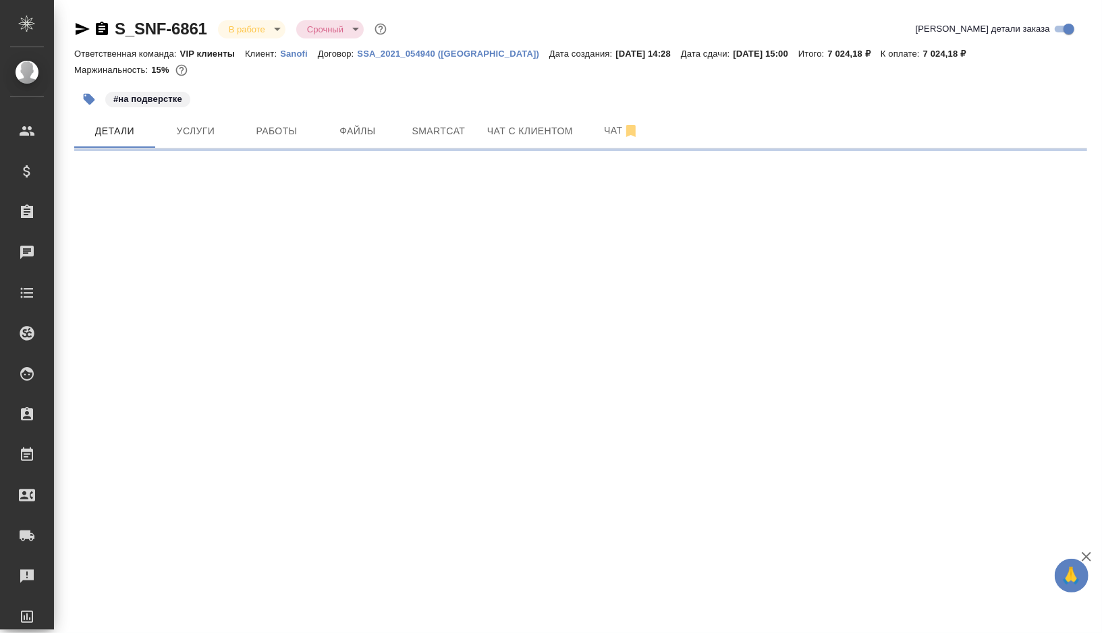
select select "RU"
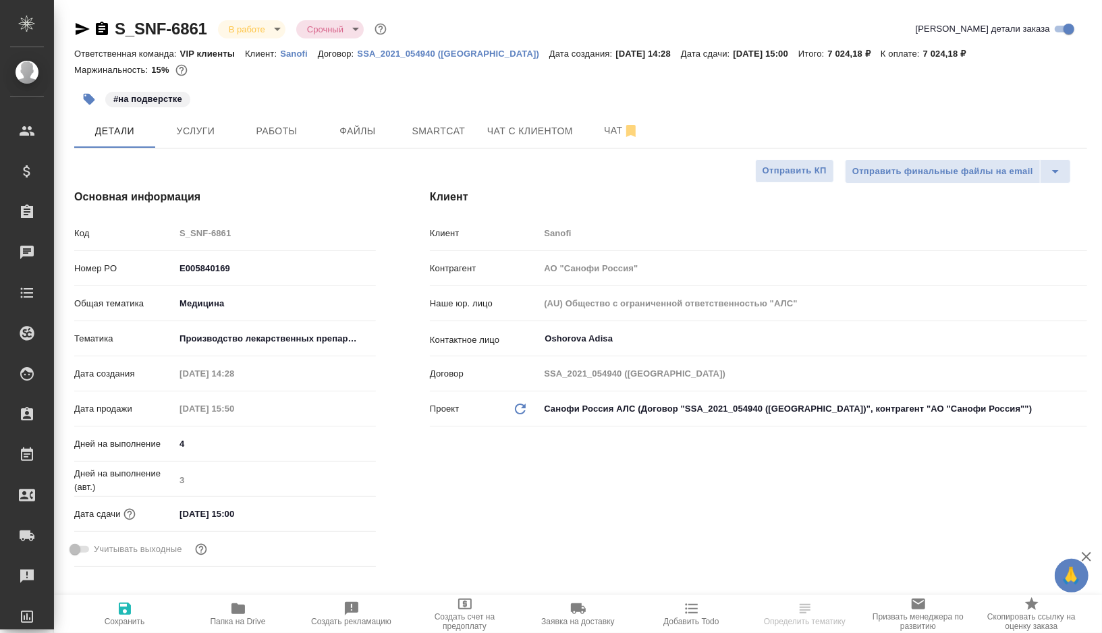
type textarea "x"
click at [282, 132] on span "Работы" at bounding box center [276, 131] width 65 height 17
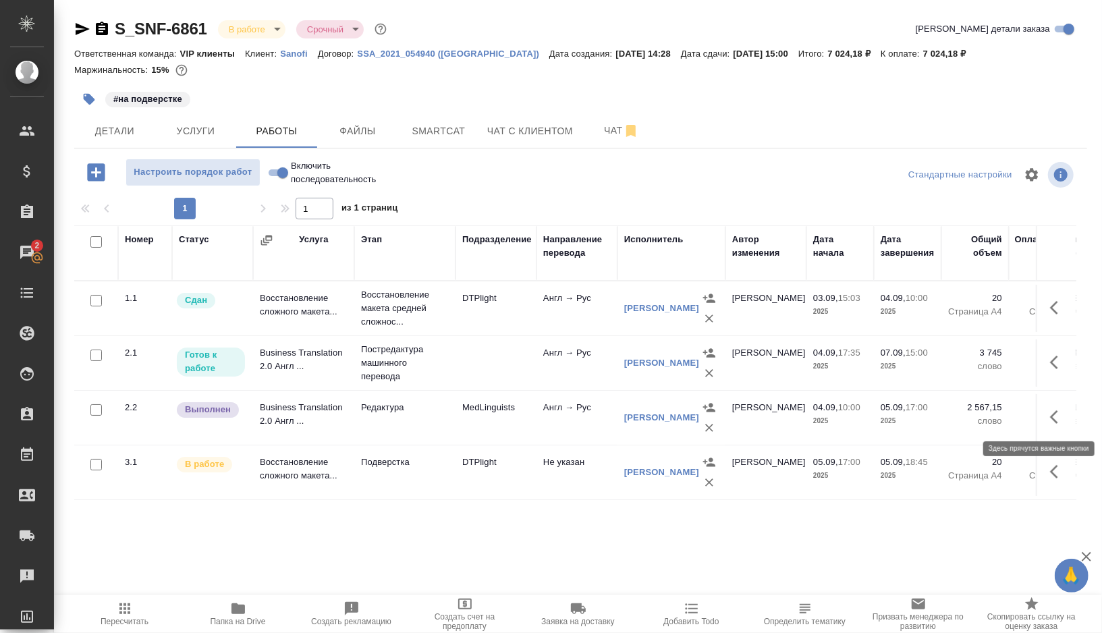
click at [1053, 415] on icon "button" at bounding box center [1058, 417] width 16 height 16
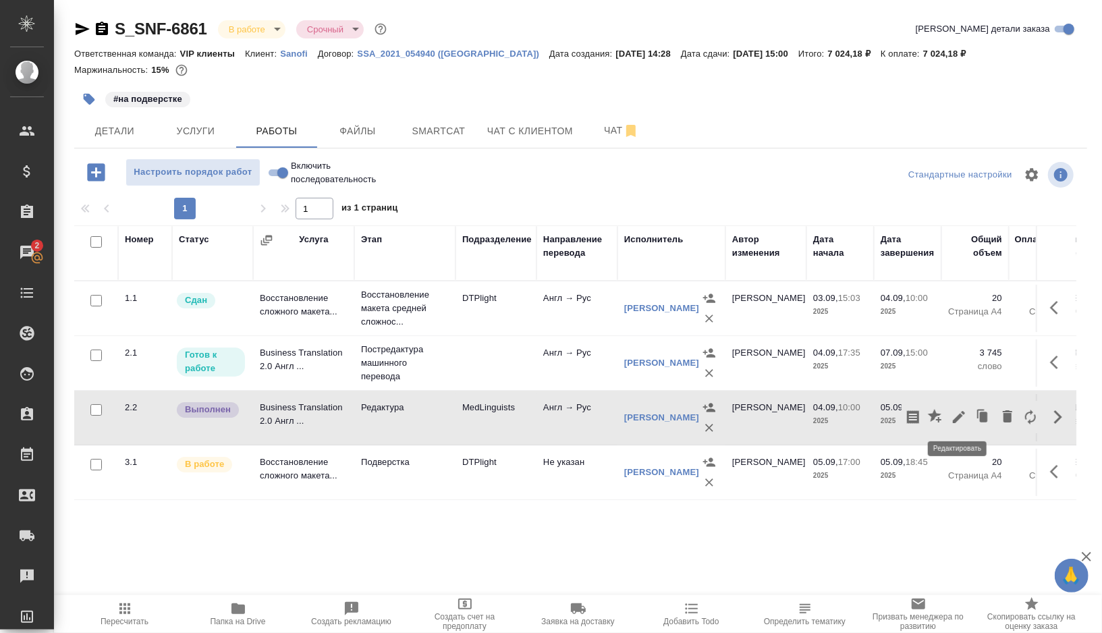
click at [960, 420] on icon "button" at bounding box center [959, 417] width 16 height 16
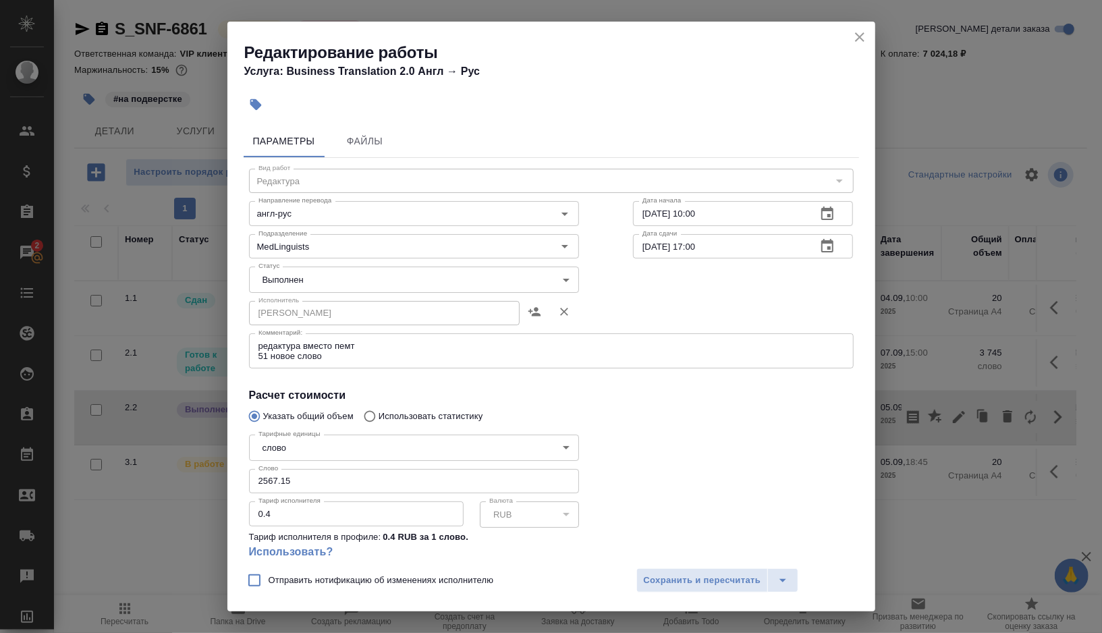
click at [566, 274] on body "🙏 .cls-1 fill:#fff; AWATERA Gorshkova Valentina Клиенты Спецификации Заказы 2 Ч…" at bounding box center [551, 316] width 1102 height 633
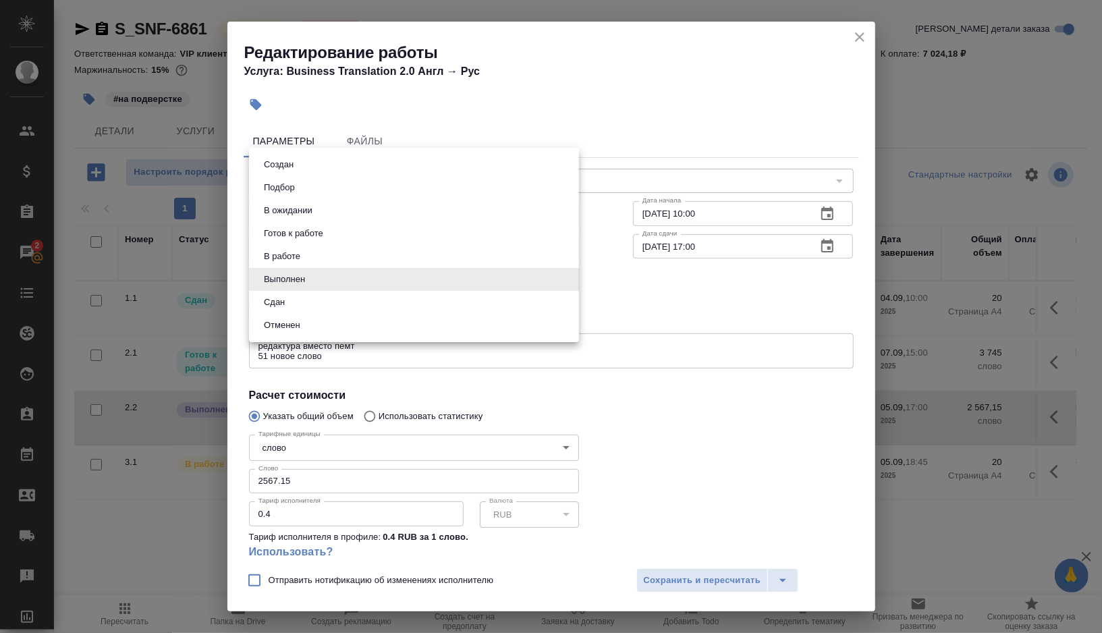
click at [310, 306] on li "Сдан" at bounding box center [414, 302] width 330 height 23
type input "closed"
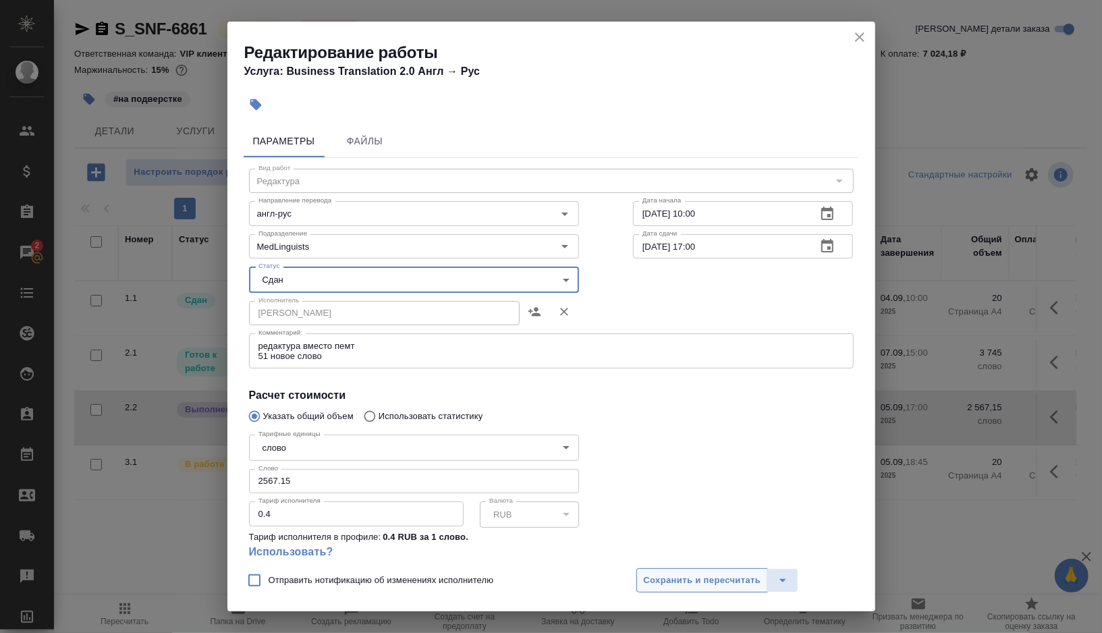
click at [676, 584] on span "Сохранить и пересчитать" at bounding box center [702, 581] width 117 height 16
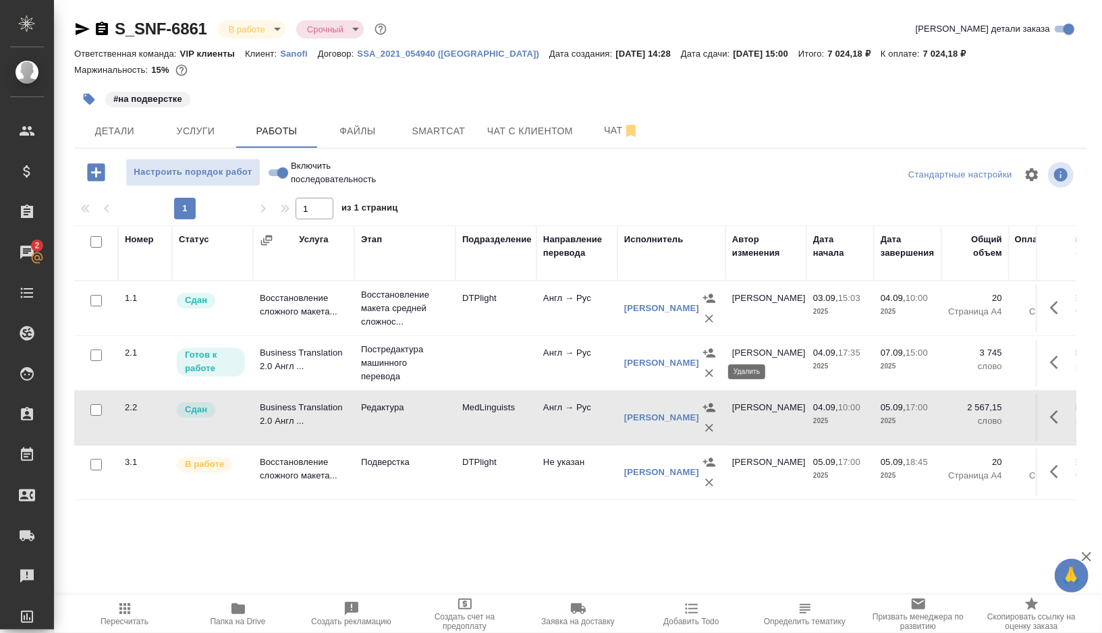
click at [705, 374] on icon "button" at bounding box center [709, 372] width 13 height 13
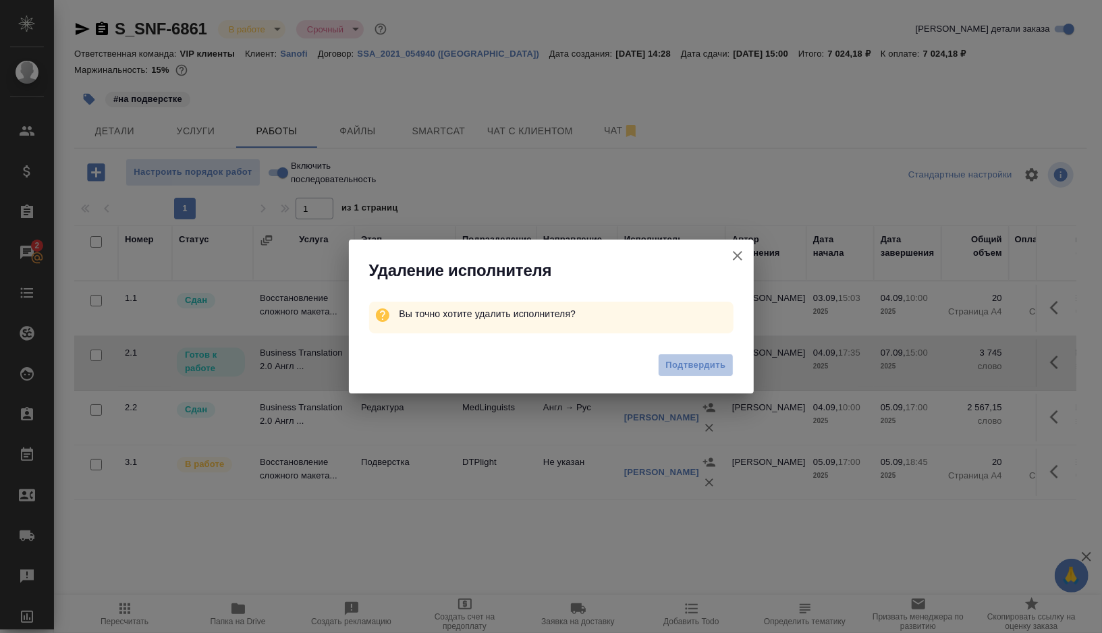
click at [705, 374] on button "Подтвердить" at bounding box center [695, 366] width 75 height 24
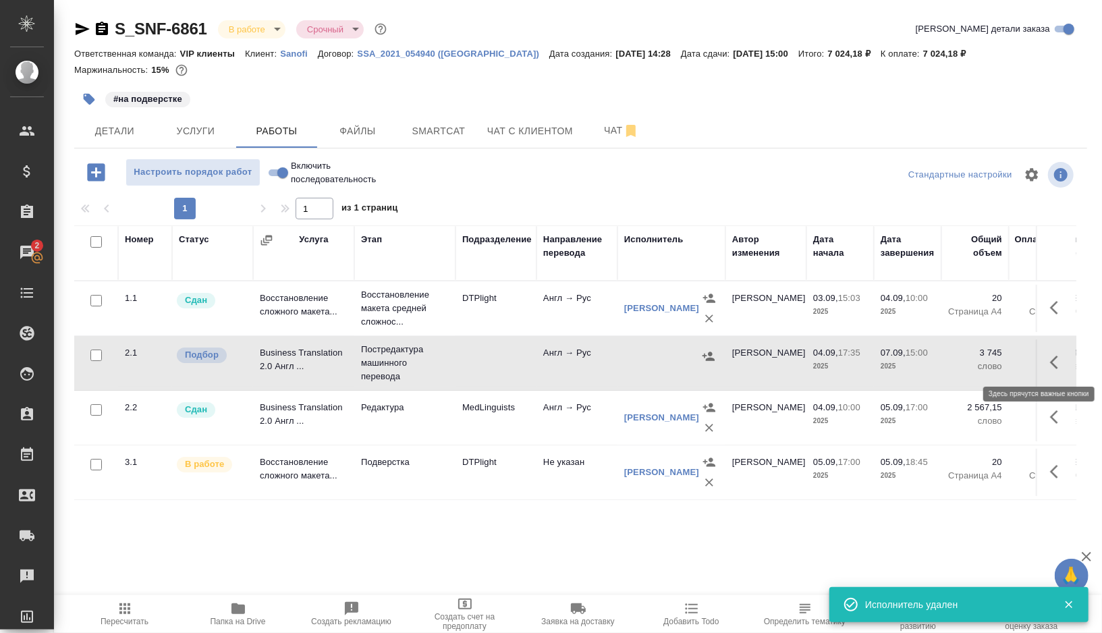
click at [1057, 364] on icon "button" at bounding box center [1058, 362] width 16 height 16
click at [1009, 368] on icon "button" at bounding box center [1007, 362] width 16 height 16
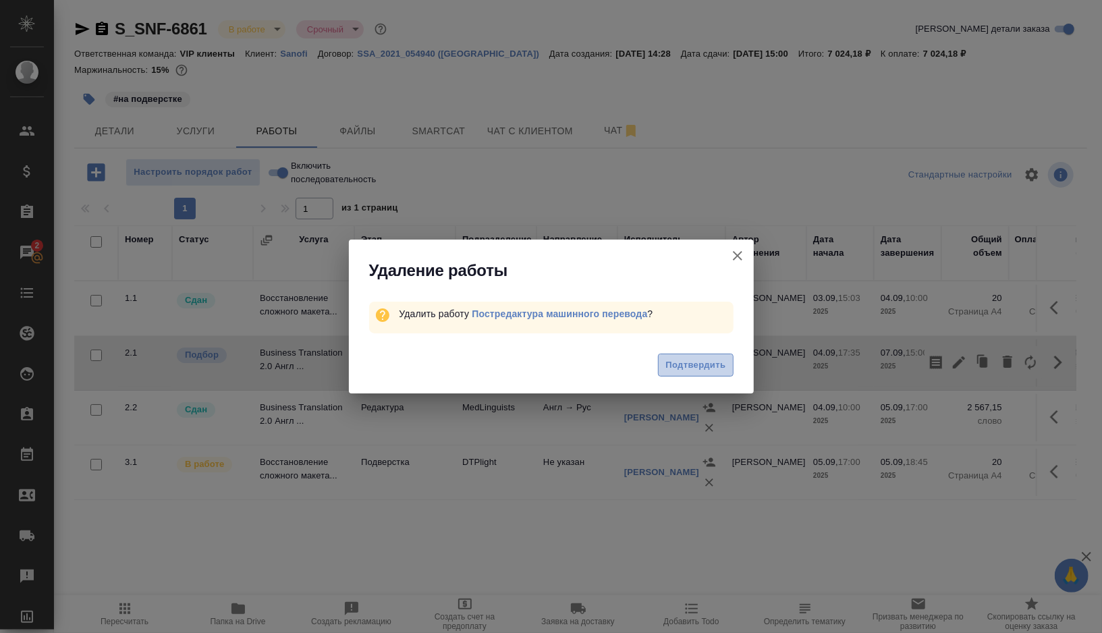
click at [706, 366] on span "Подтвердить" at bounding box center [695, 366] width 60 height 16
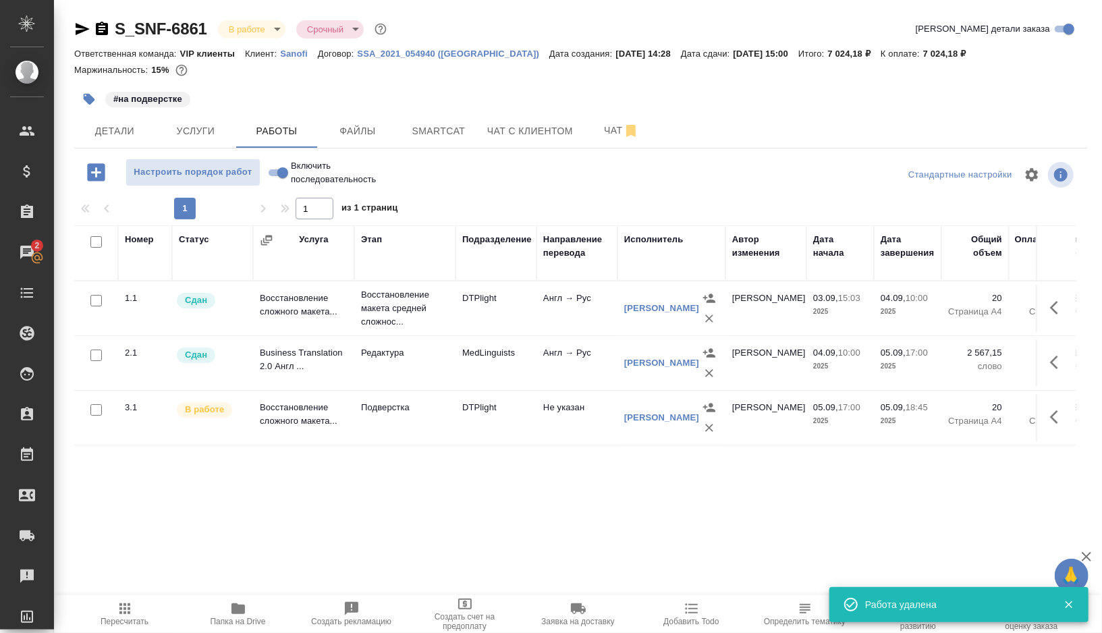
click at [123, 617] on span "Пересчитать" at bounding box center [125, 621] width 48 height 9
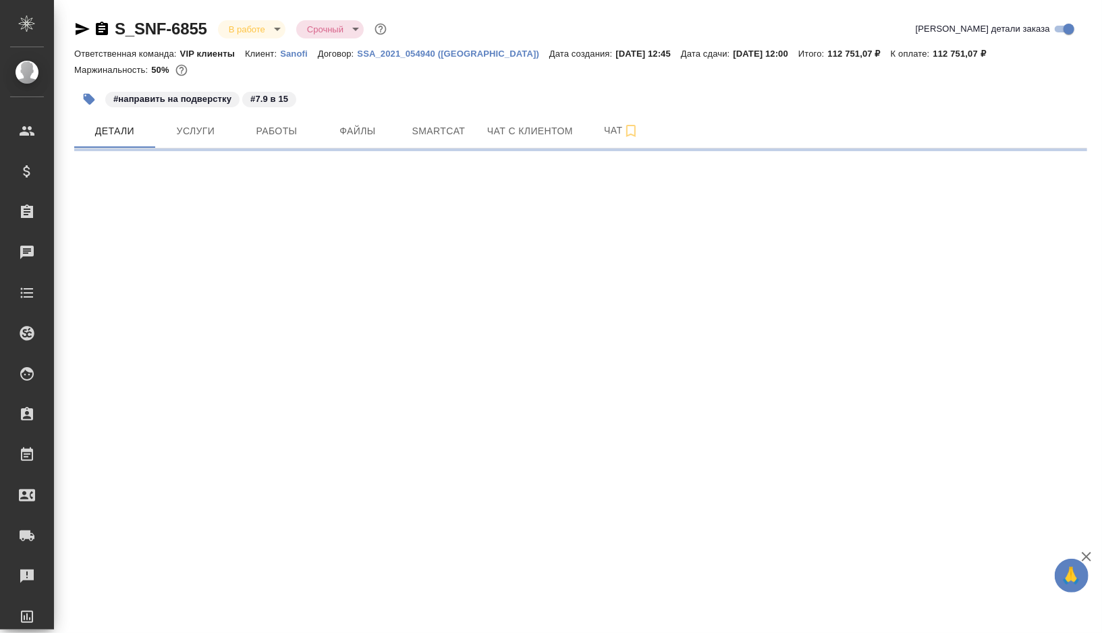
select select "RU"
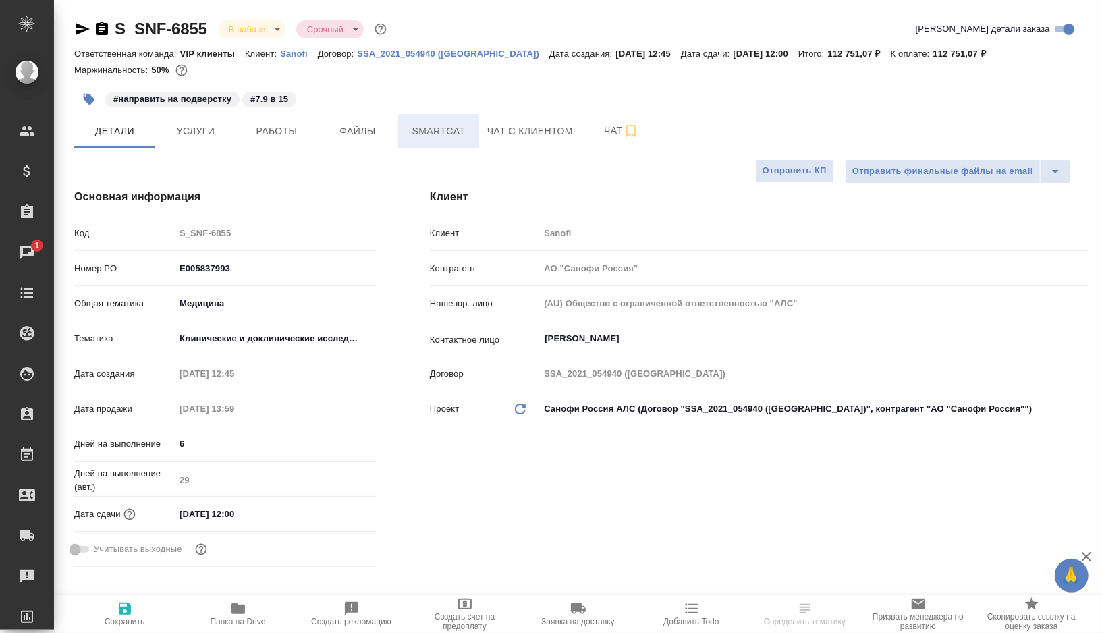
type textarea "x"
click at [450, 134] on span "Smartcat" at bounding box center [438, 131] width 65 height 17
type textarea "x"
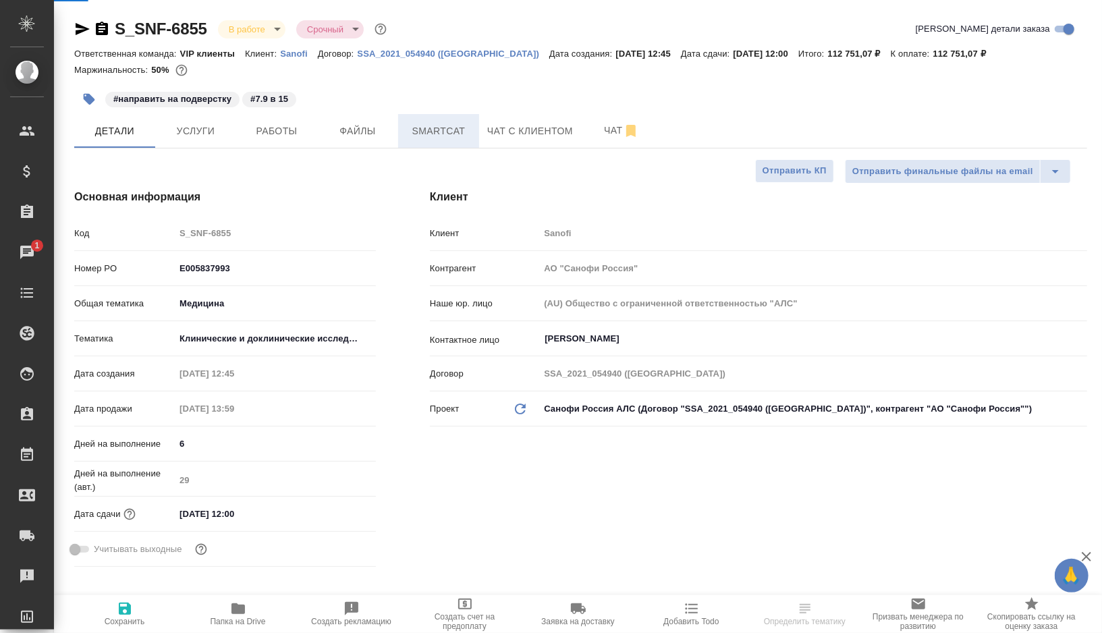
type textarea "x"
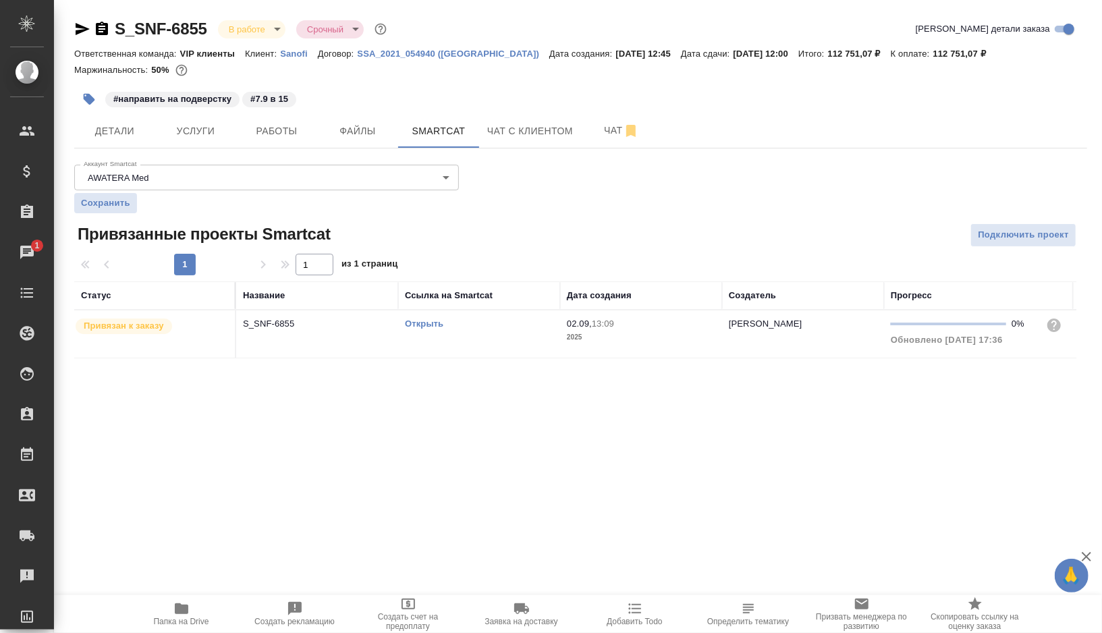
click at [424, 324] on link "Открыть" at bounding box center [424, 324] width 38 height 10
click at [615, 130] on span "Чат" at bounding box center [621, 130] width 65 height 17
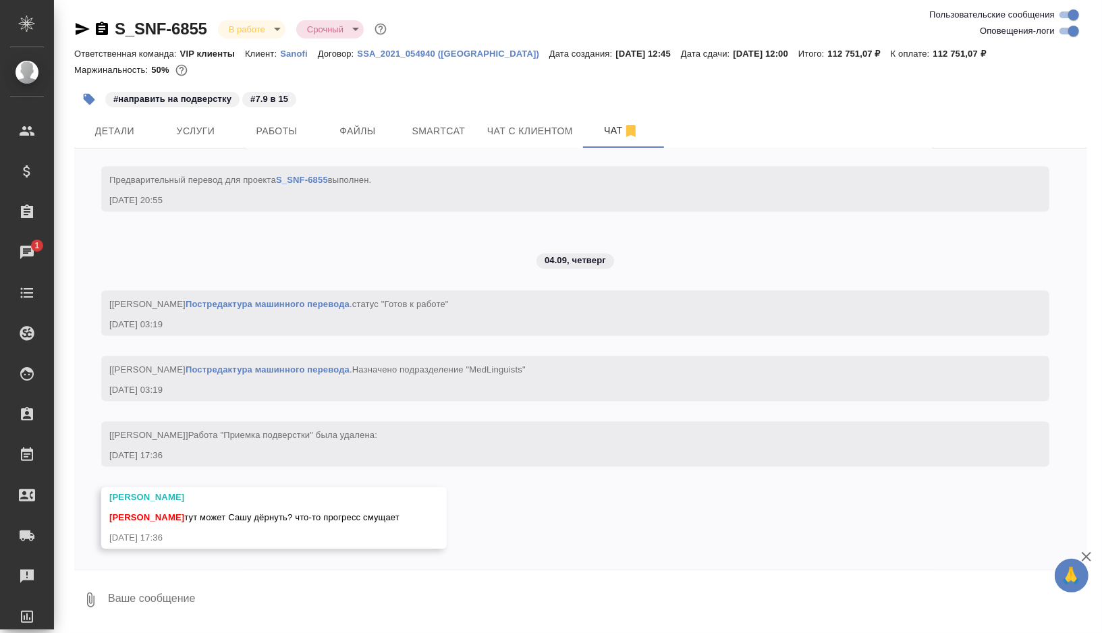
scroll to position [5179, 0]
click at [165, 607] on textarea at bounding box center [597, 600] width 981 height 46
type textarea "д"
click at [225, 603] on textarea "однозначно, спасибо! у🫰🏼" at bounding box center [586, 600] width 958 height 46
type textarea "однозначно, спасибо! 🫰🏼"
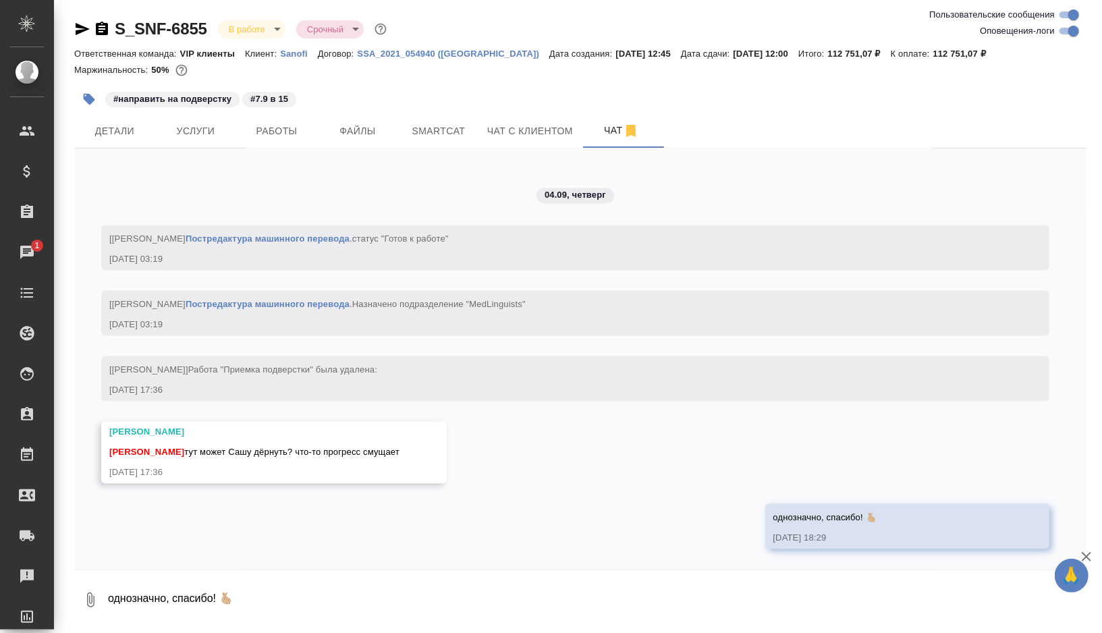
scroll to position [5244, 0]
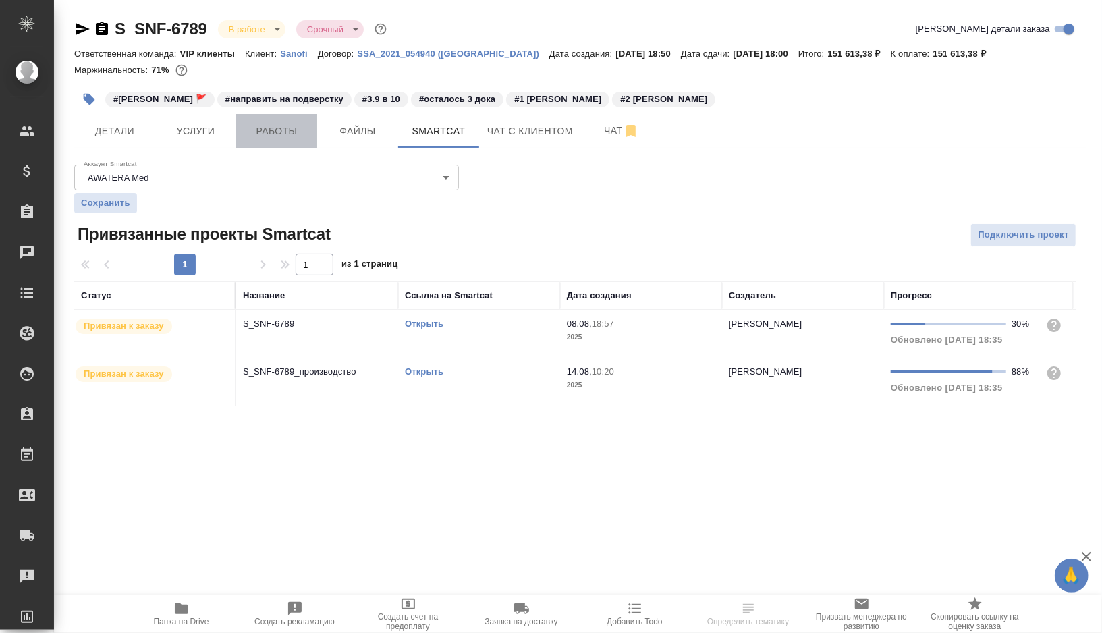
click at [256, 132] on span "Работы" at bounding box center [276, 131] width 65 height 17
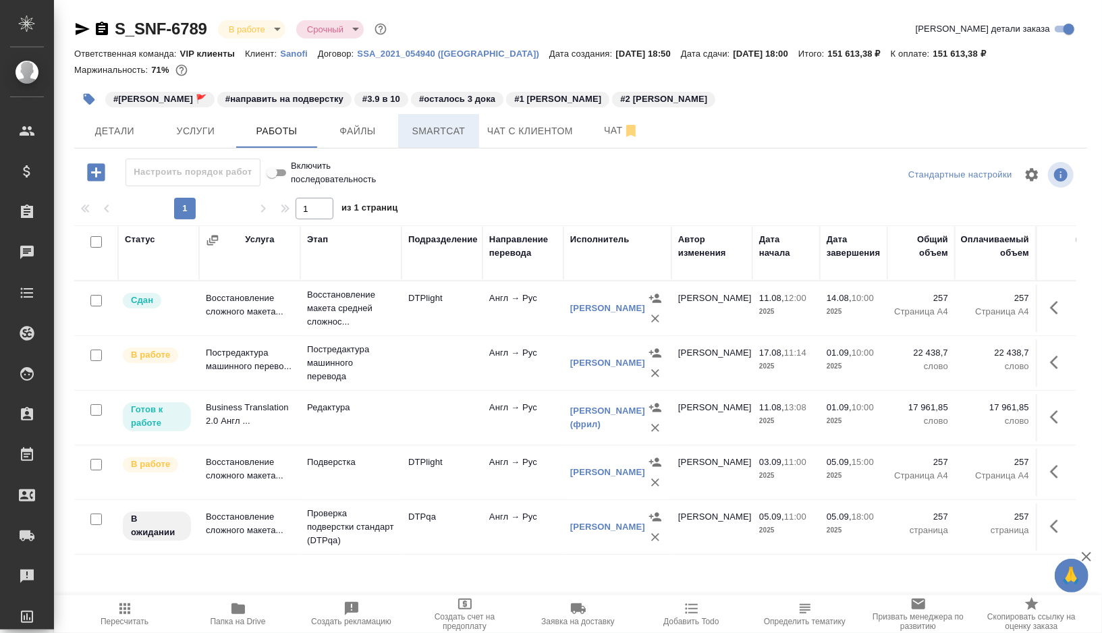
click at [456, 143] on button "Smartcat" at bounding box center [438, 131] width 81 height 34
click at [471, 139] on button "Smartcat" at bounding box center [438, 131] width 81 height 34
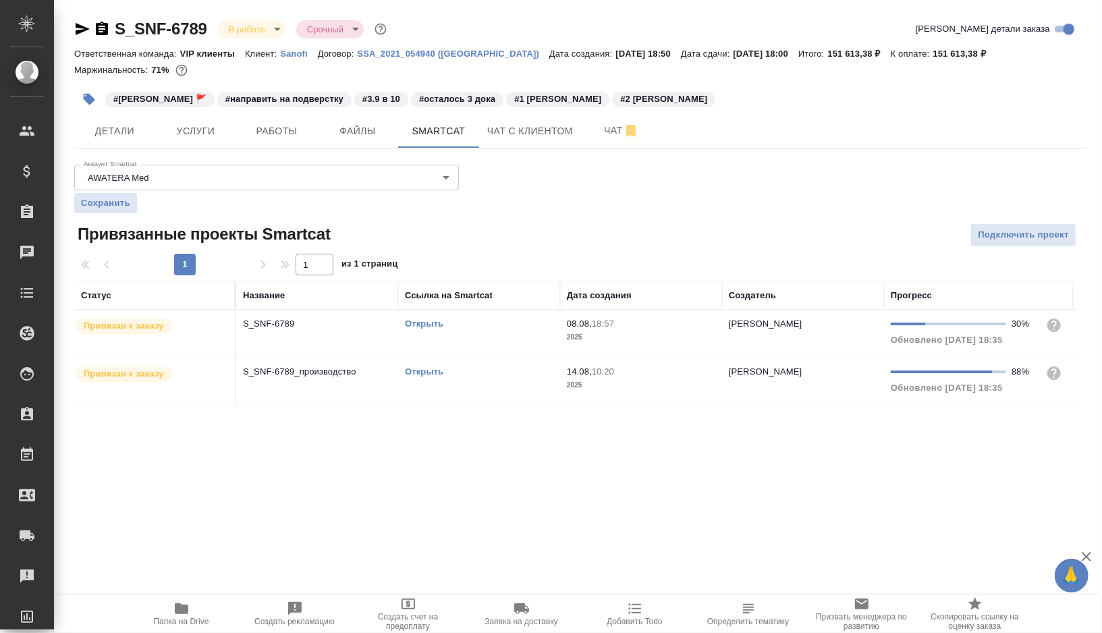
click at [428, 323] on link "Открыть" at bounding box center [424, 324] width 38 height 10
click at [418, 323] on link "Открыть" at bounding box center [424, 324] width 38 height 10
